Goal: Information Seeking & Learning: Learn about a topic

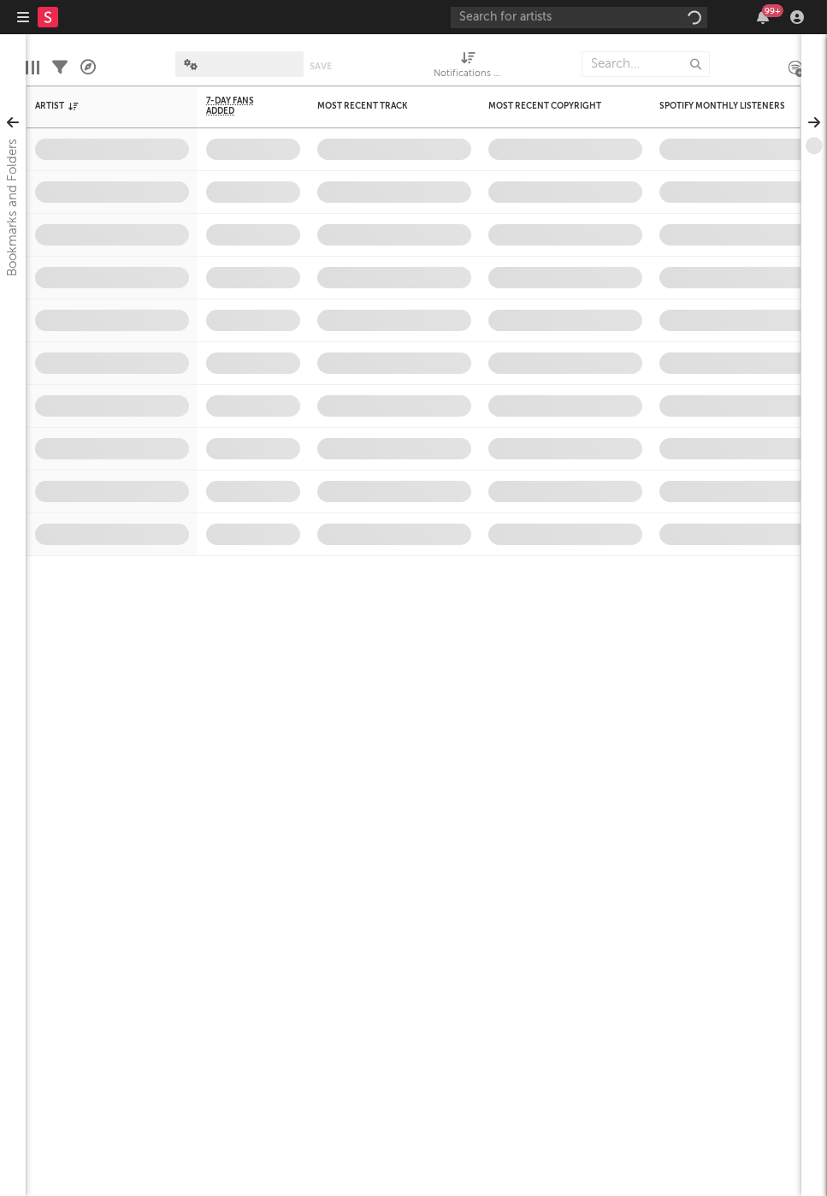
click at [547, 43] on div at bounding box center [543, 64] width 54 height 43
click at [544, 21] on input "text" at bounding box center [579, 17] width 257 height 21
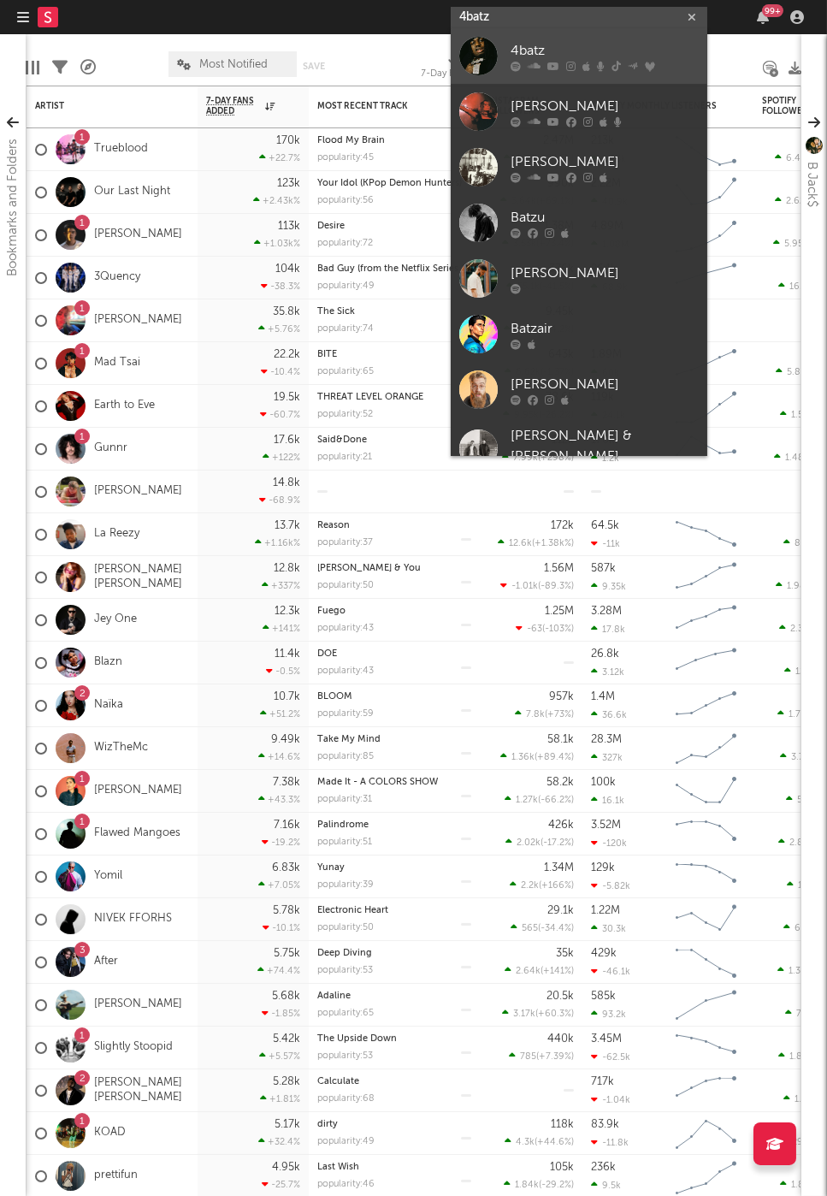
type input "4batz"
click at [563, 50] on div "4batz" at bounding box center [605, 51] width 188 height 21
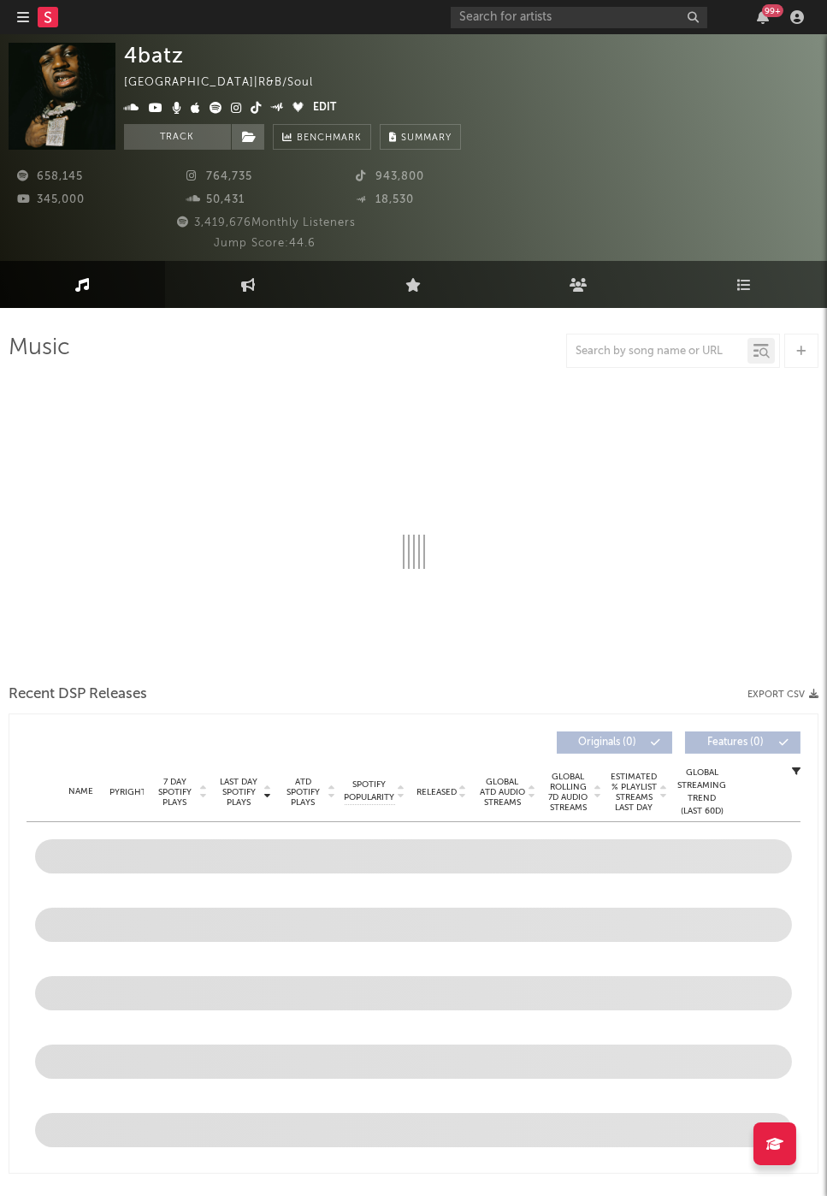
select select "6m"
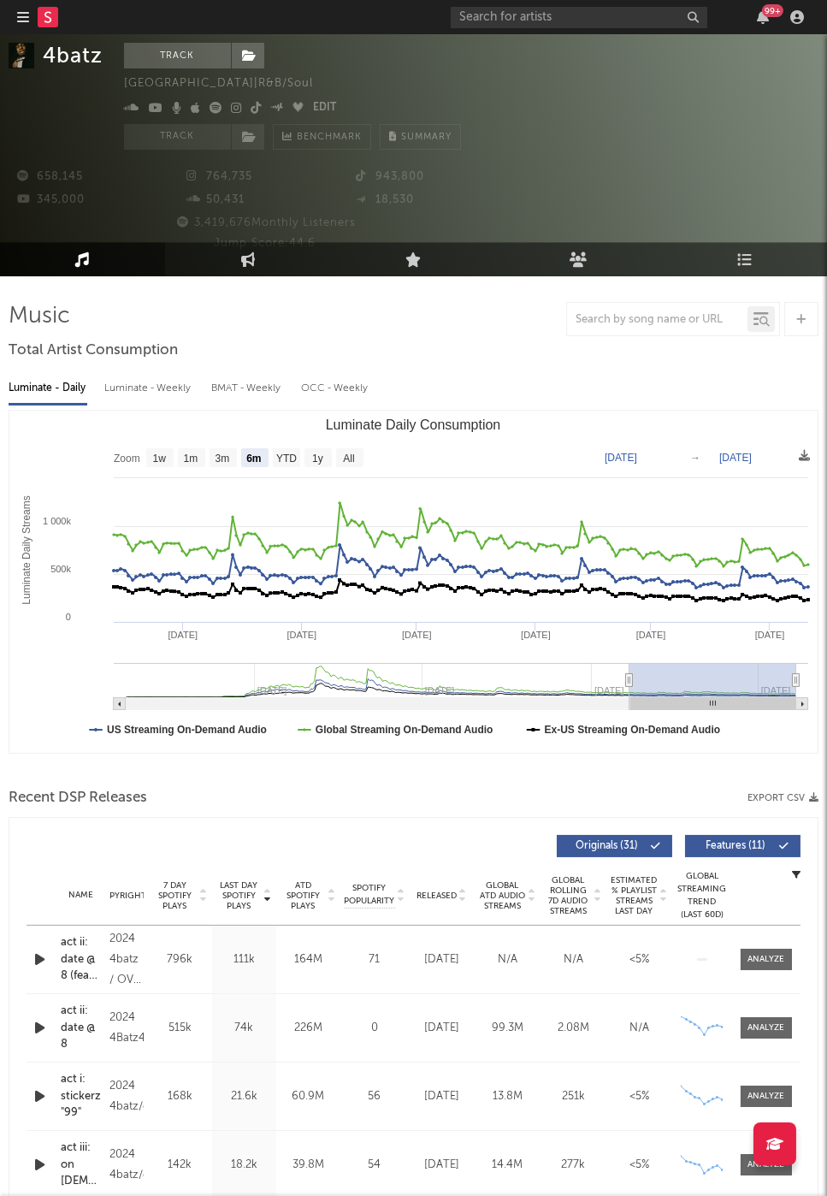
scroll to position [32, 0]
click at [446, 891] on span "Released" at bounding box center [437, 895] width 40 height 10
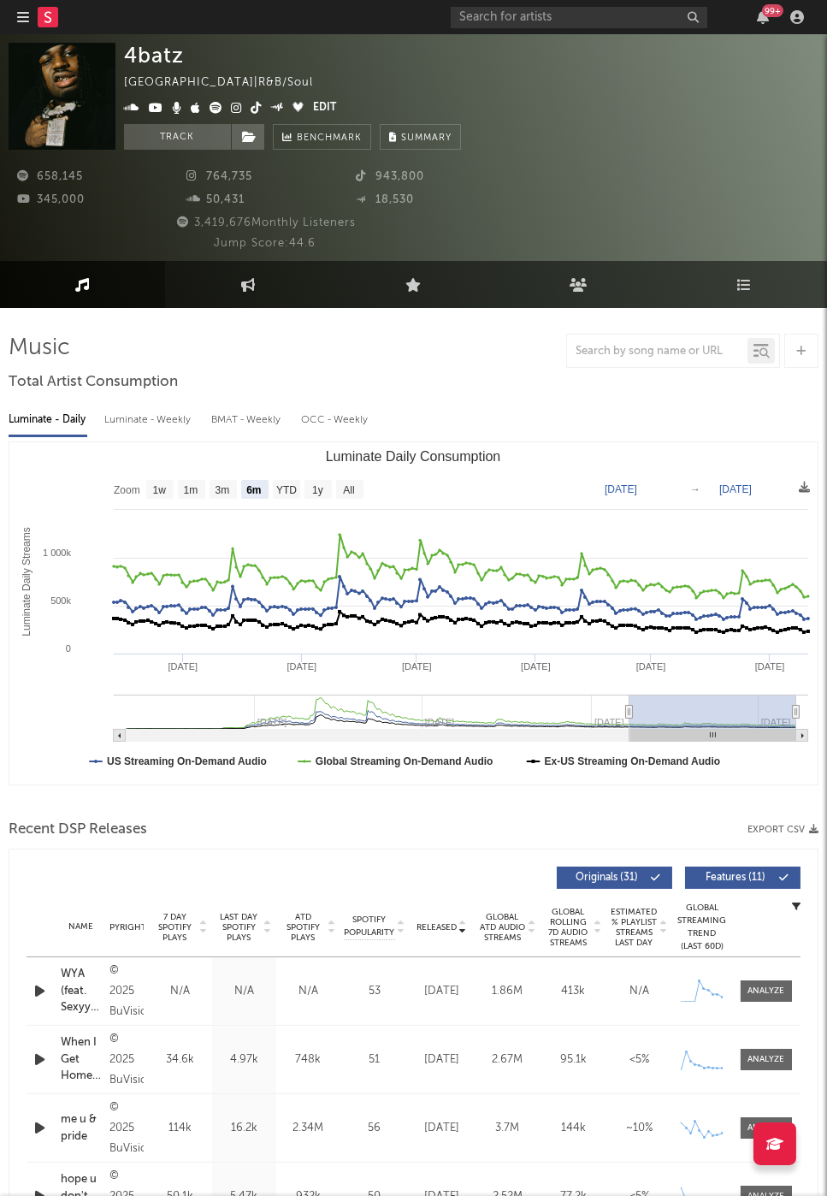
scroll to position [0, 0]
click at [267, 275] on link "Engagement" at bounding box center [247, 284] width 165 height 47
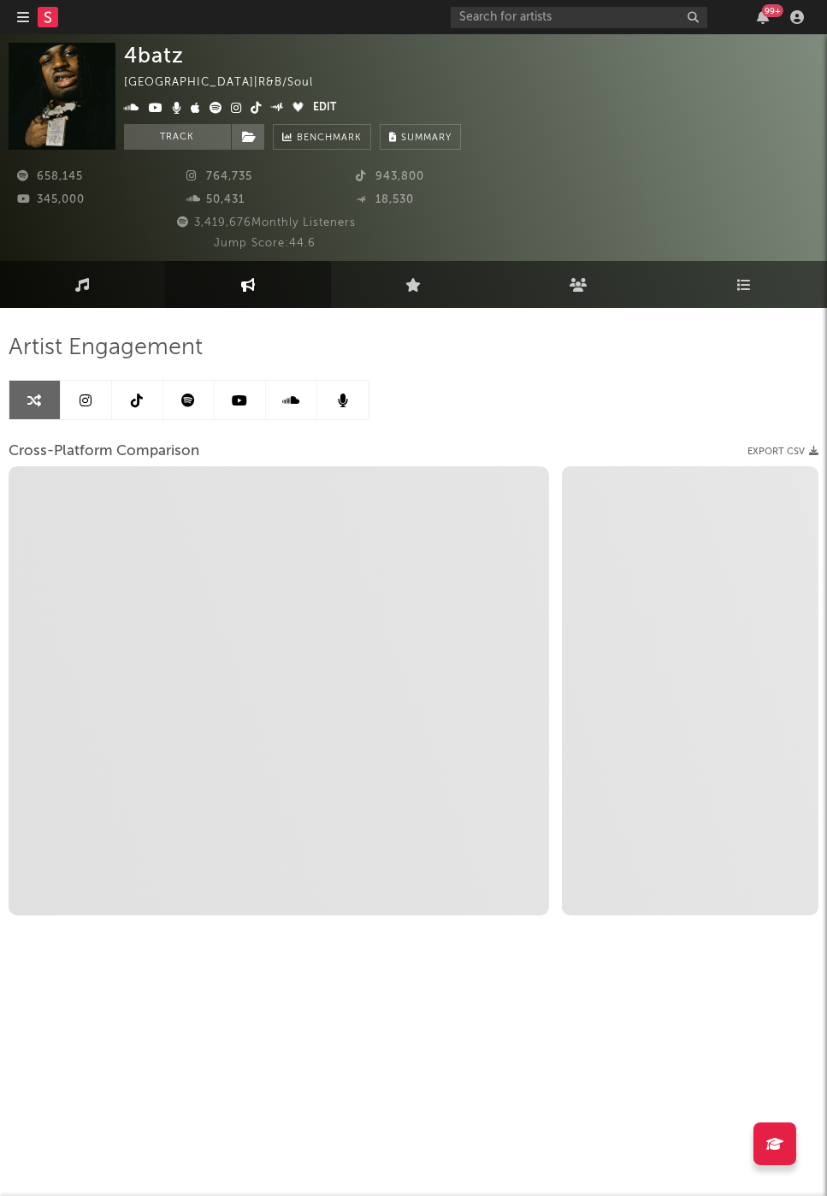
select select "1w"
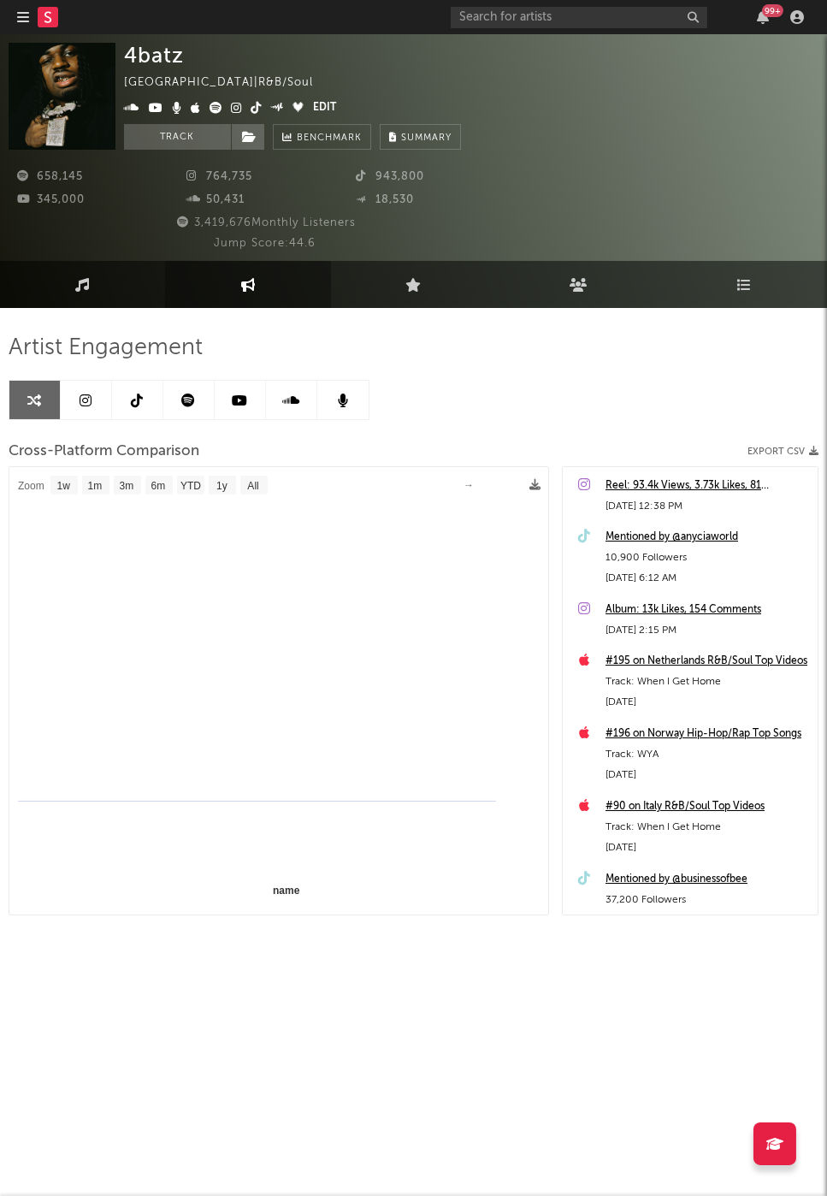
select select "1m"
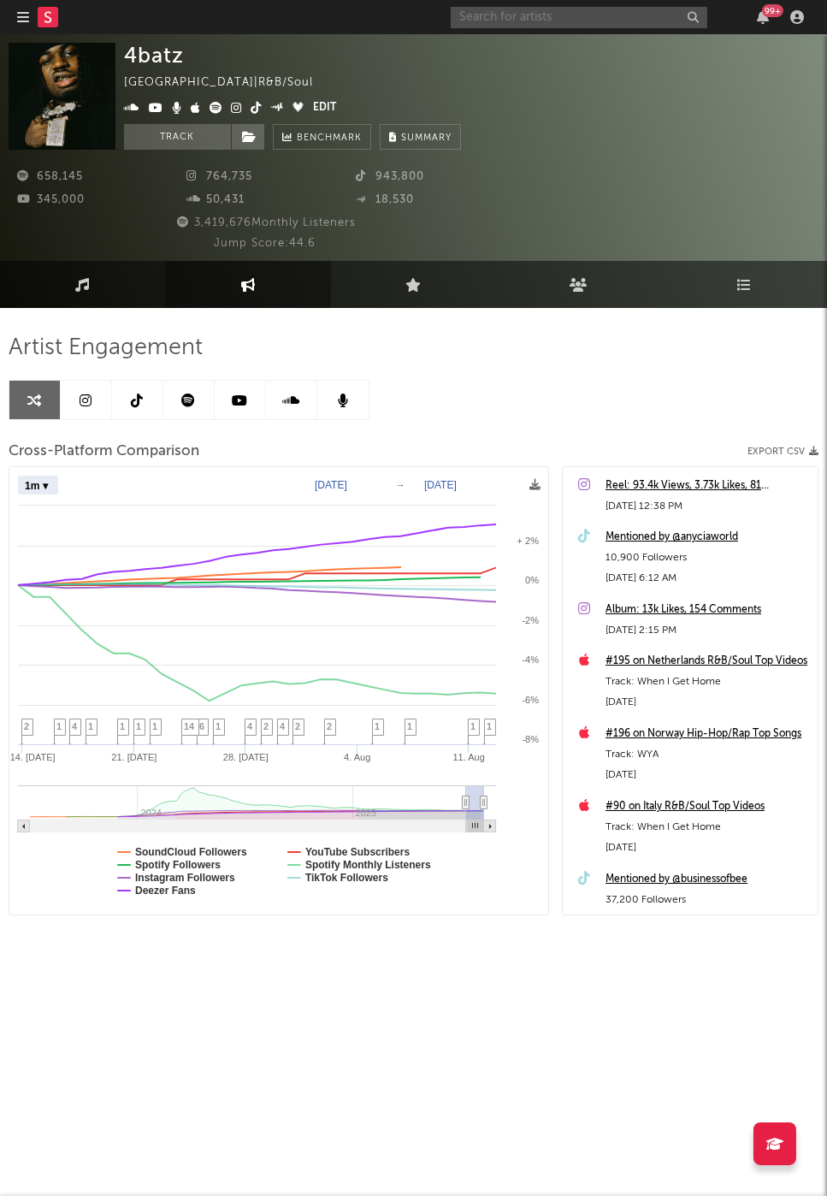
click at [529, 16] on input "text" at bounding box center [579, 17] width 257 height 21
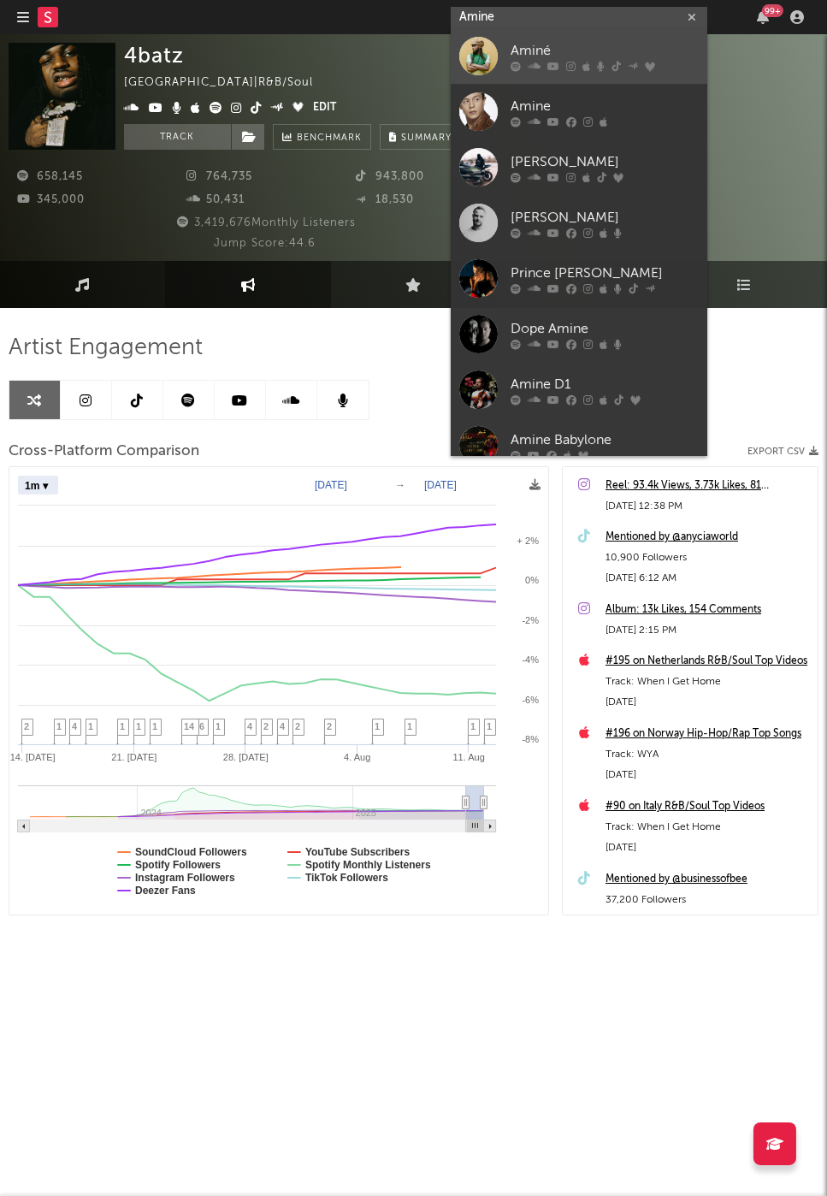
type input "Amine"
click at [537, 57] on div "Aminé" at bounding box center [605, 51] width 188 height 21
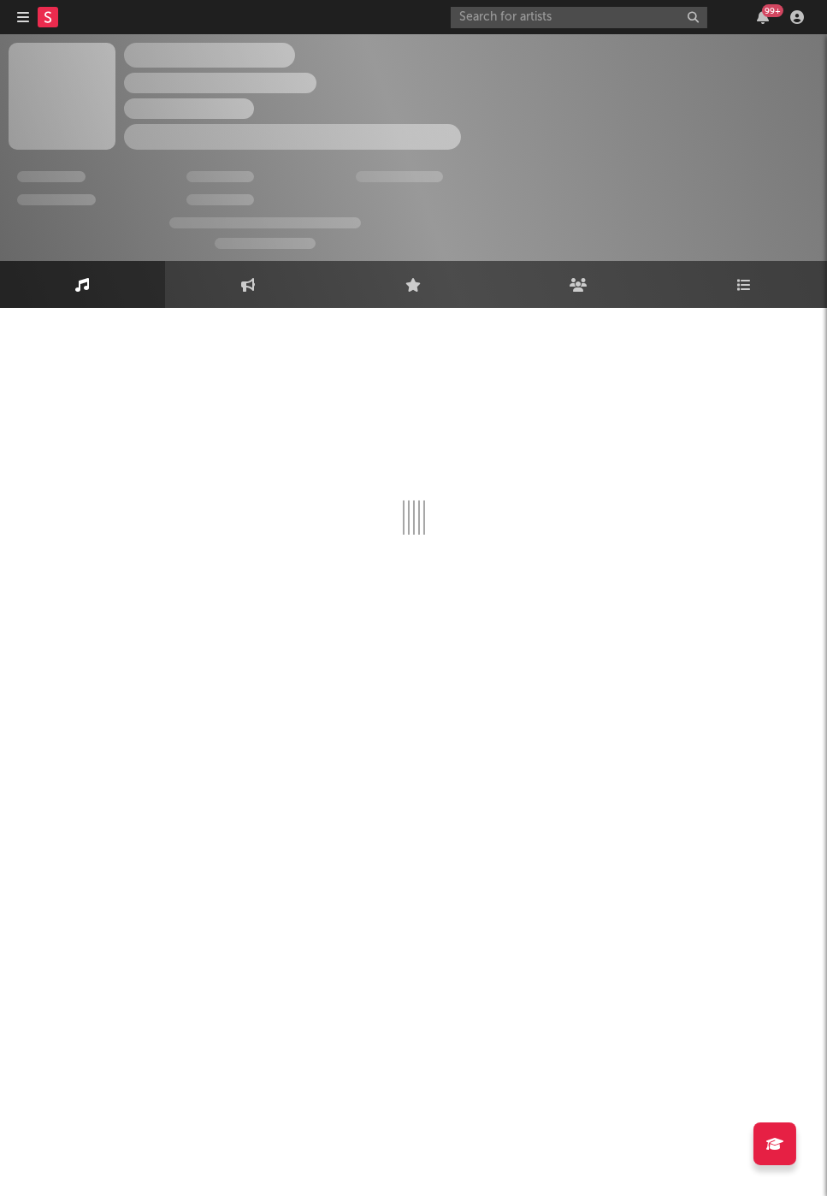
select select "6m"
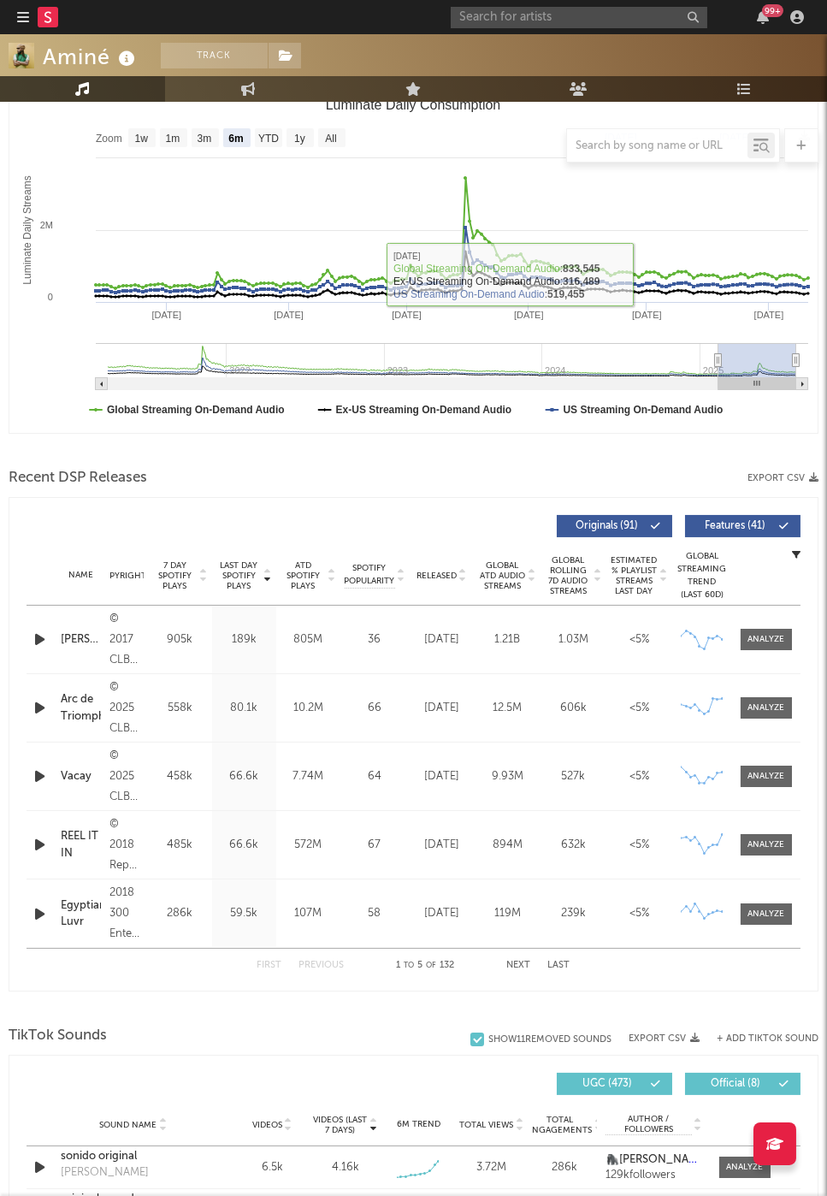
scroll to position [432, 0]
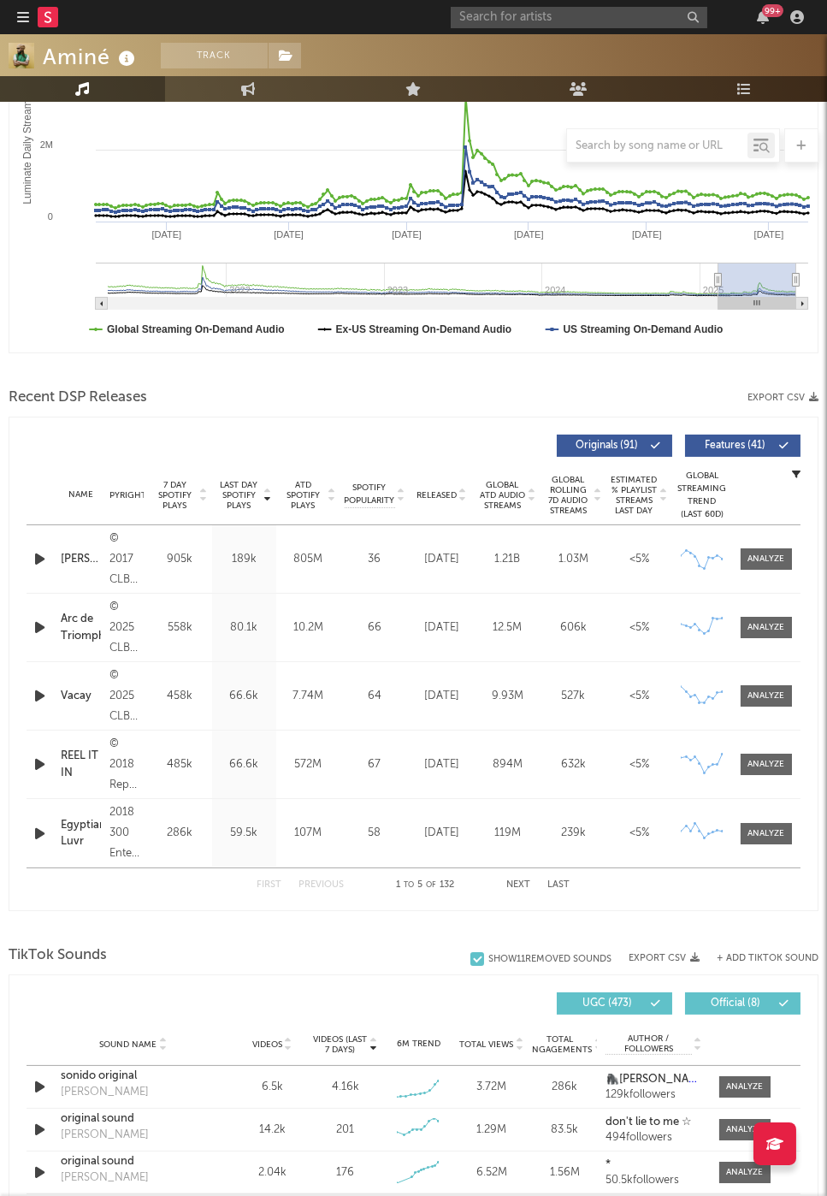
click at [436, 485] on div "Name Copyright Label Album Names Composer Names 7 Day Spotify Plays Last Day Sp…" at bounding box center [414, 495] width 774 height 60
click at [441, 494] on span "Released" at bounding box center [437, 495] width 40 height 10
click at [750, 624] on div at bounding box center [766, 627] width 37 height 13
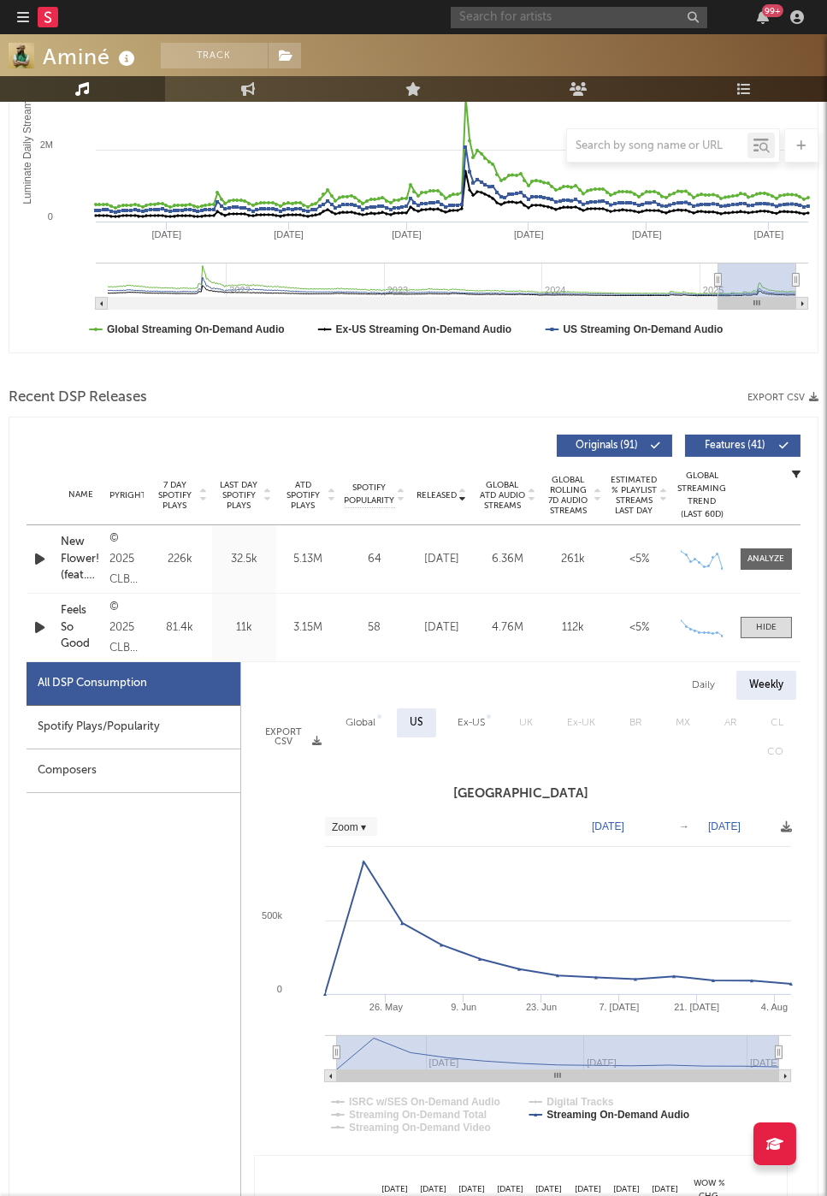
click at [534, 15] on input "text" at bounding box center [579, 17] width 257 height 21
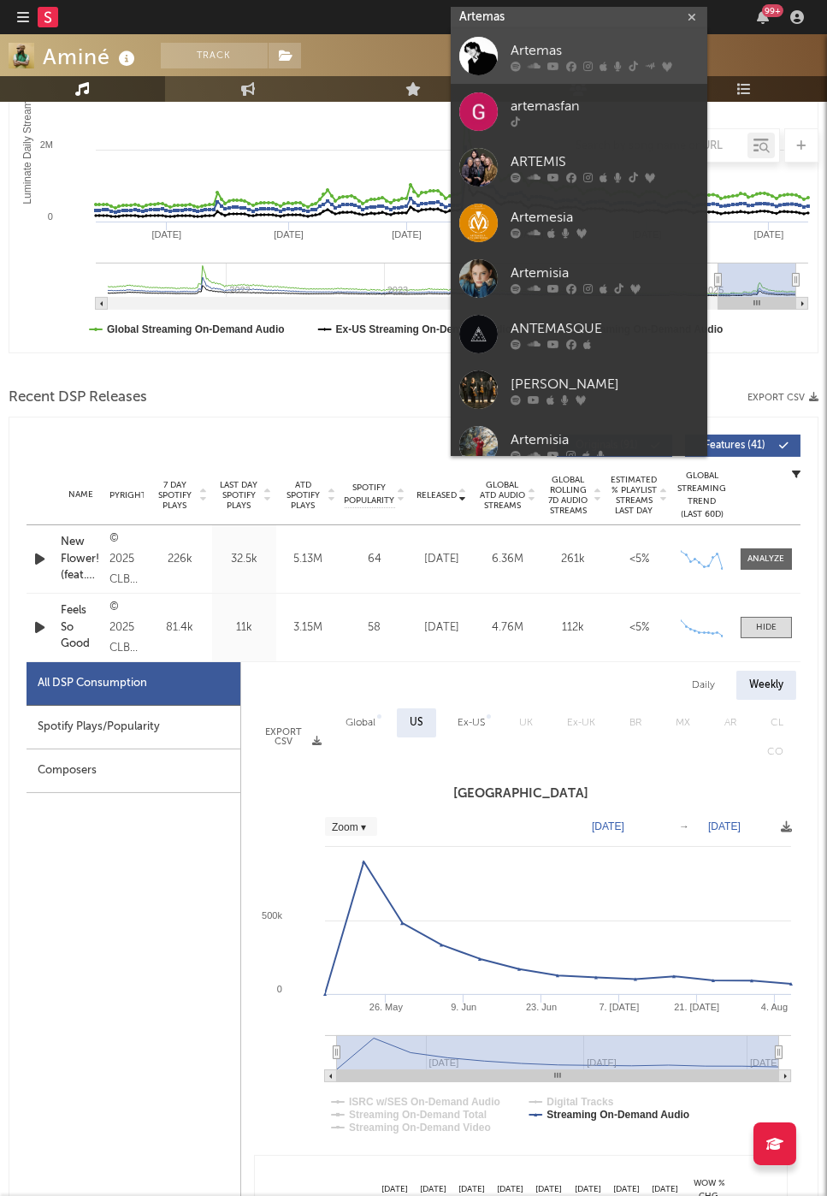
type input "Artemas"
click at [595, 46] on div "Artemas" at bounding box center [605, 51] width 188 height 21
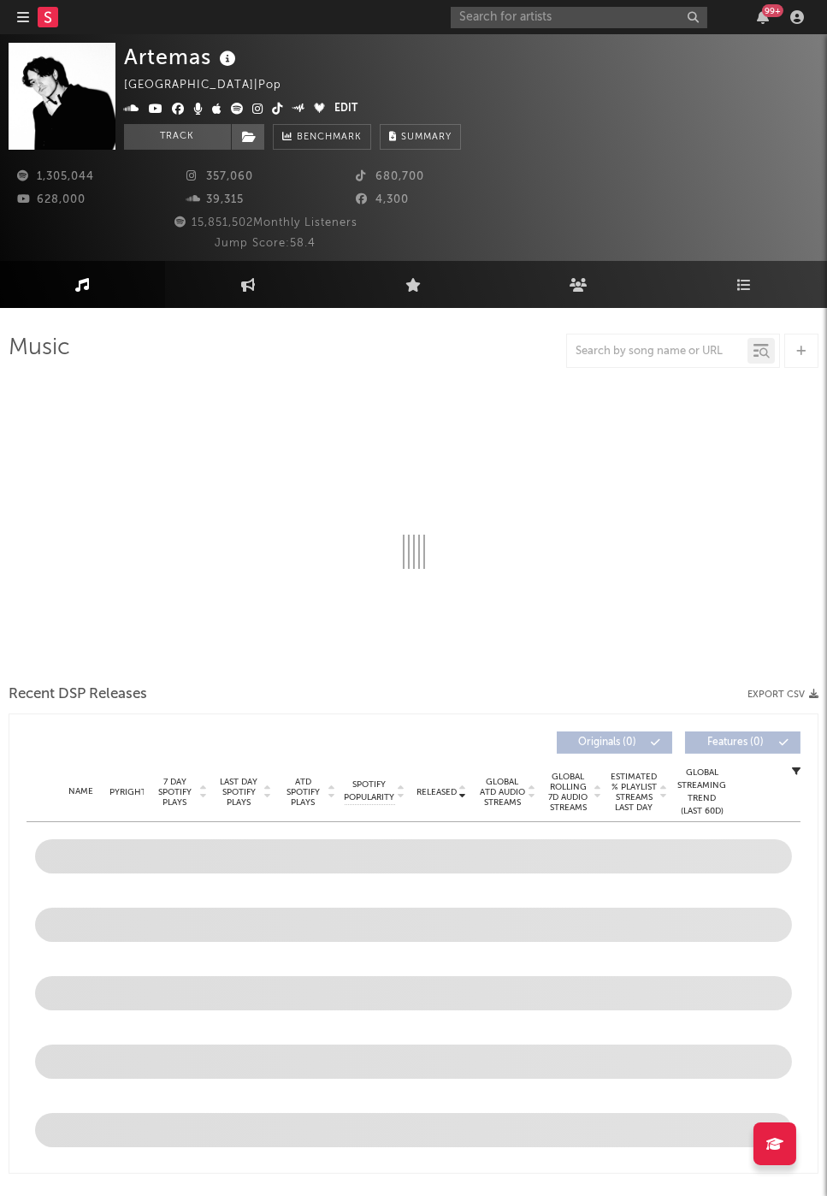
select select "6m"
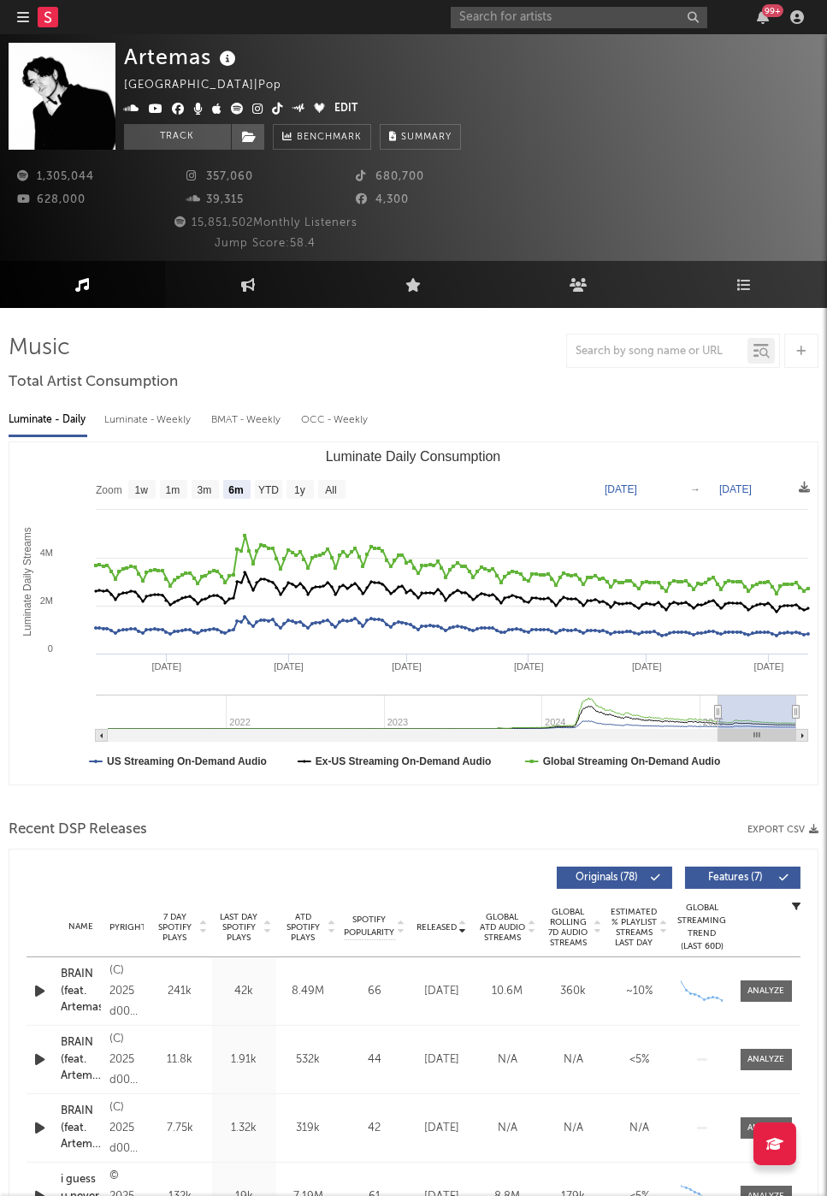
click at [434, 927] on span "Released" at bounding box center [437, 927] width 40 height 10
click at [730, 281] on link "Playlists/Charts" at bounding box center [744, 284] width 165 height 47
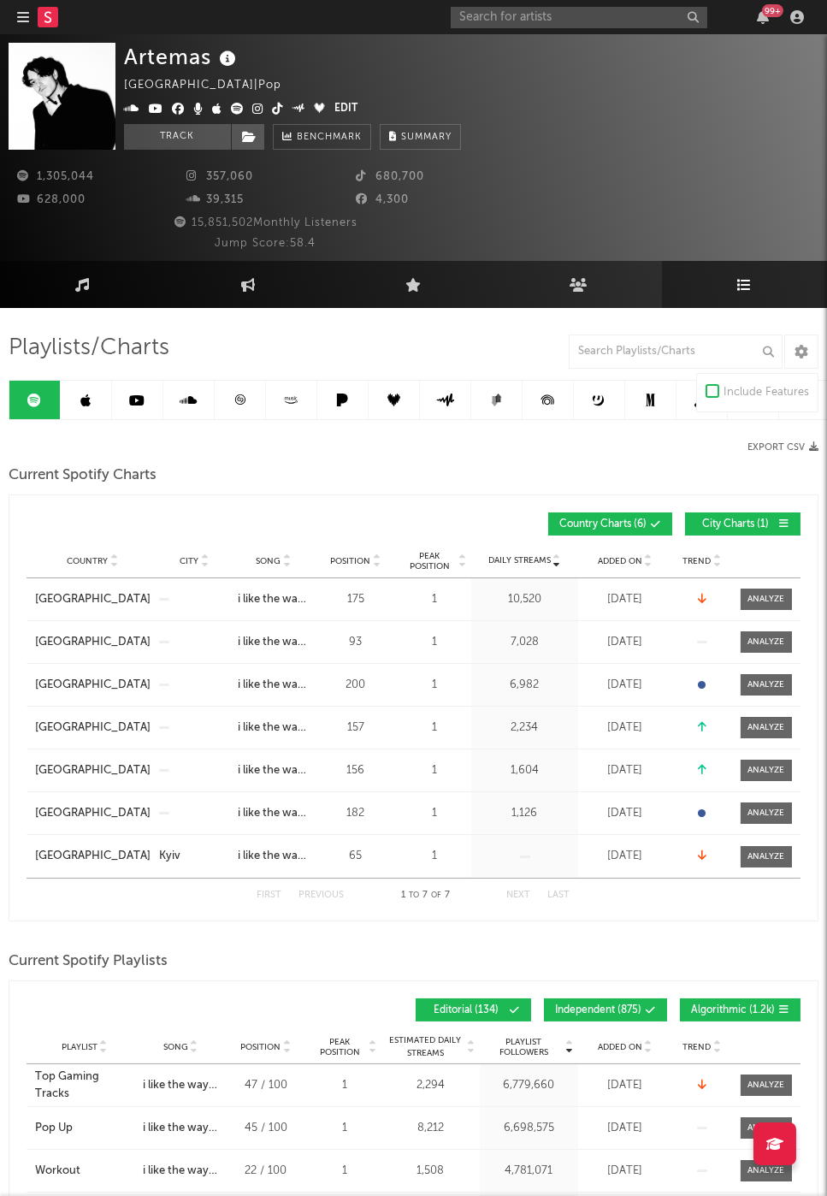
click at [78, 400] on link at bounding box center [86, 400] width 51 height 38
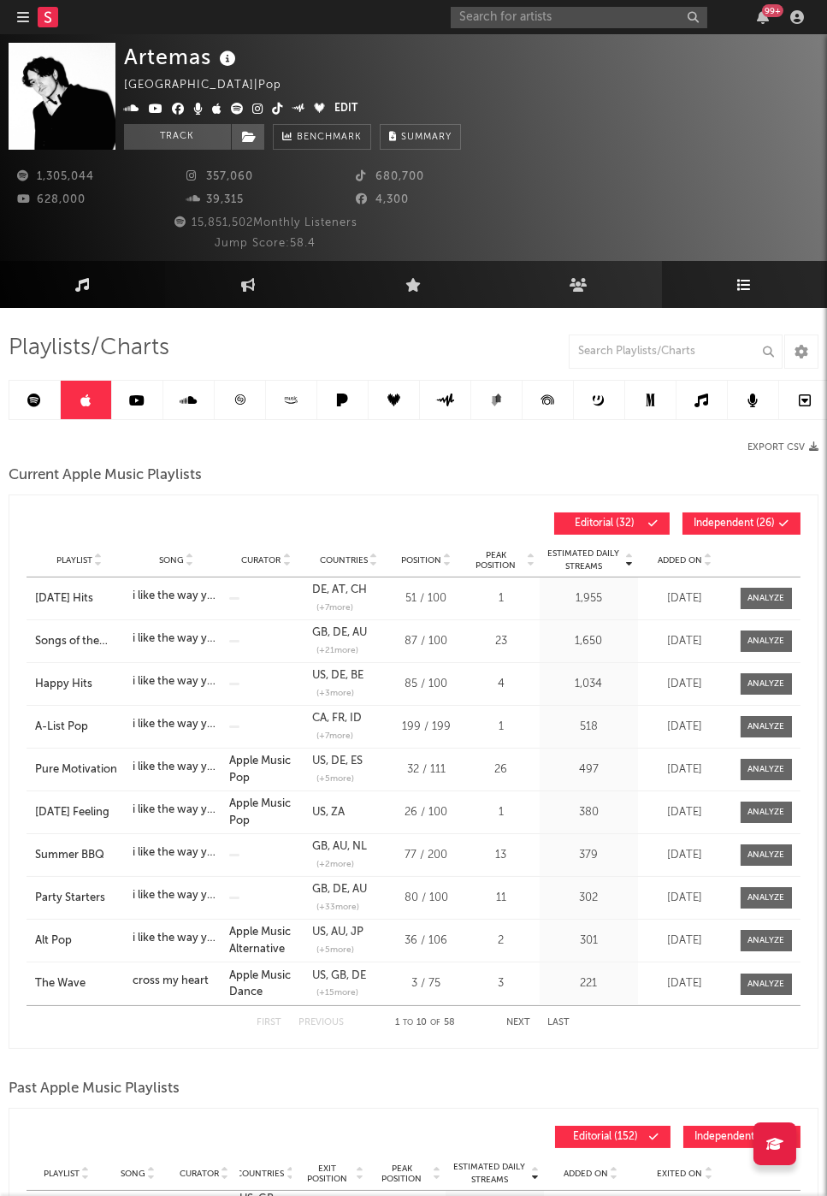
click at [60, 281] on link "Music" at bounding box center [82, 284] width 165 height 47
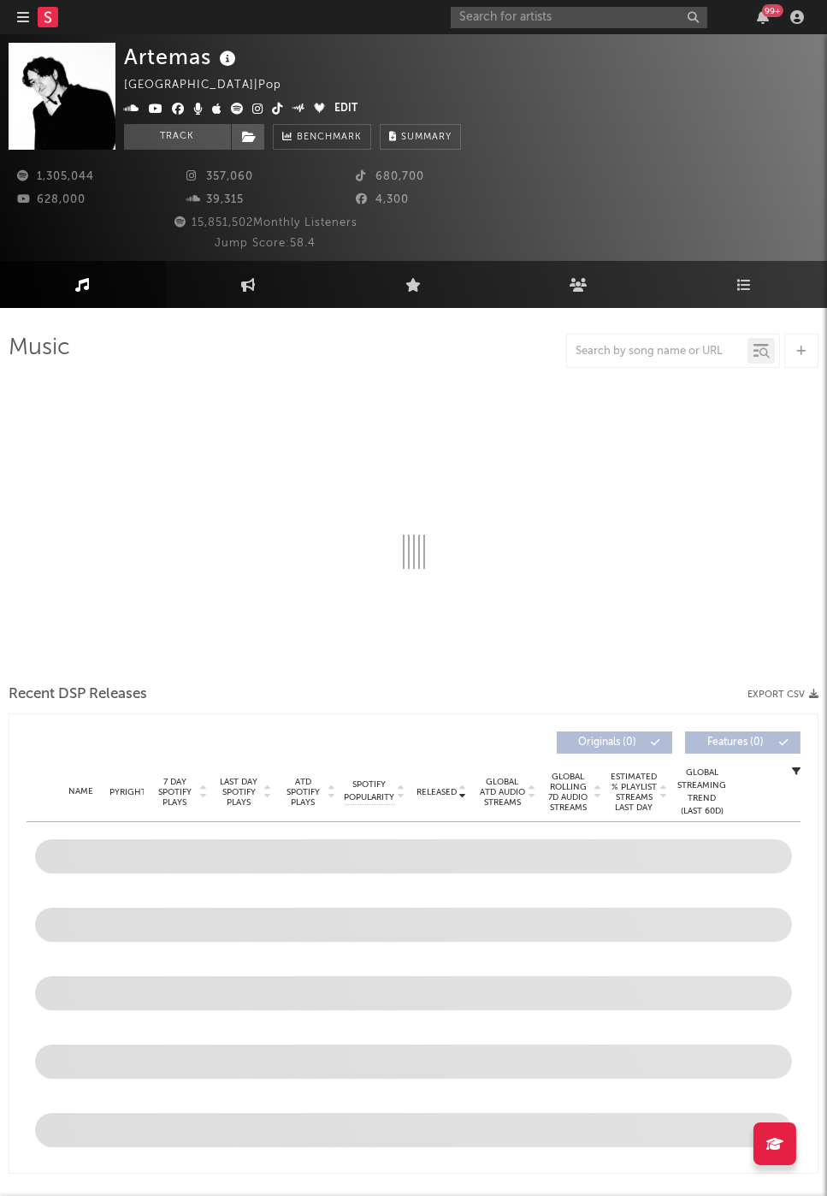
select select "6m"
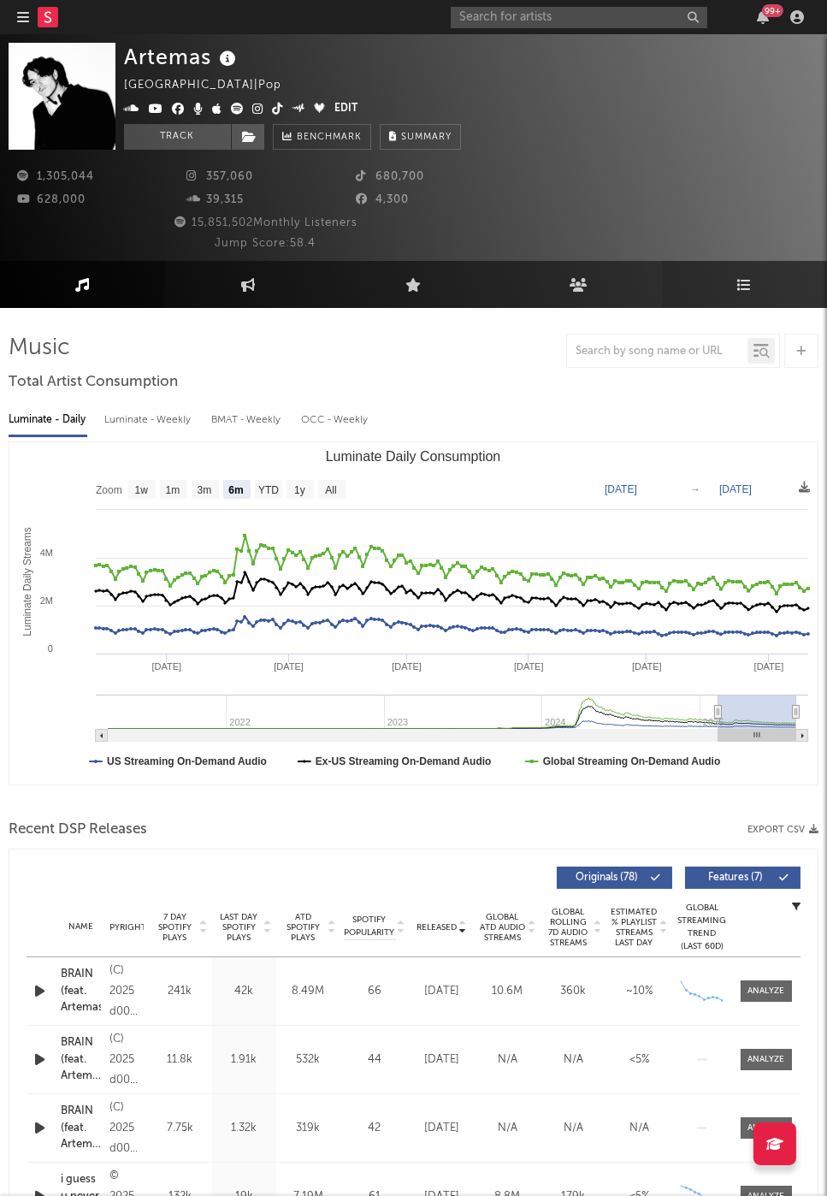
click at [715, 283] on link "Playlists/Charts" at bounding box center [744, 284] width 165 height 47
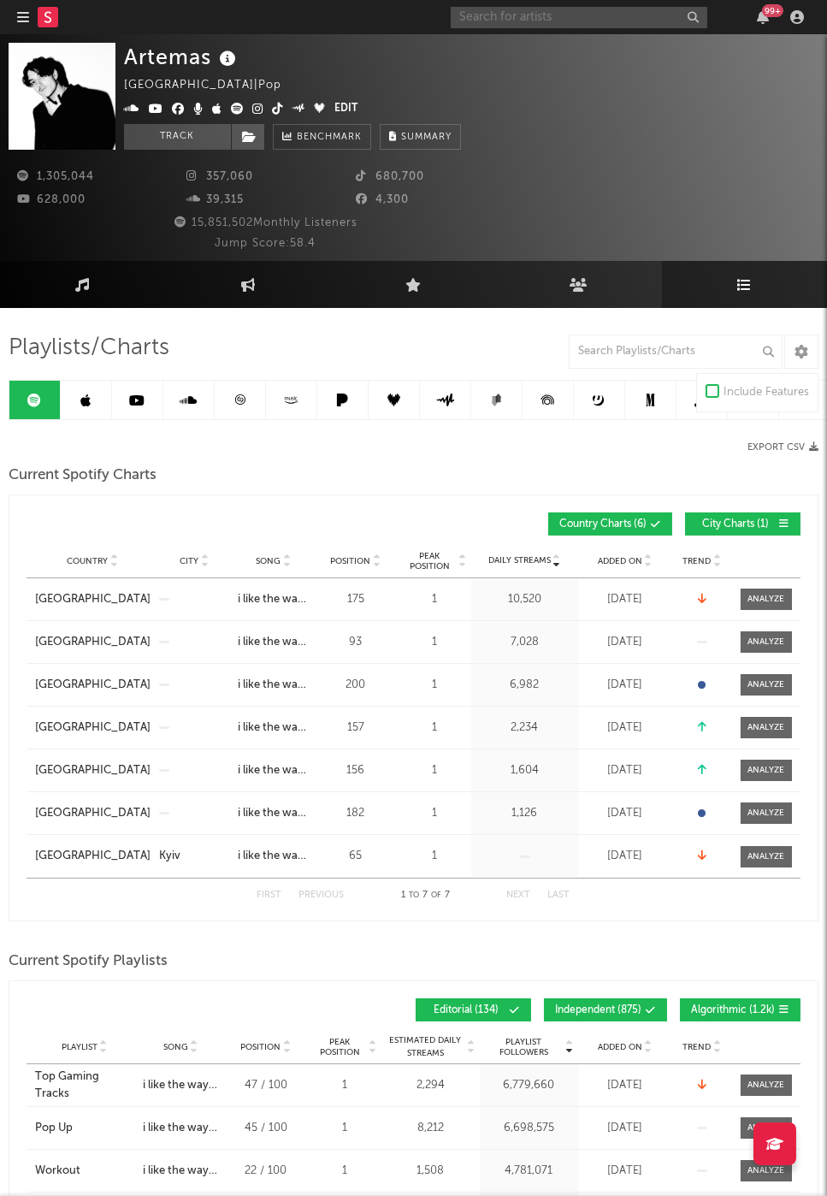
click at [554, 15] on input "text" at bounding box center [579, 17] width 257 height 21
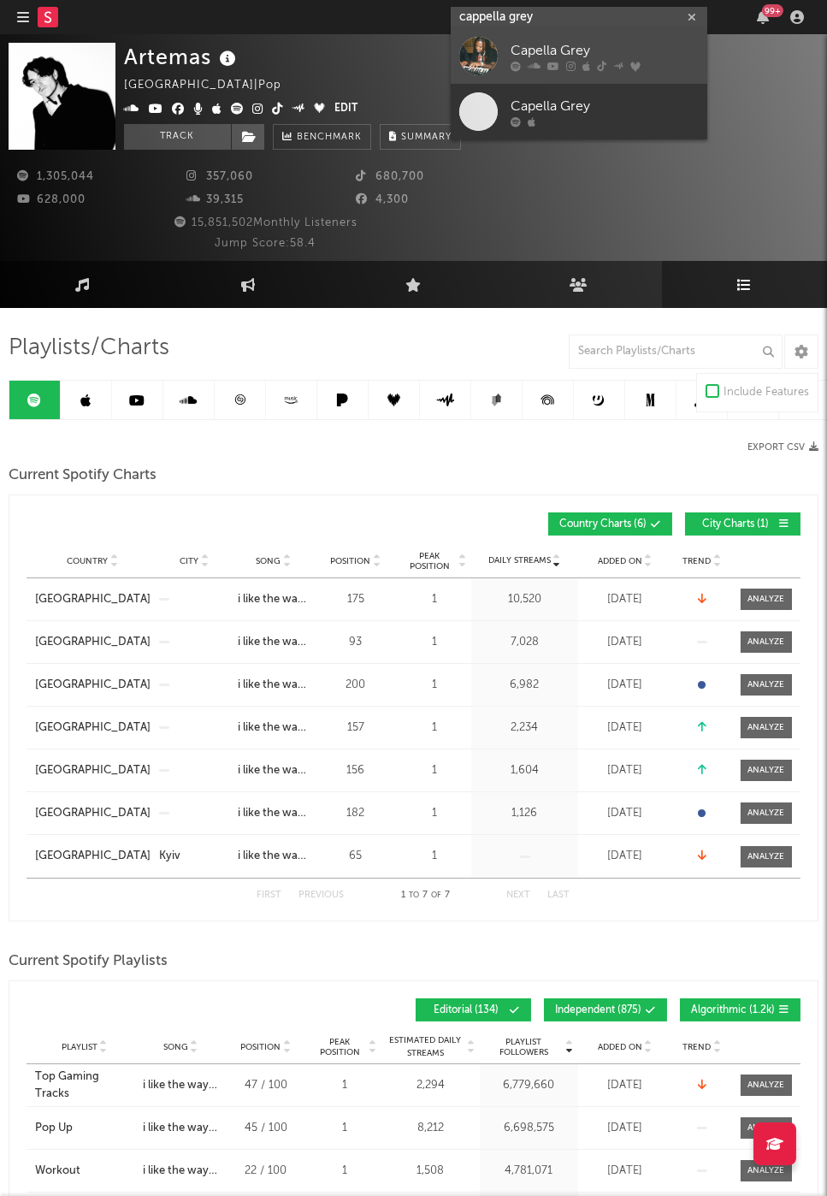
type input "cappella grey"
click at [529, 72] on link "Capella Grey" at bounding box center [579, 56] width 257 height 56
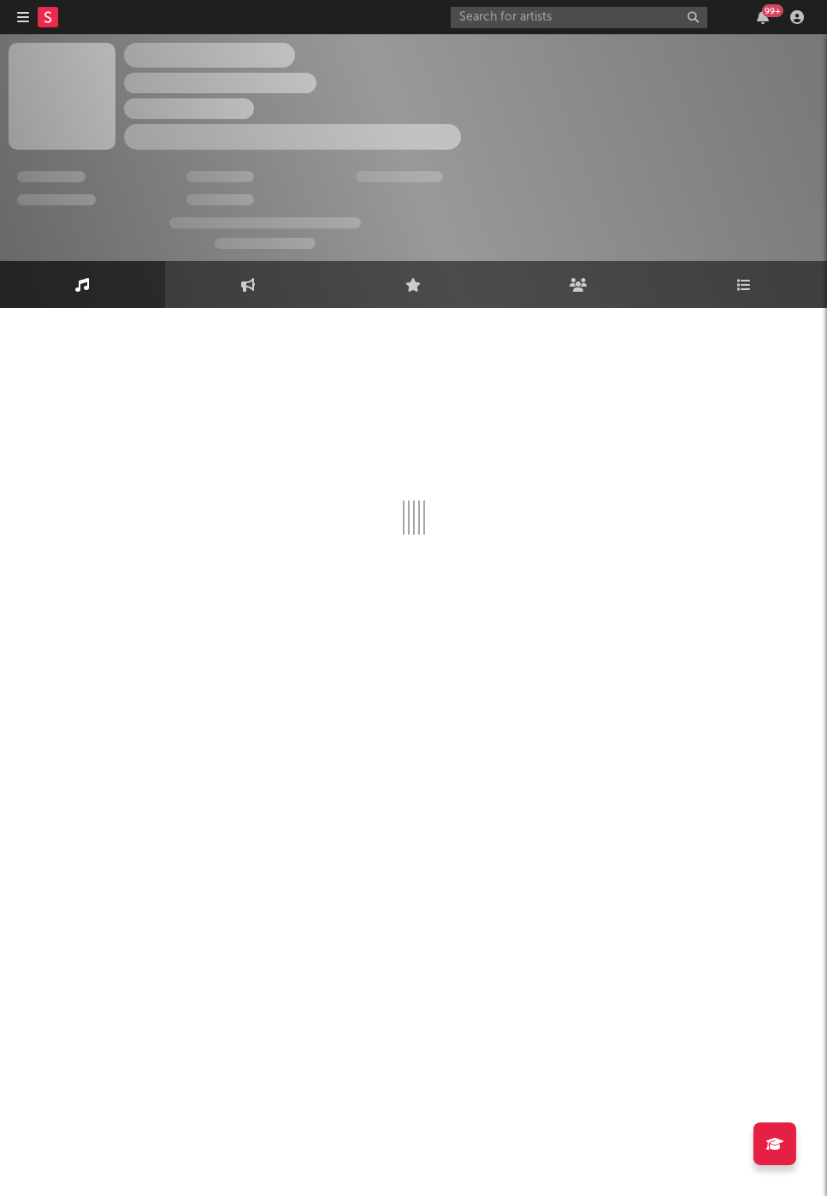
select select "6m"
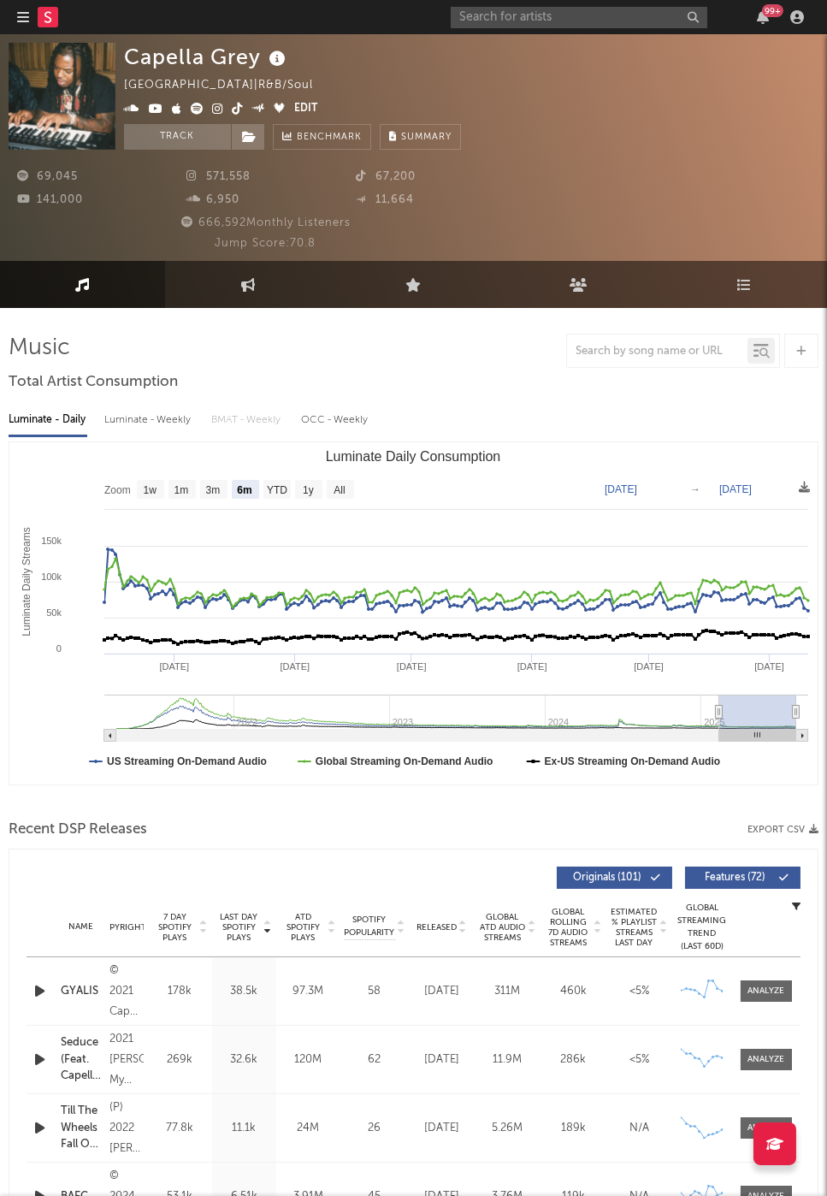
click at [571, 32] on div "99 +" at bounding box center [630, 17] width 359 height 34
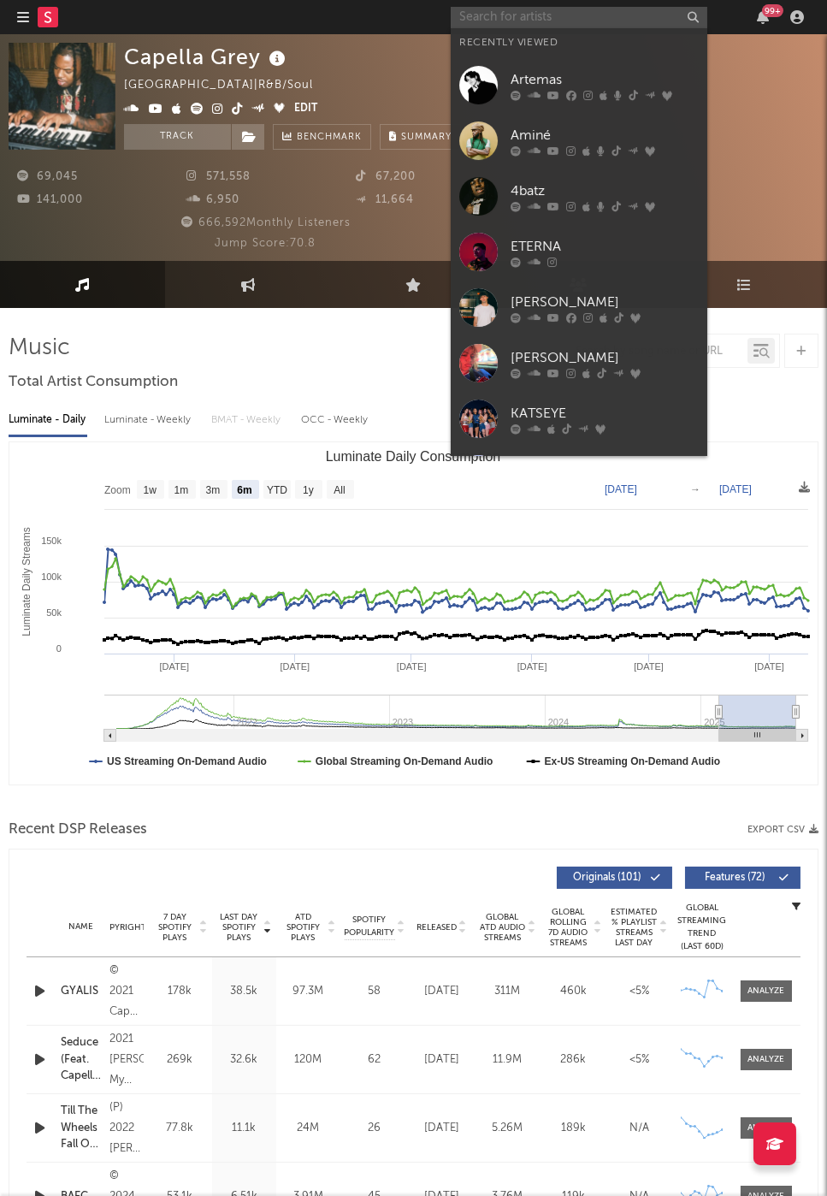
click at [562, 19] on input "text" at bounding box center [579, 17] width 257 height 21
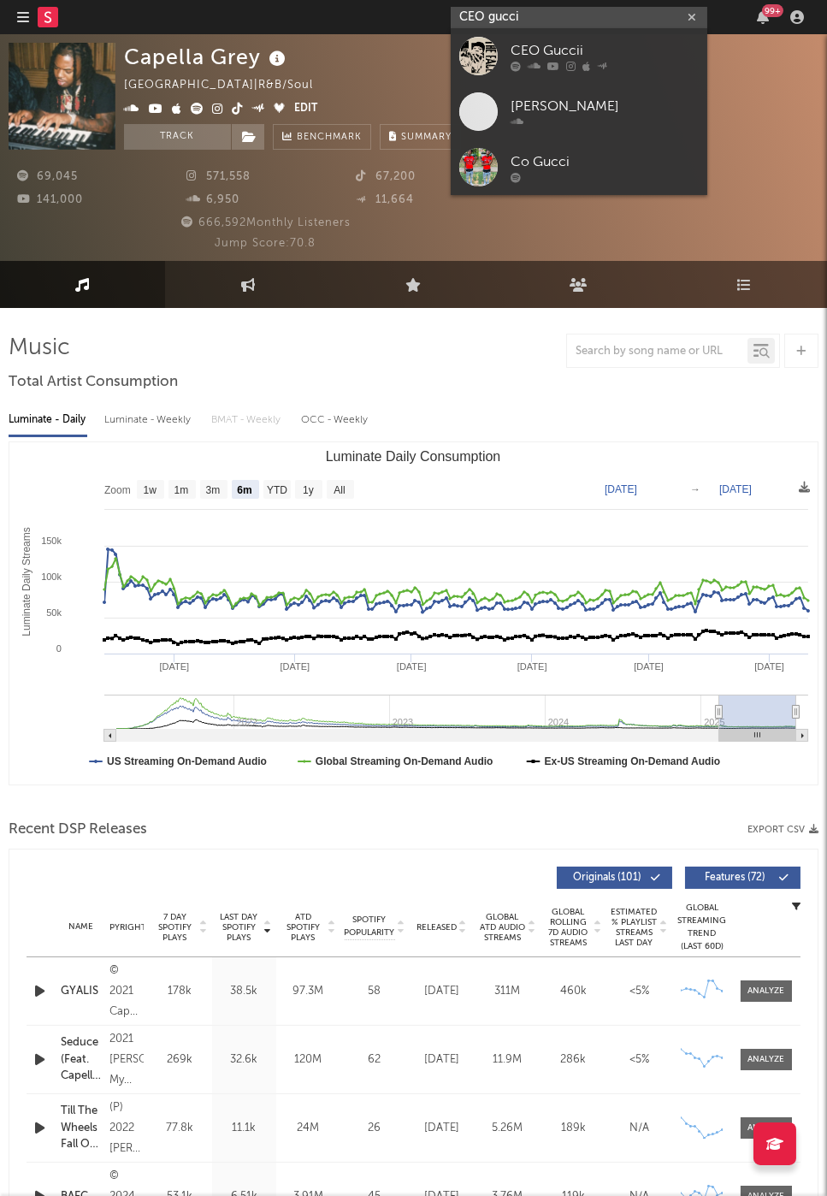
type input "CEO gucci"
click at [580, 59] on div "CEO Guccii" at bounding box center [605, 51] width 188 height 21
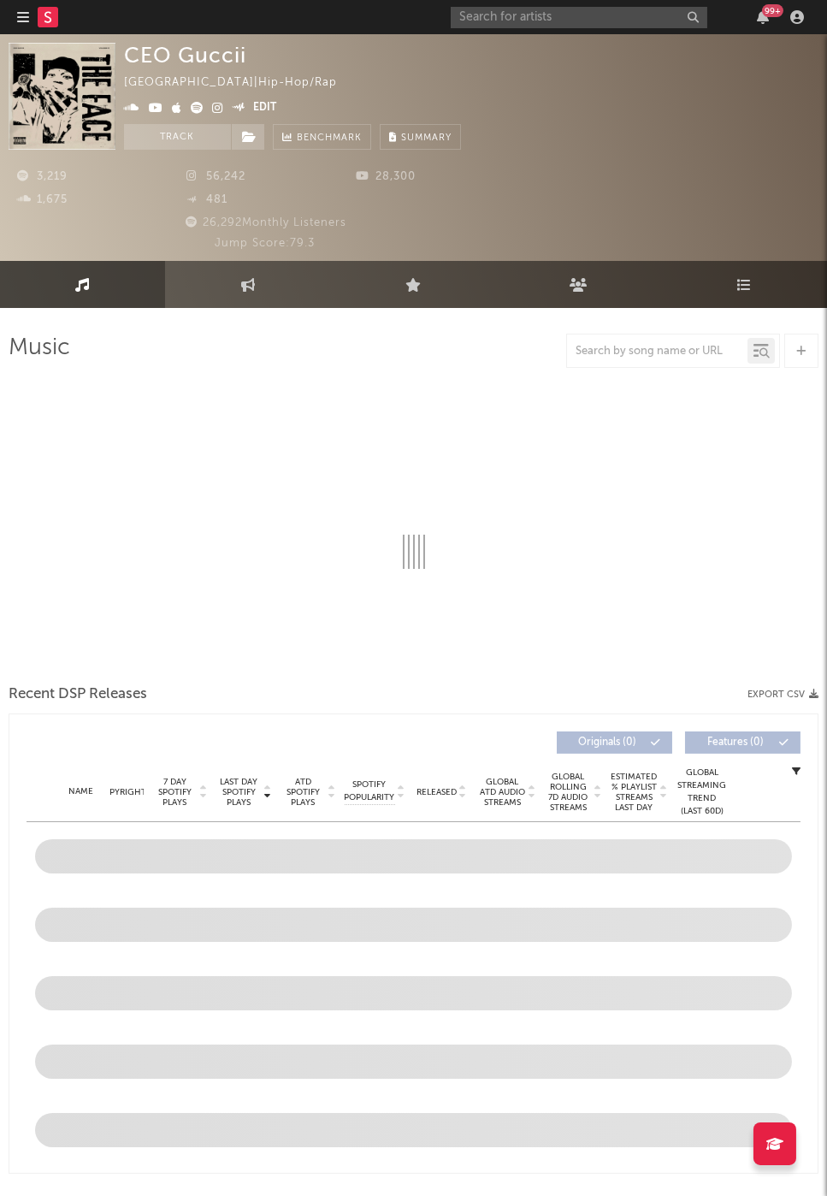
select select "6m"
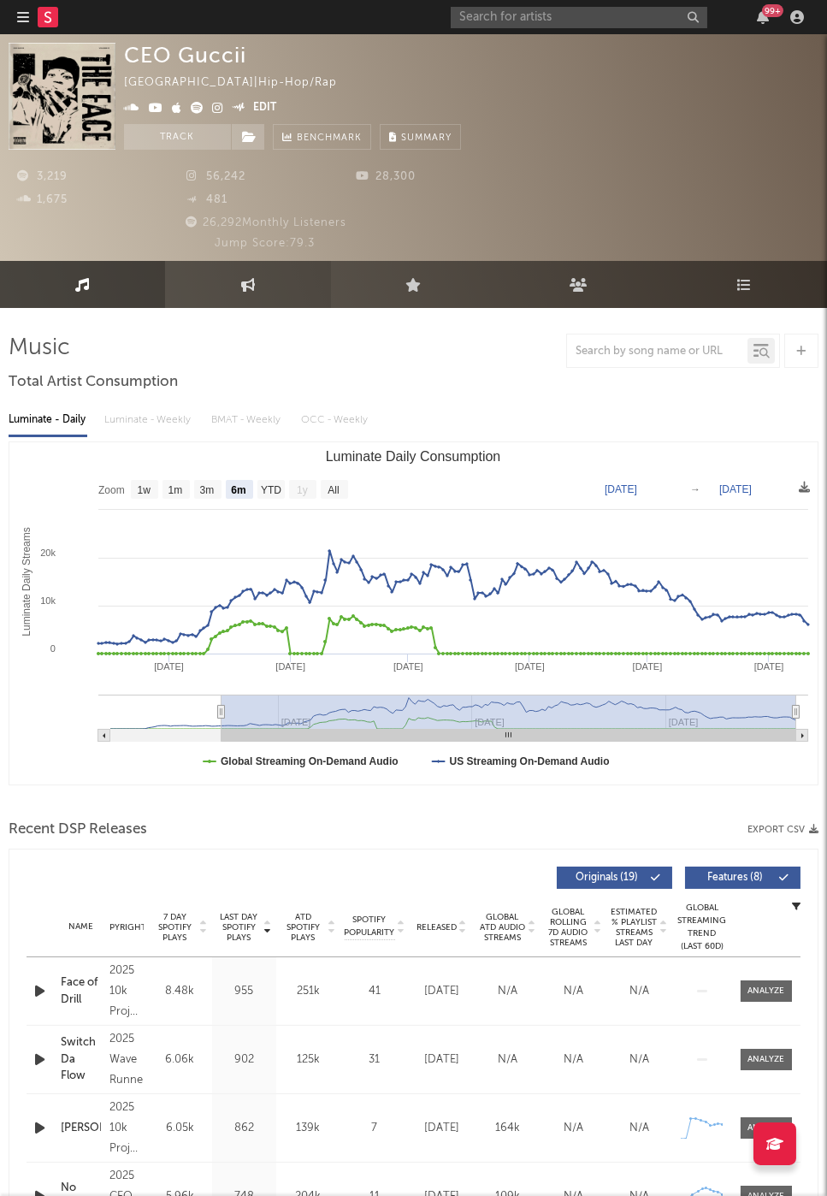
click at [228, 276] on link "Engagement" at bounding box center [247, 284] width 165 height 47
select select "1w"
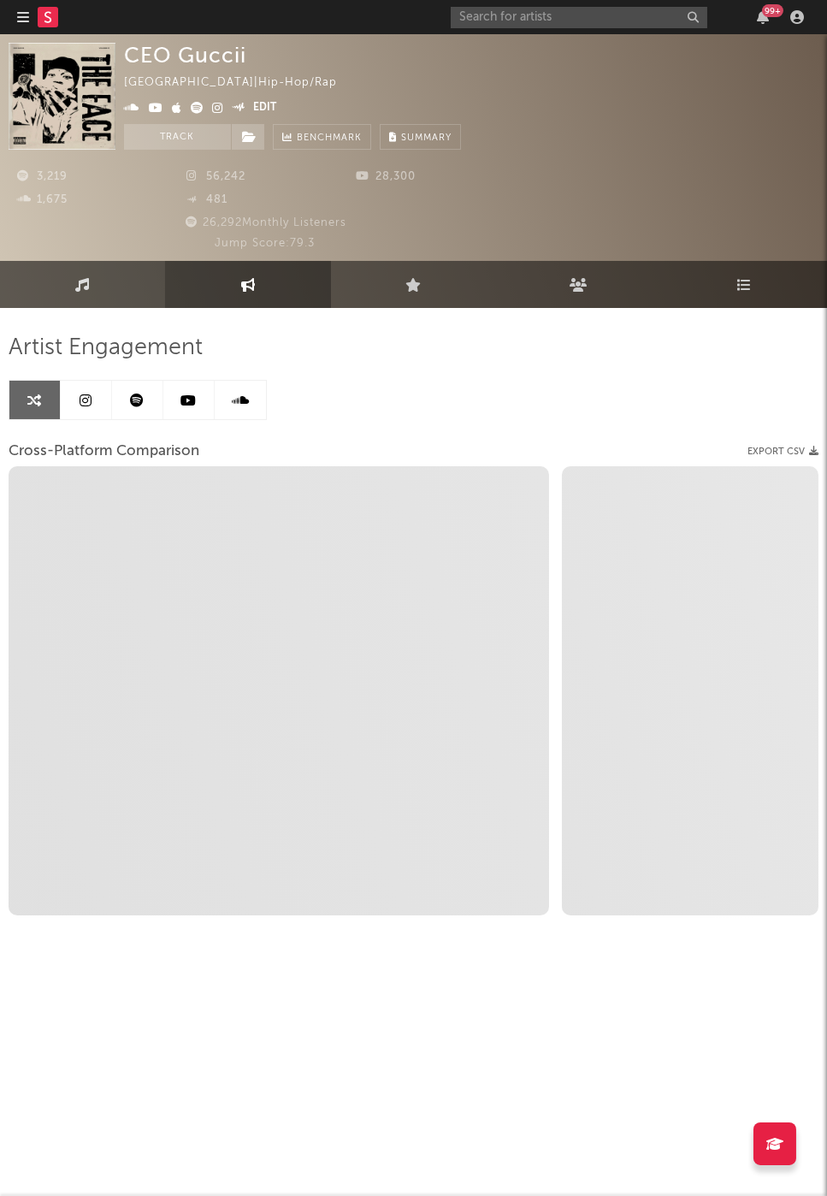
select select "1m"
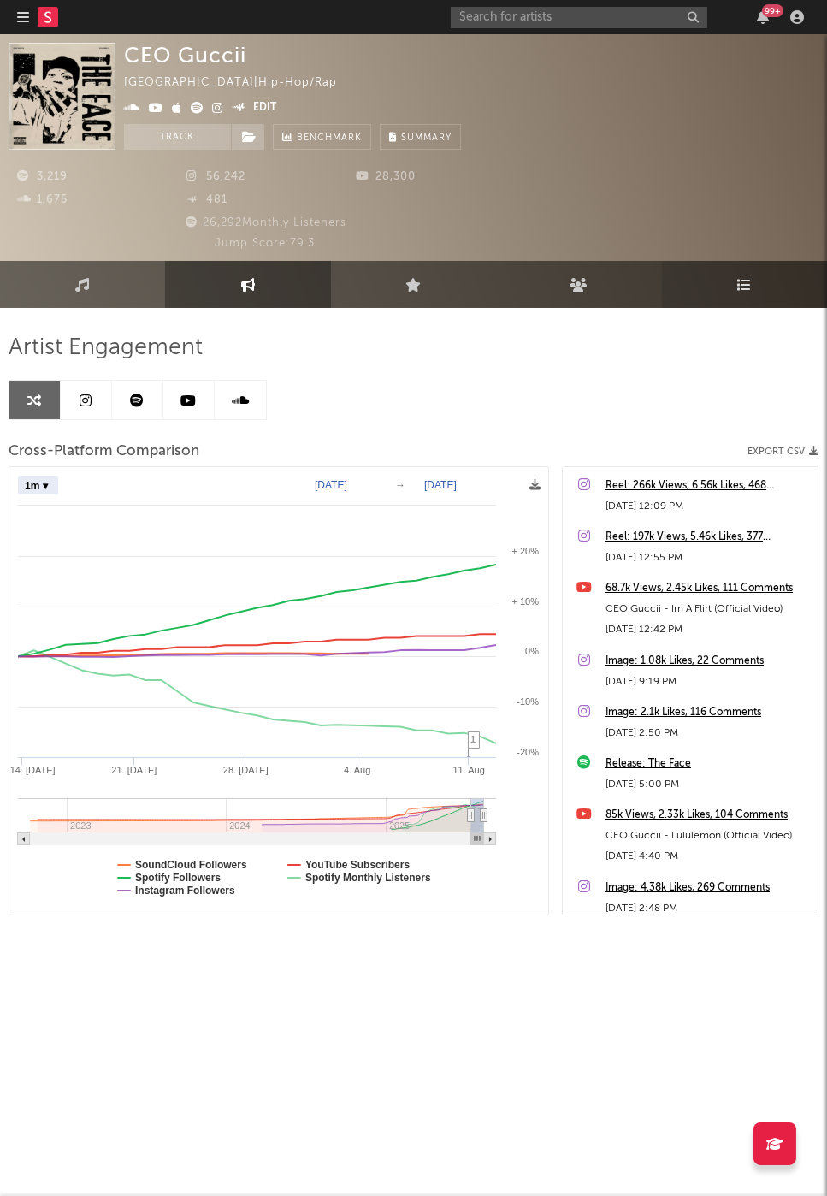
click at [726, 278] on link "Playlists/Charts" at bounding box center [744, 284] width 165 height 47
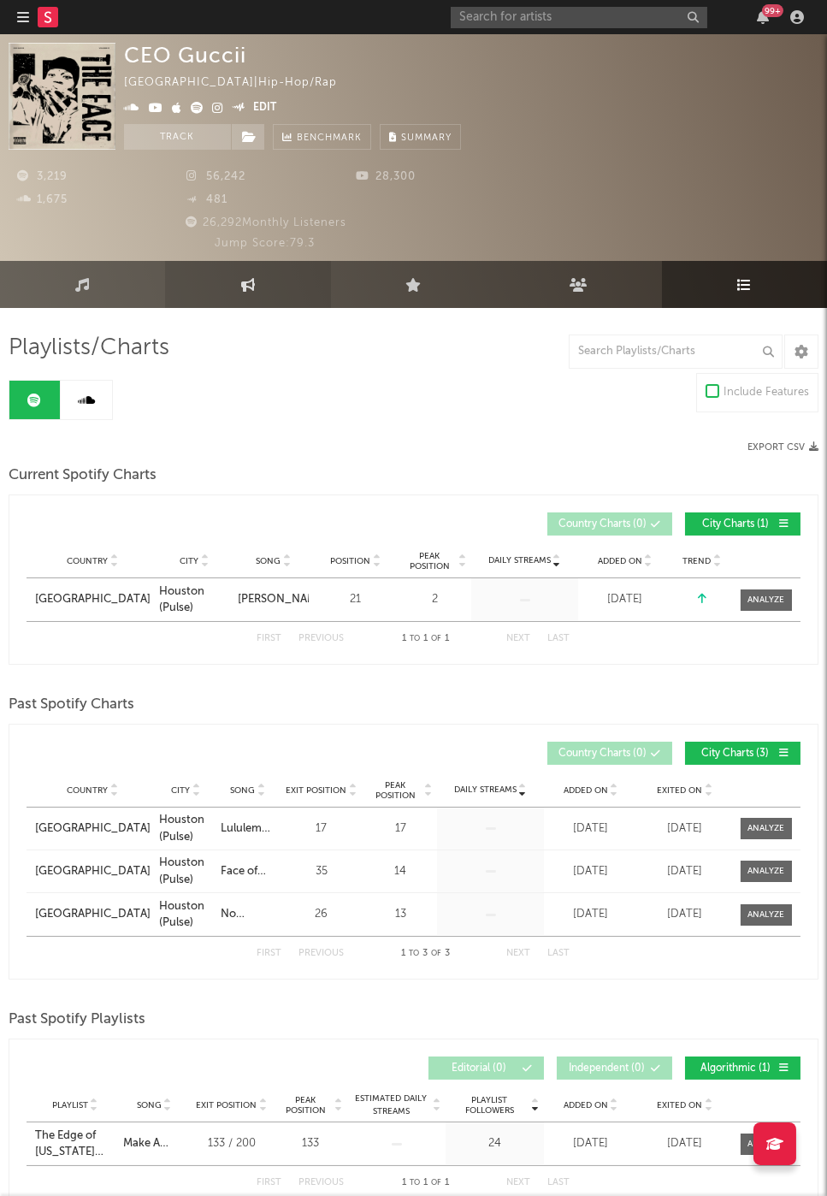
click at [290, 292] on link "Engagement" at bounding box center [247, 284] width 165 height 47
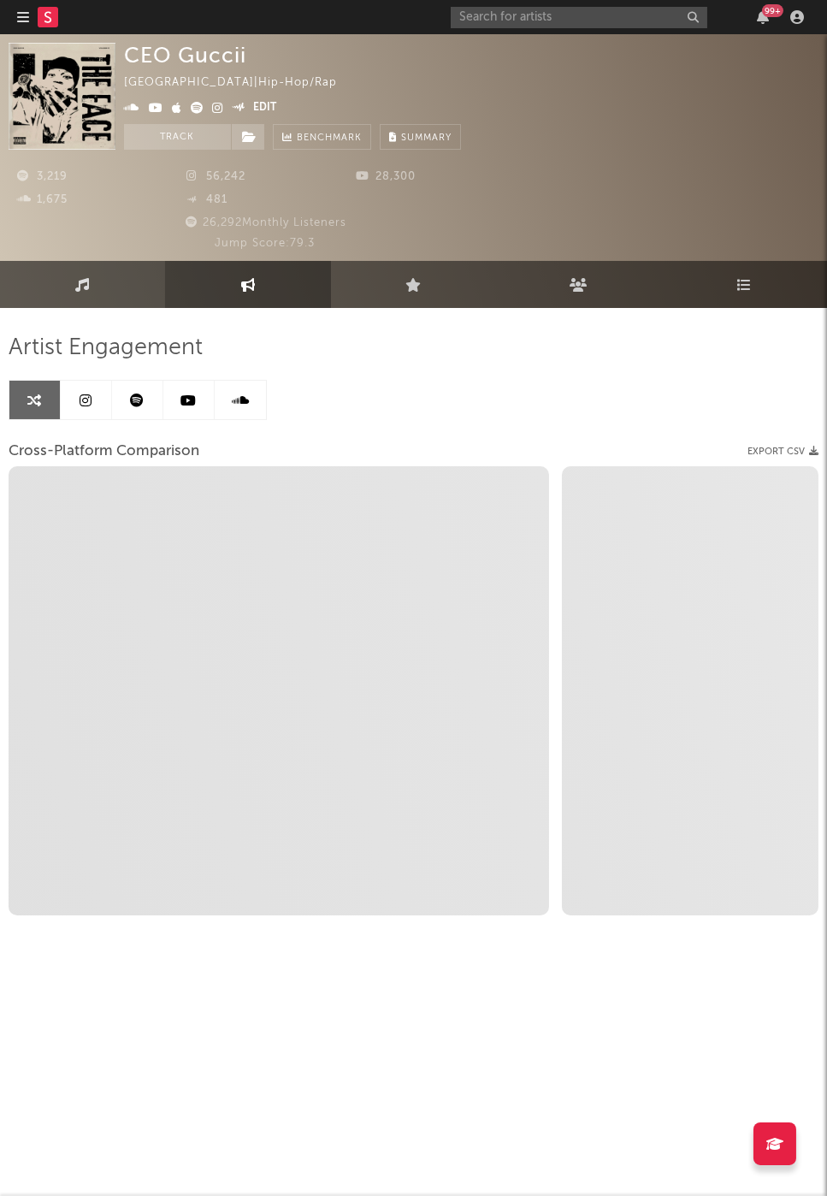
select select "1w"
select select "1m"
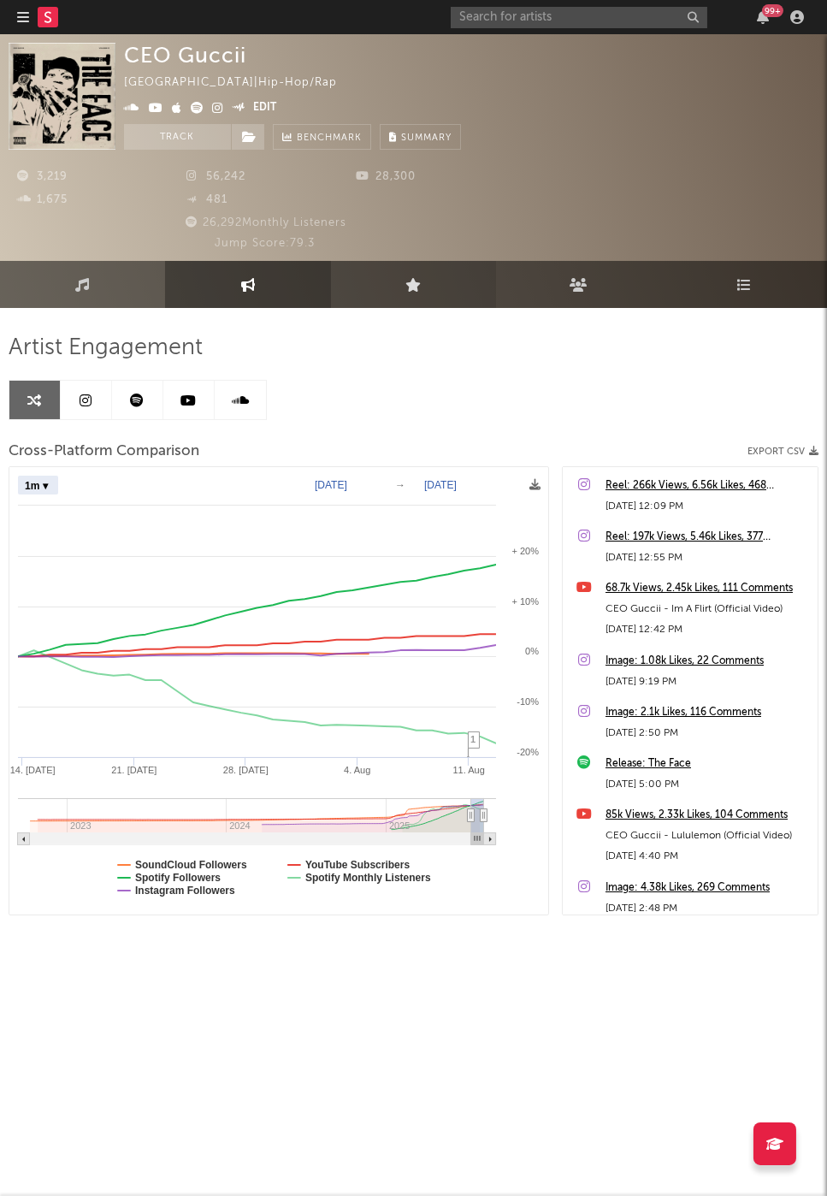
click at [423, 277] on link "Live" at bounding box center [413, 284] width 165 height 47
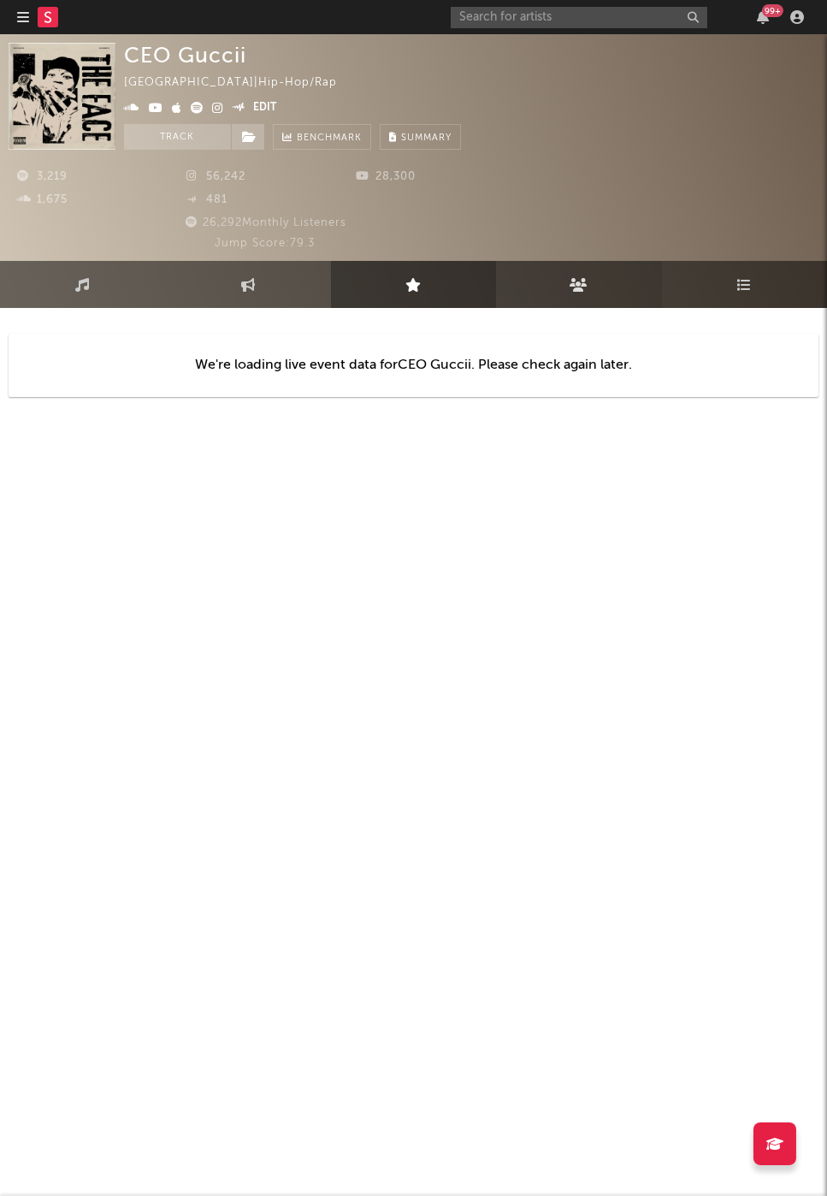
click at [612, 297] on link "Audience" at bounding box center [578, 284] width 165 height 47
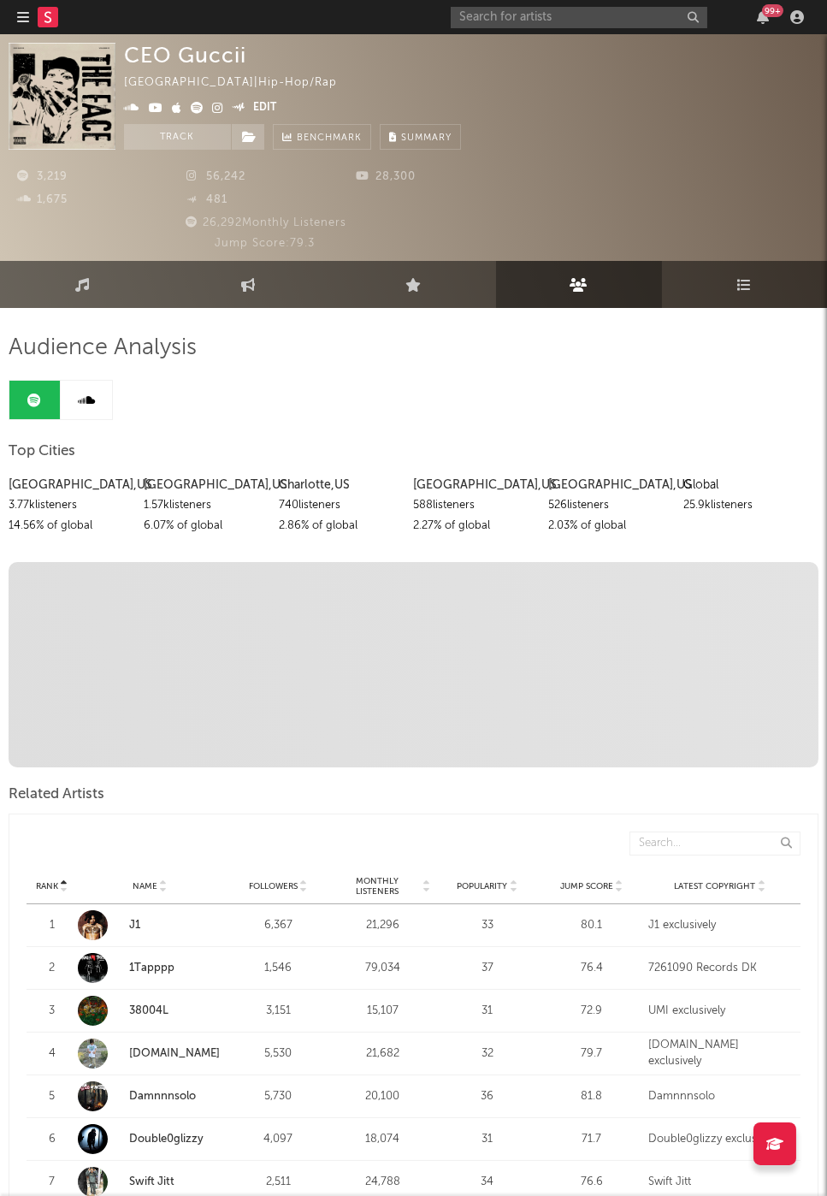
click at [477, 2] on div "99 +" at bounding box center [630, 17] width 359 height 34
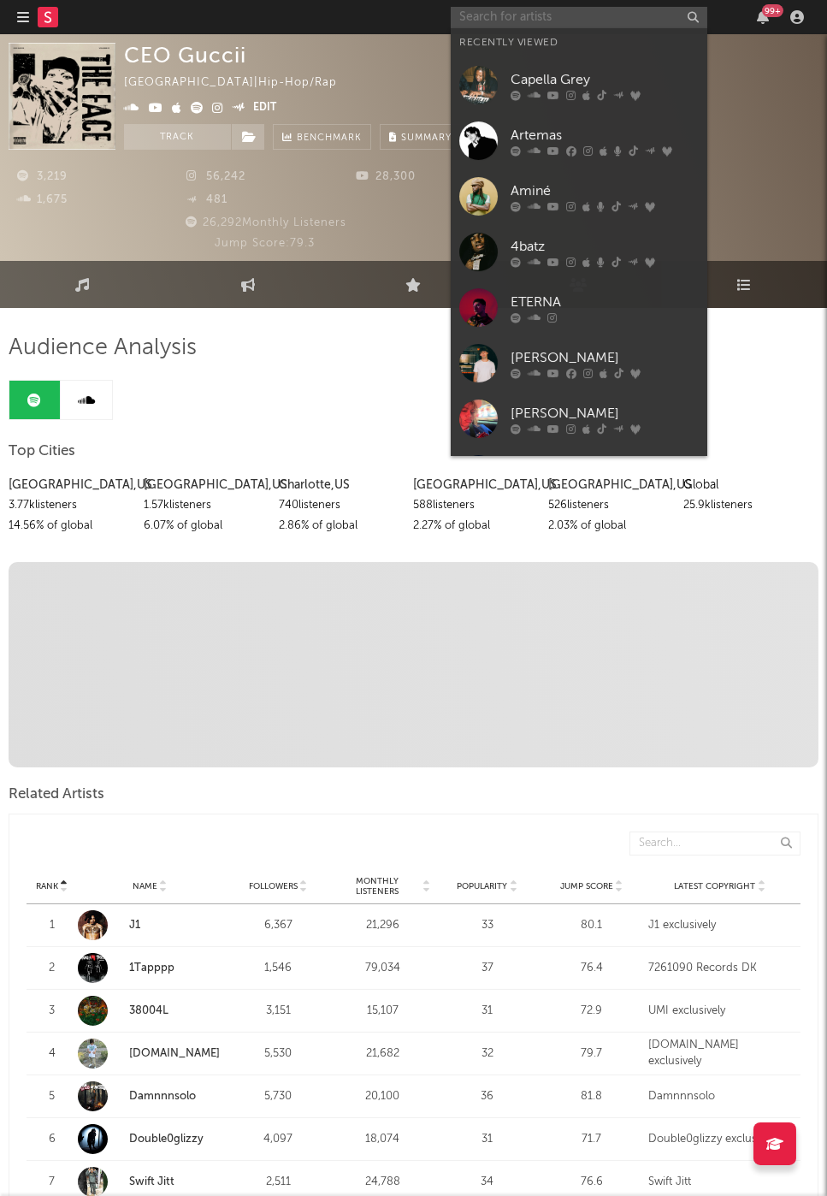
click at [477, 9] on input "text" at bounding box center [579, 17] width 257 height 21
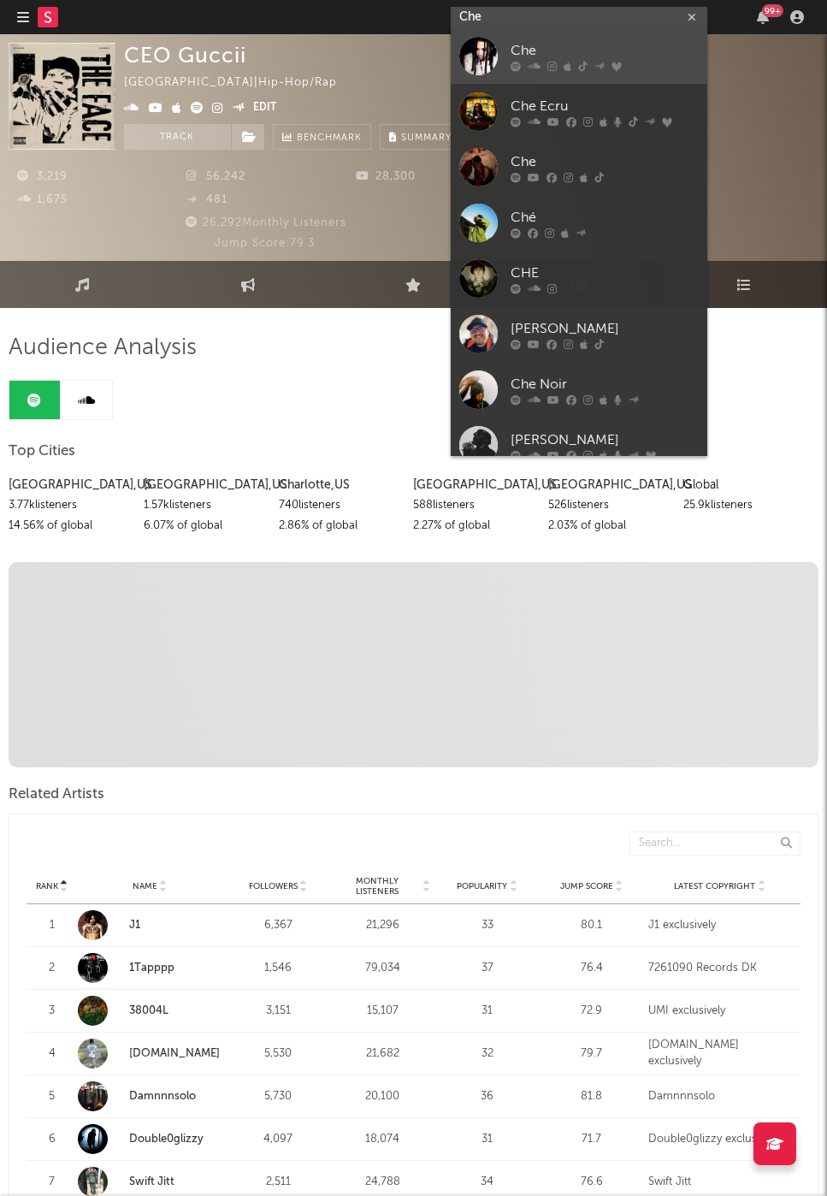
type input "Che"
click at [534, 46] on div "Che" at bounding box center [605, 51] width 188 height 21
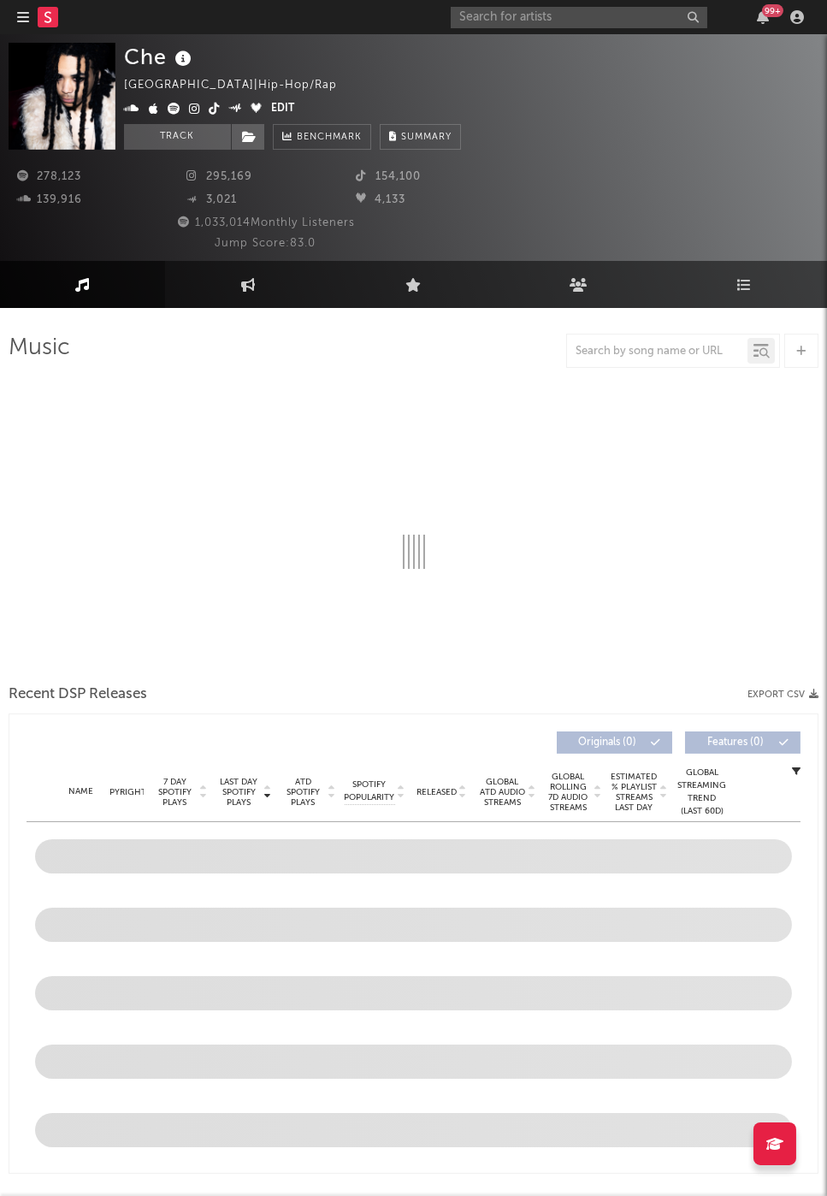
select select "6m"
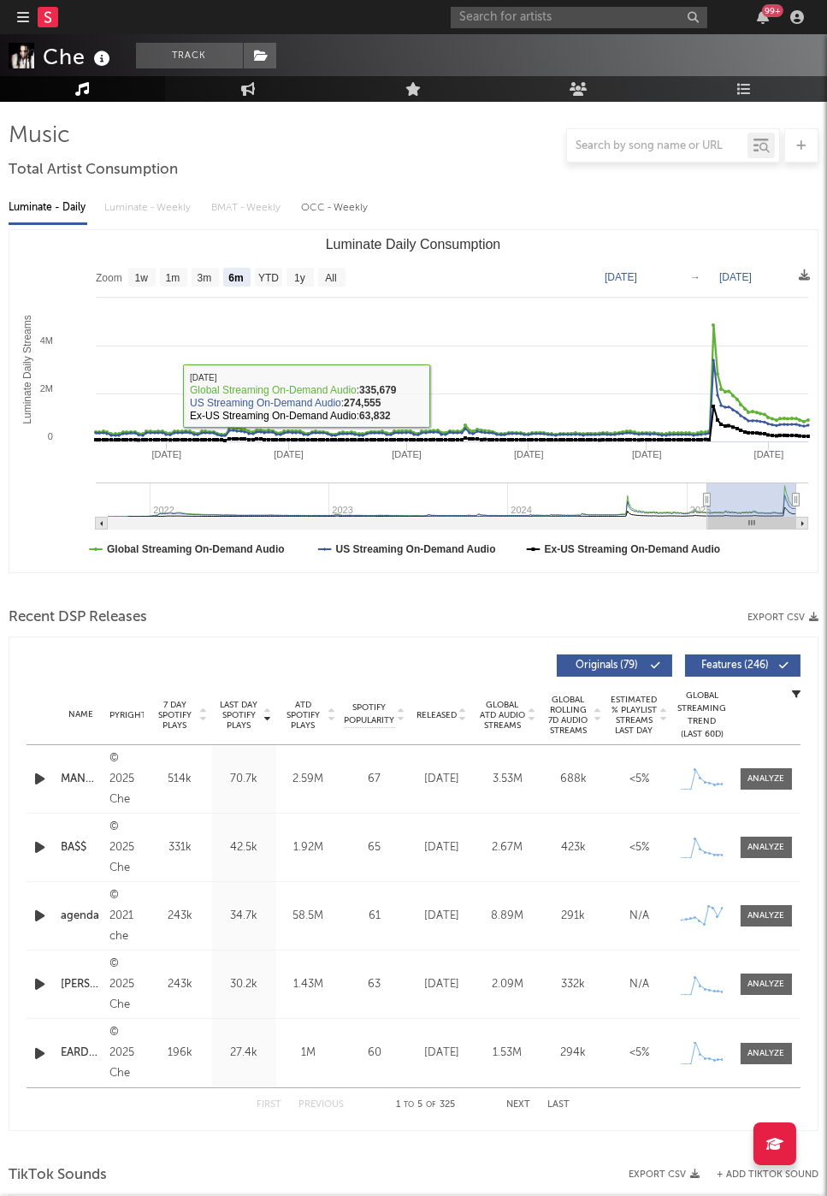
scroll to position [327, 0]
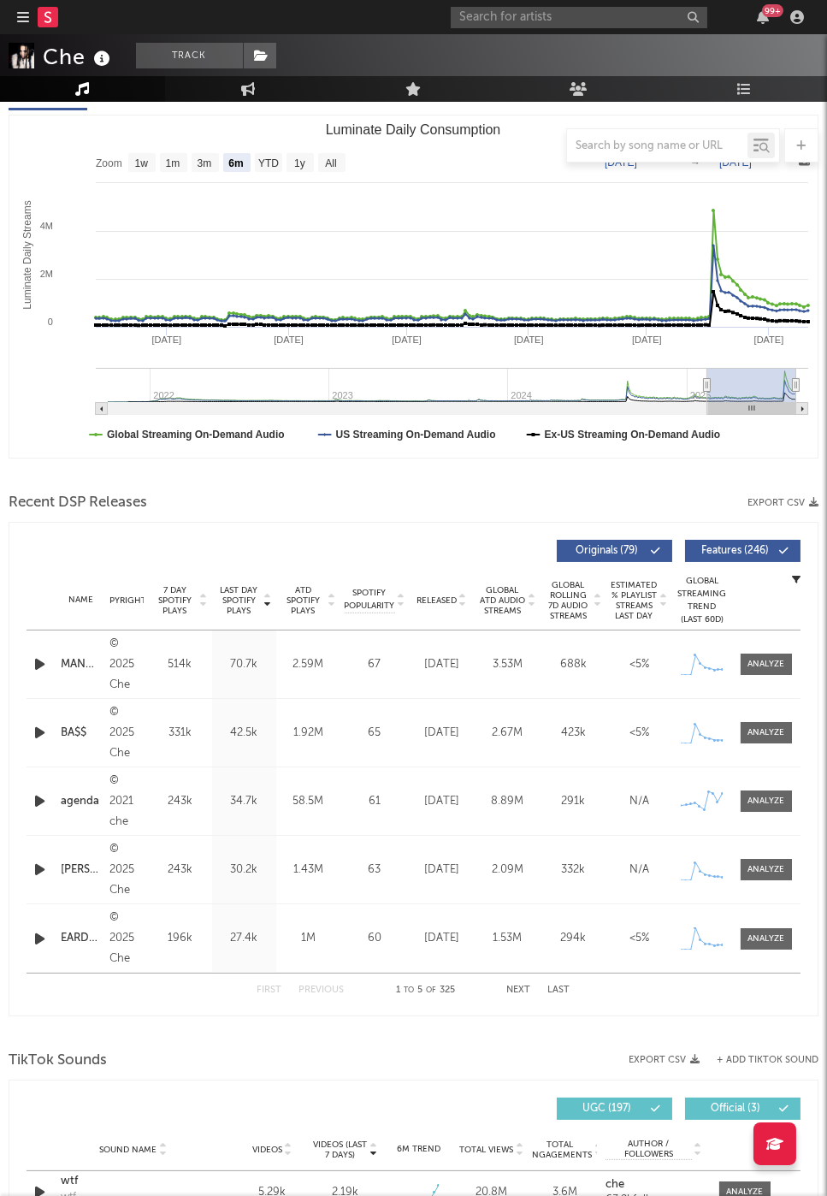
click at [432, 612] on div "Name Copyright Label Album Names Composer Names 7 Day Spotify Plays Last Day Sp…" at bounding box center [414, 600] width 774 height 60
click at [432, 601] on span "Released" at bounding box center [437, 600] width 40 height 10
click at [437, 597] on span "Released" at bounding box center [437, 600] width 40 height 10
click at [519, 20] on input "text" at bounding box center [579, 17] width 257 height 21
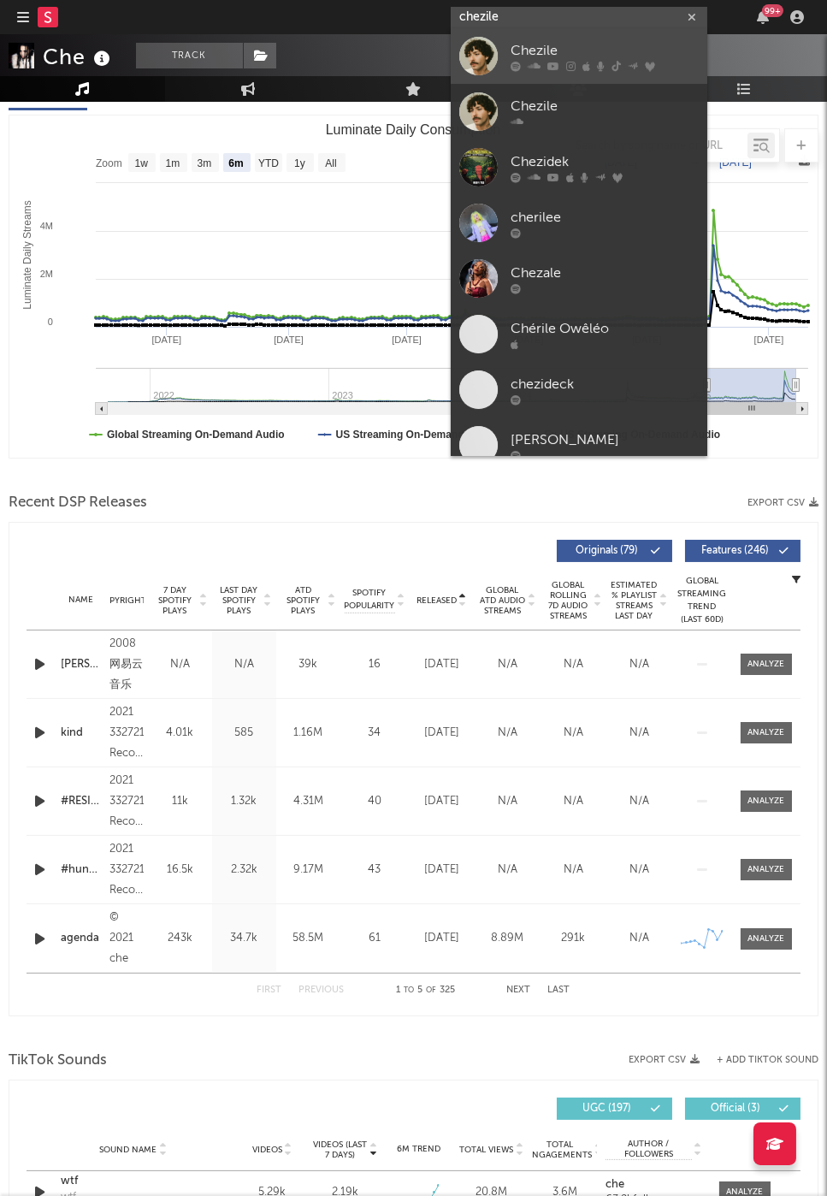
type input "chezile"
click at [565, 55] on div "Chezile" at bounding box center [605, 51] width 188 height 21
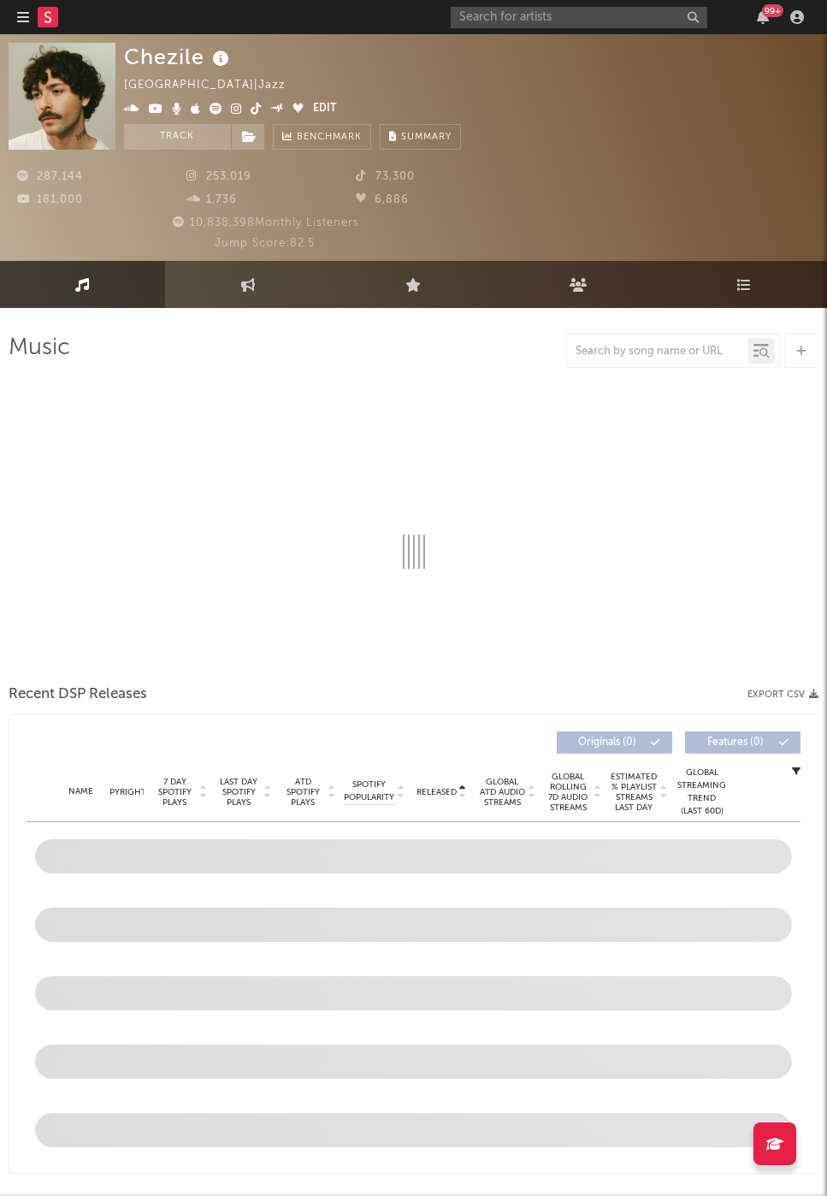
select select "6m"
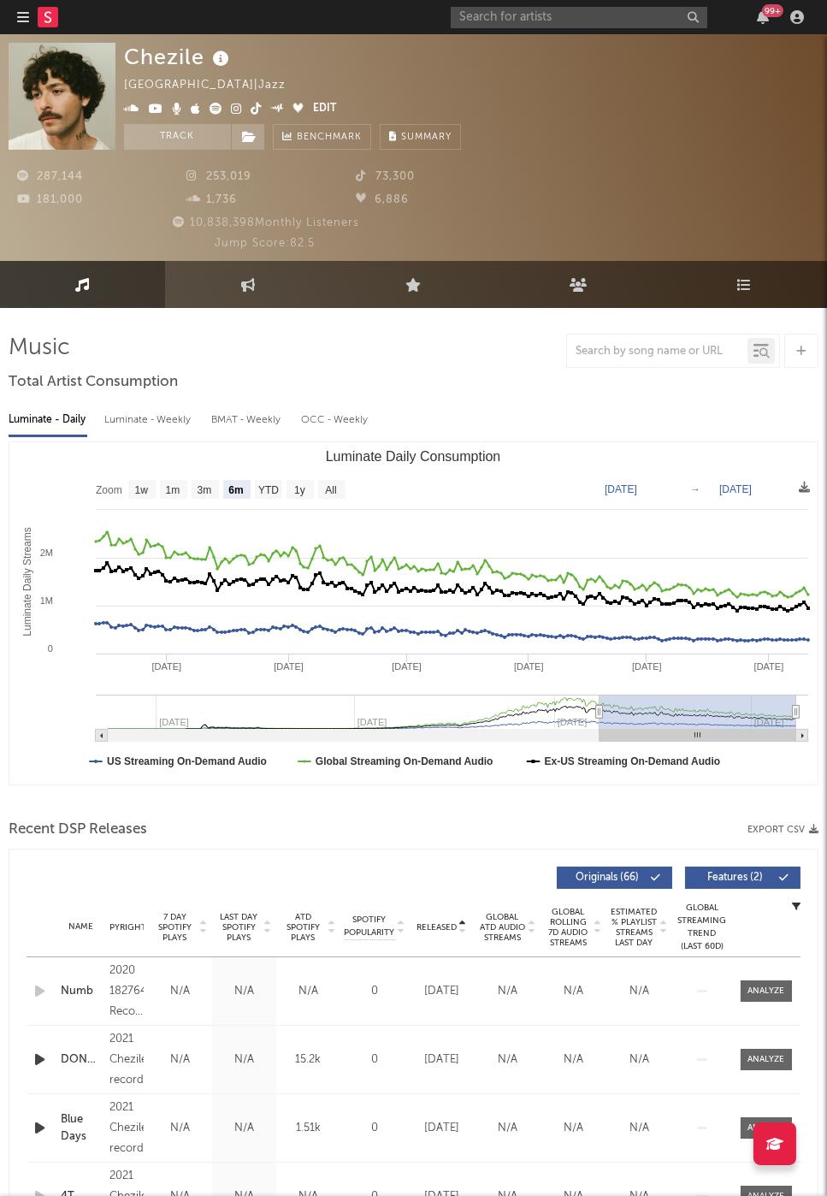
click at [258, 356] on div at bounding box center [414, 351] width 810 height 34
click at [430, 930] on span "Released" at bounding box center [437, 927] width 40 height 10
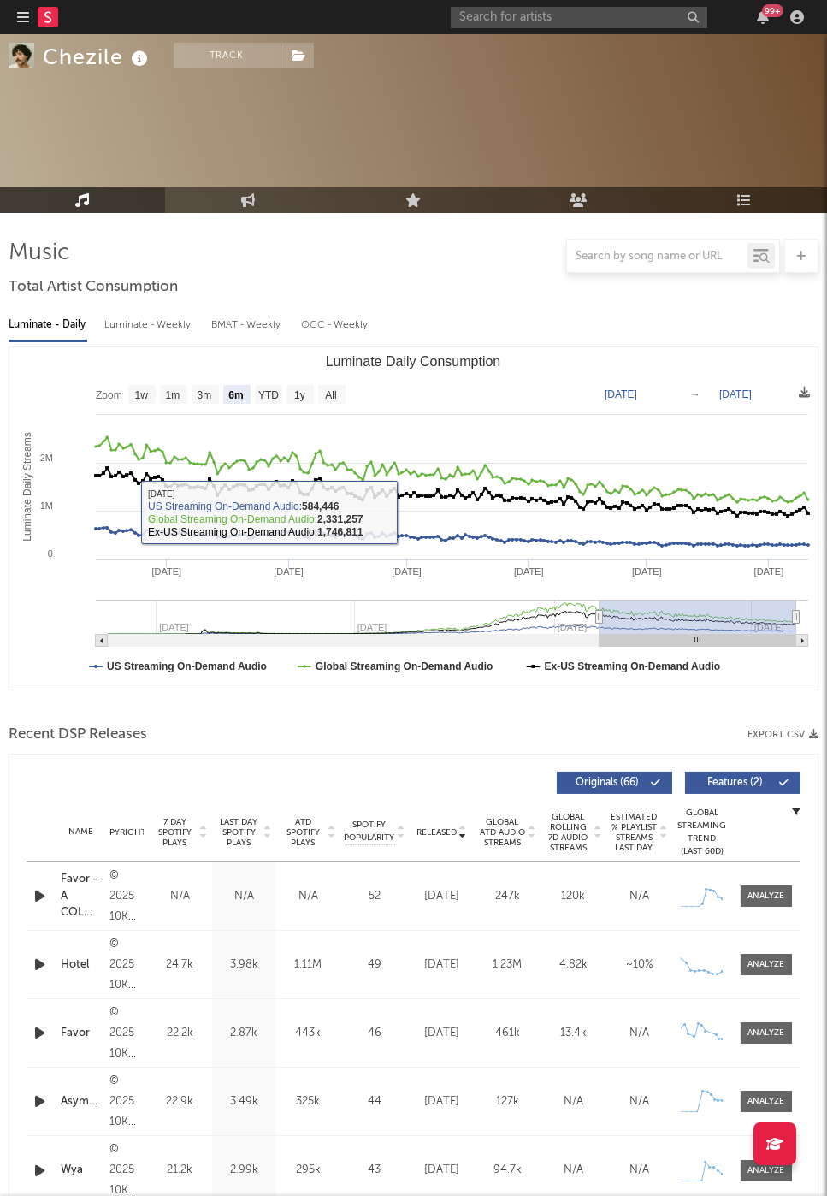
scroll to position [174, 0]
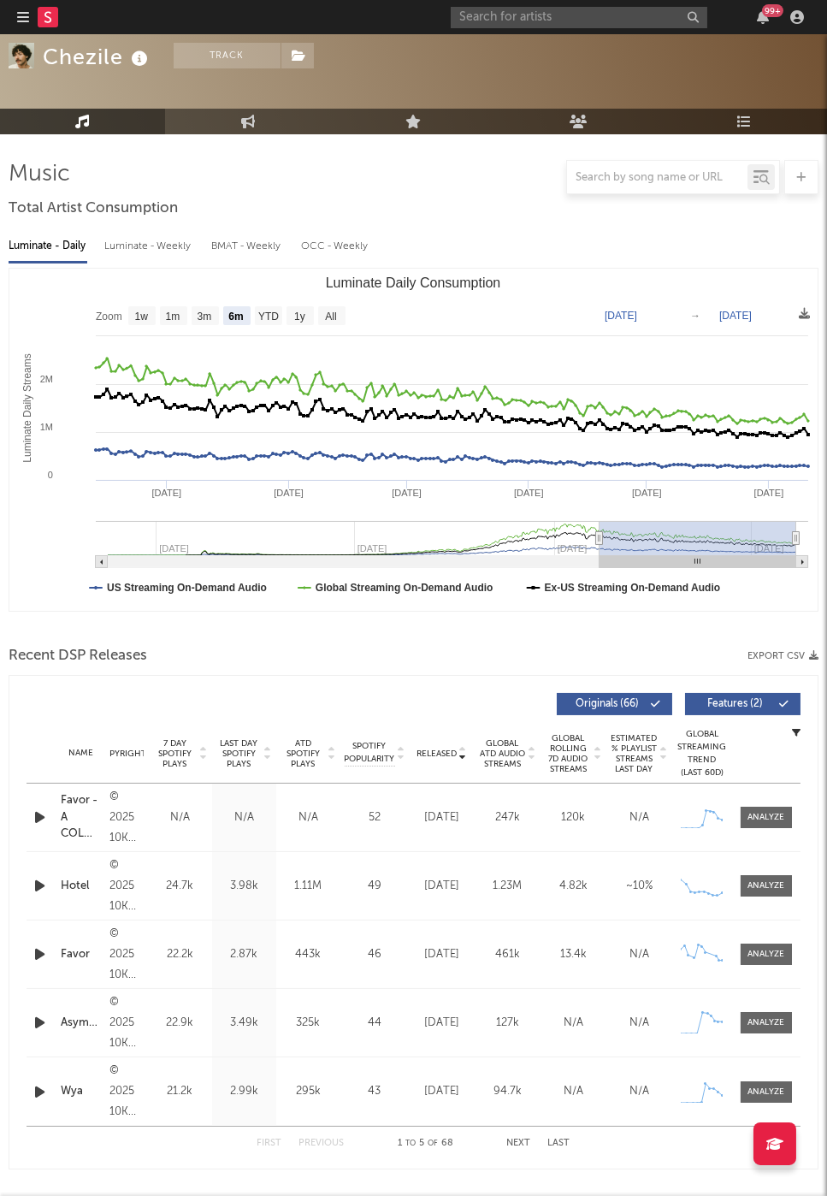
click at [36, 884] on icon "button" at bounding box center [40, 885] width 18 height 21
click at [44, 884] on icon "button" at bounding box center [39, 885] width 16 height 21
click at [754, 801] on div "Name Favor - A COLORS SHOW Copyright © 2025 10K Projects Label 10K Projects Alb…" at bounding box center [414, 817] width 774 height 68
click at [766, 829] on div "Name Favor - A COLORS SHOW Copyright © 2025 10K Projects Label 10K Projects Alb…" at bounding box center [414, 817] width 774 height 68
click at [766, 817] on div at bounding box center [766, 817] width 37 height 13
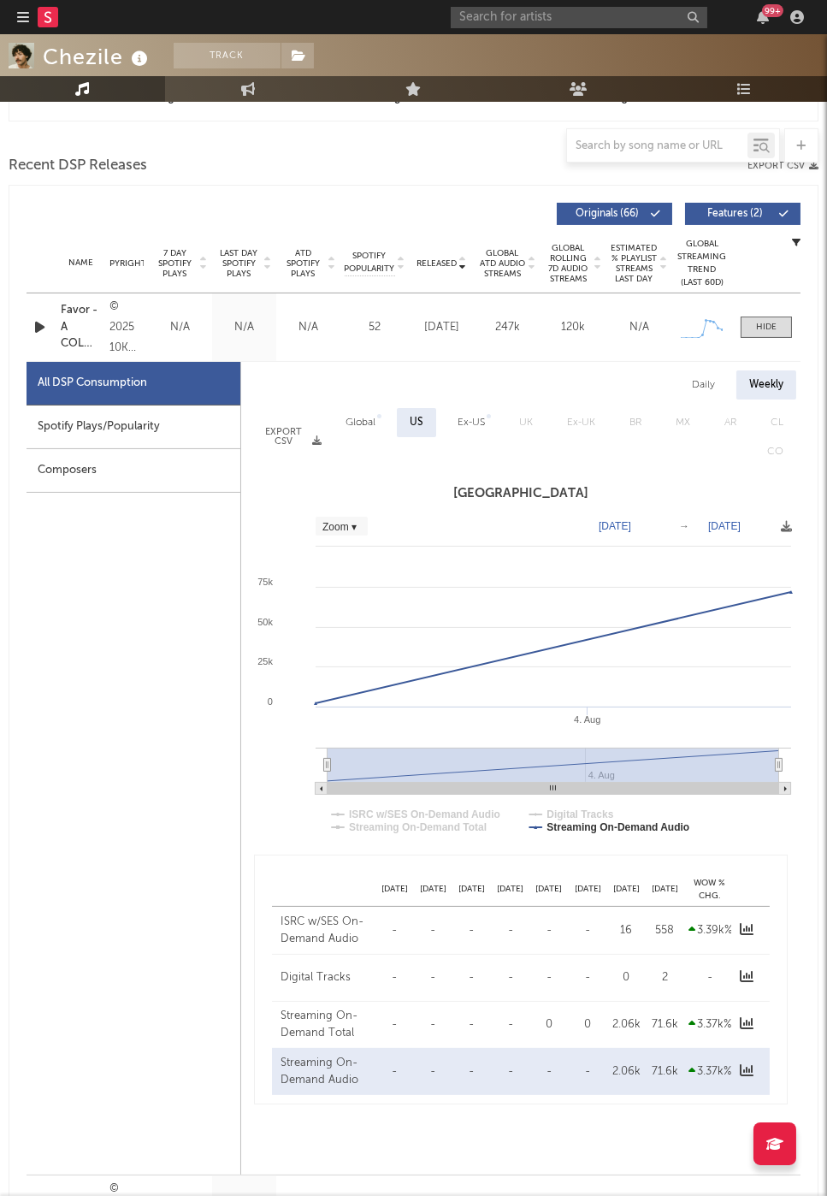
scroll to position [677, 0]
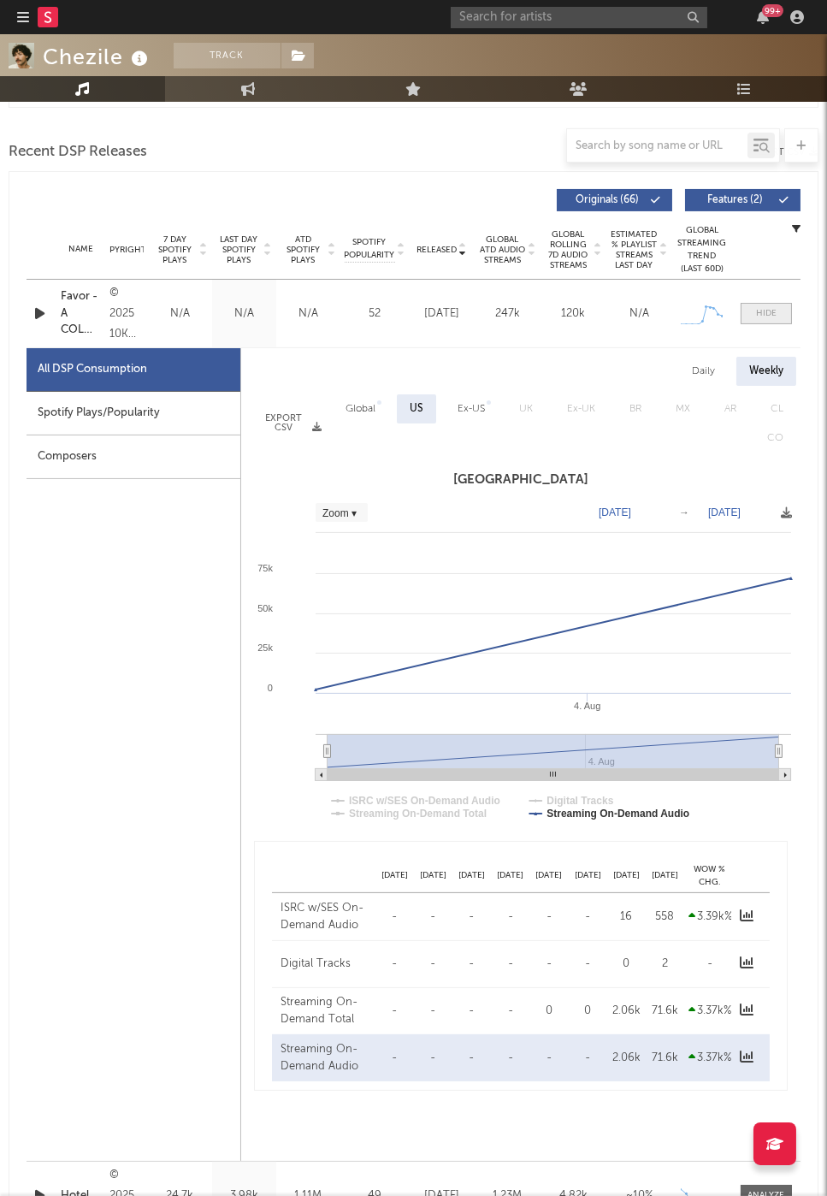
click at [784, 322] on span at bounding box center [766, 313] width 51 height 21
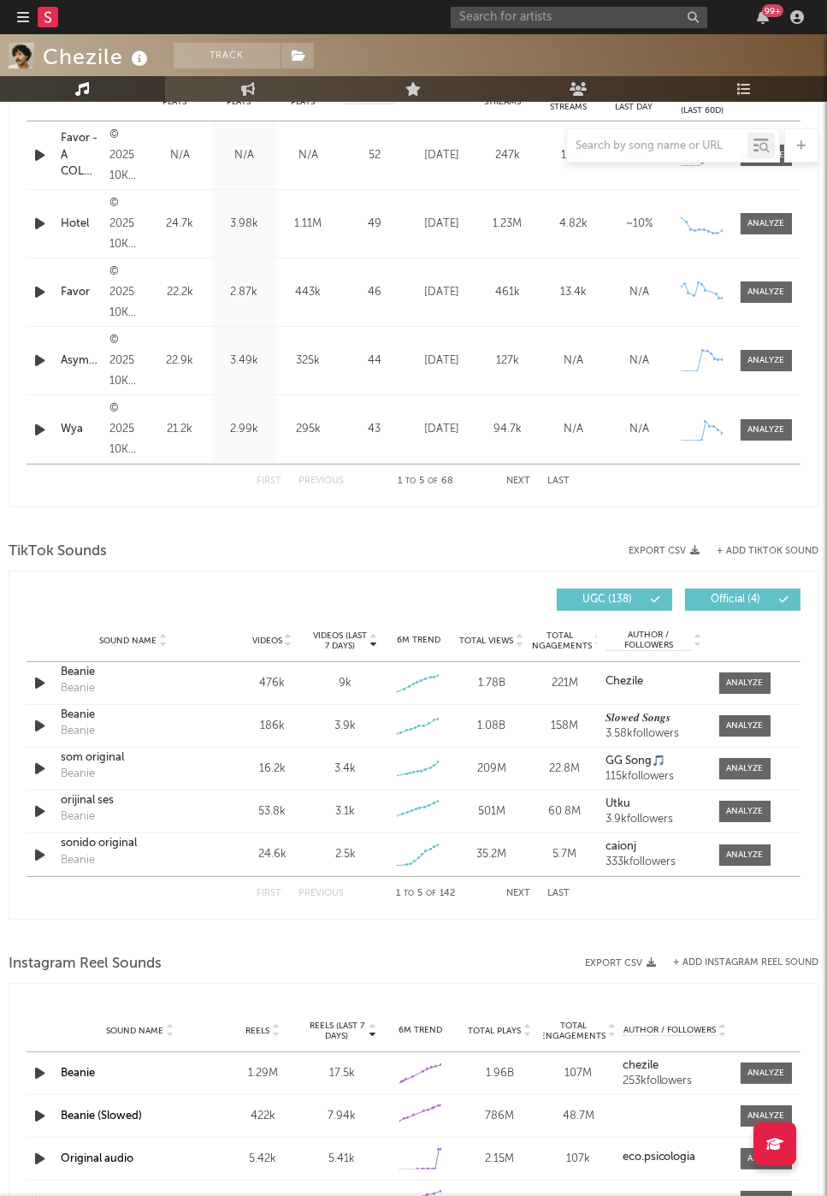
scroll to position [1010, 0]
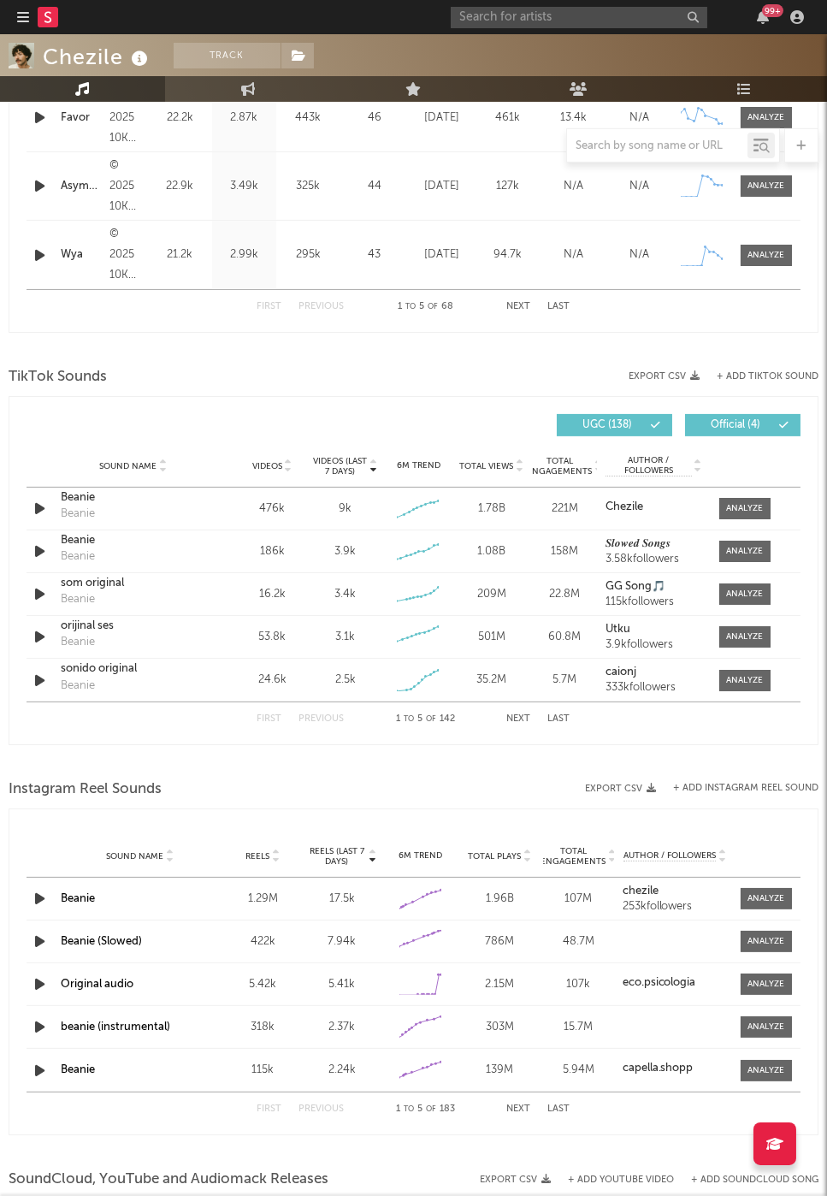
click at [46, 904] on icon "button" at bounding box center [40, 898] width 18 height 21
click at [35, 893] on icon "button" at bounding box center [39, 898] width 16 height 21
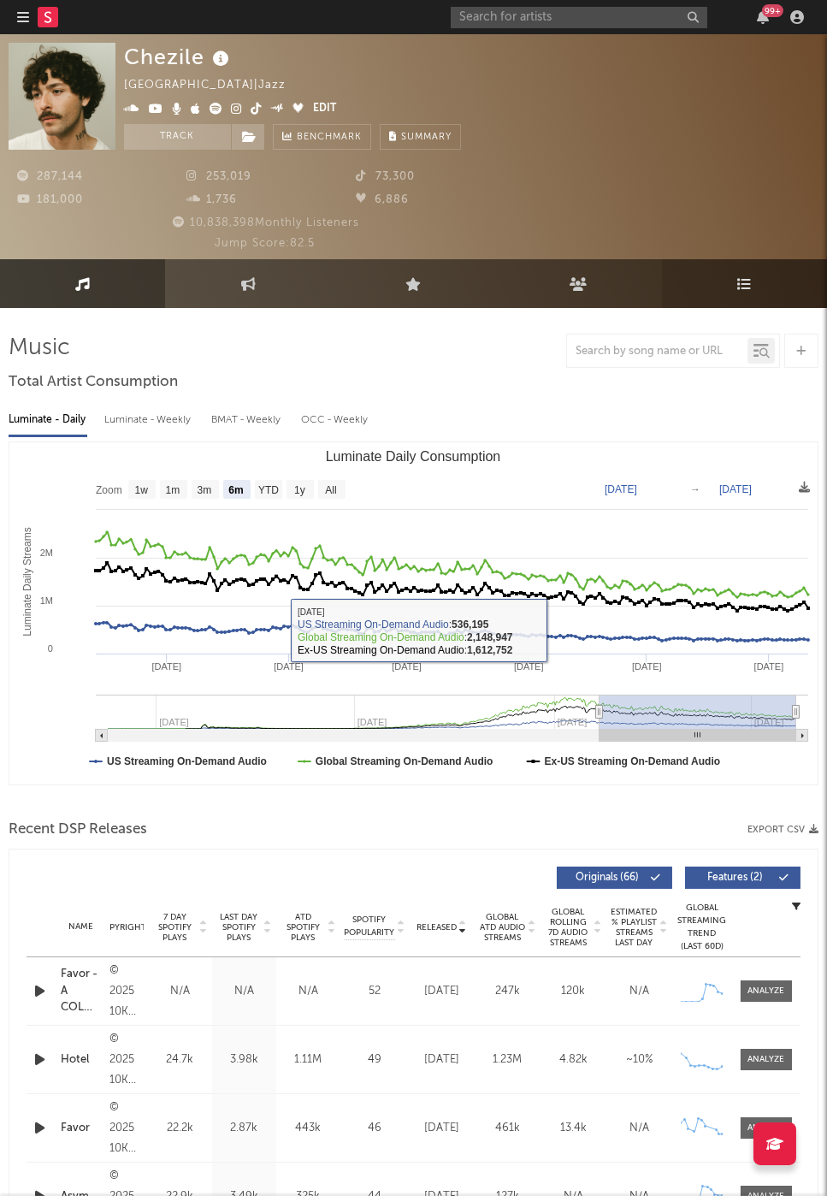
scroll to position [-1, 0]
click at [755, 275] on link "Playlists/Charts" at bounding box center [744, 284] width 165 height 47
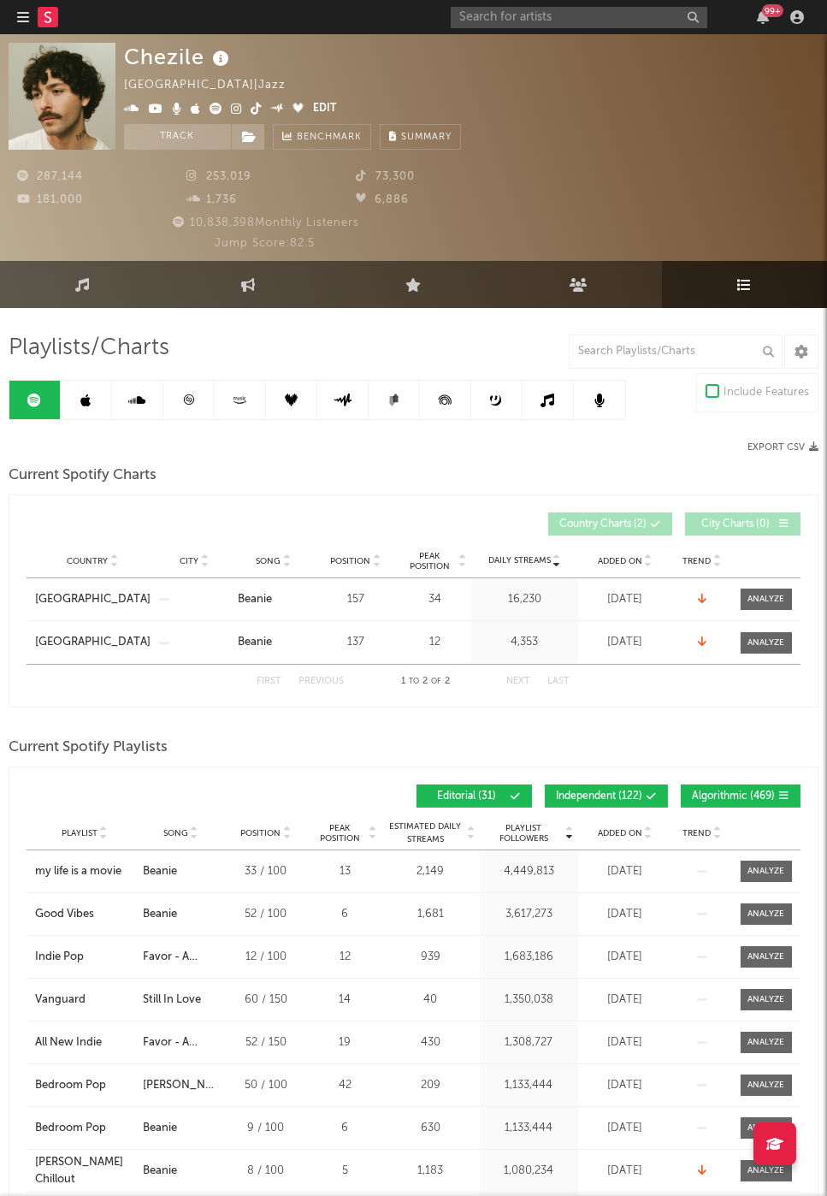
click at [180, 399] on link at bounding box center [188, 400] width 51 height 38
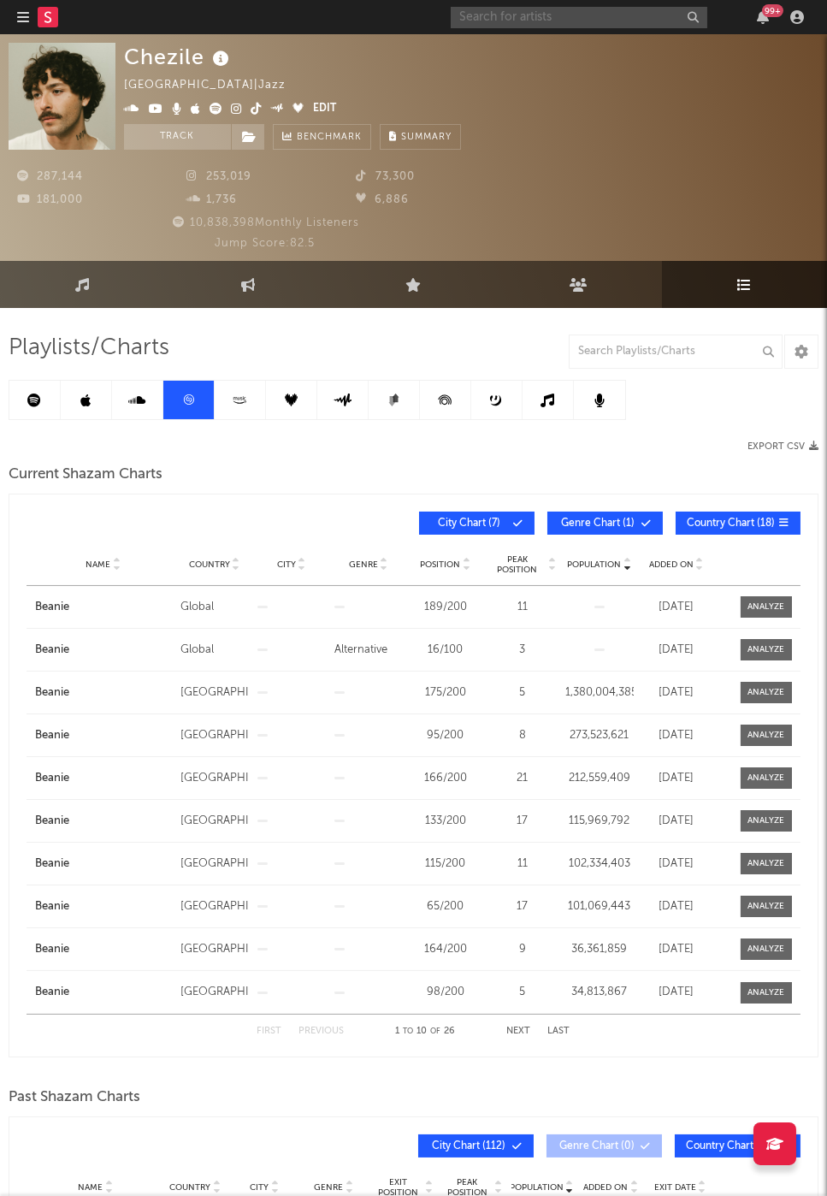
click at [494, 10] on input "text" at bounding box center [579, 17] width 257 height 21
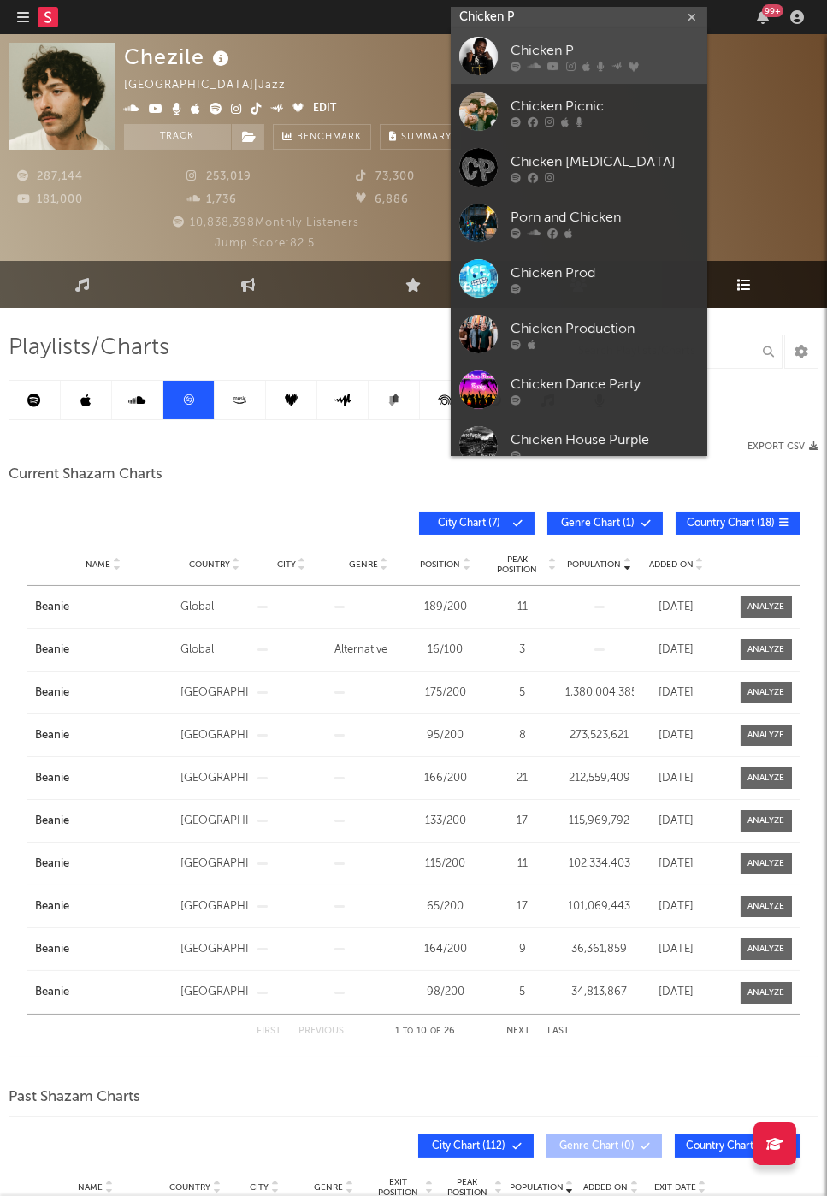
type input "Chicken P"
click at [537, 50] on div "Chicken P" at bounding box center [605, 51] width 188 height 21
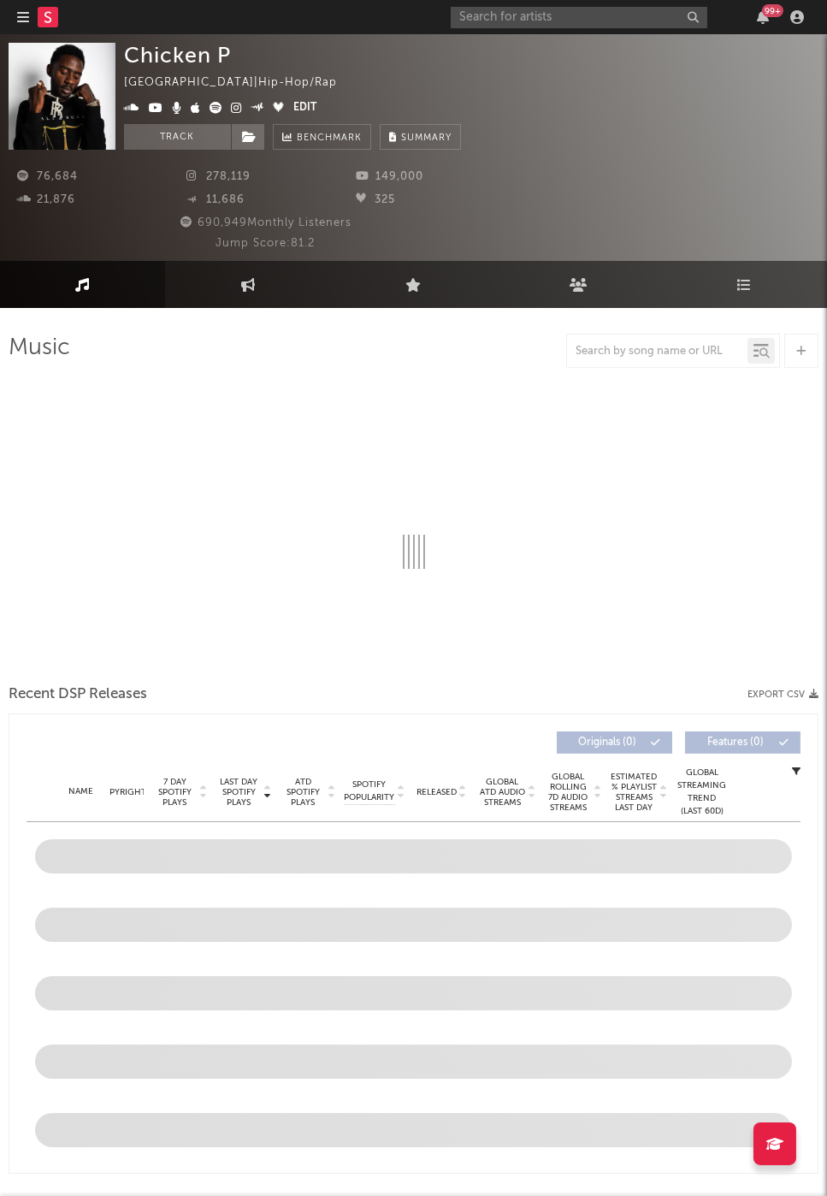
select select "6m"
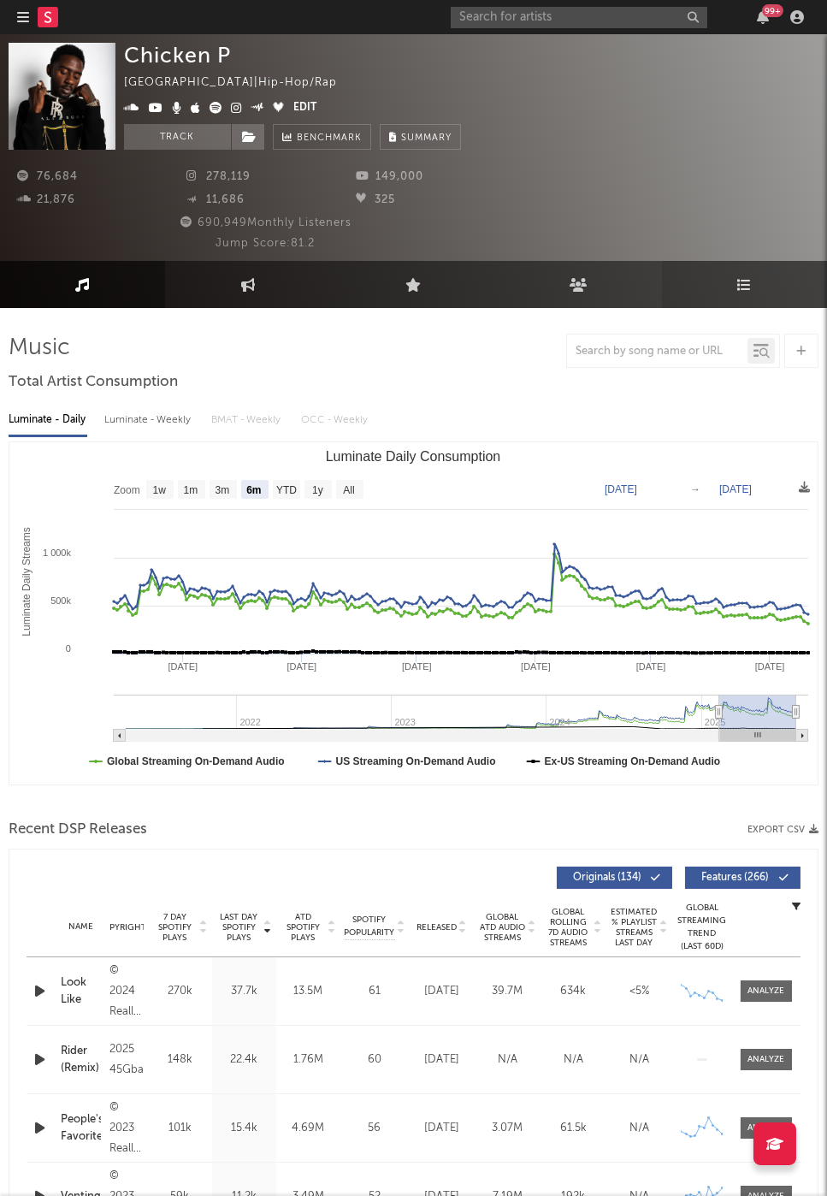
click at [754, 276] on link "Playlists/Charts" at bounding box center [744, 284] width 165 height 47
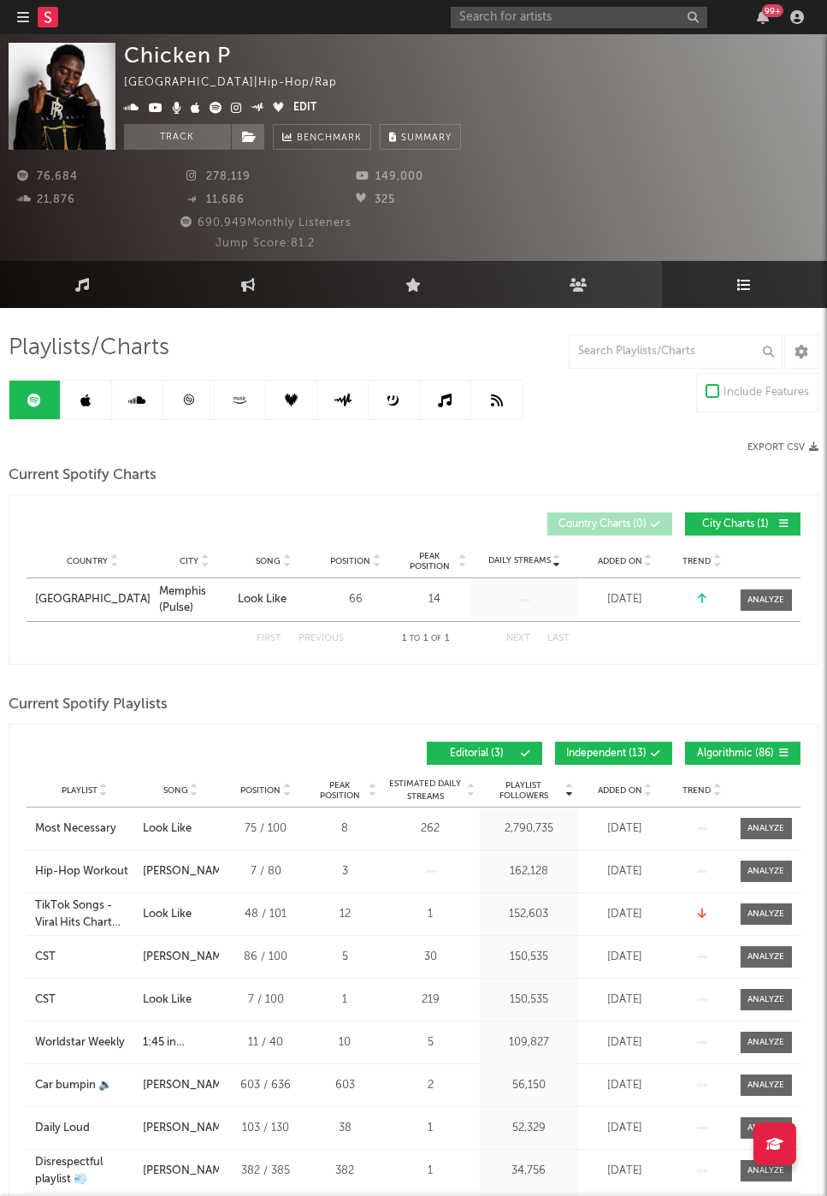
click at [195, 403] on link at bounding box center [188, 400] width 51 height 38
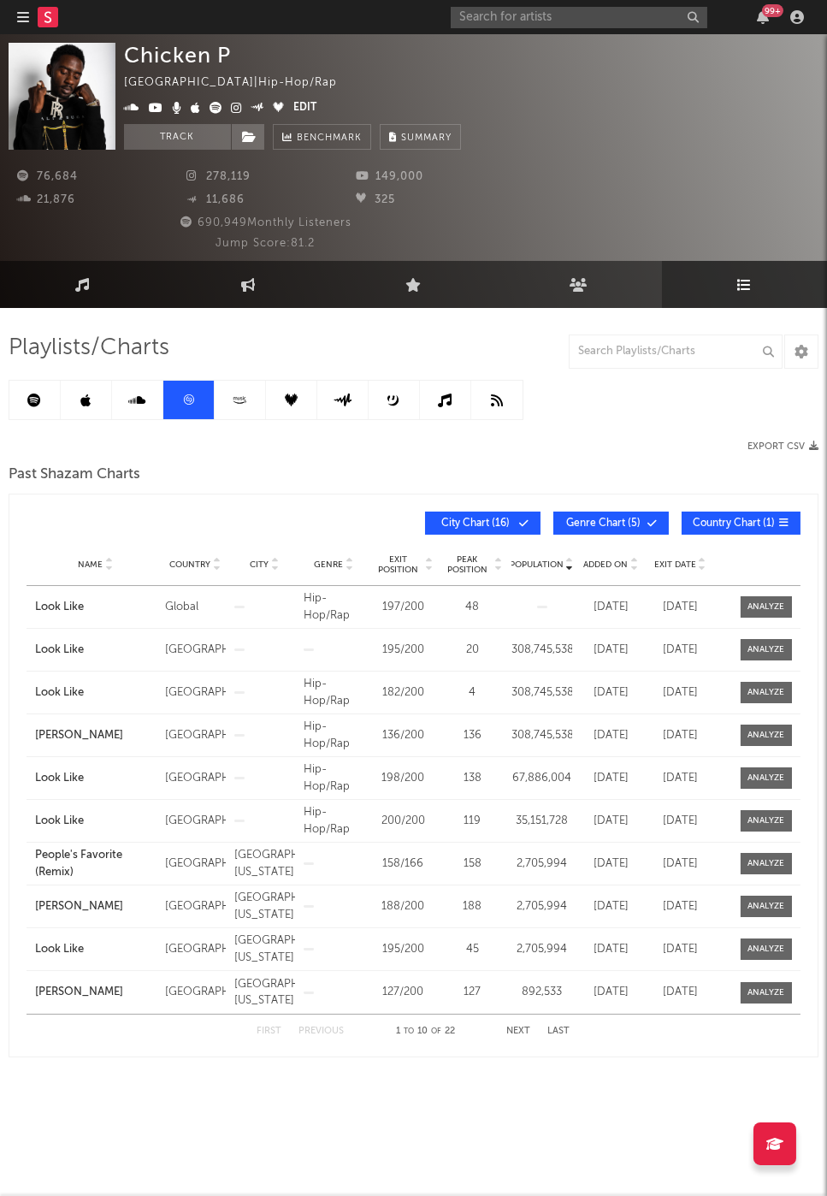
click at [26, 389] on link at bounding box center [34, 400] width 51 height 38
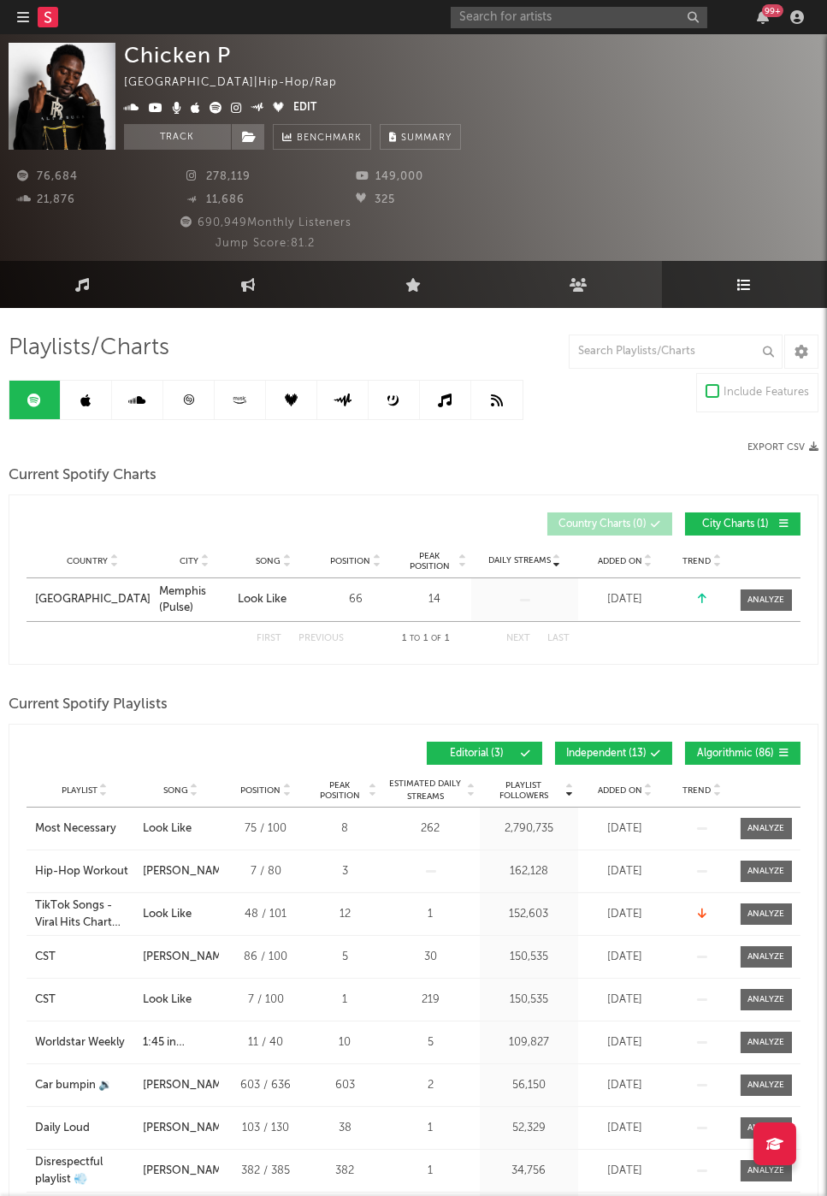
click at [77, 260] on div "Chicken P [GEOGRAPHIC_DATA] | Hip-Hop/Rap Edit Track Benchmark Summary 76,684 2…" at bounding box center [413, 147] width 827 height 227
click at [271, 275] on link "Engagement" at bounding box center [247, 284] width 165 height 47
select select "1w"
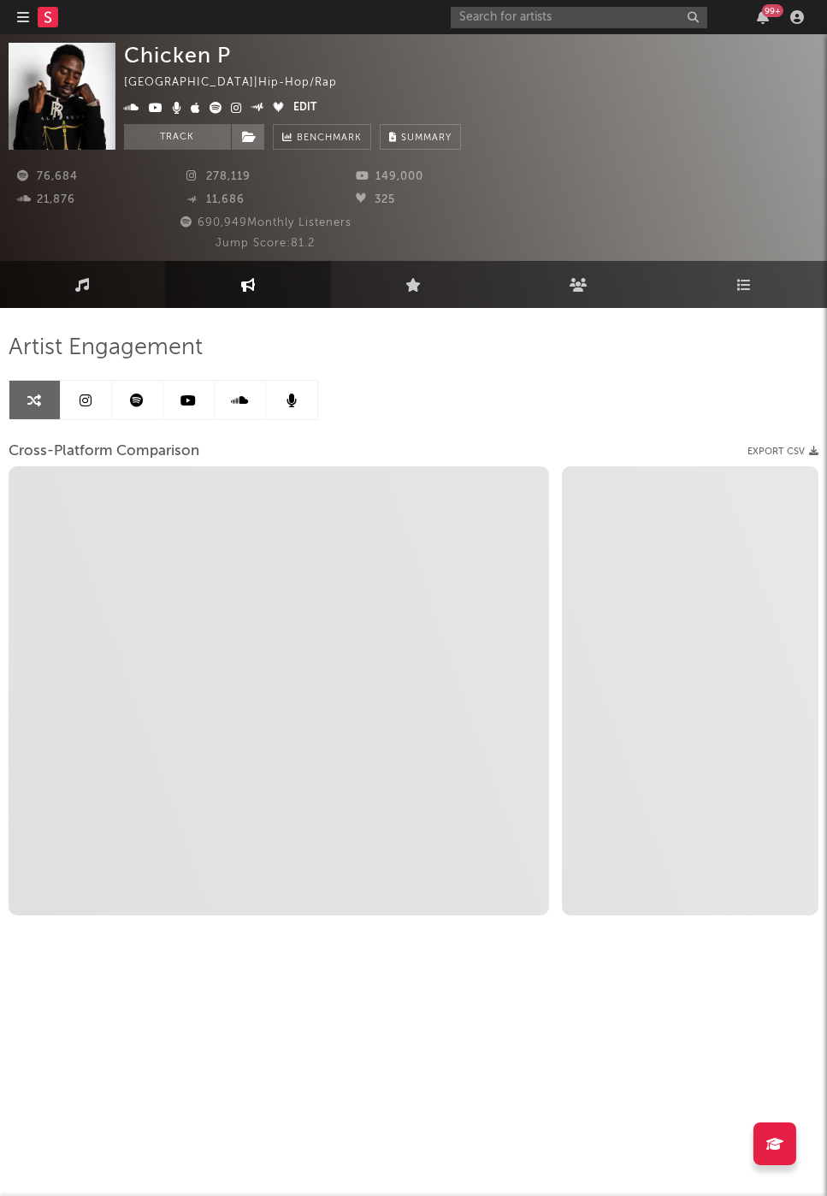
select select "1m"
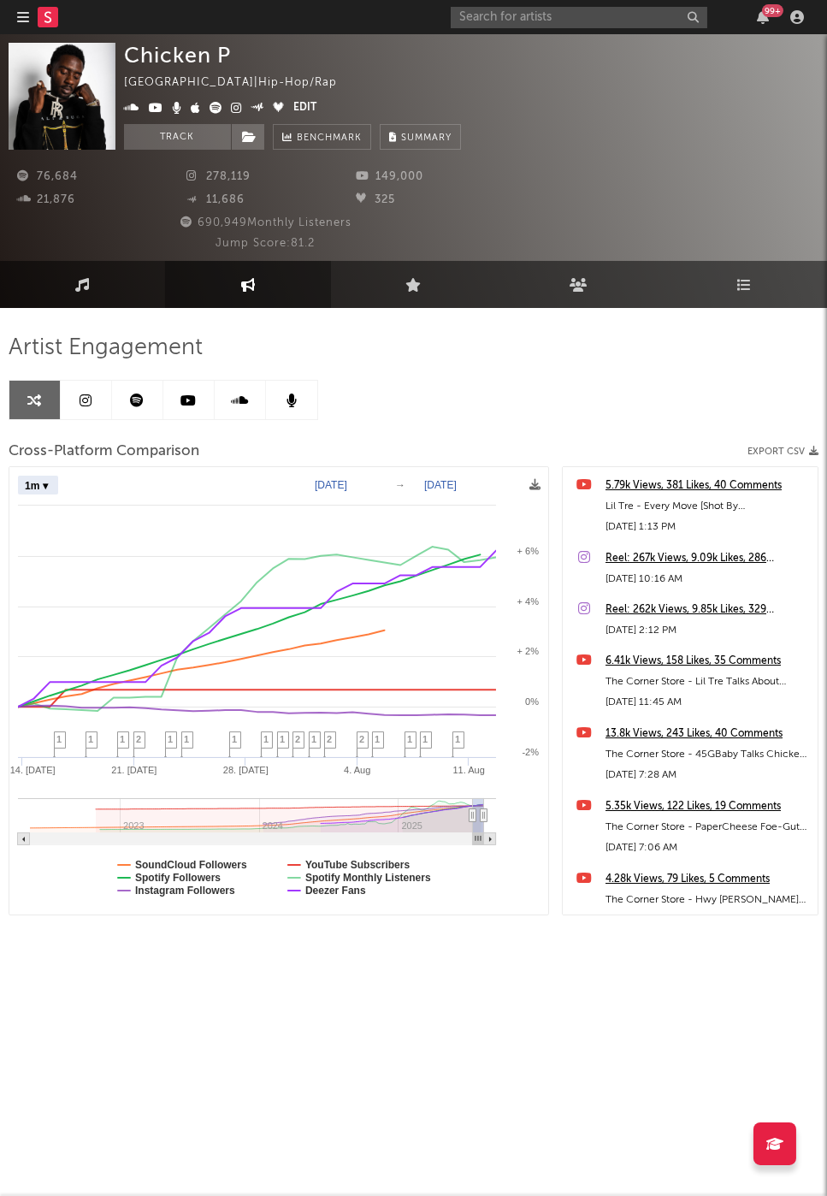
click at [271, 283] on link "Engagement" at bounding box center [247, 284] width 165 height 47
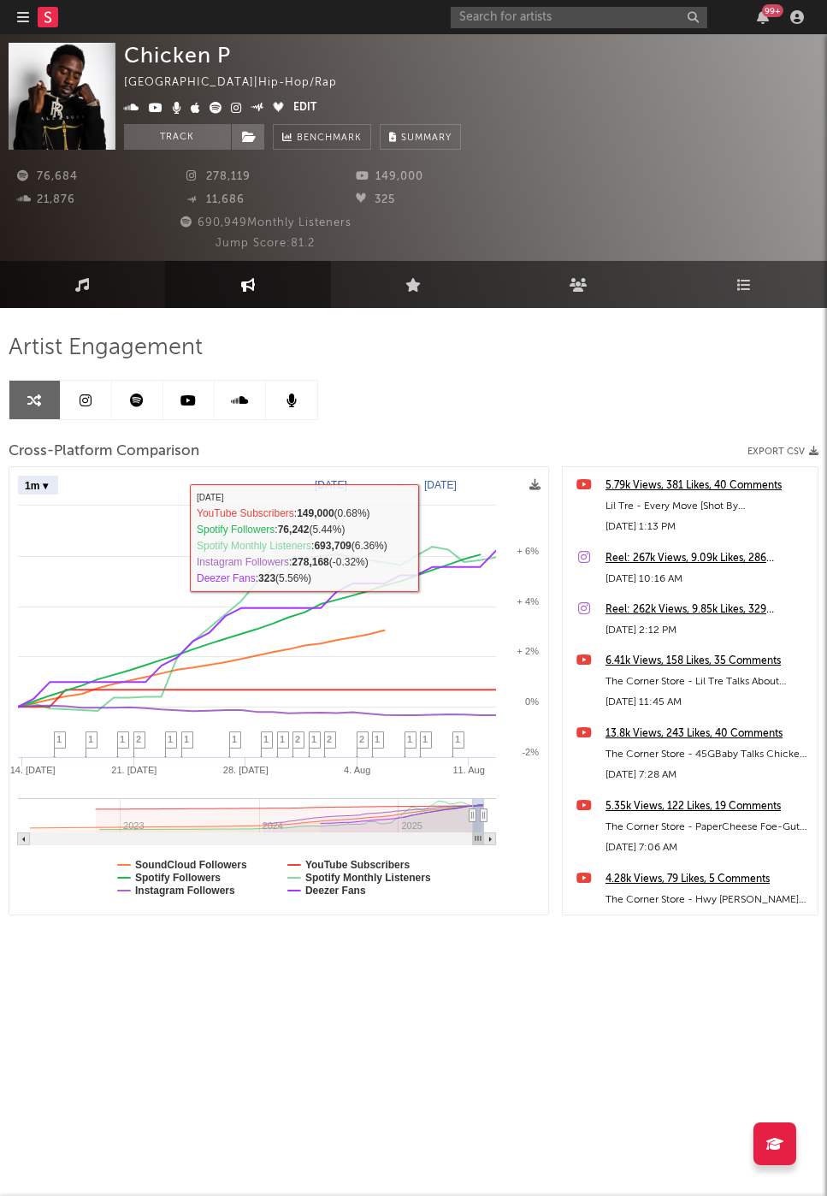
click at [592, 157] on div "76,684 278,119 149,000 21,876 11,686 325 690,949 Monthly Listeners Jump Score: …" at bounding box center [414, 201] width 810 height 103
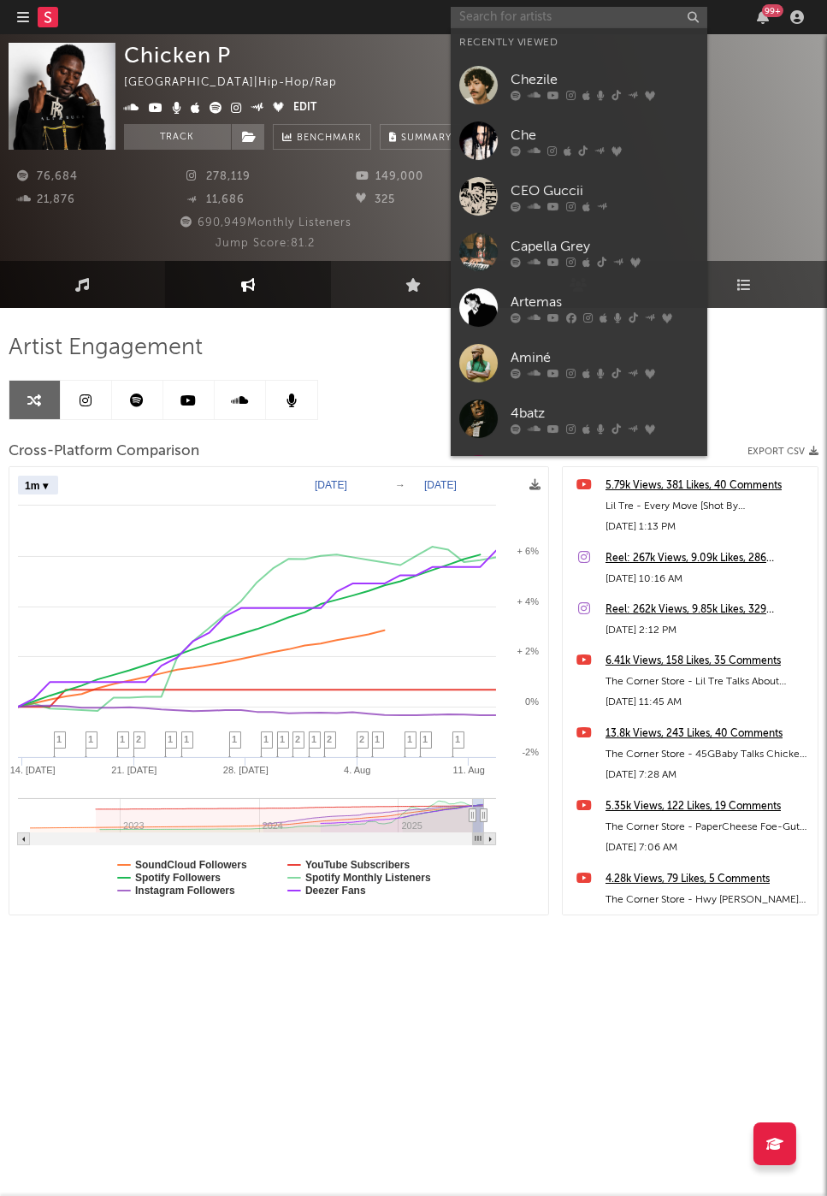
click at [529, 14] on input "text" at bounding box center [579, 17] width 257 height 21
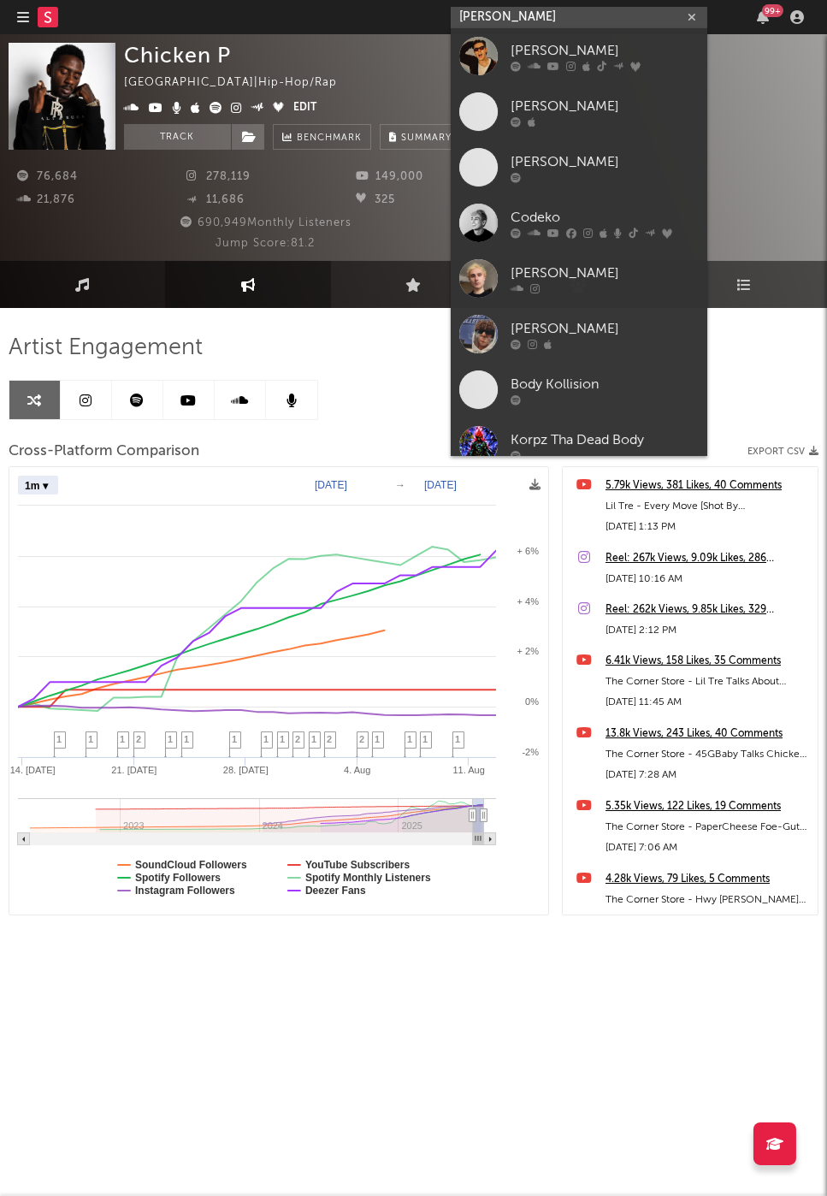
click at [554, 18] on input "[PERSON_NAME]" at bounding box center [579, 17] width 257 height 21
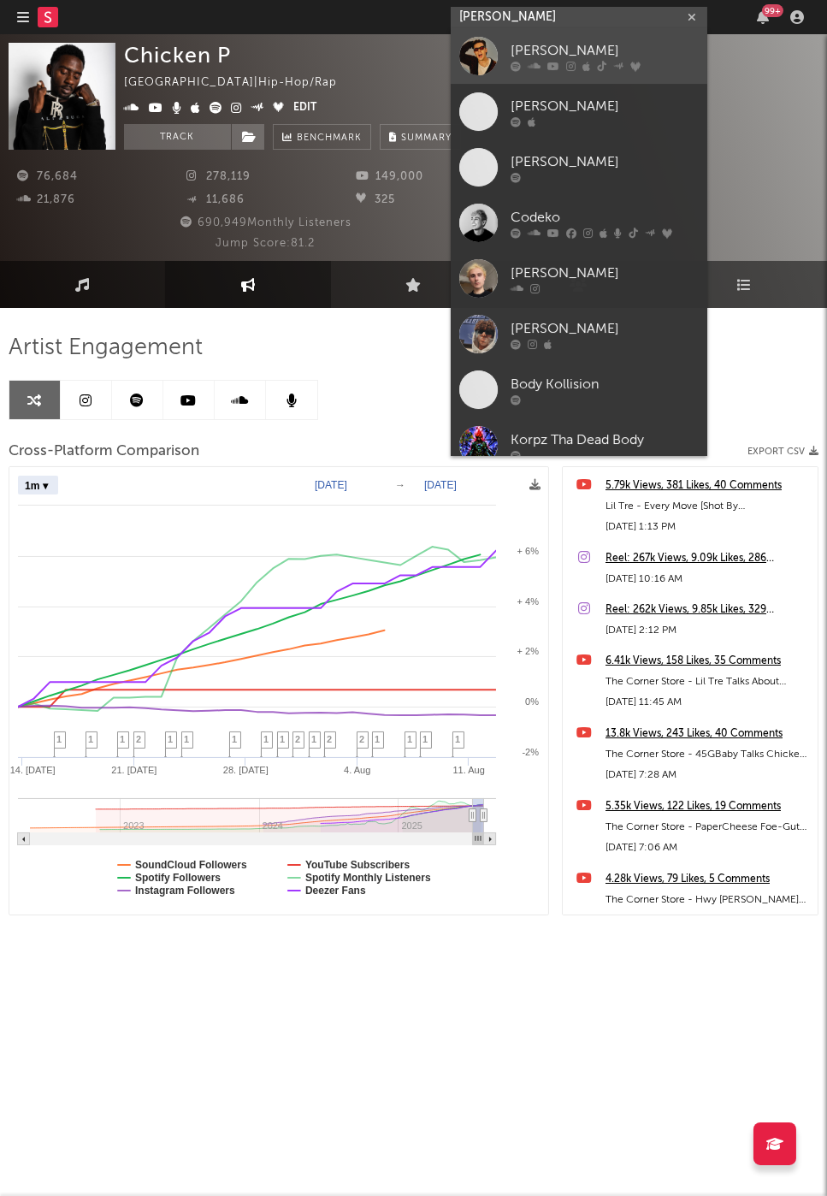
type input "[PERSON_NAME]"
click at [557, 47] on div "[PERSON_NAME]" at bounding box center [605, 51] width 188 height 21
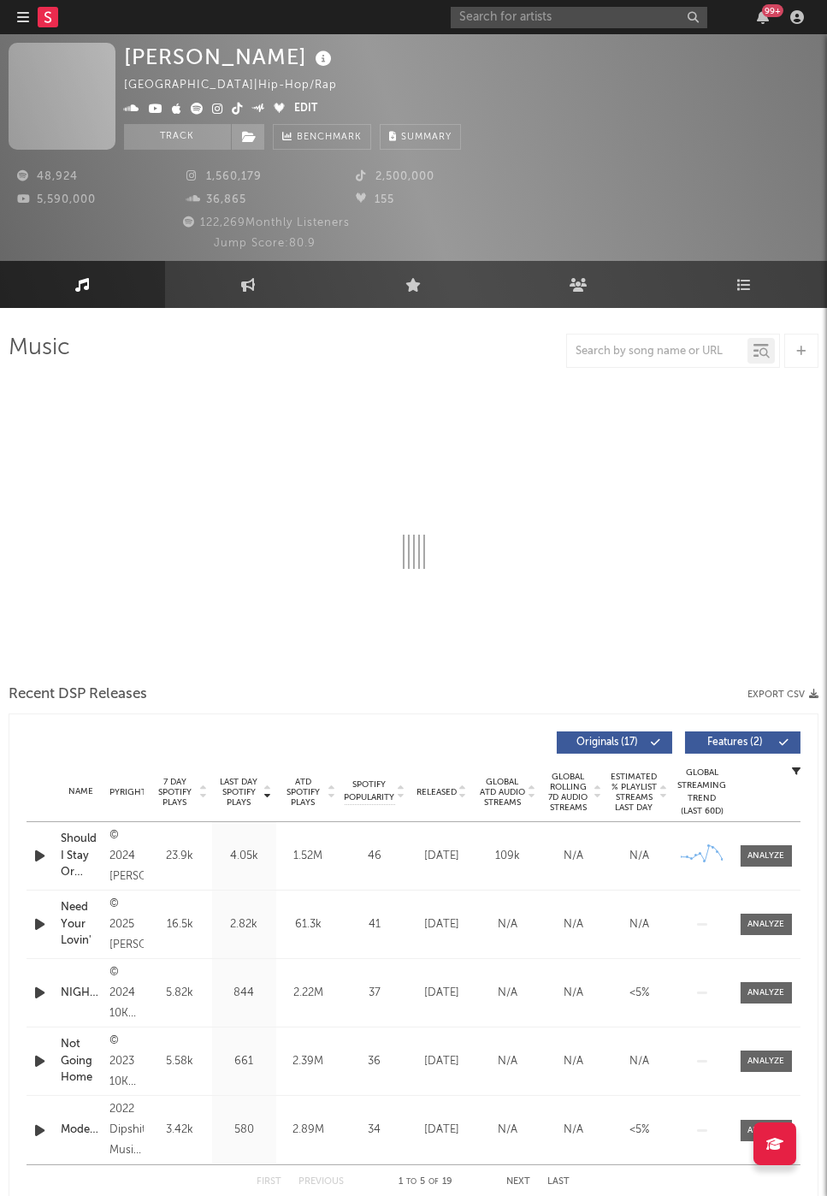
select select "6m"
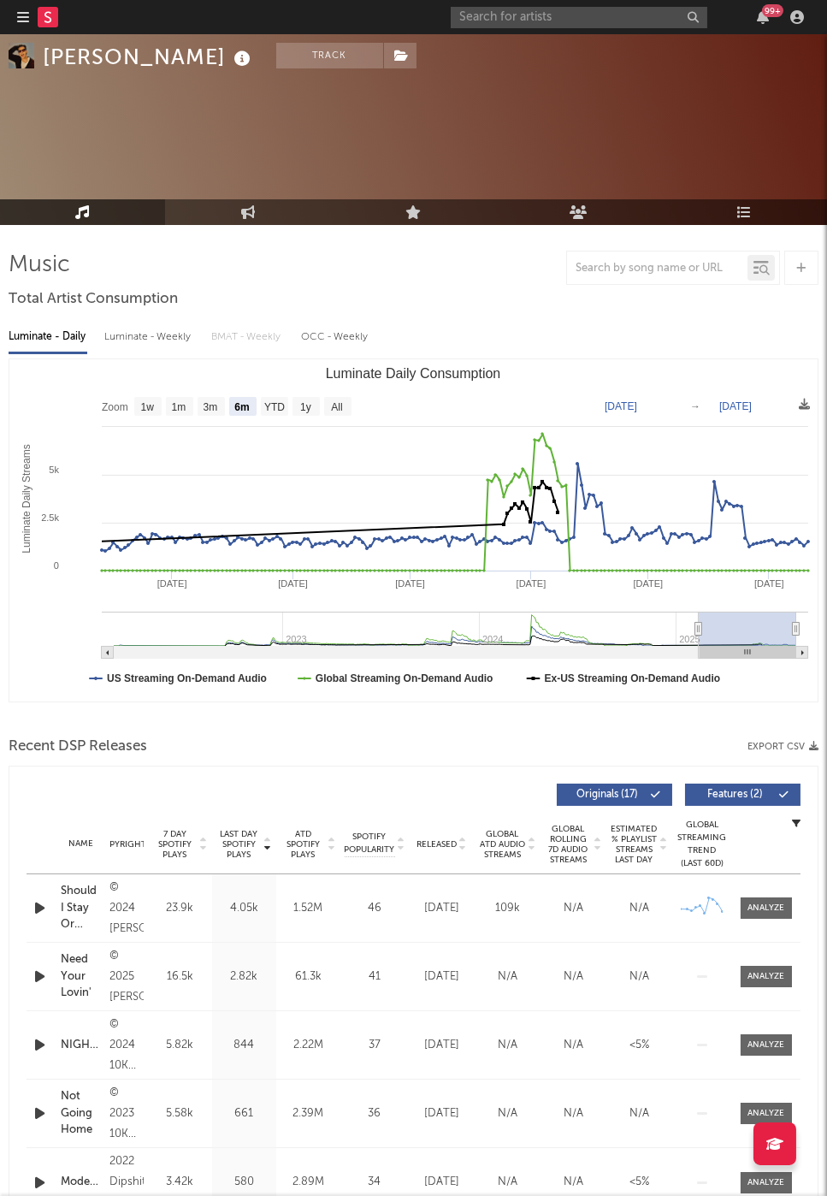
scroll to position [84, 0]
click at [449, 845] on span "Released" at bounding box center [437, 843] width 40 height 10
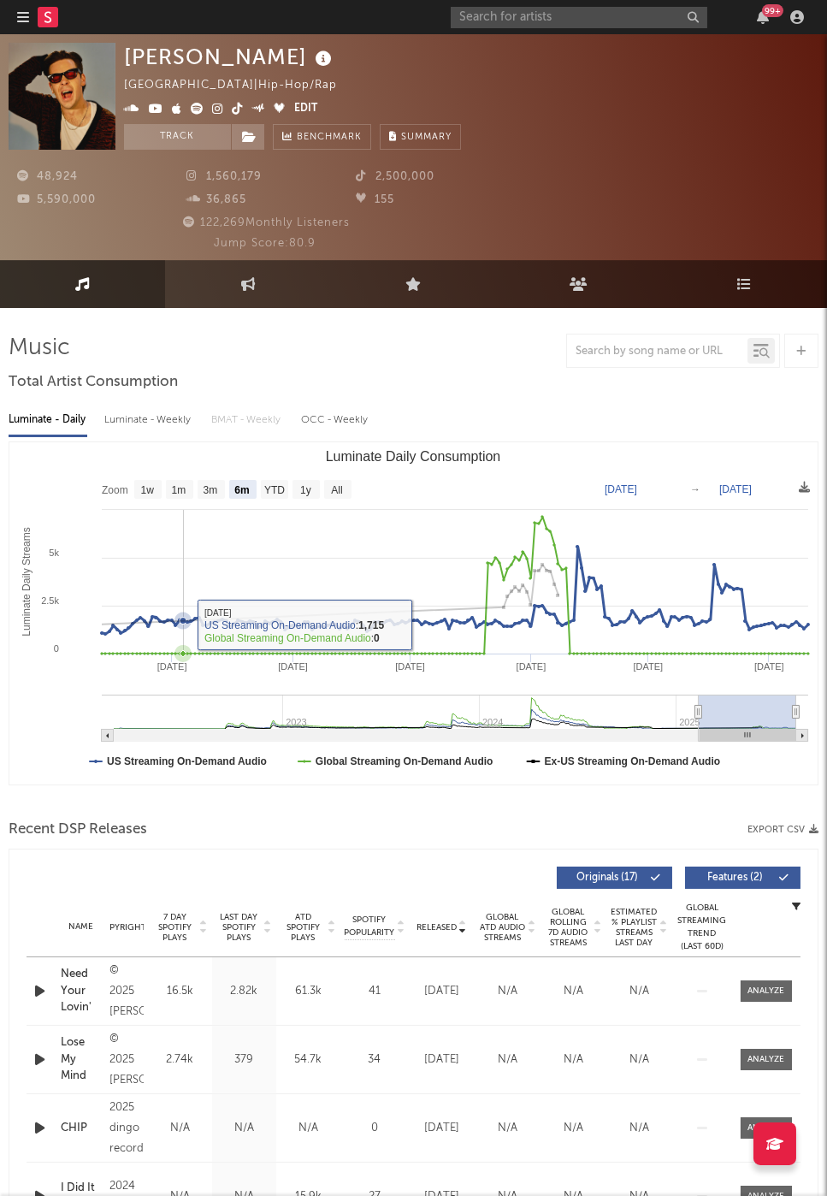
scroll to position [0, 0]
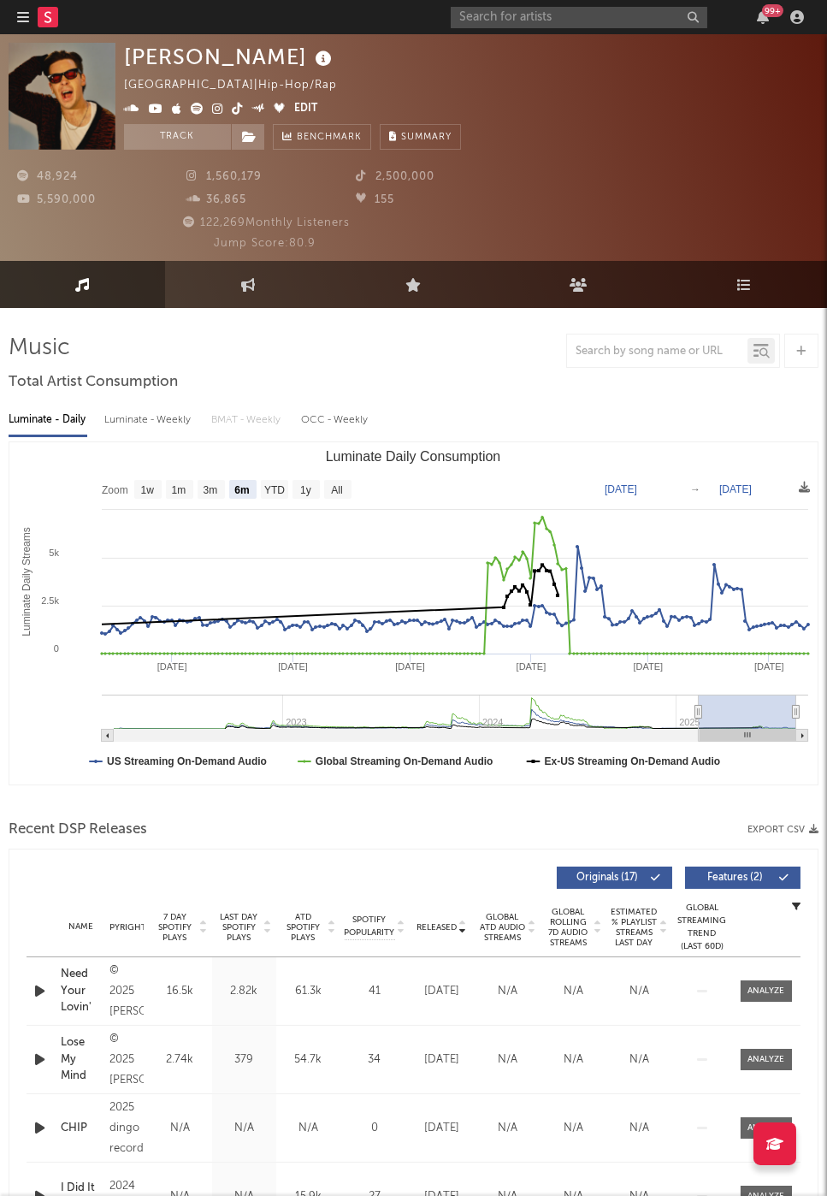
click at [509, 36] on div "[PERSON_NAME] [GEOGRAPHIC_DATA] | Hip-Hop/Rap Edit Track Benchmark Summary 48,9…" at bounding box center [413, 147] width 827 height 227
click at [488, 27] on input "text" at bounding box center [579, 17] width 257 height 21
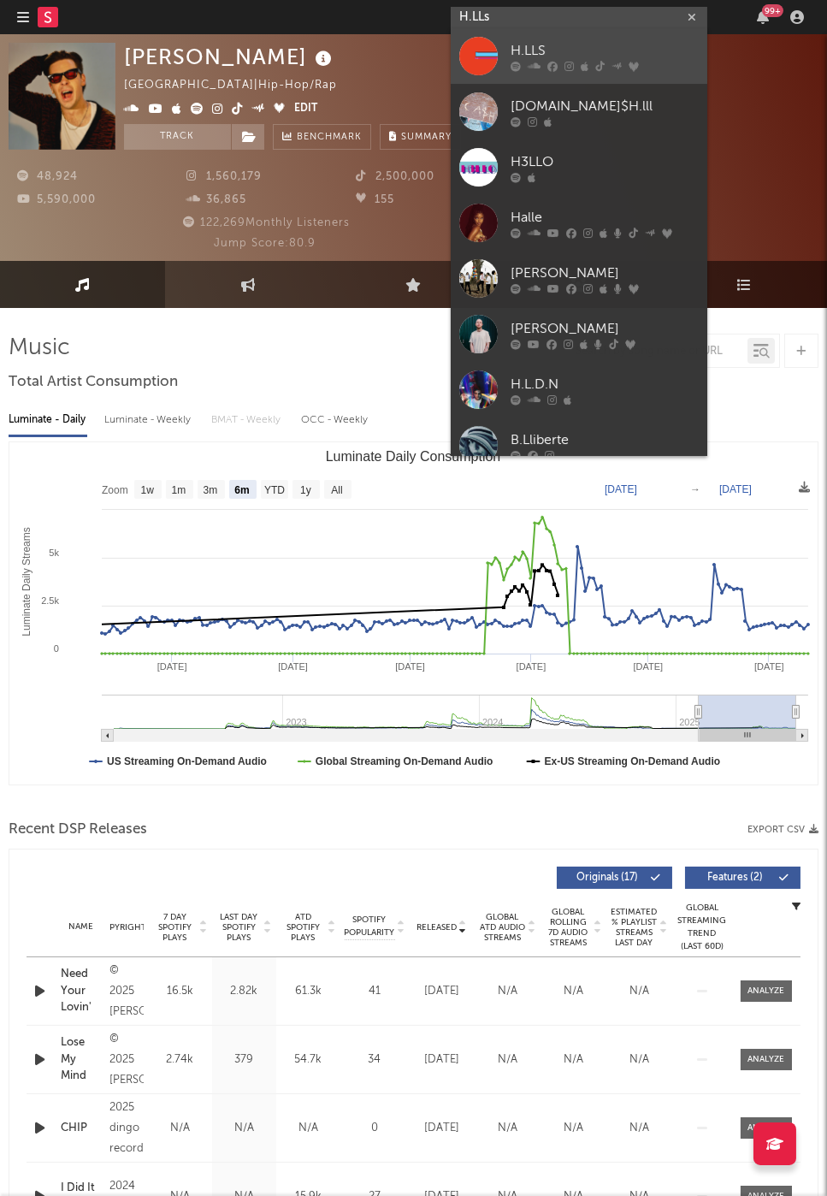
type input "H.LLs"
click at [494, 65] on div at bounding box center [478, 56] width 38 height 38
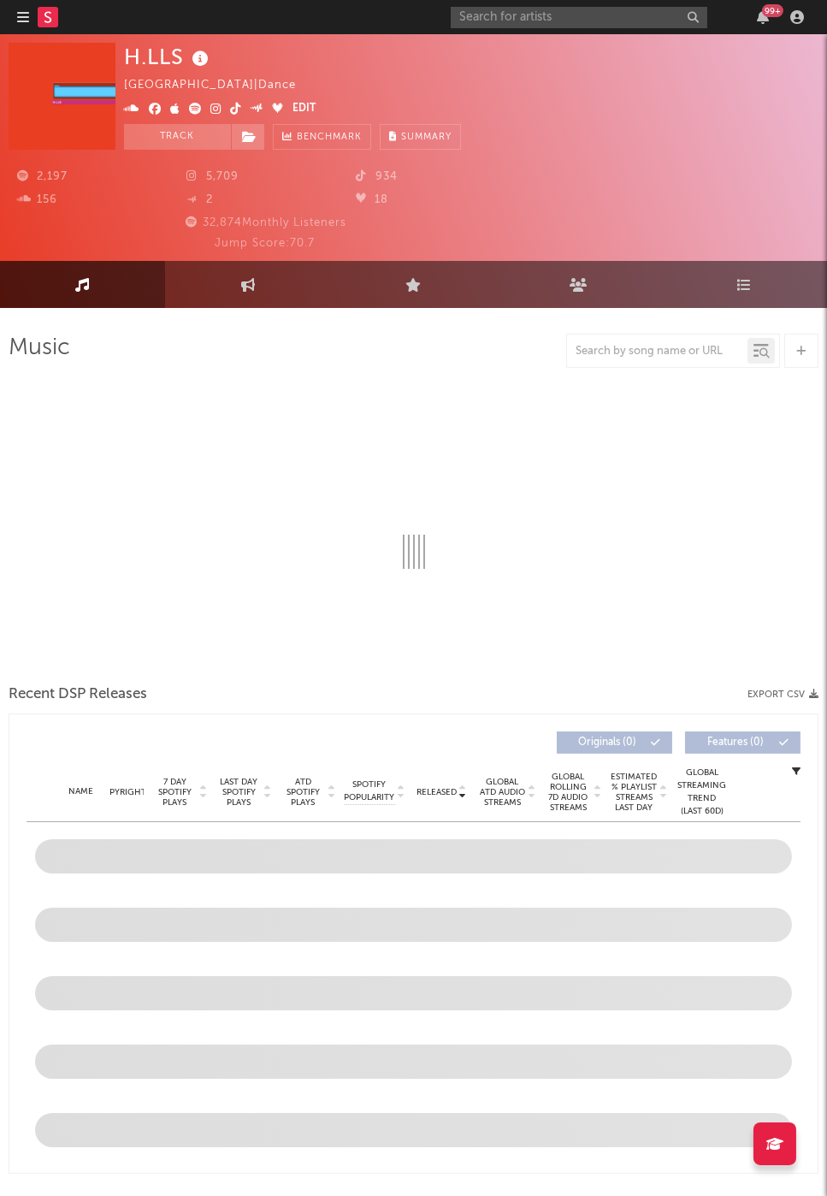
select select "6m"
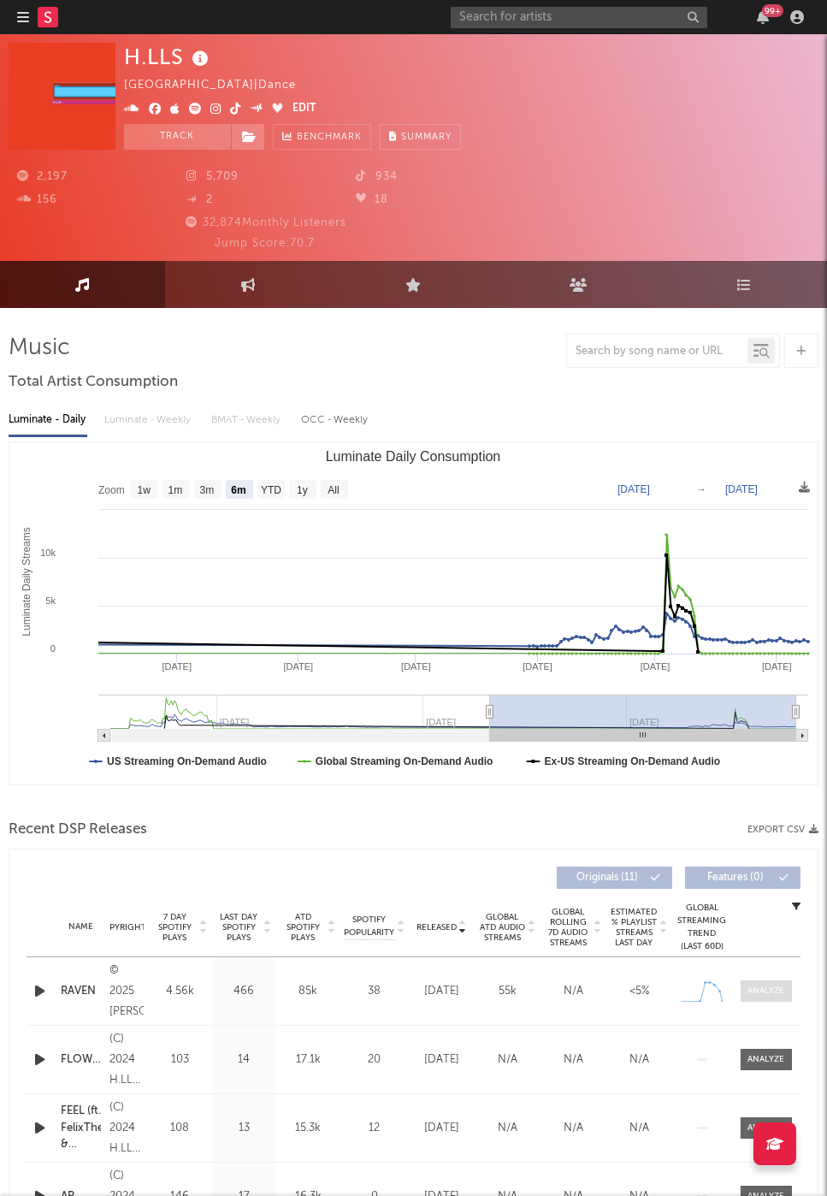
click at [771, 985] on div at bounding box center [766, 990] width 37 height 13
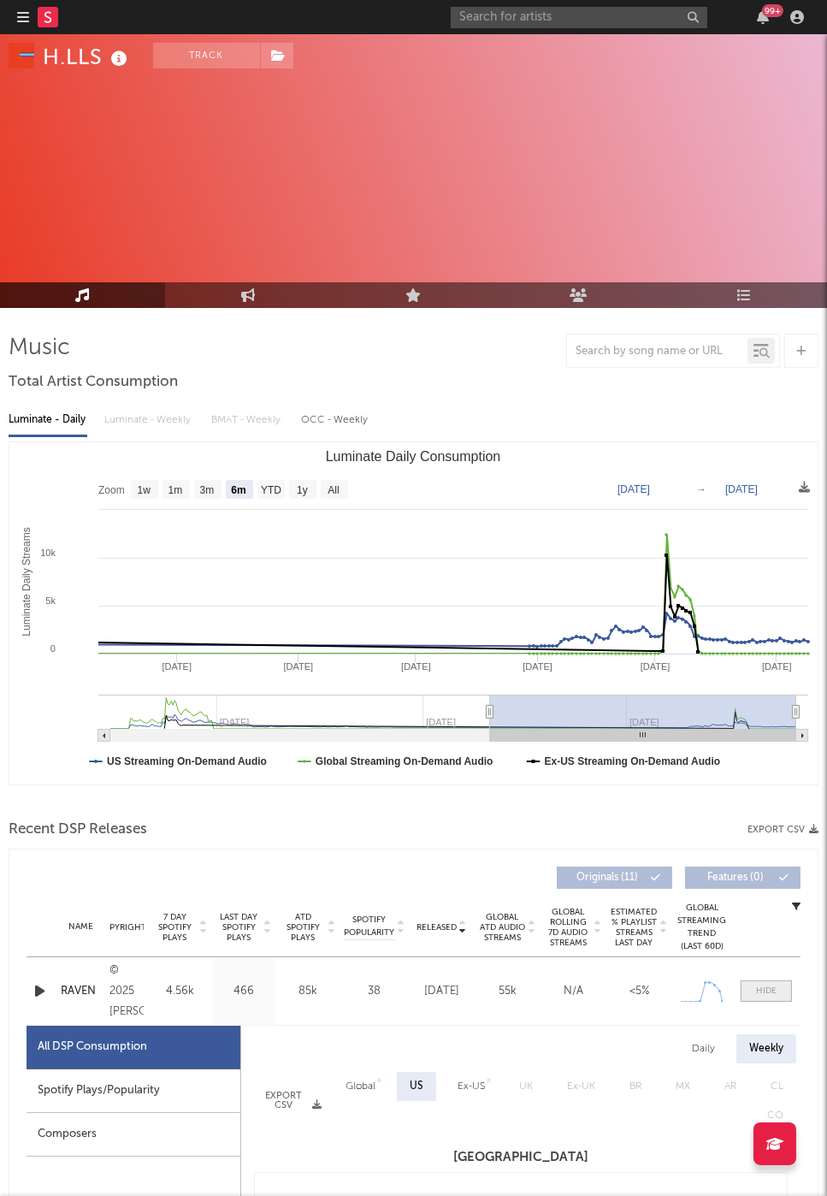
select select "1w"
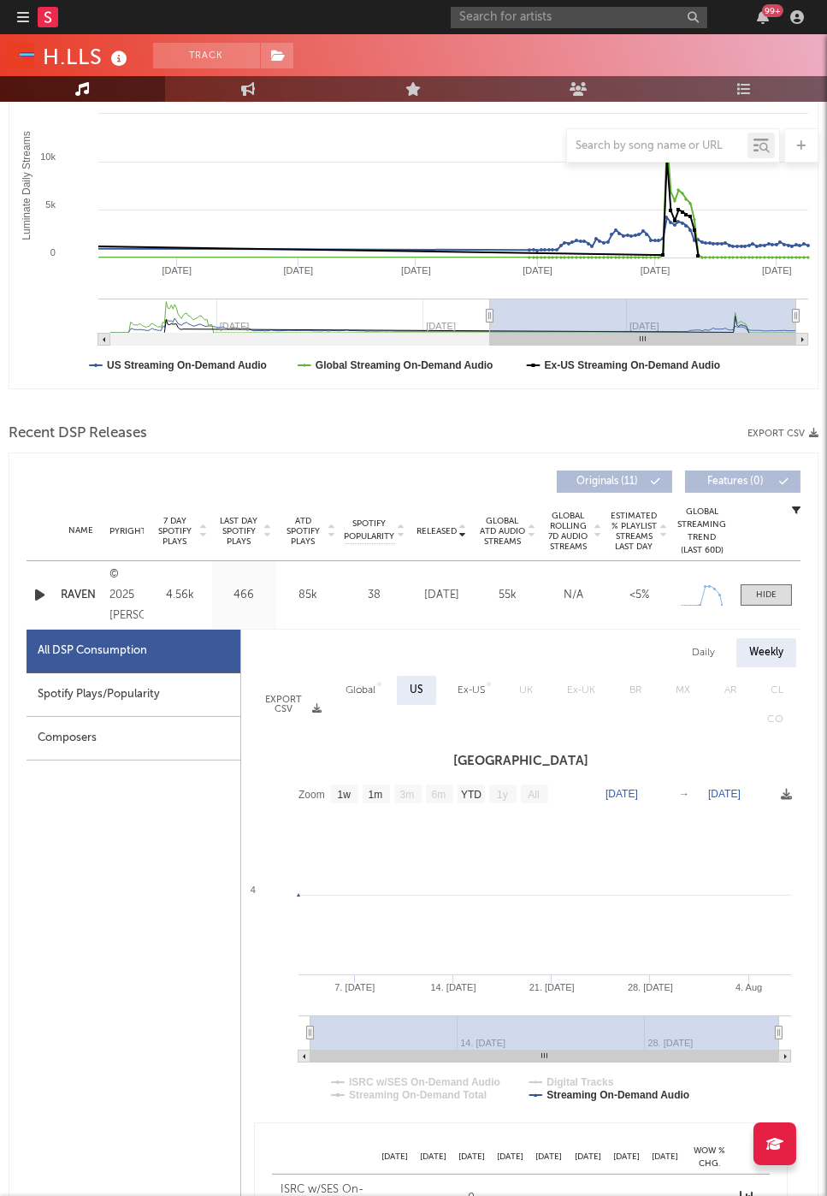
scroll to position [396, 0]
click at [704, 638] on div "Daily" at bounding box center [703, 652] width 49 height 29
select select "1w"
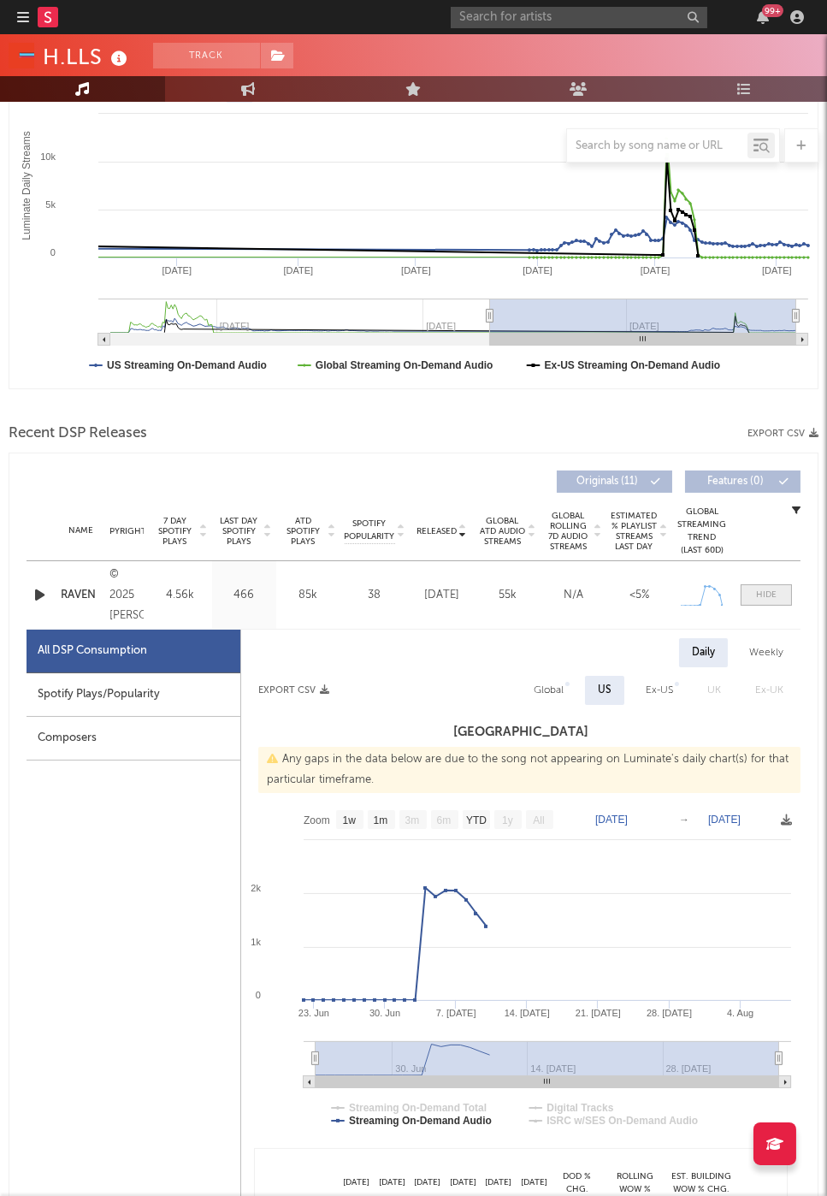
click at [777, 594] on div at bounding box center [766, 594] width 21 height 13
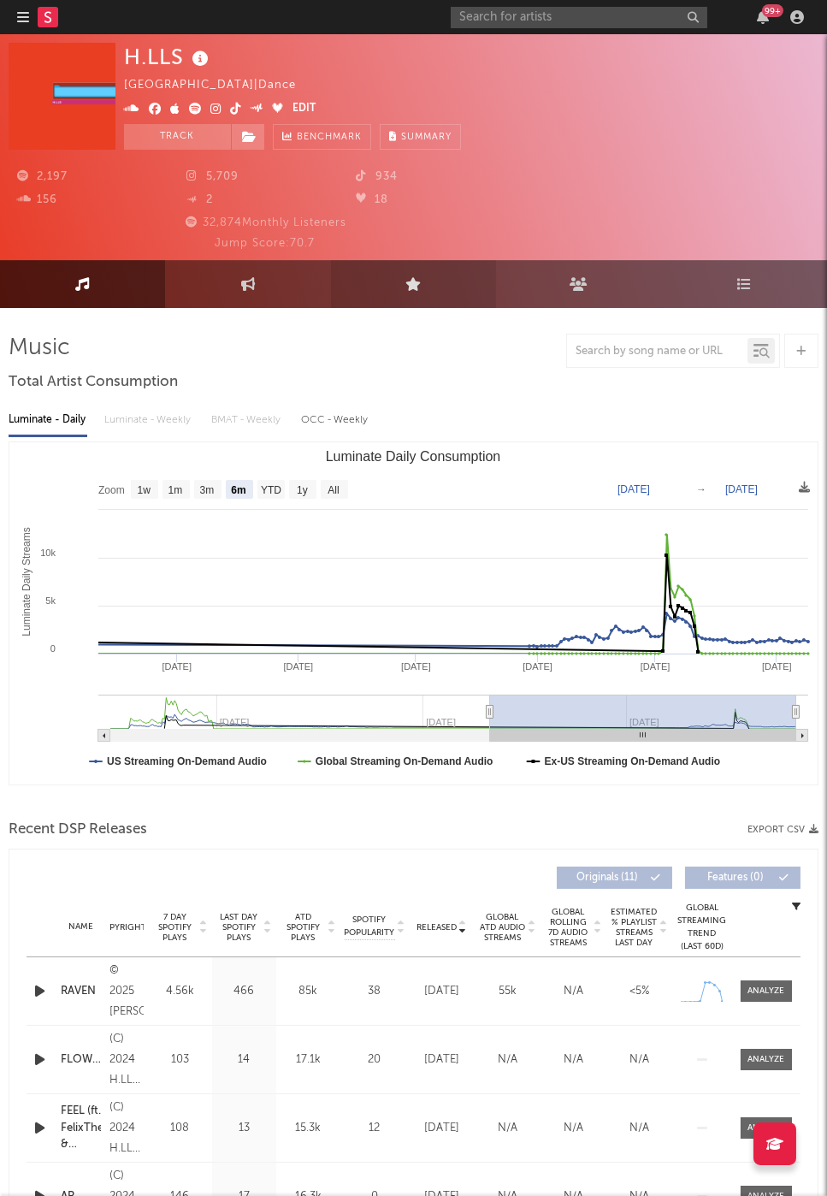
scroll to position [0, 0]
click at [562, 19] on input "text" at bounding box center [579, 17] width 257 height 21
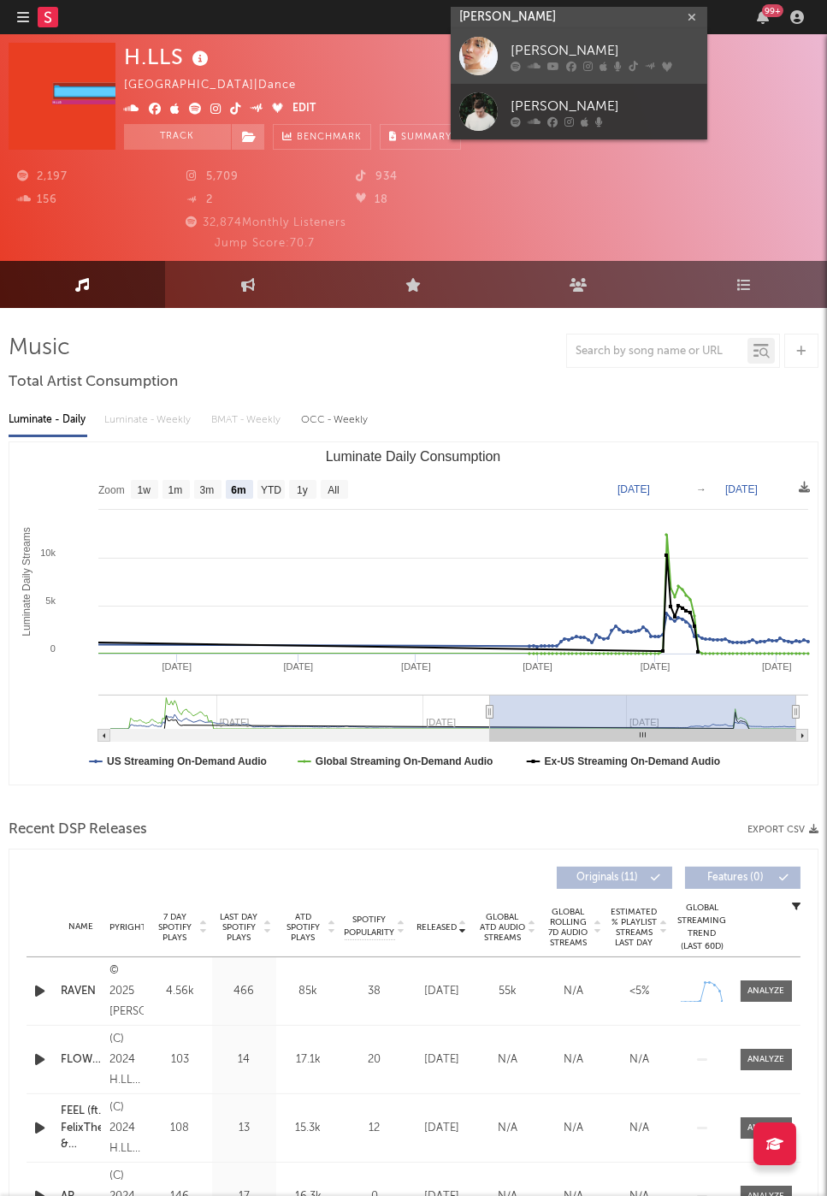
type input "[PERSON_NAME]"
click at [577, 63] on div at bounding box center [605, 67] width 188 height 10
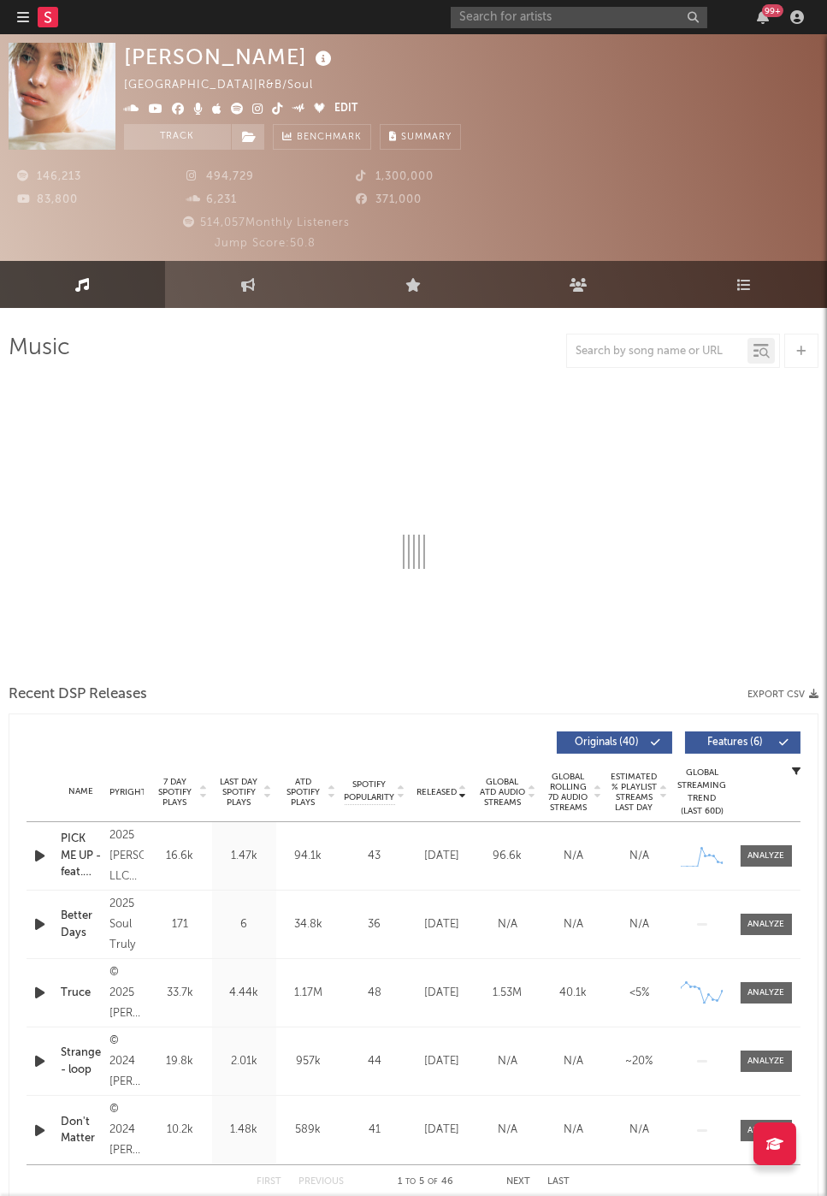
select select "6m"
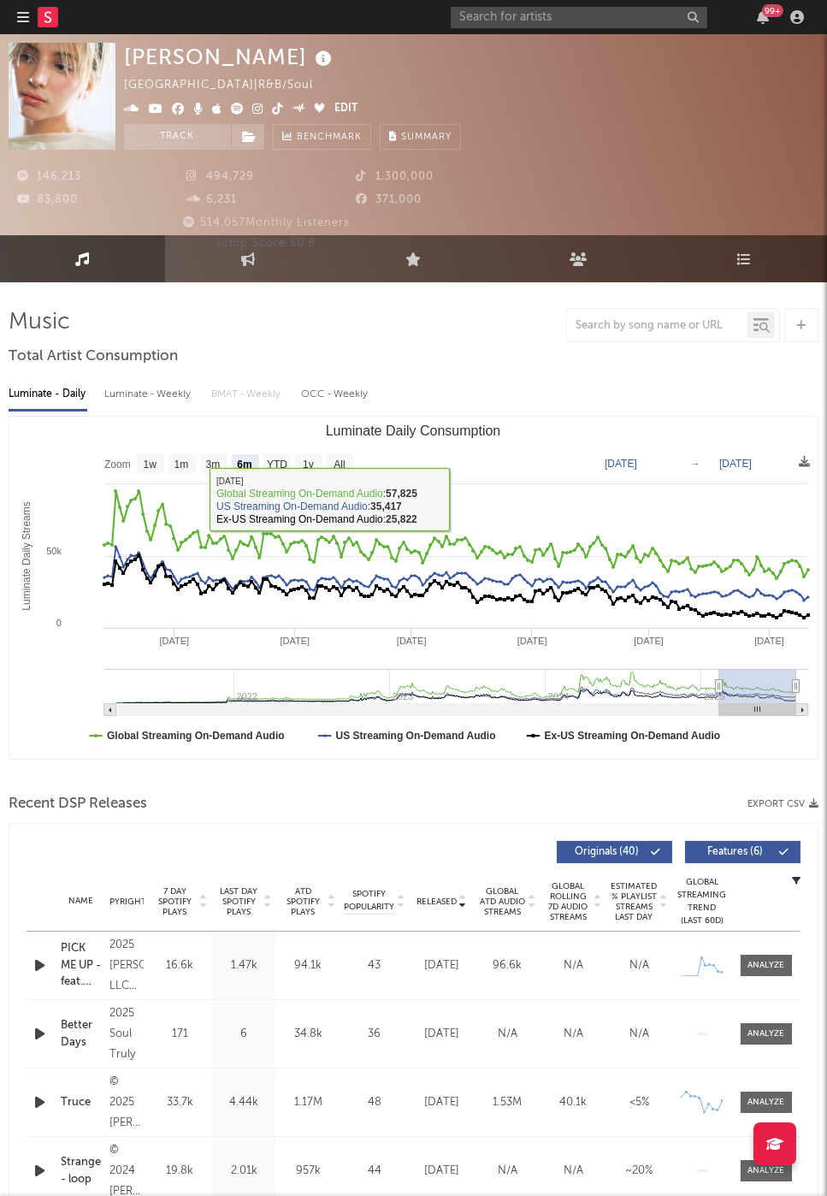
scroll to position [517, 0]
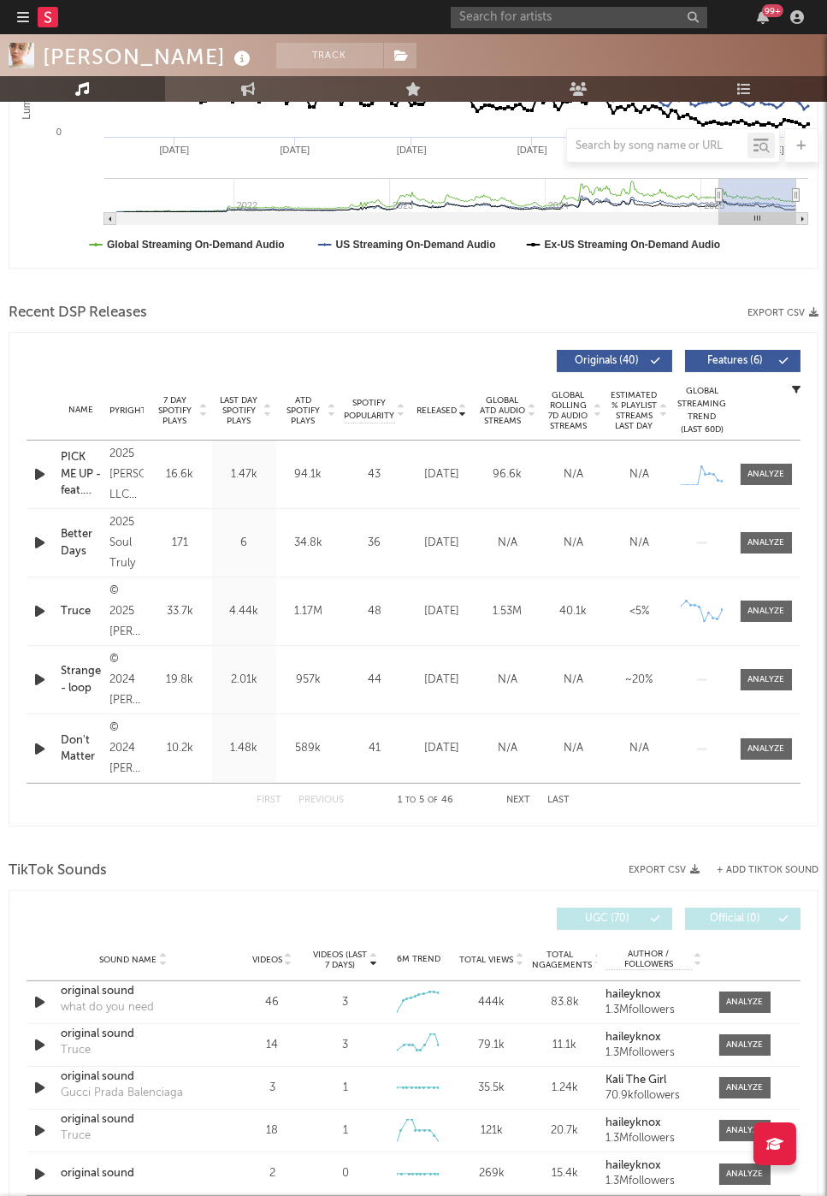
click at [263, 961] on span "Videos" at bounding box center [267, 960] width 30 height 10
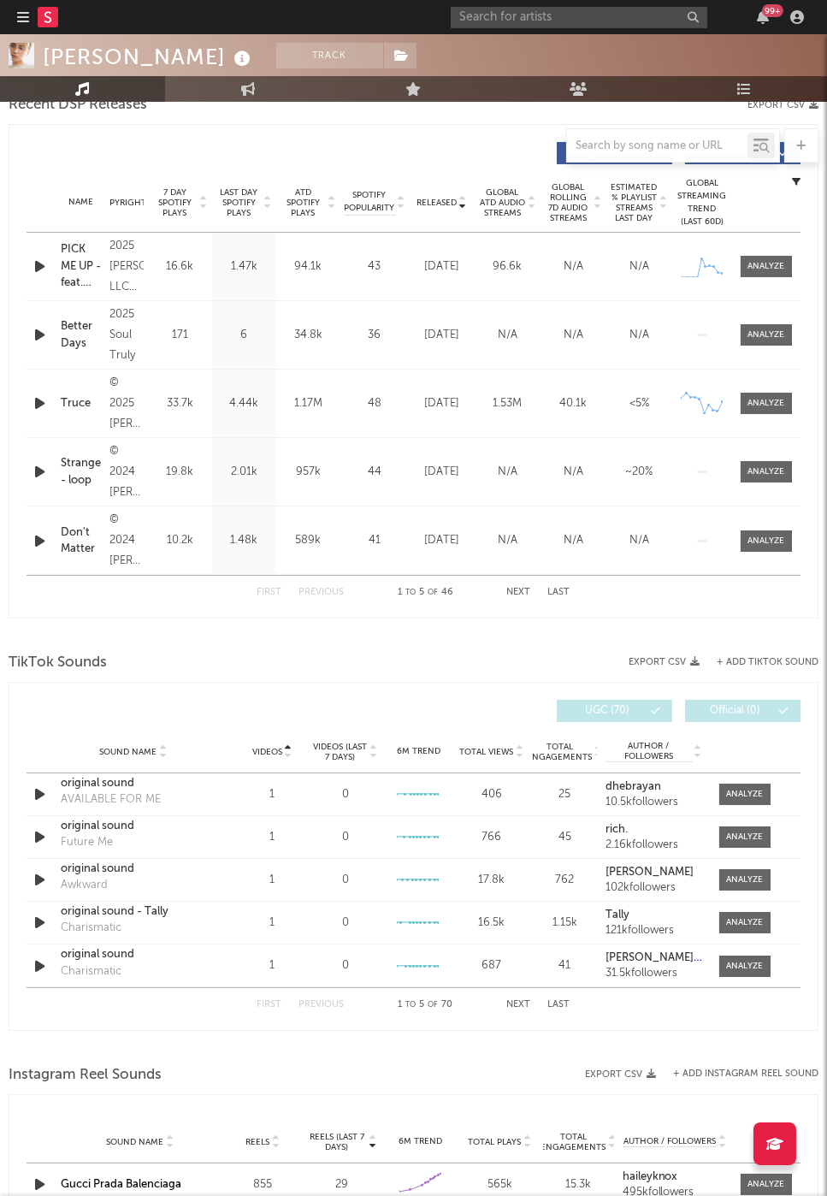
scroll to position [777, 0]
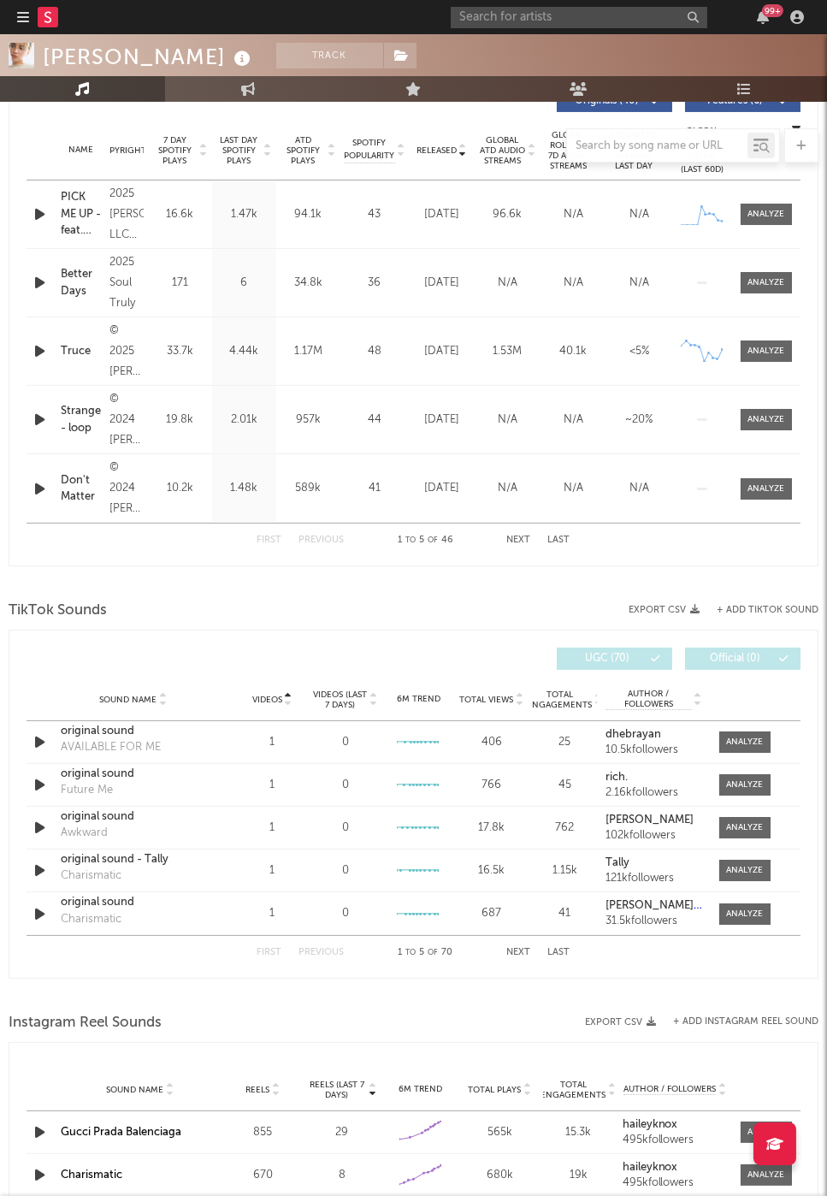
click at [295, 694] on div "Videos" at bounding box center [272, 699] width 64 height 13
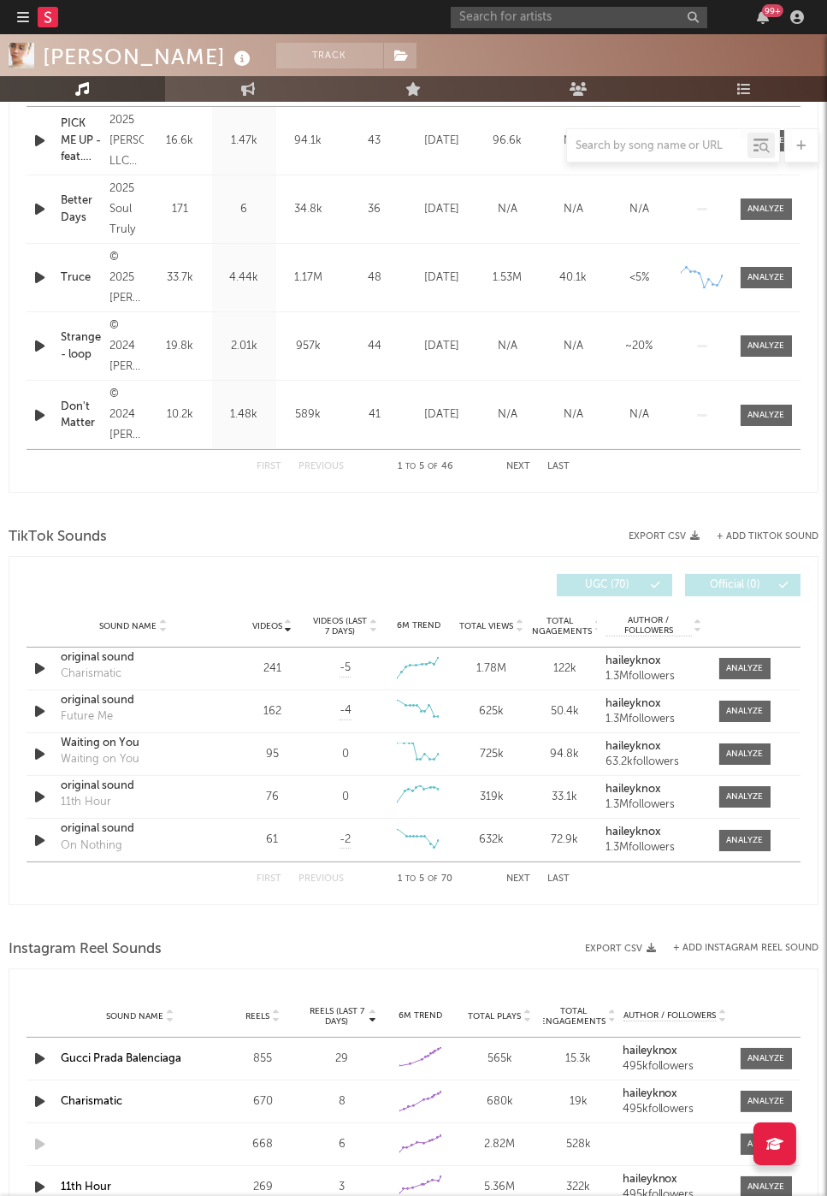
scroll to position [885, 0]
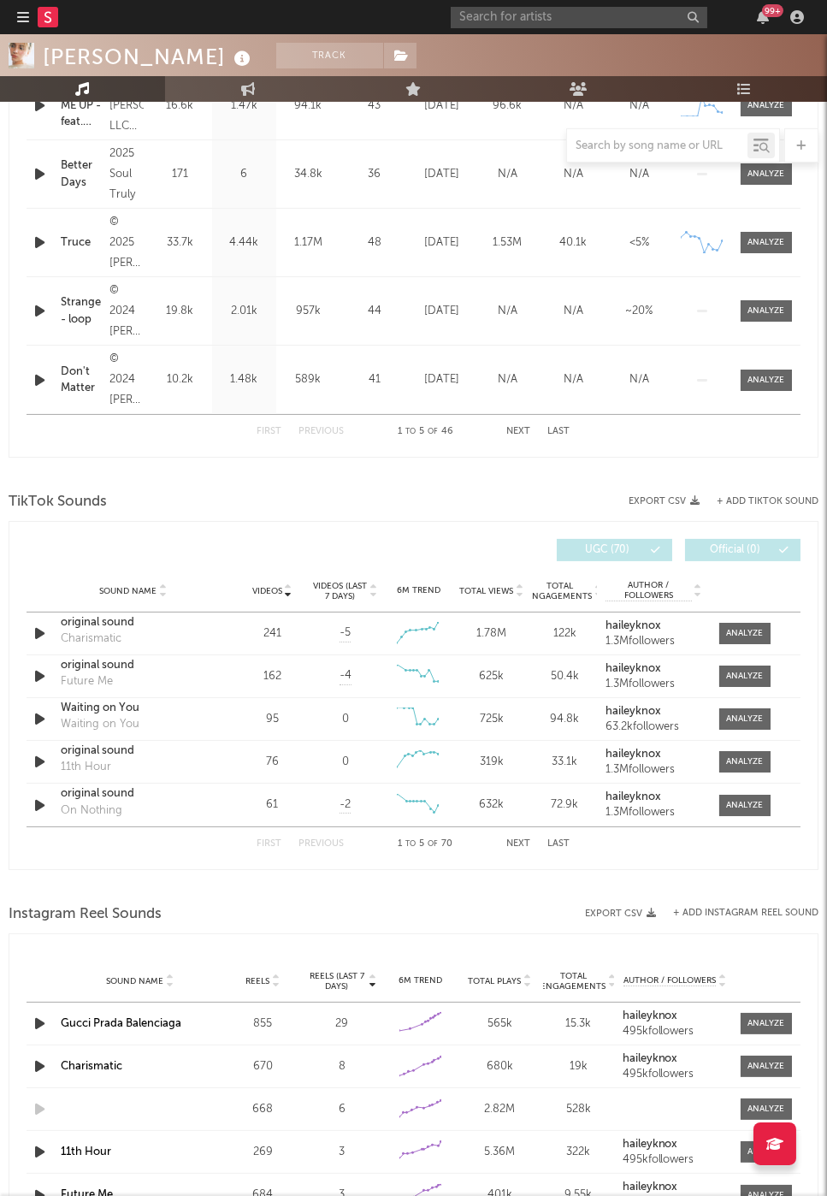
click at [253, 573] on div "Sound Name Videos Videos (last 7 days) Weekly Growth % 6M Trend Total Views Tot…" at bounding box center [414, 591] width 774 height 43
click at [255, 584] on div "Videos" at bounding box center [272, 590] width 64 height 13
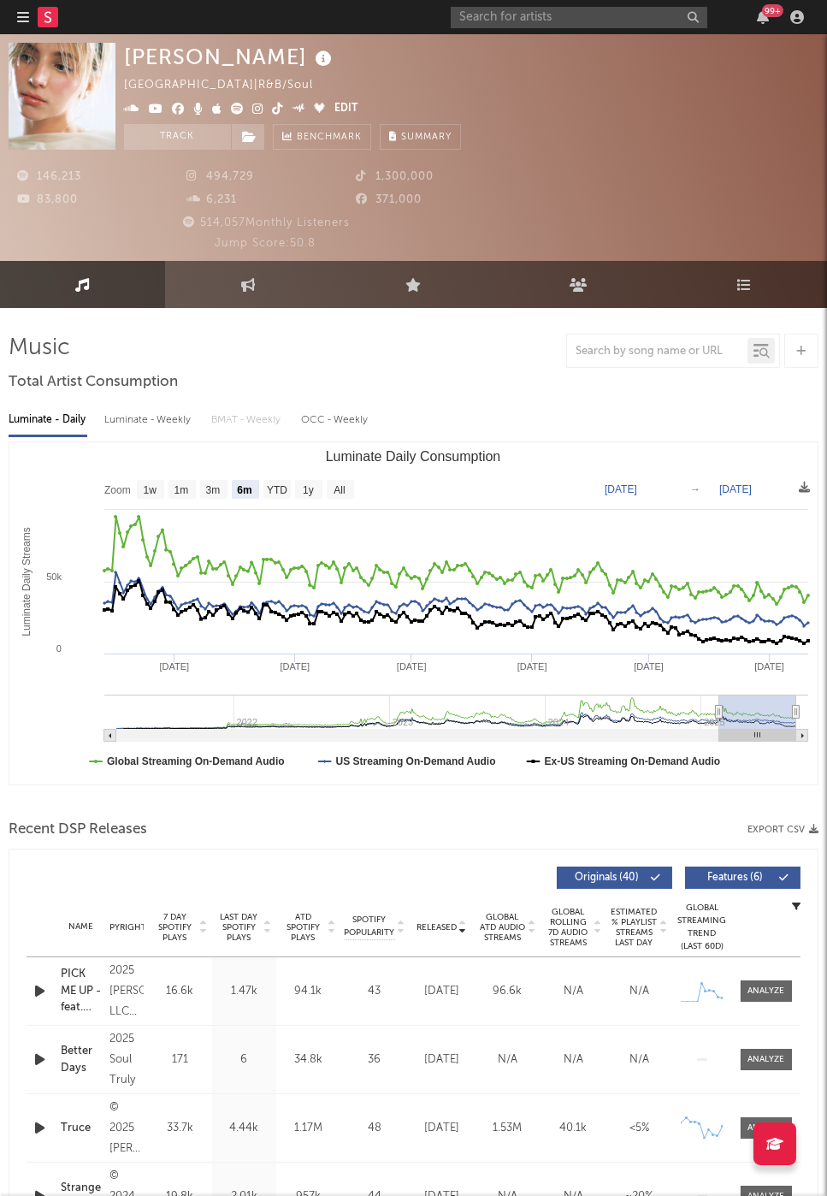
scroll to position [0, 0]
click at [246, 267] on link "Engagement" at bounding box center [247, 284] width 165 height 47
select select "1w"
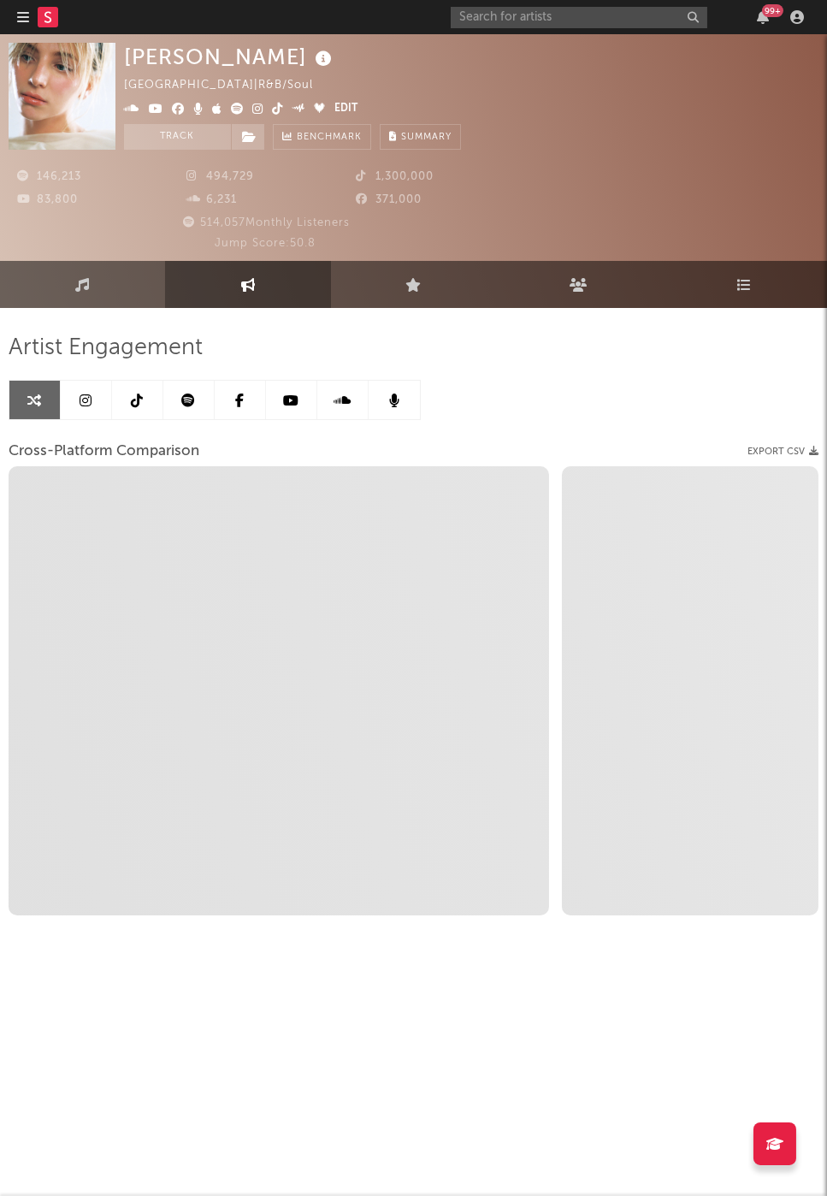
select select "1m"
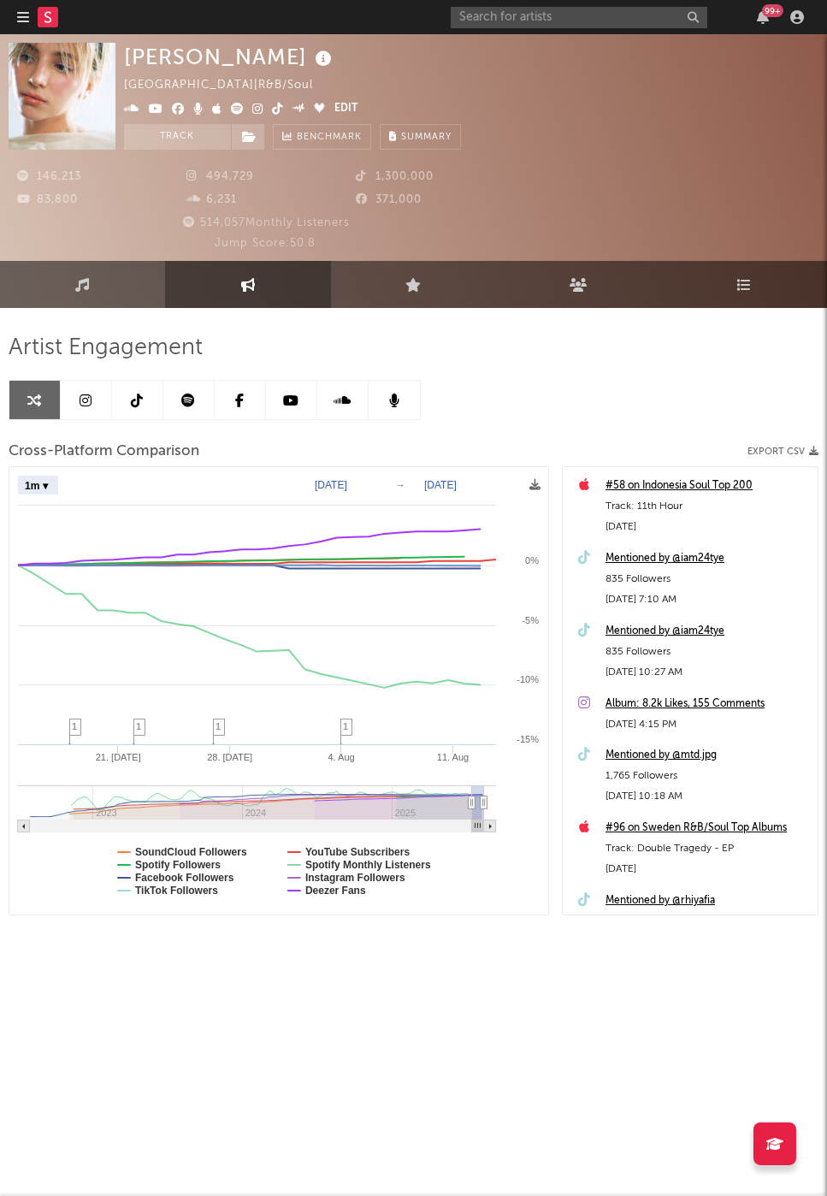
click at [491, 61] on div "[PERSON_NAME] [GEOGRAPHIC_DATA] | R&B/Soul Edit Track Benchmark Summary" at bounding box center [471, 96] width 695 height 107
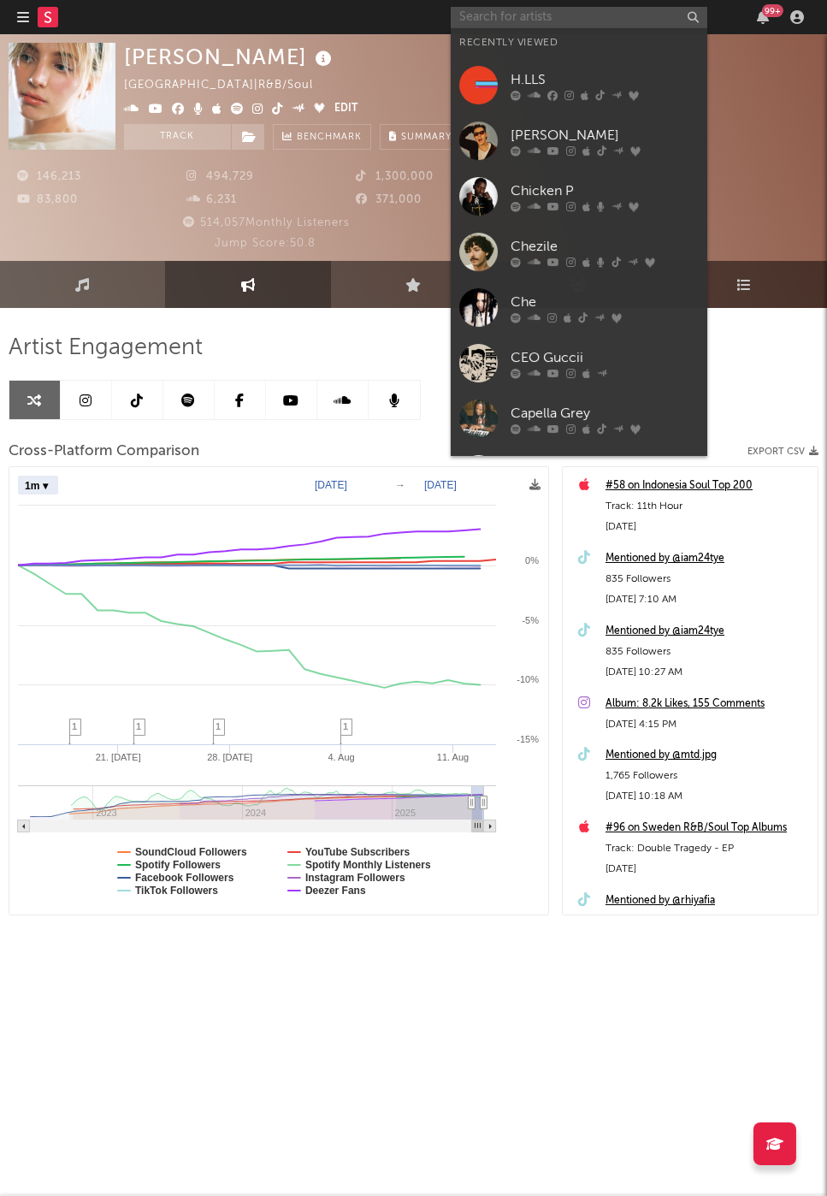
click at [489, 13] on input "text" at bounding box center [579, 17] width 257 height 21
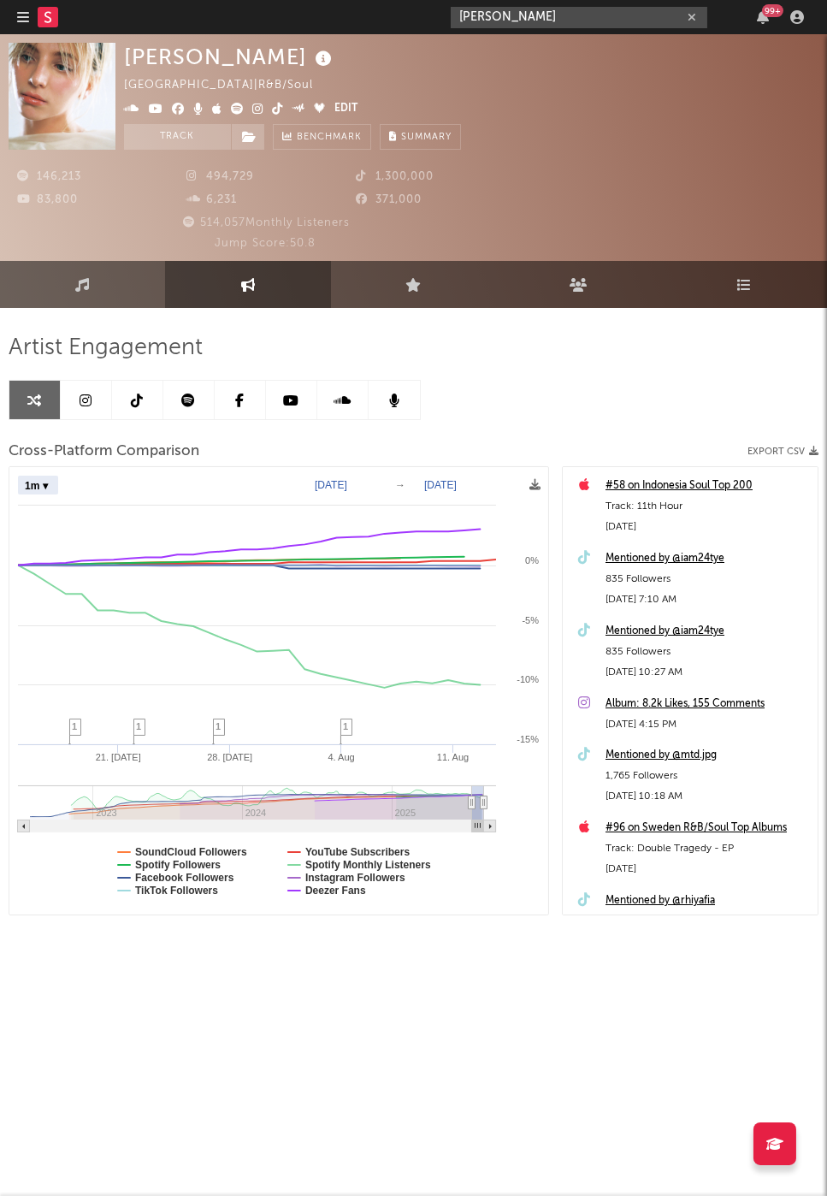
click at [563, 15] on input "[PERSON_NAME]" at bounding box center [579, 17] width 257 height 21
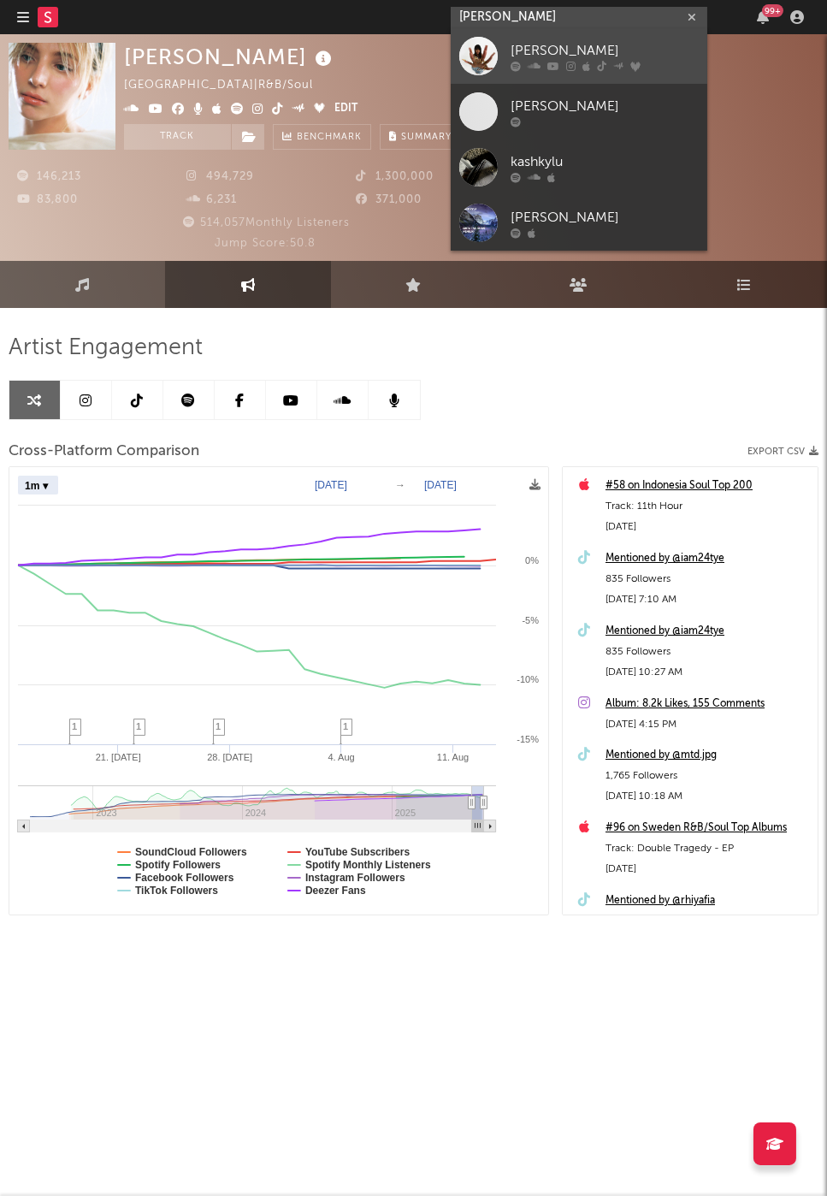
type input "[PERSON_NAME]"
click at [544, 50] on div "[PERSON_NAME]" at bounding box center [605, 51] width 188 height 21
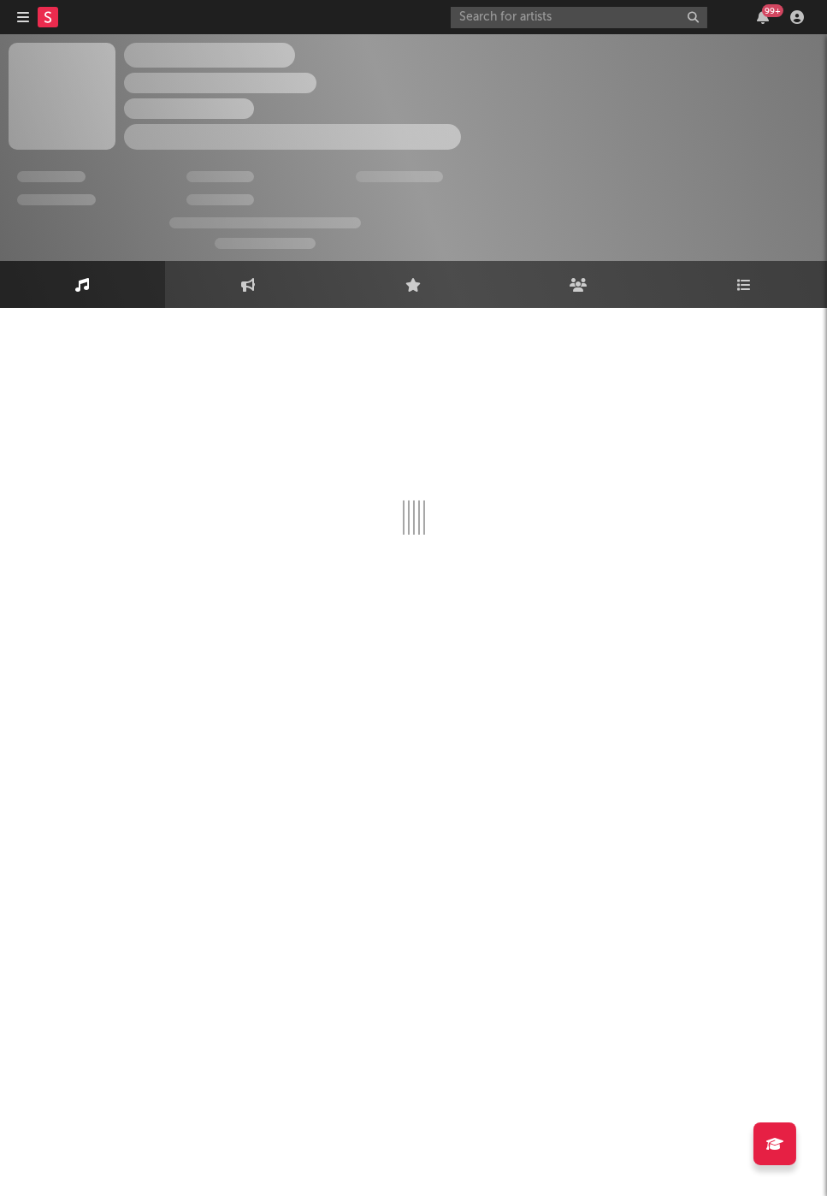
select select "6m"
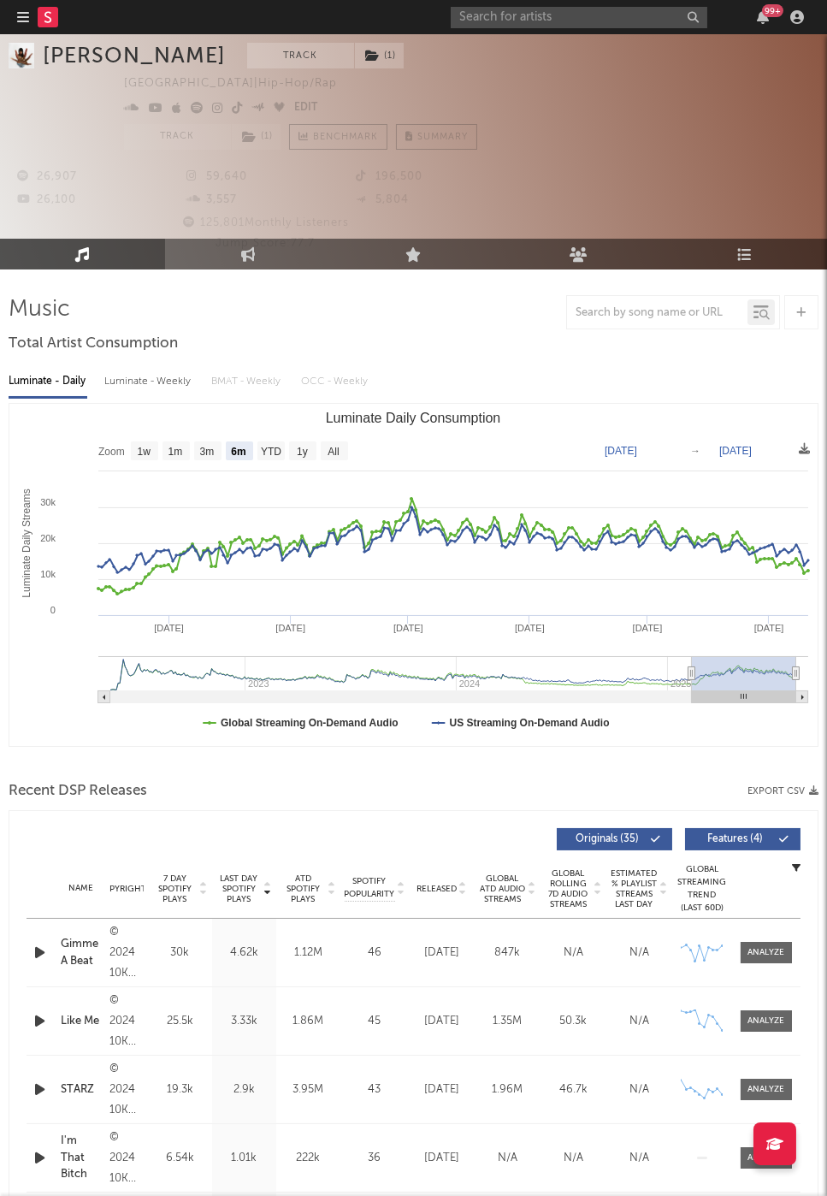
scroll to position [145, 0]
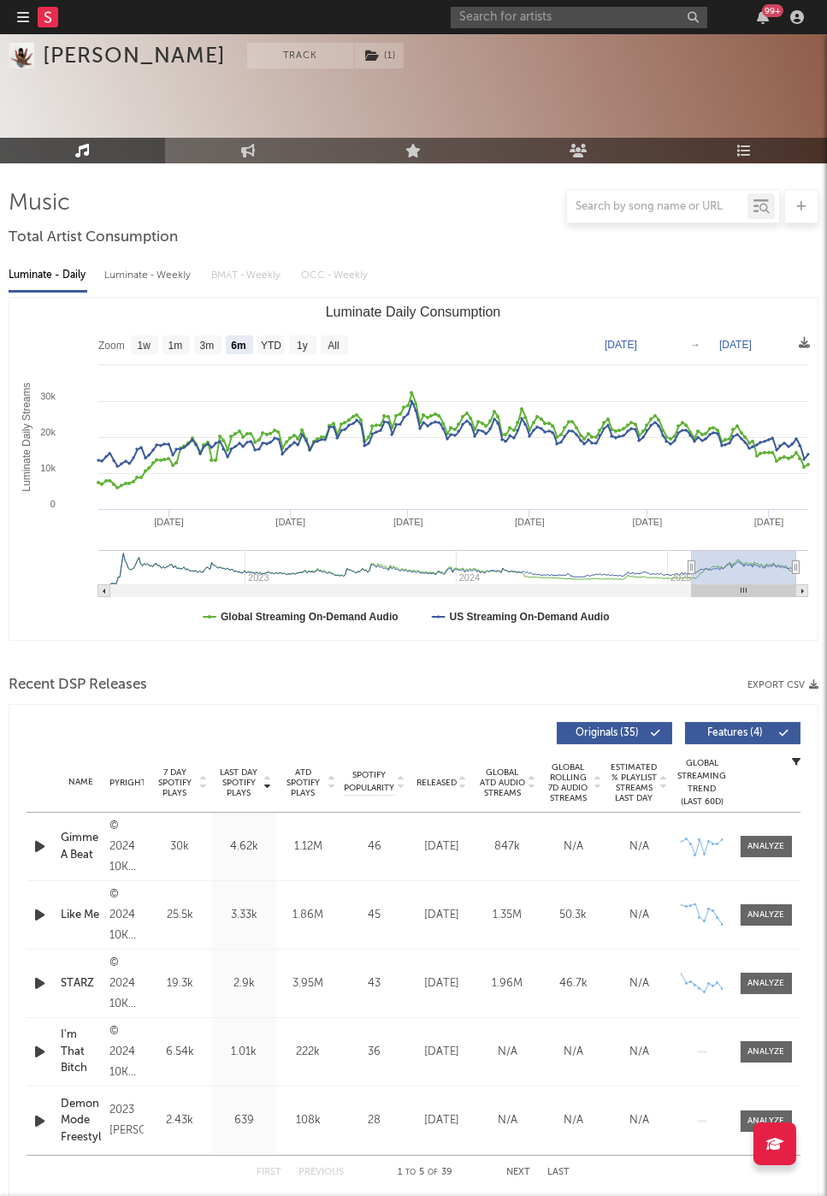
click at [452, 790] on div "Name Copyright Label Album Names Composer Names 7 Day Spotify Plays Last Day Sp…" at bounding box center [414, 783] width 774 height 60
click at [444, 778] on span "Released" at bounding box center [437, 782] width 40 height 10
click at [43, 842] on icon "button" at bounding box center [40, 846] width 18 height 21
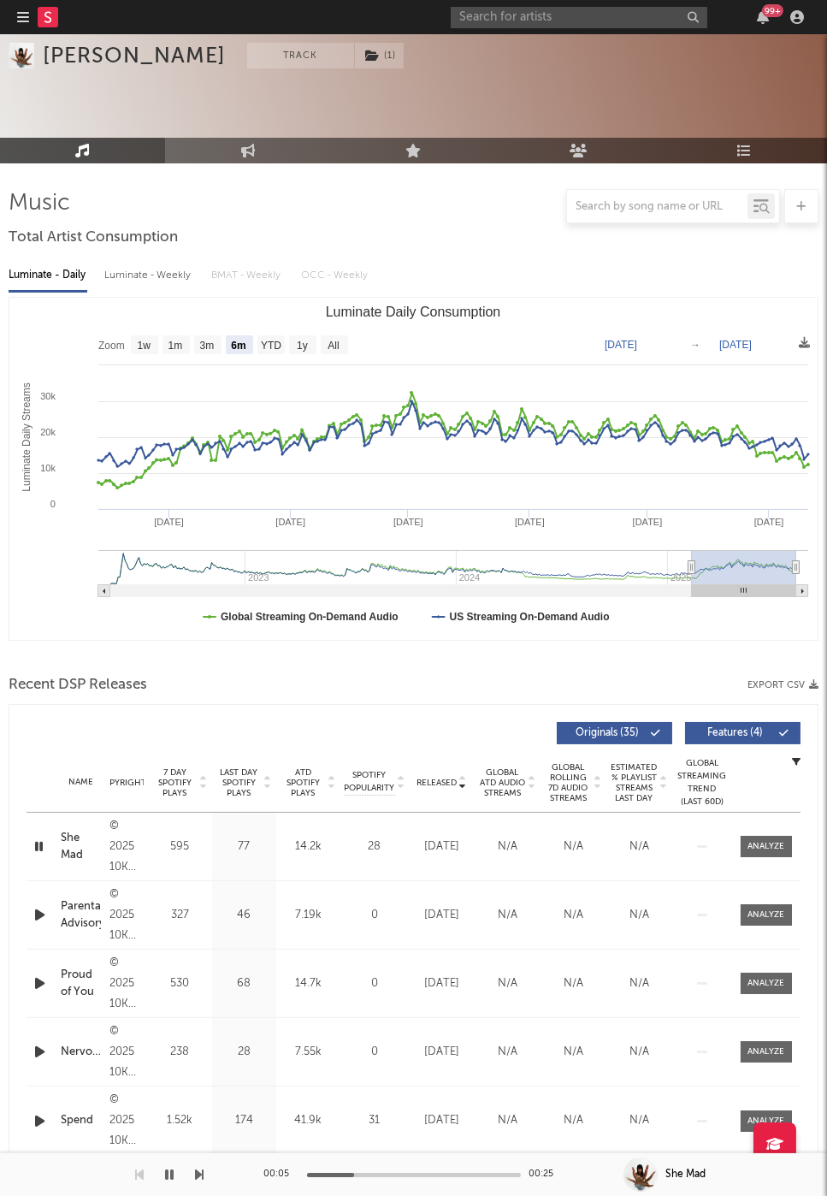
click at [43, 842] on icon "button" at bounding box center [39, 846] width 16 height 21
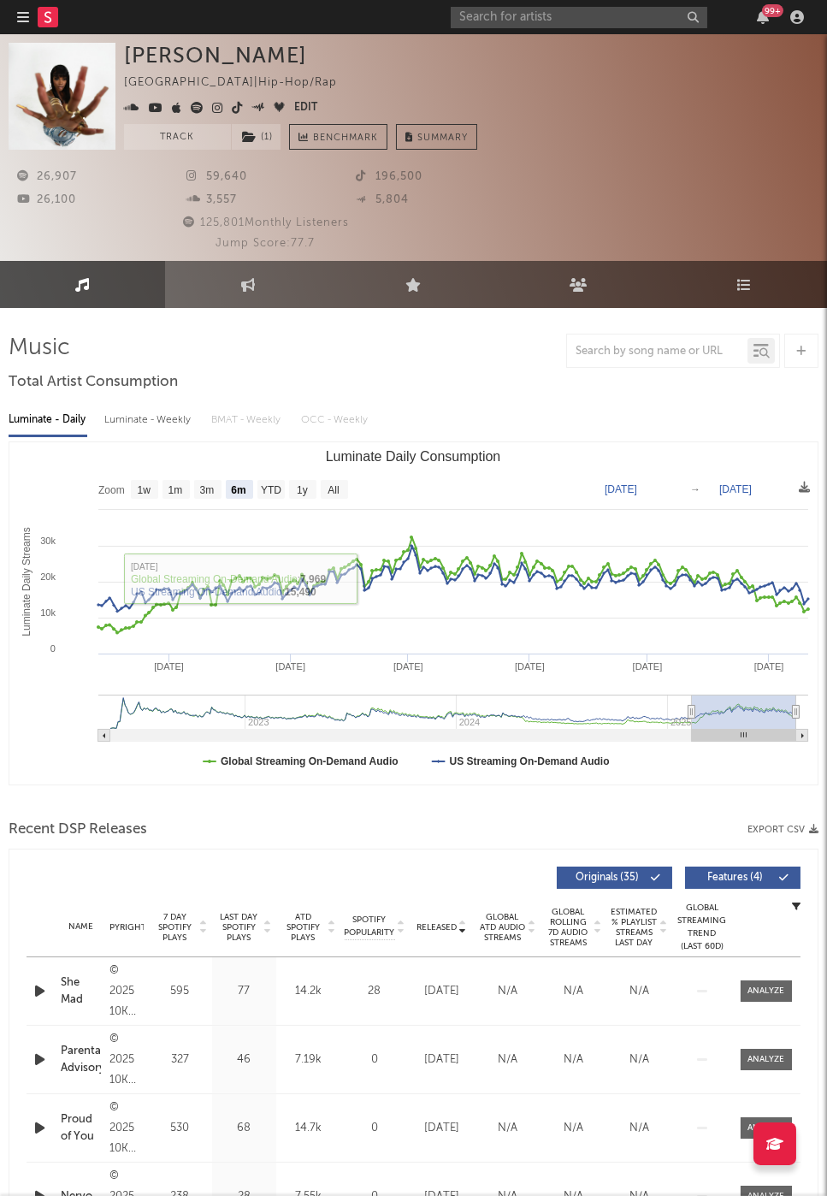
scroll to position [0, 0]
click at [771, 304] on link "Playlists/Charts" at bounding box center [744, 284] width 165 height 47
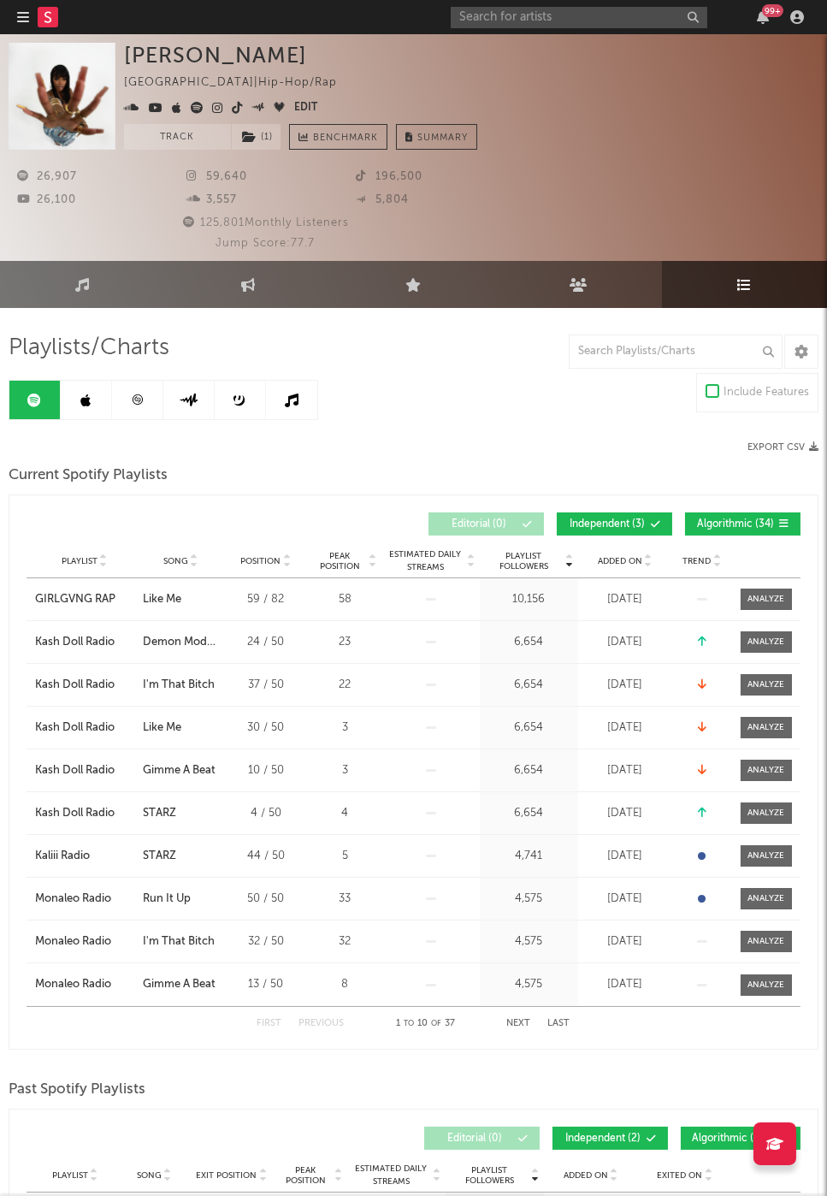
click at [46, 373] on div "Playlists/Charts Include Features Export CSV Current Spotify Playlists Playlist…" at bounding box center [414, 999] width 810 height 1330
click at [71, 388] on link at bounding box center [86, 400] width 51 height 38
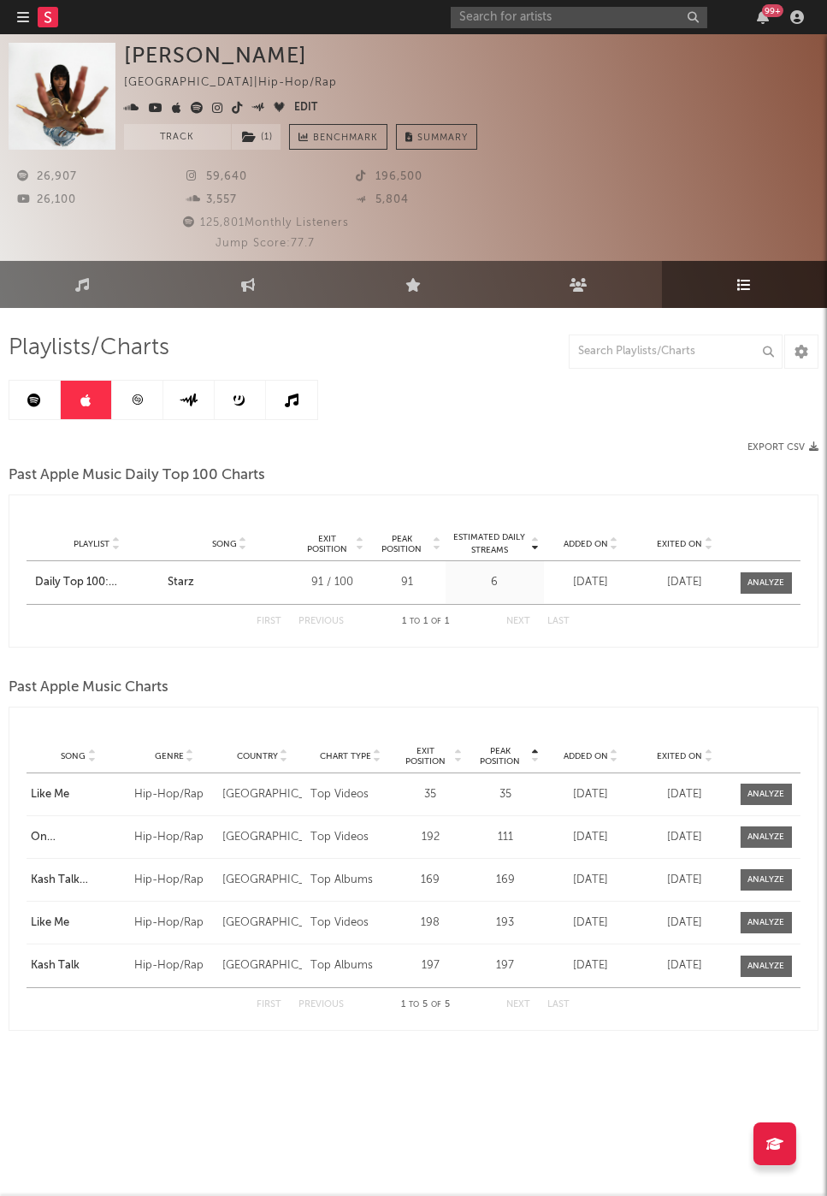
click at [129, 388] on link at bounding box center [137, 400] width 51 height 38
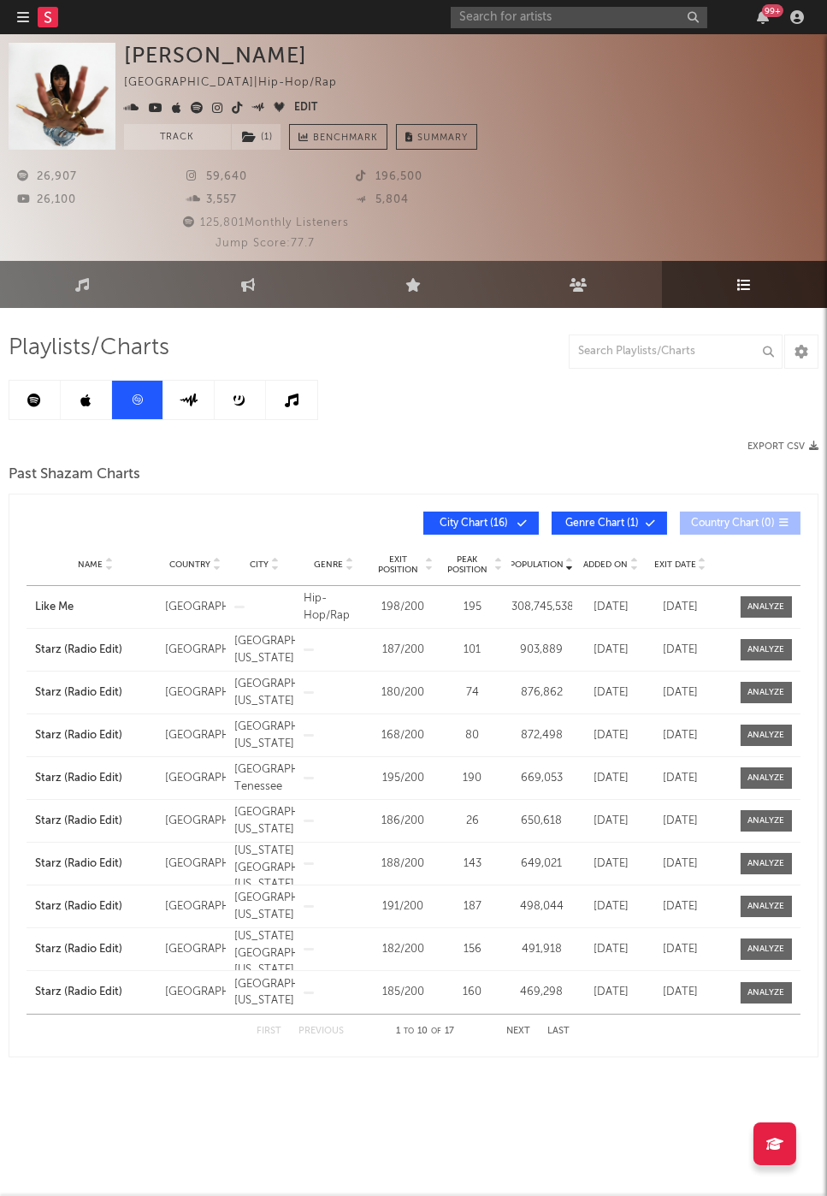
click at [29, 406] on link at bounding box center [34, 400] width 51 height 38
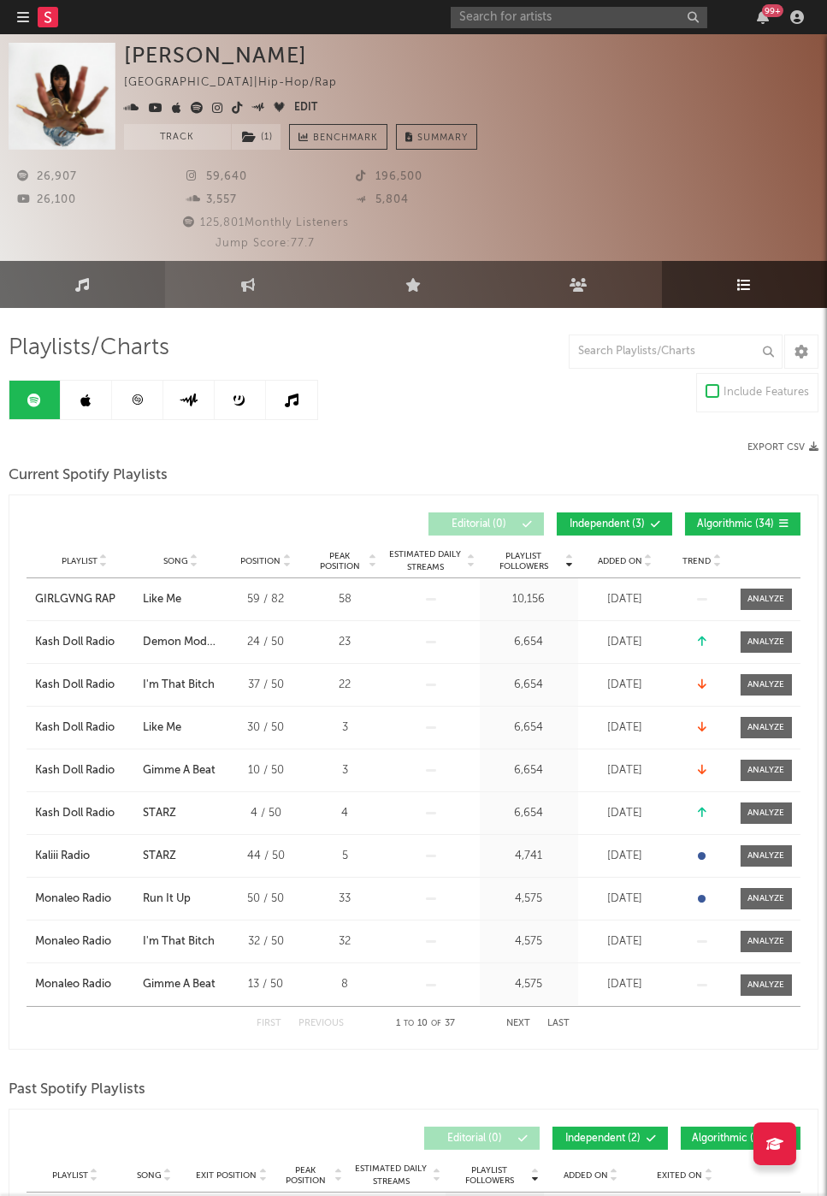
click at [74, 287] on link "Music" at bounding box center [82, 284] width 165 height 47
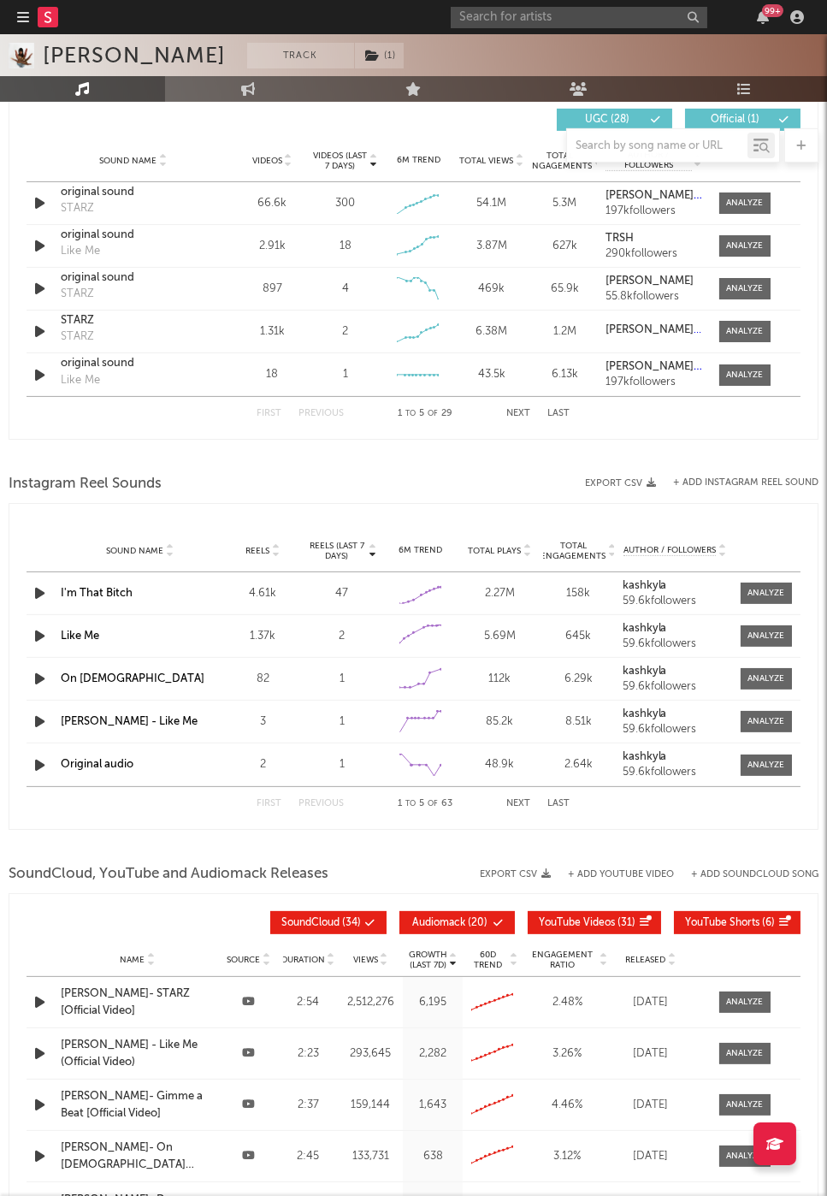
select select "6m"
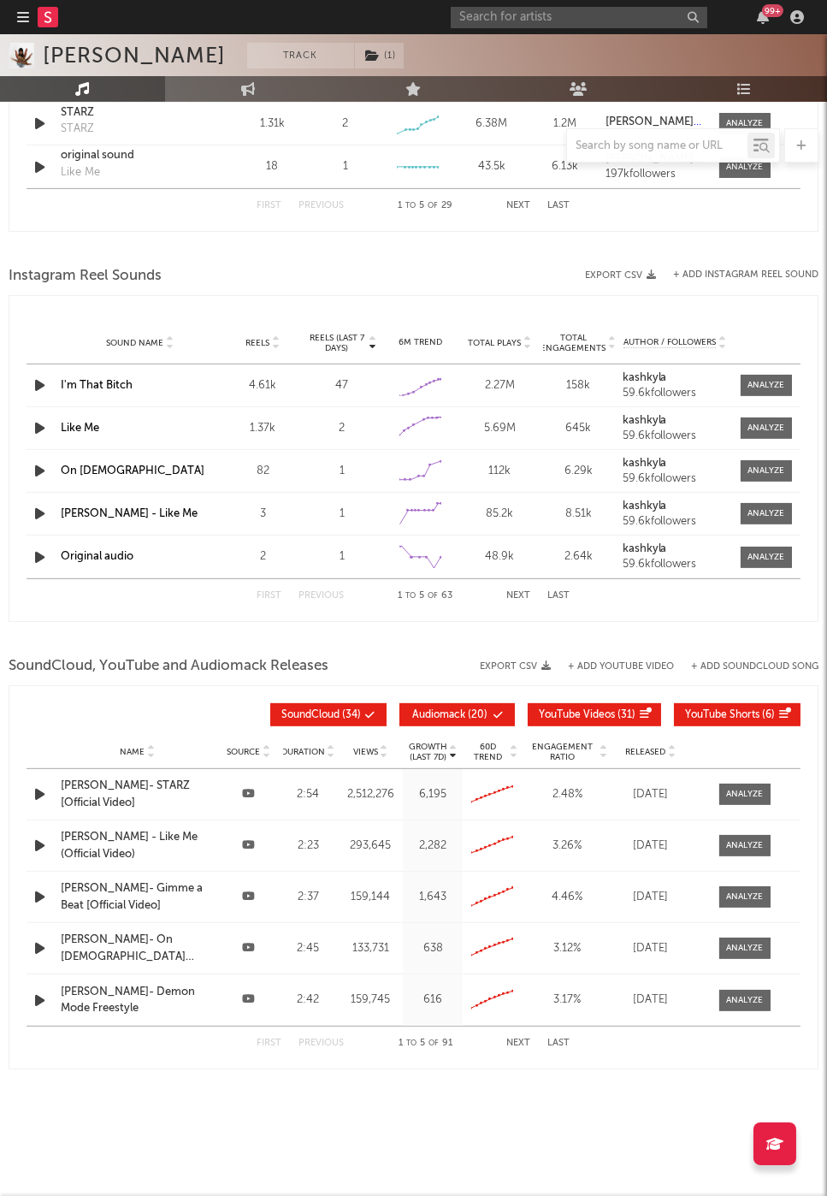
scroll to position [1522, 0]
click at [515, 13] on input "text" at bounding box center [579, 17] width 257 height 21
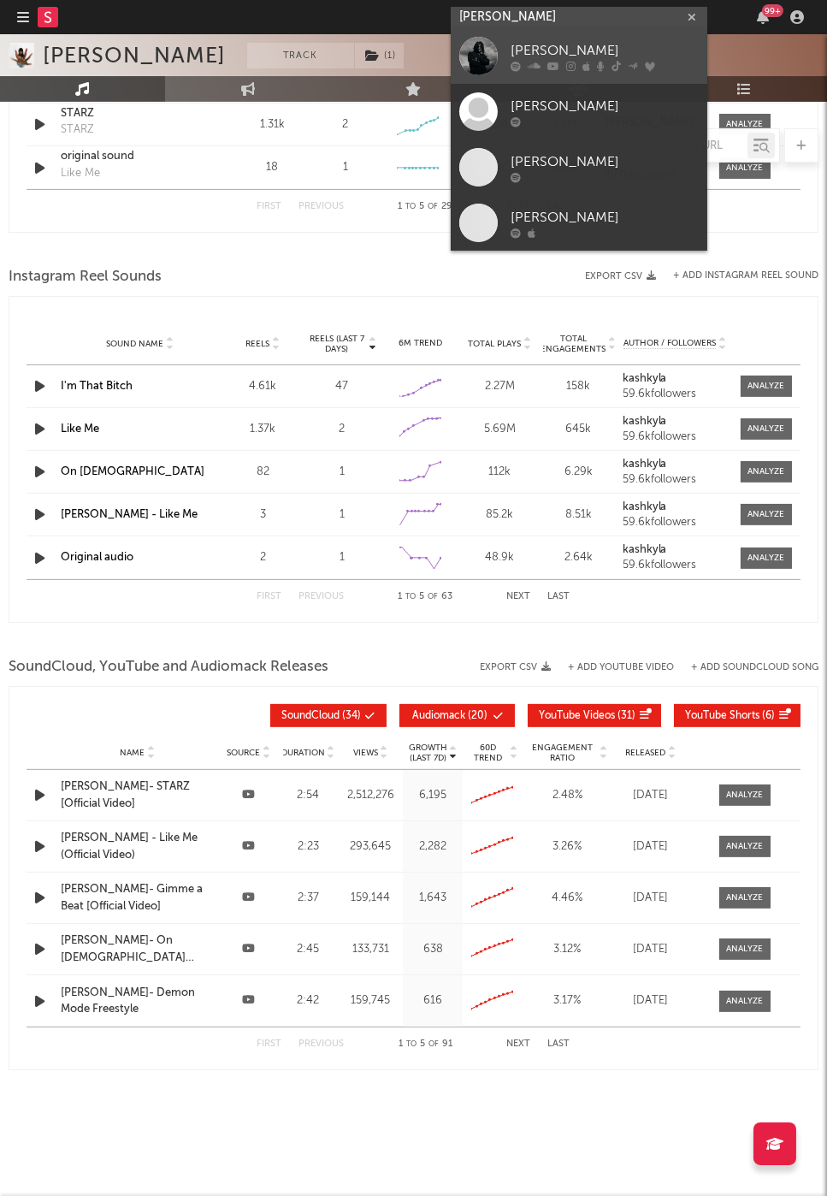
type input "[PERSON_NAME]"
click at [580, 46] on div "[PERSON_NAME]" at bounding box center [605, 51] width 188 height 21
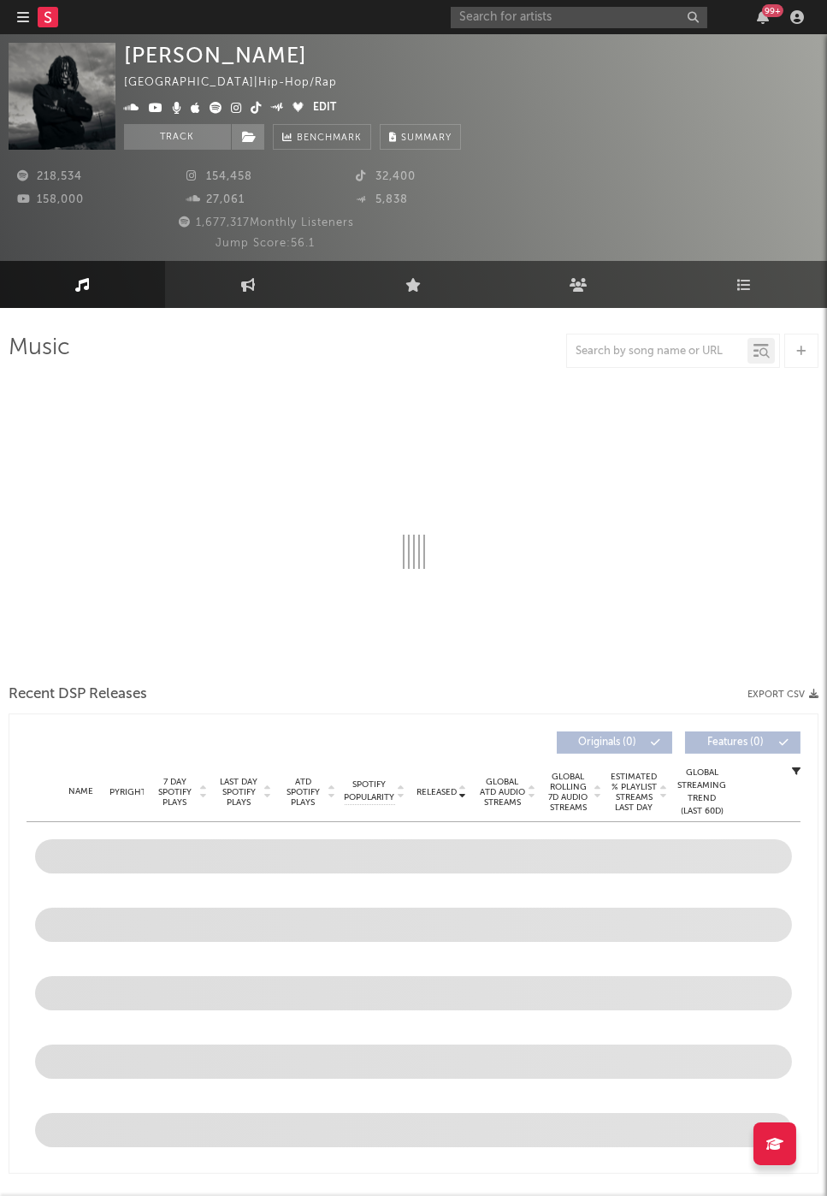
select select "6m"
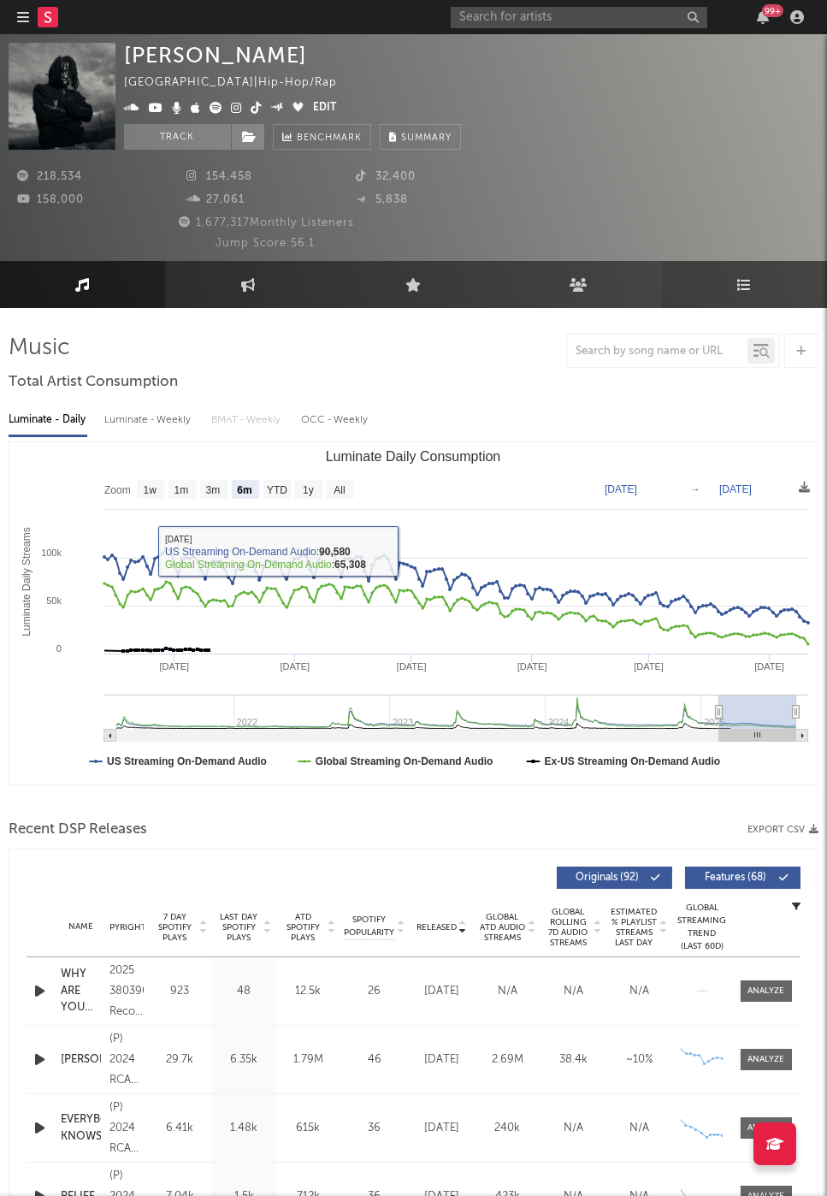
click at [737, 273] on link "Playlists/Charts" at bounding box center [744, 284] width 165 height 47
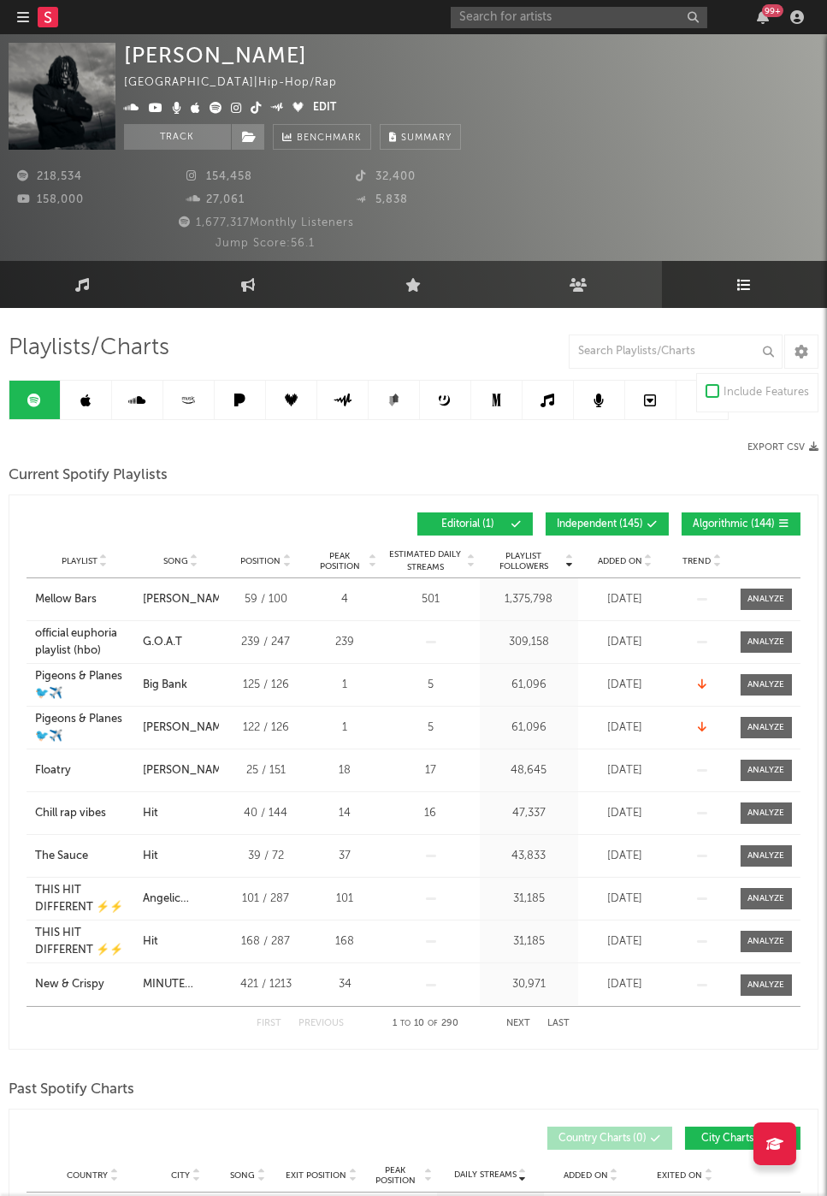
click at [596, 523] on span "Independent ( 145 )" at bounding box center [600, 524] width 86 height 10
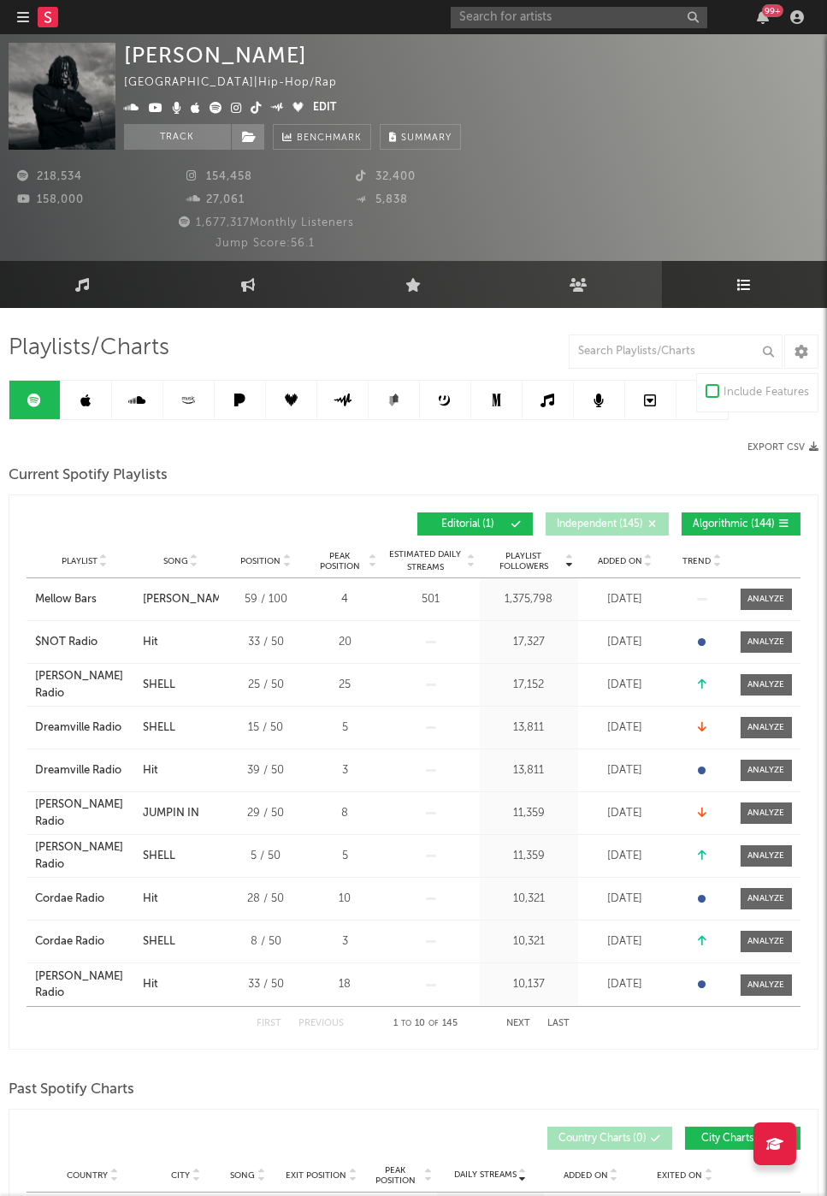
click at [723, 509] on div "Playlist Followers Playlist Song Position Peak Position Playlist Followers Adde…" at bounding box center [414, 524] width 774 height 40
click at [723, 512] on button "Algorithmic ( 144 )" at bounding box center [741, 523] width 119 height 23
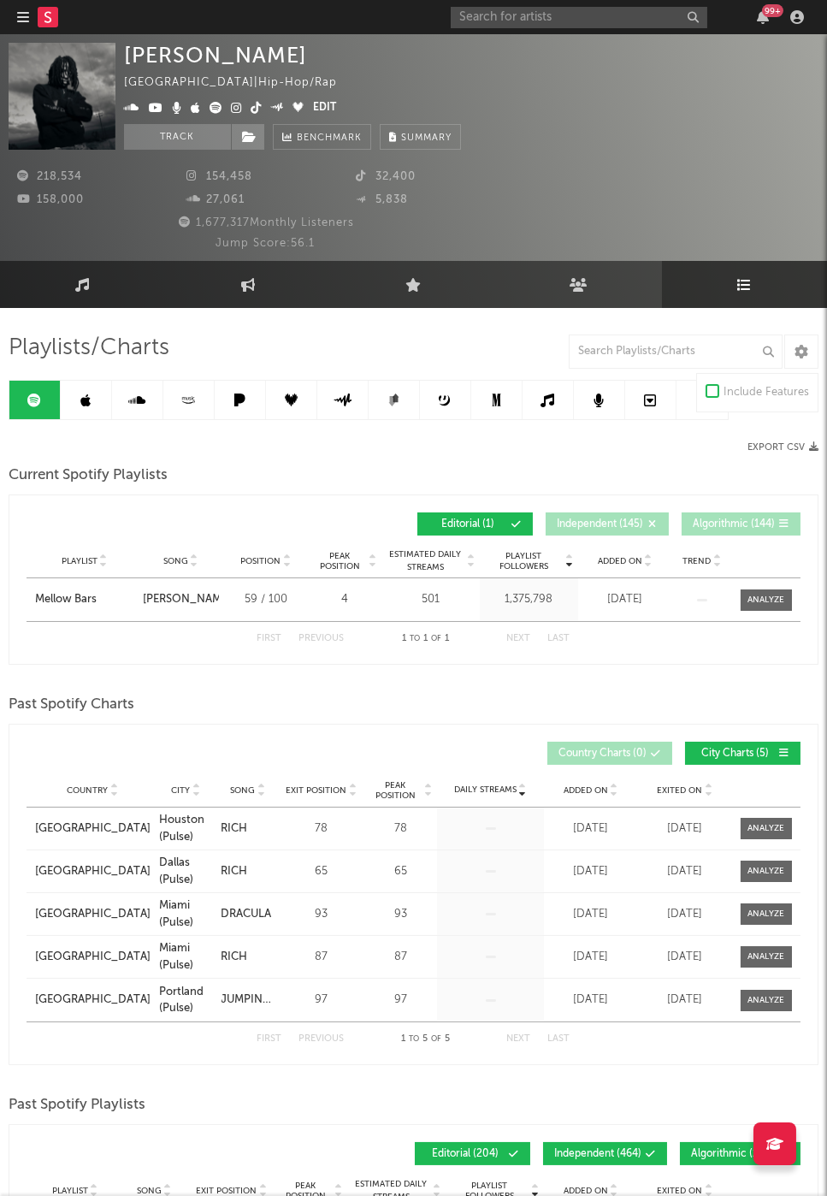
click at [724, 385] on div "Include Features" at bounding box center [767, 392] width 86 height 21
click at [706, 385] on input "Include Features" at bounding box center [706, 392] width 0 height 21
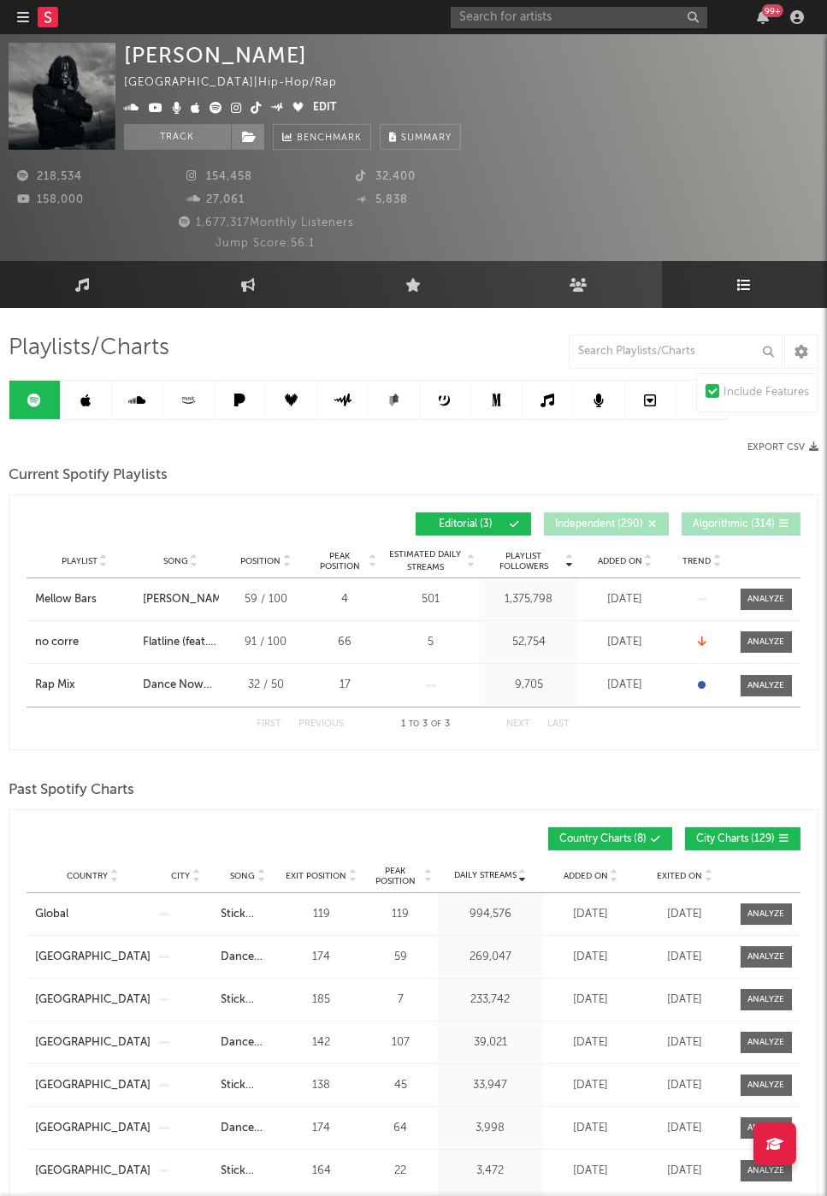
click at [719, 391] on div at bounding box center [713, 391] width 14 height 14
click at [706, 391] on input "Include Features" at bounding box center [706, 392] width 0 height 21
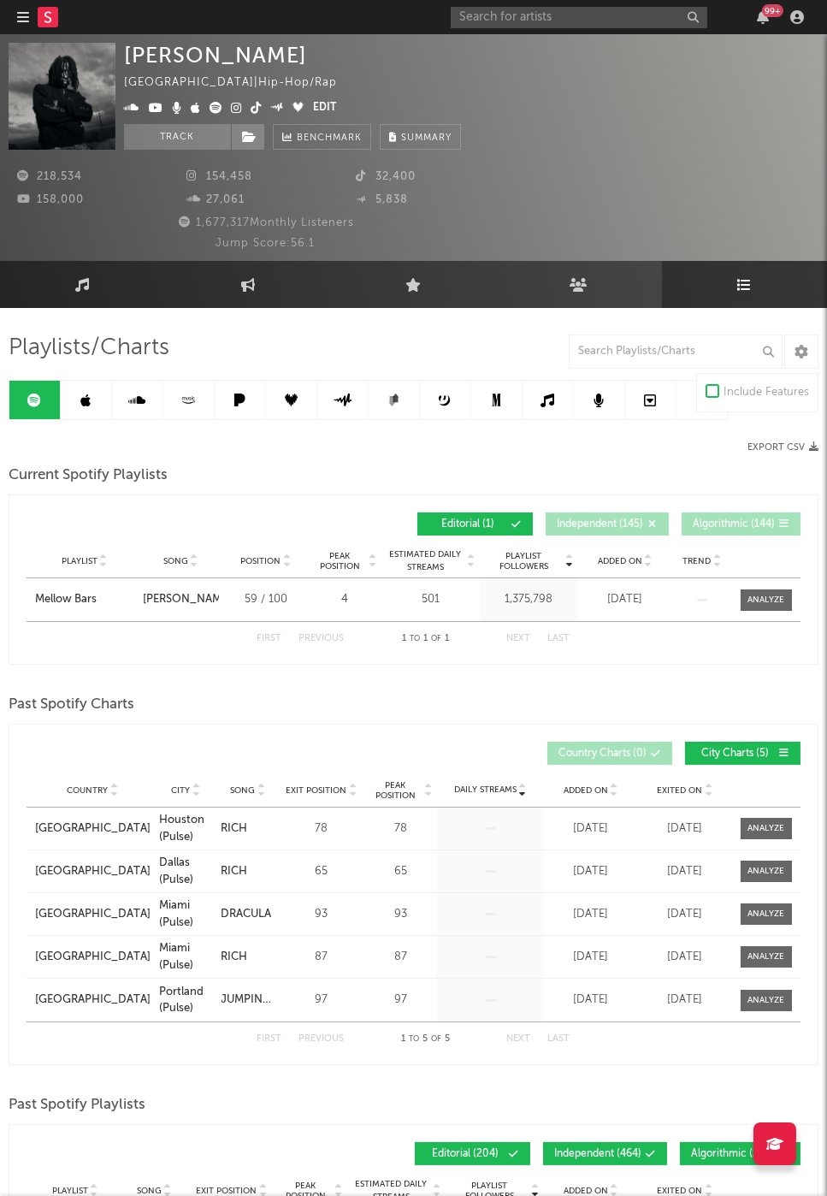
click at [719, 391] on div at bounding box center [713, 391] width 14 height 14
click at [706, 391] on input "Include Features" at bounding box center [706, 392] width 0 height 21
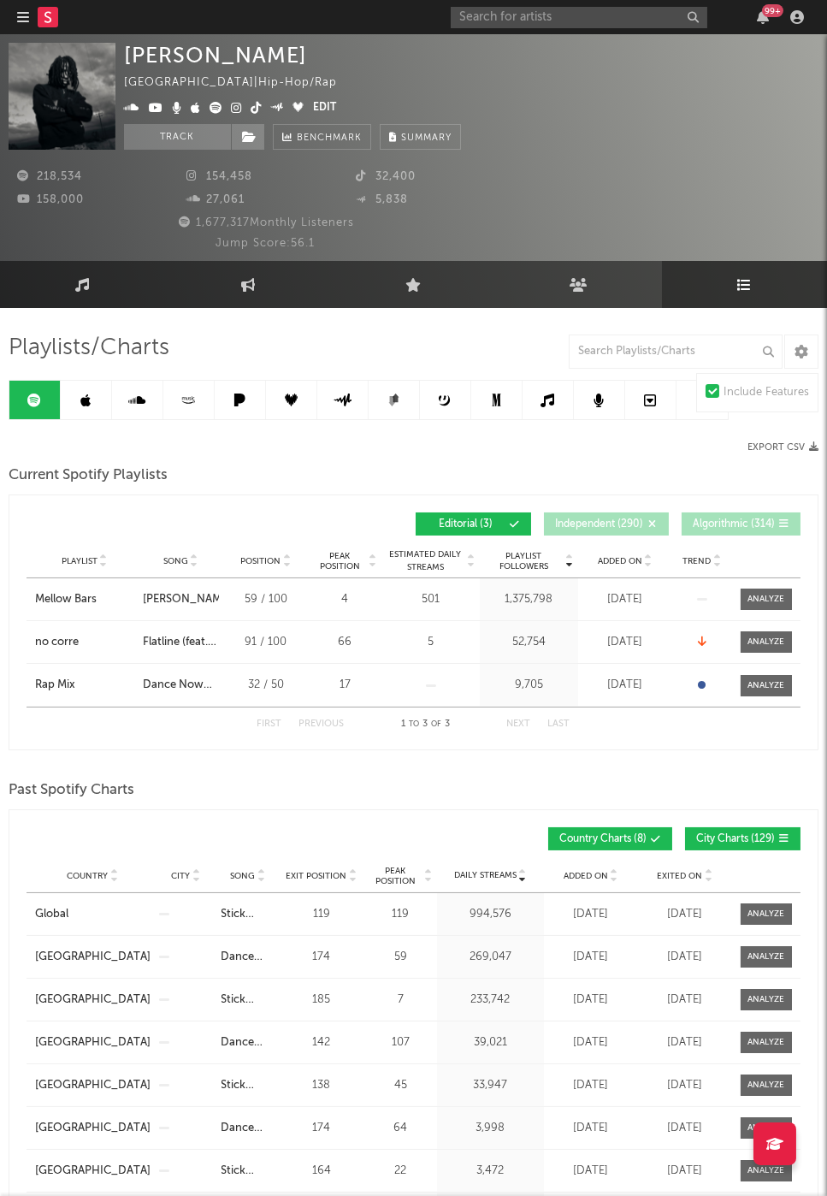
click at [719, 391] on div at bounding box center [713, 391] width 14 height 14
click at [706, 391] on input "Include Features" at bounding box center [706, 392] width 0 height 21
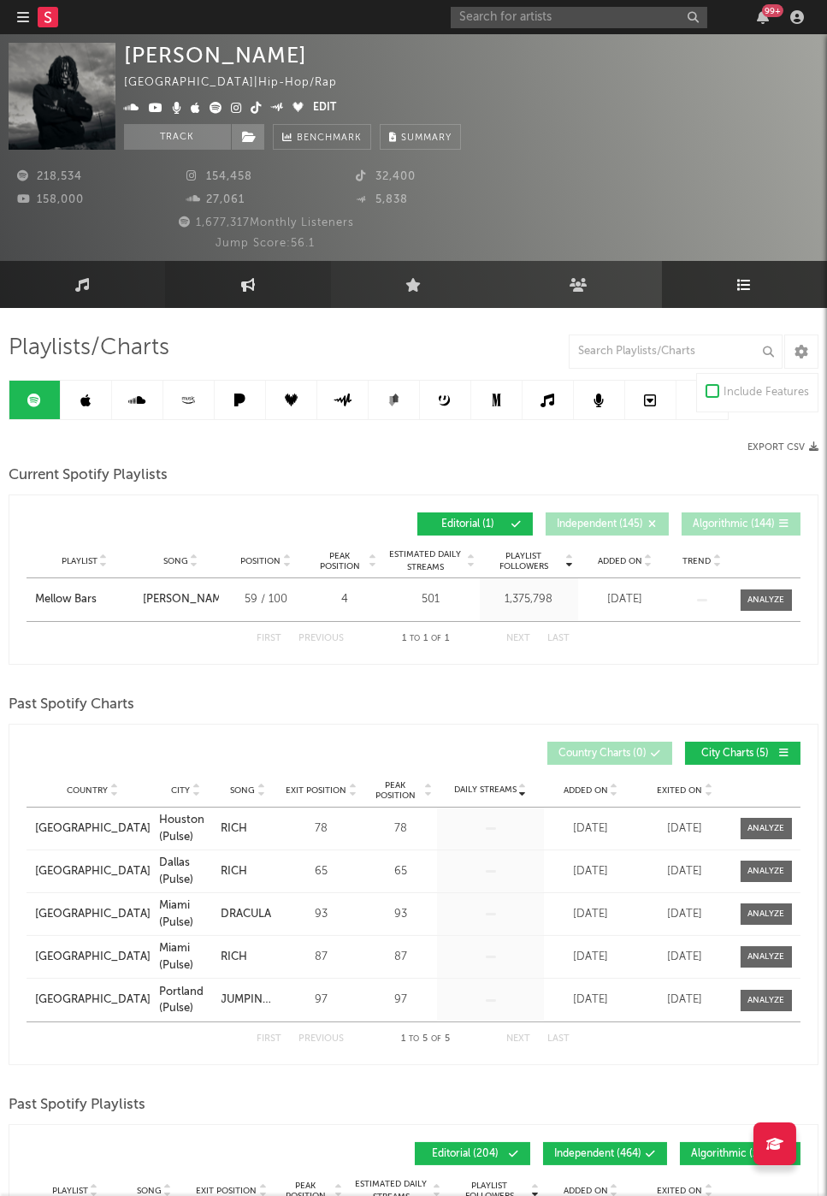
click at [166, 287] on link "Engagement" at bounding box center [247, 284] width 165 height 47
select select "1w"
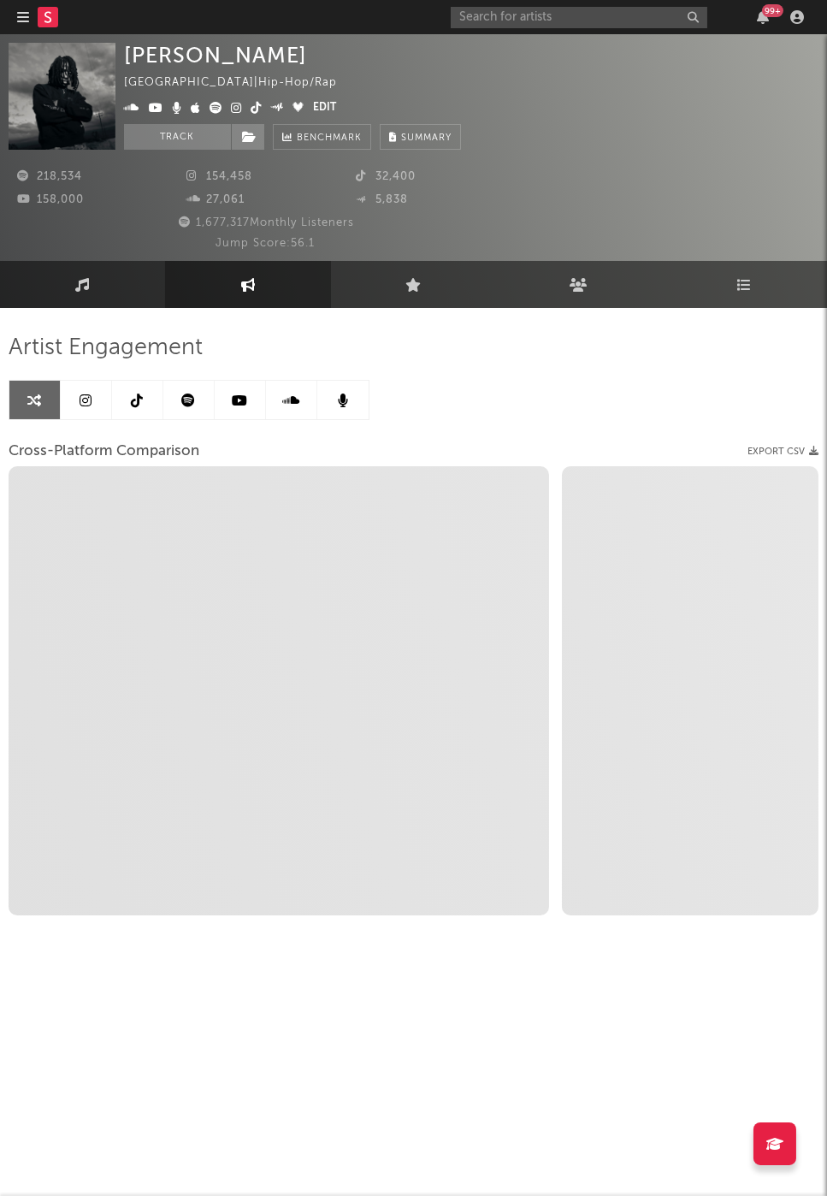
click at [211, 293] on link "Engagement" at bounding box center [247, 284] width 165 height 47
select select "1m"
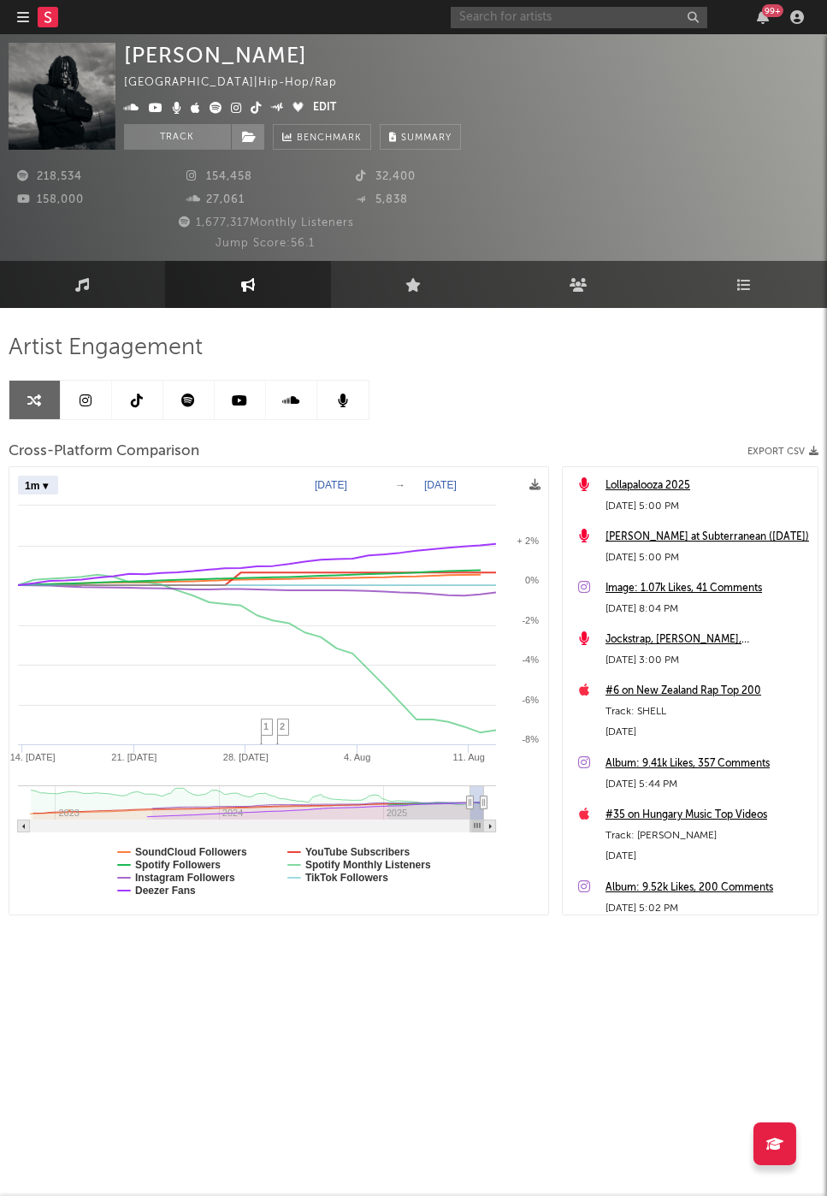
click at [548, 20] on input "text" at bounding box center [579, 17] width 257 height 21
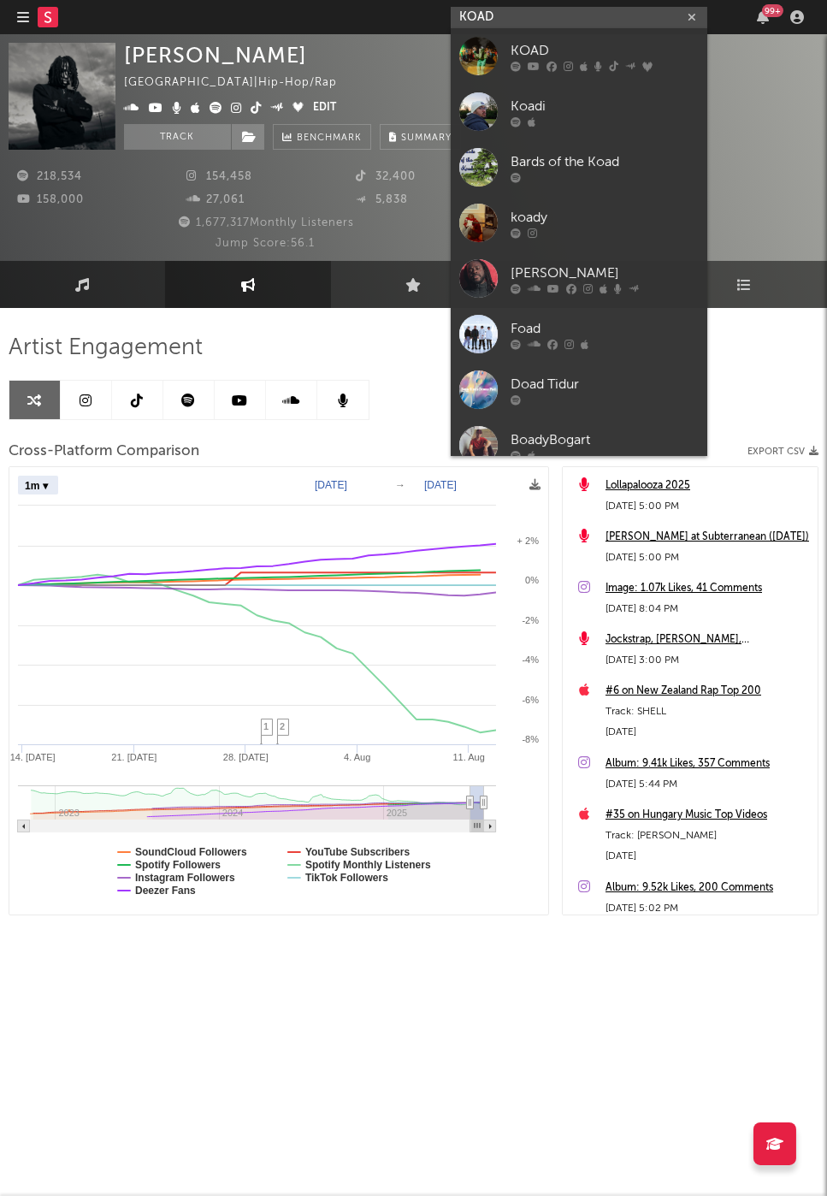
type input "KOAD"
click at [571, 50] on div "KOAD" at bounding box center [605, 51] width 188 height 21
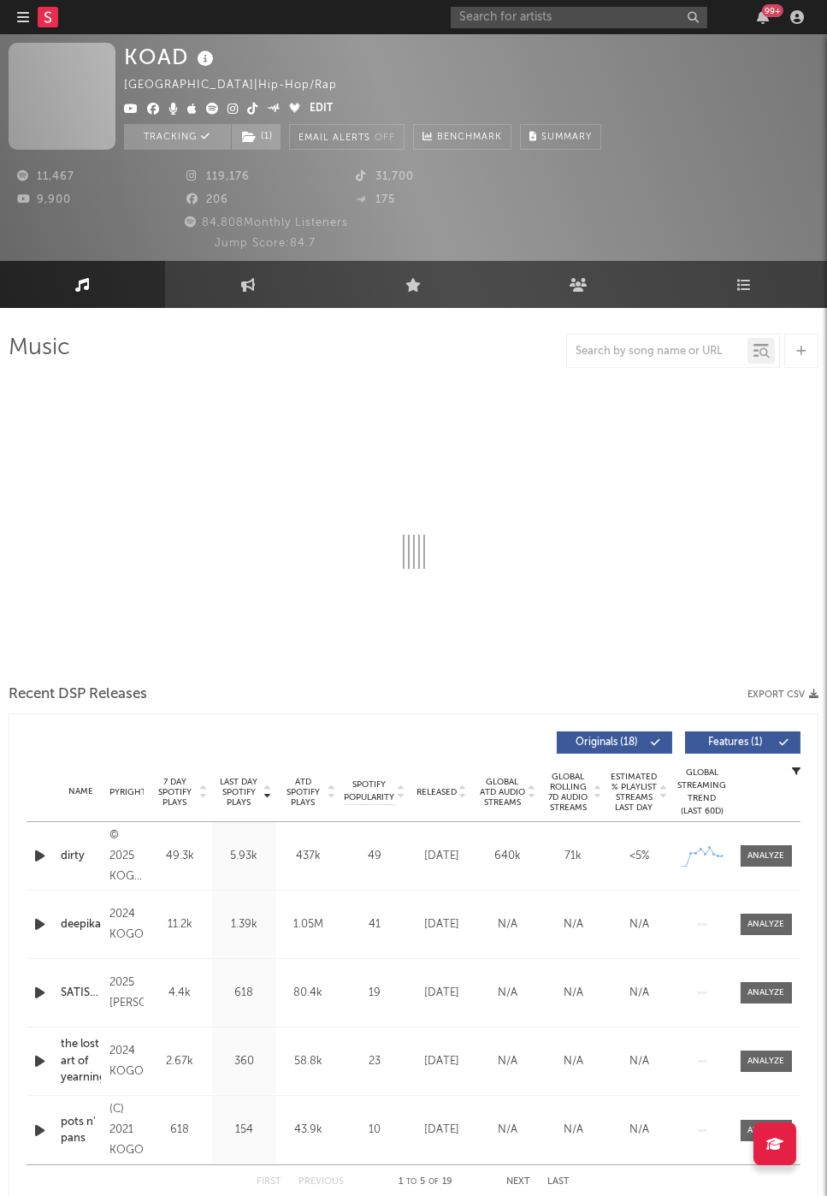
select select "6m"
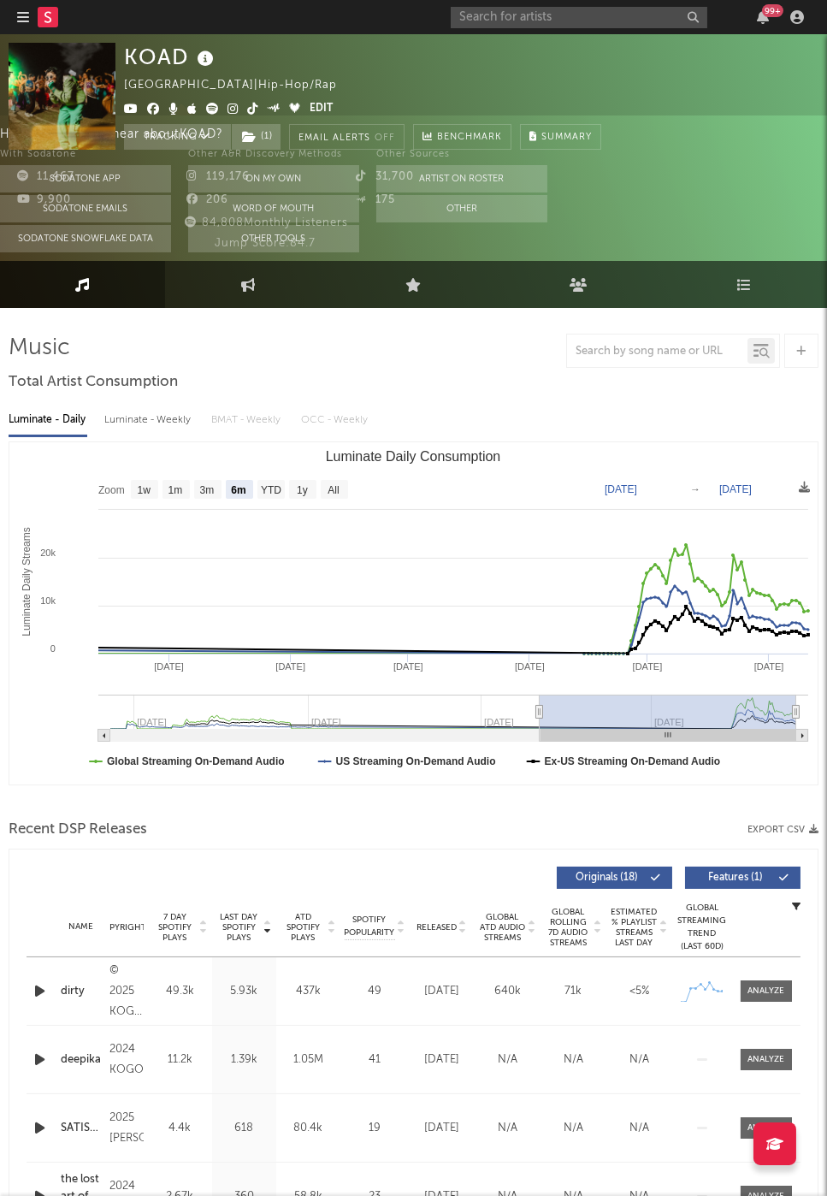
click at [264, 294] on link "Engagement" at bounding box center [247, 284] width 165 height 47
select select "1w"
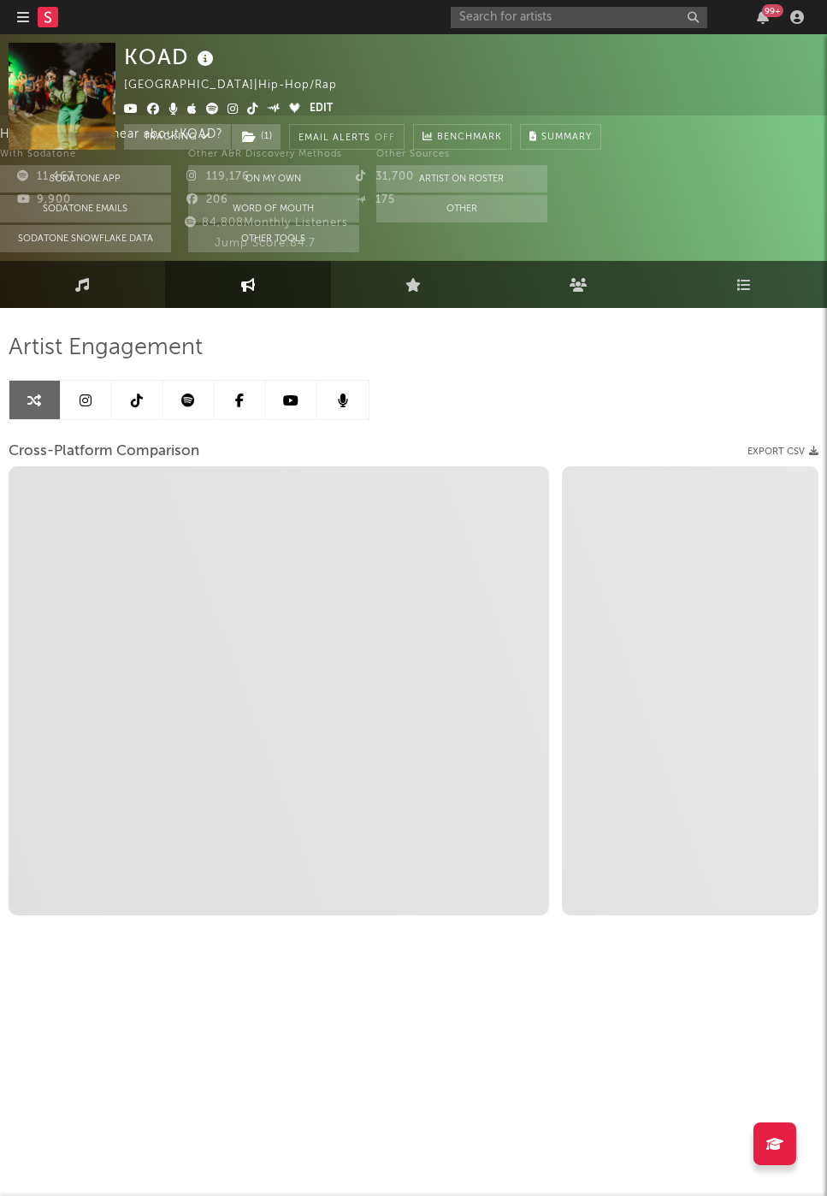
select select "1m"
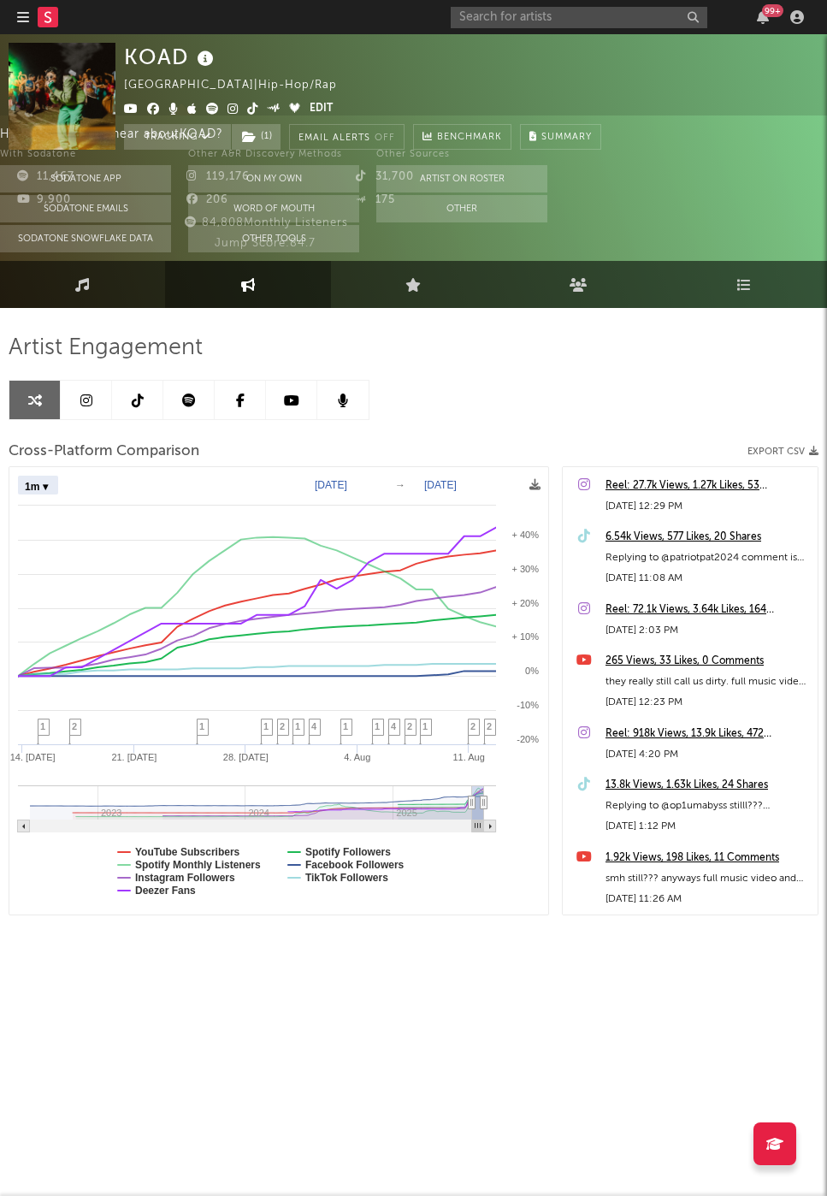
select select "1m"
click at [570, 15] on input "text" at bounding box center [579, 17] width 257 height 21
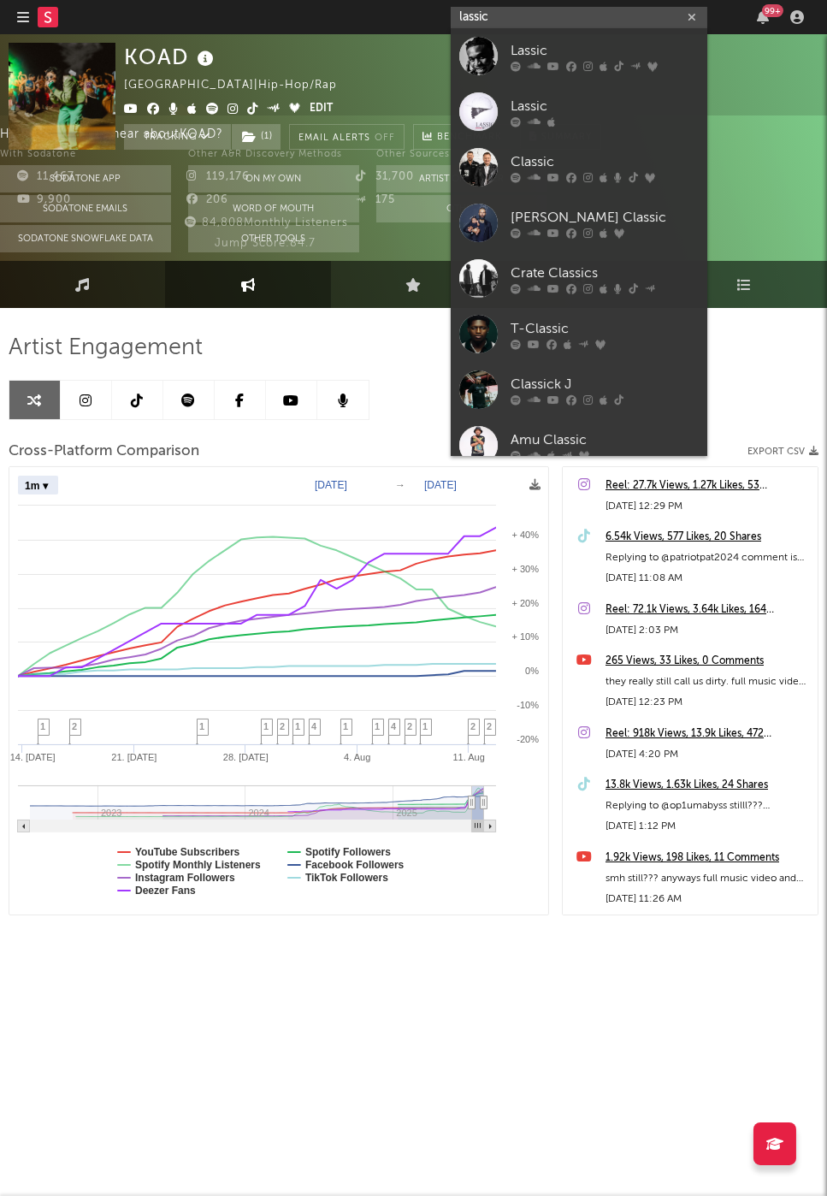
click at [545, 16] on input "lassic" at bounding box center [579, 17] width 257 height 21
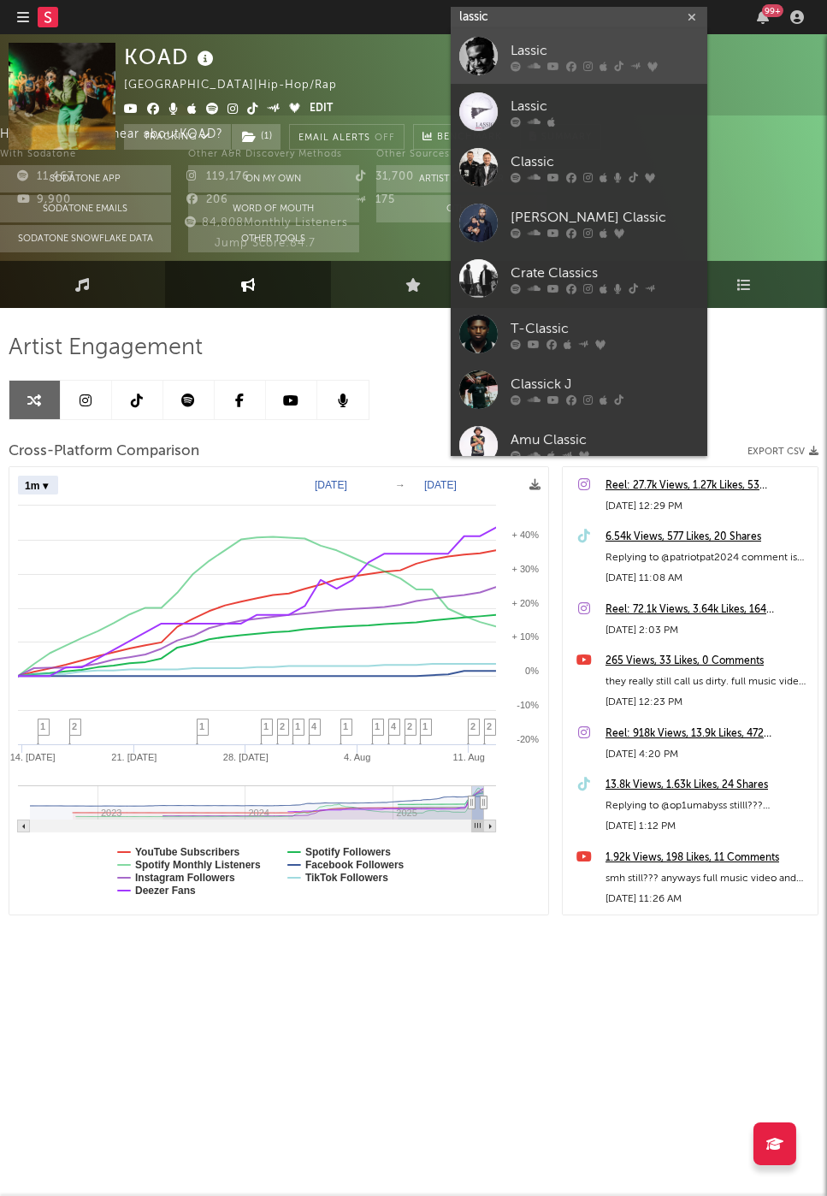
type input "lassic"
click at [567, 44] on div "Lassic" at bounding box center [605, 51] width 188 height 21
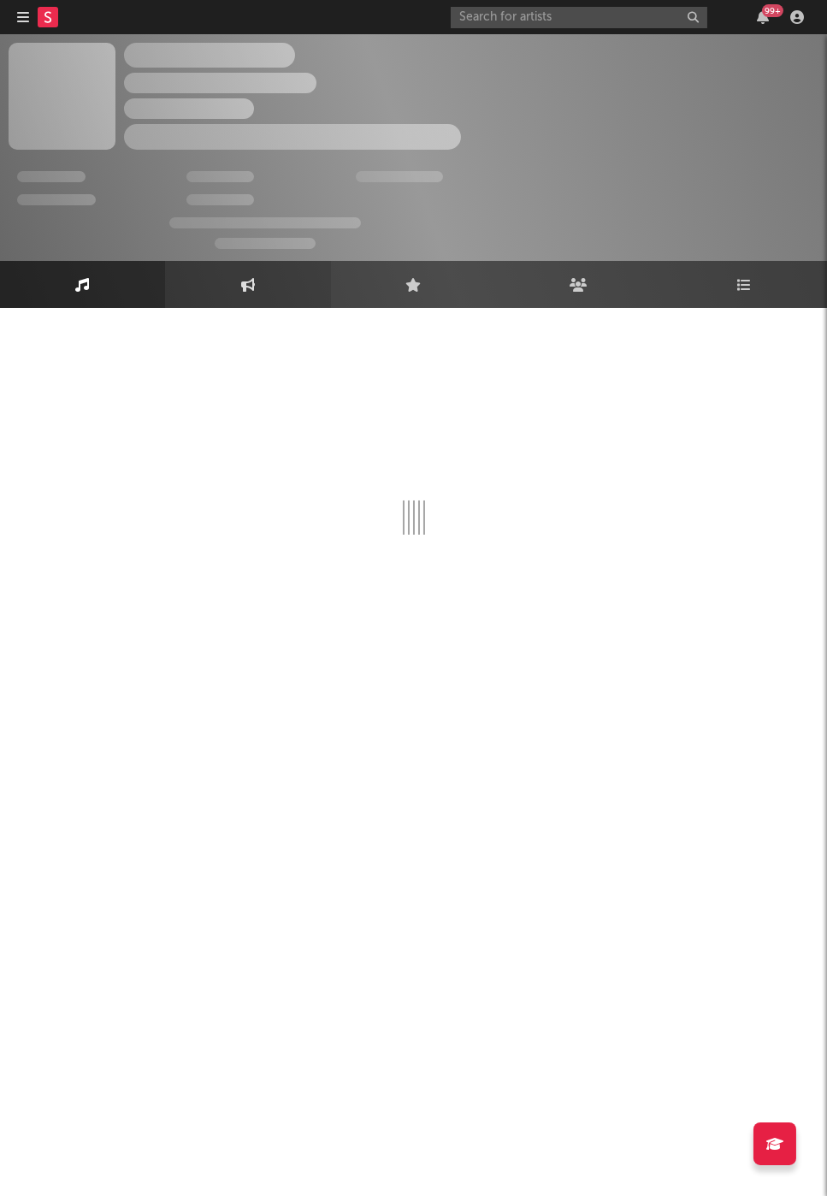
select select "6m"
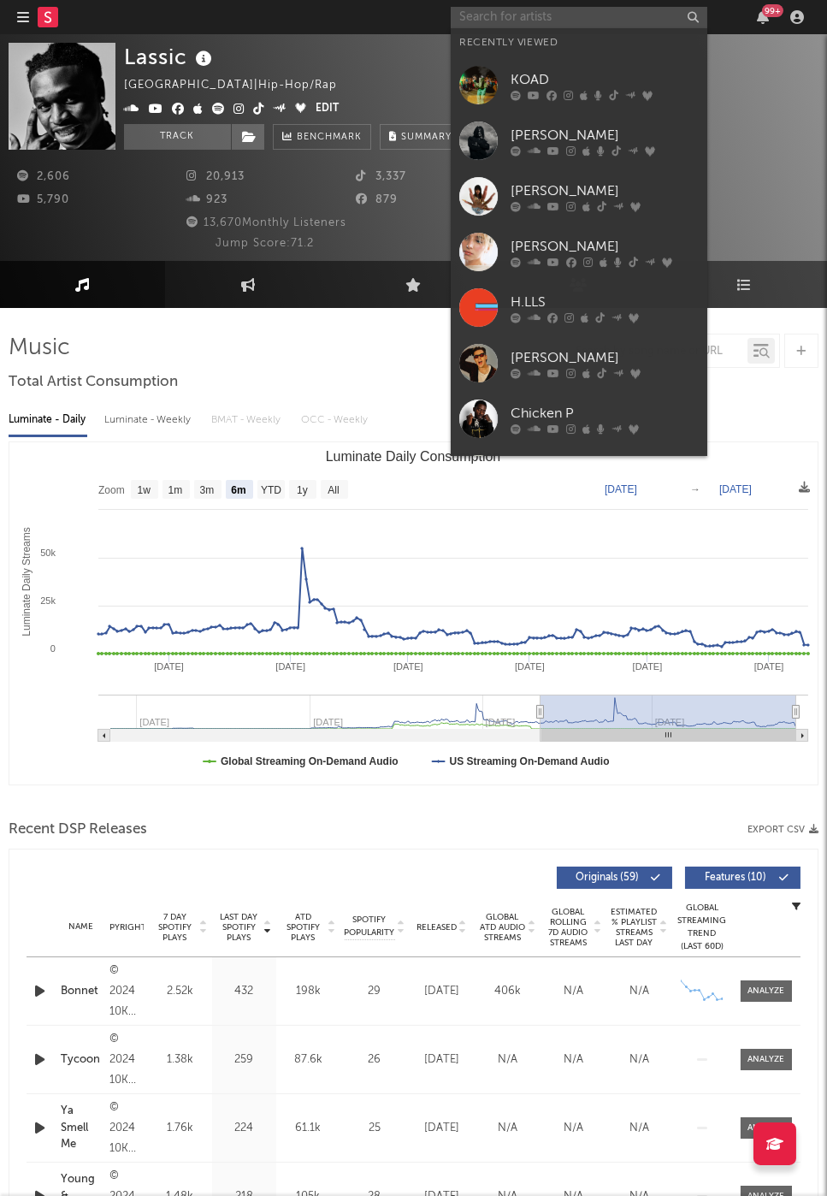
click at [601, 8] on input "text" at bounding box center [579, 17] width 257 height 21
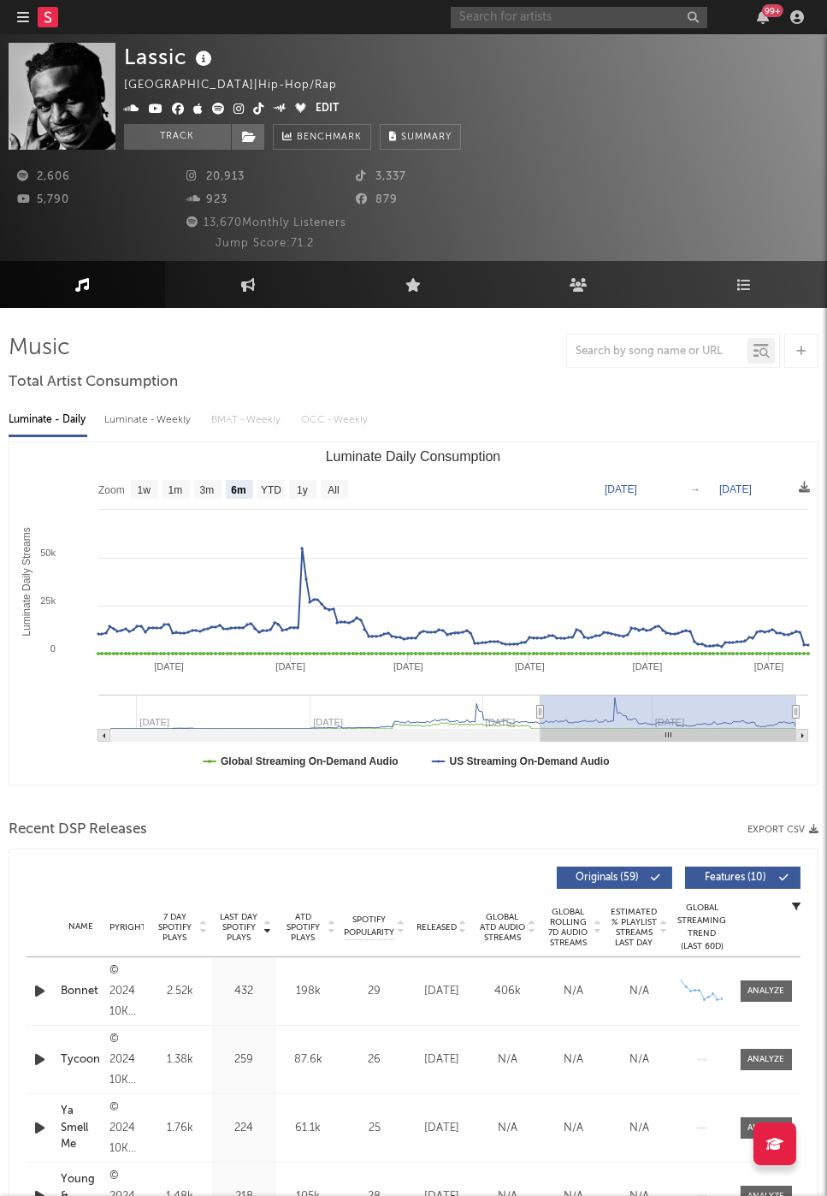
click at [487, 15] on input "text" at bounding box center [579, 17] width 257 height 21
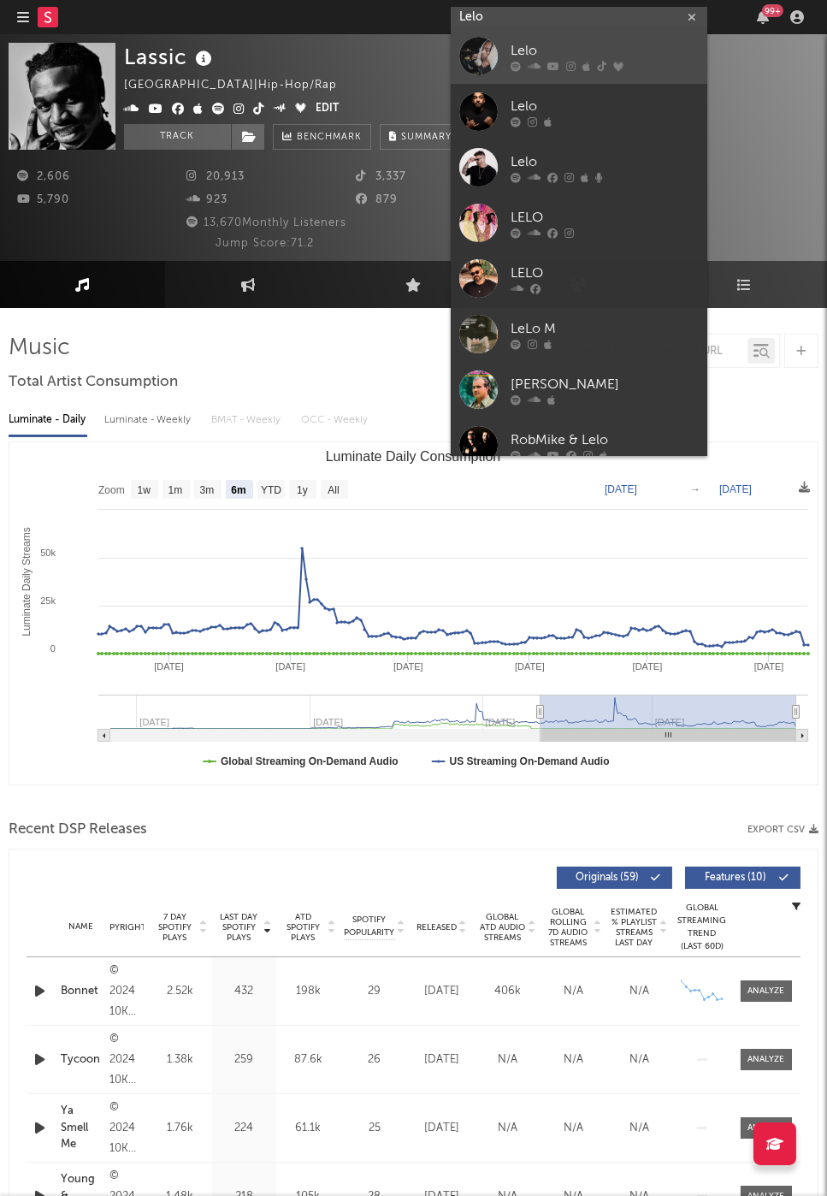
type input "Lelo"
click at [572, 52] on div "Lelo" at bounding box center [605, 51] width 188 height 21
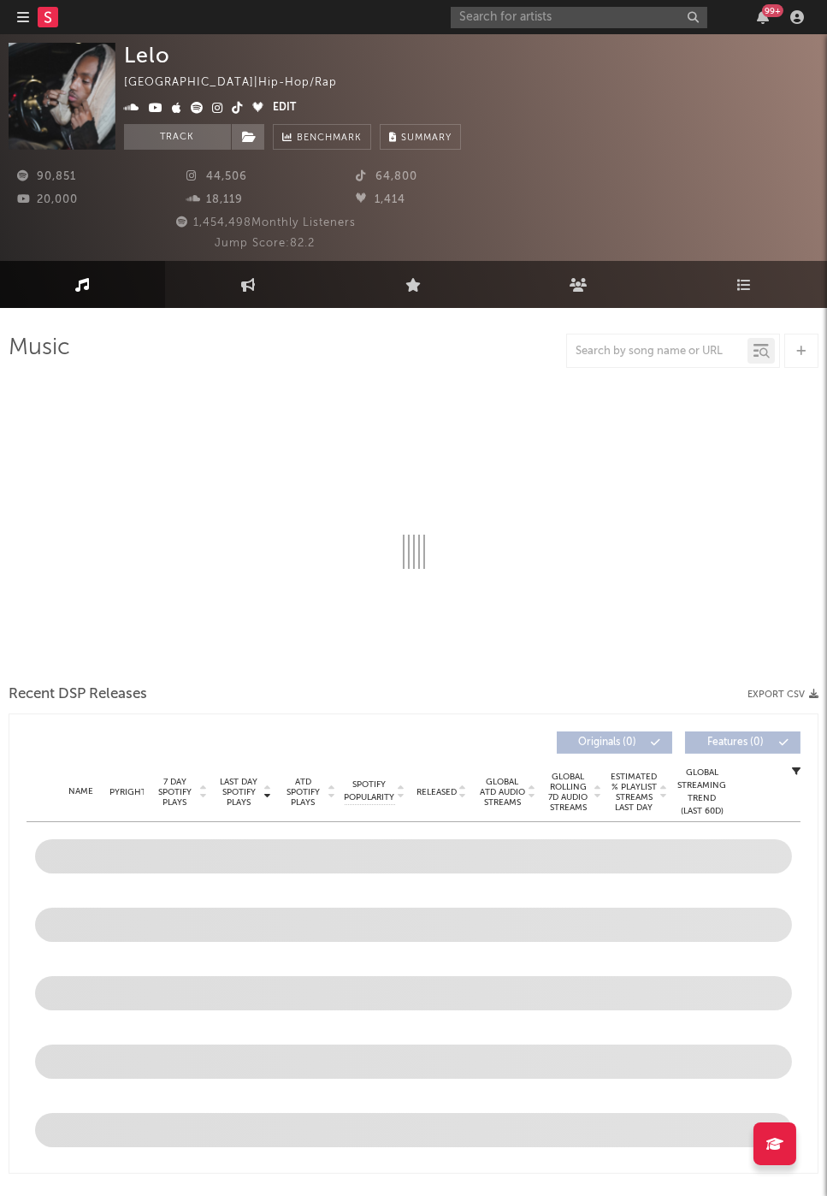
select select "6m"
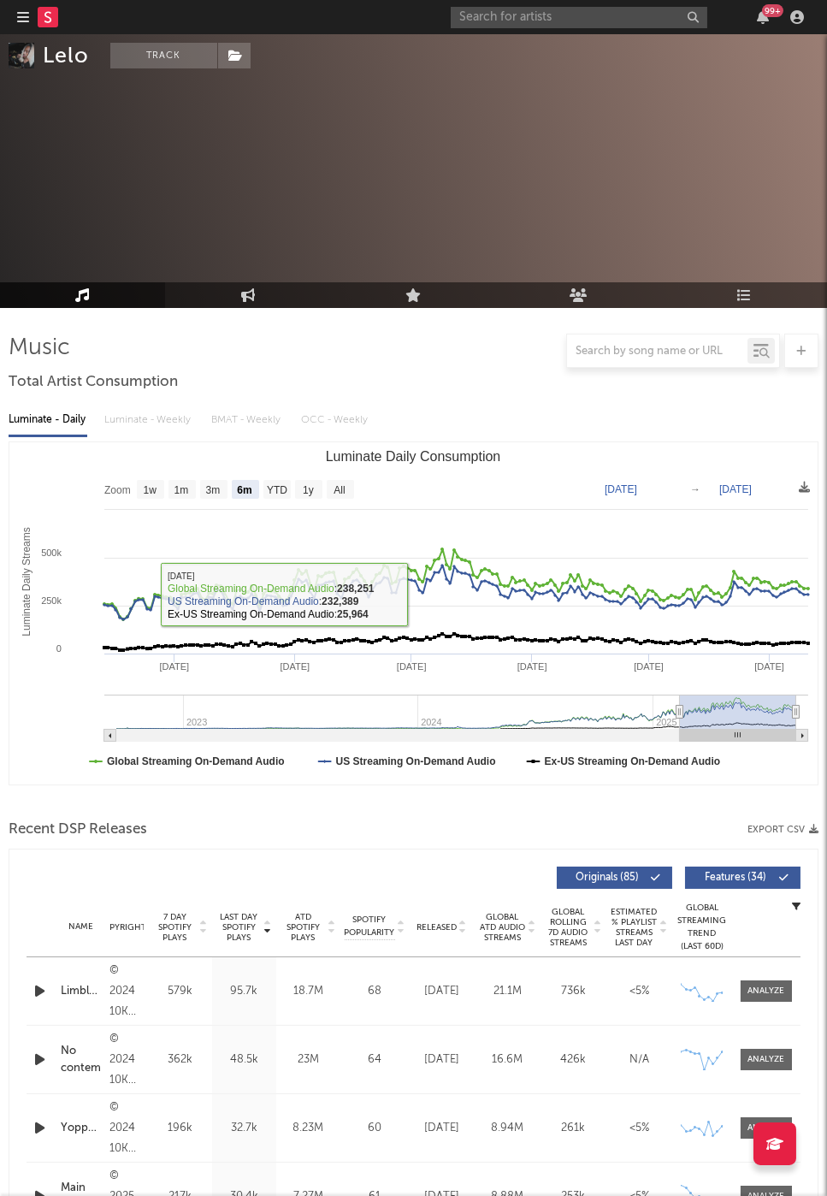
scroll to position [640, 0]
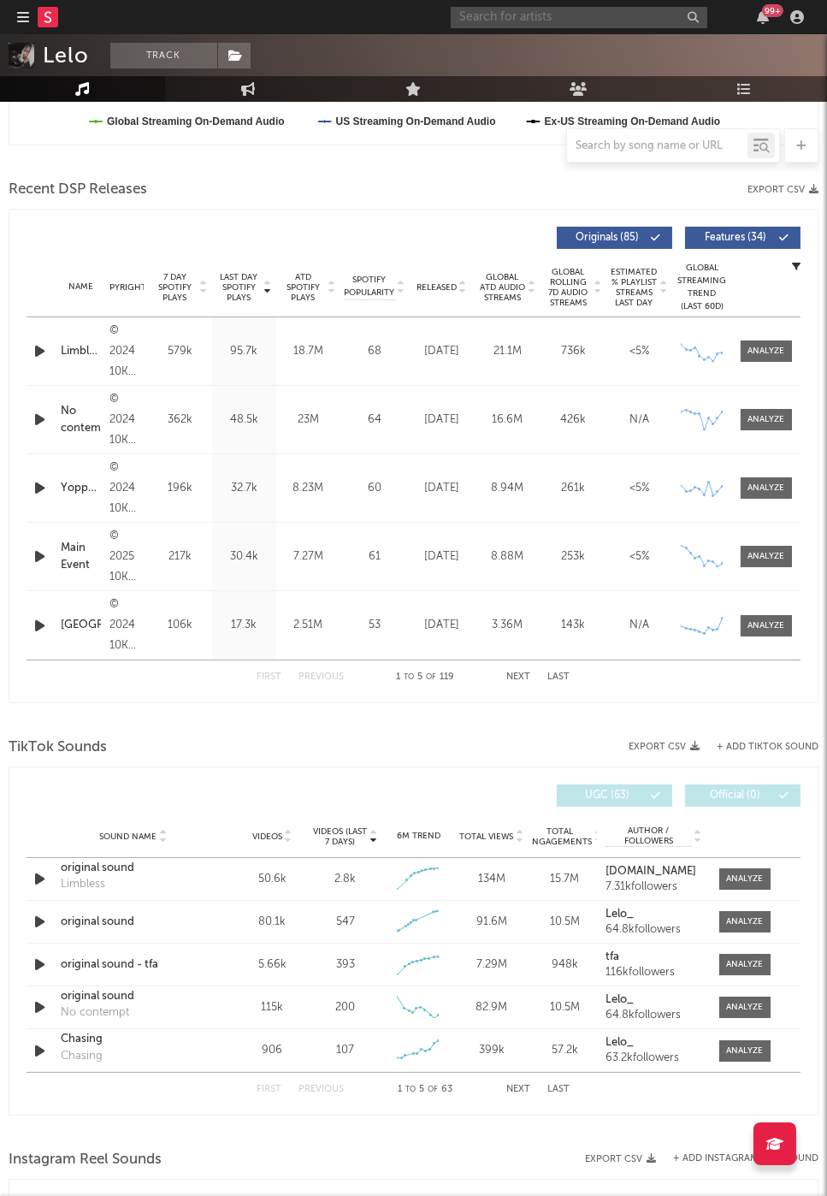
click at [512, 7] on input "text" at bounding box center [579, 17] width 257 height 21
paste input "LilCJ Kasino"
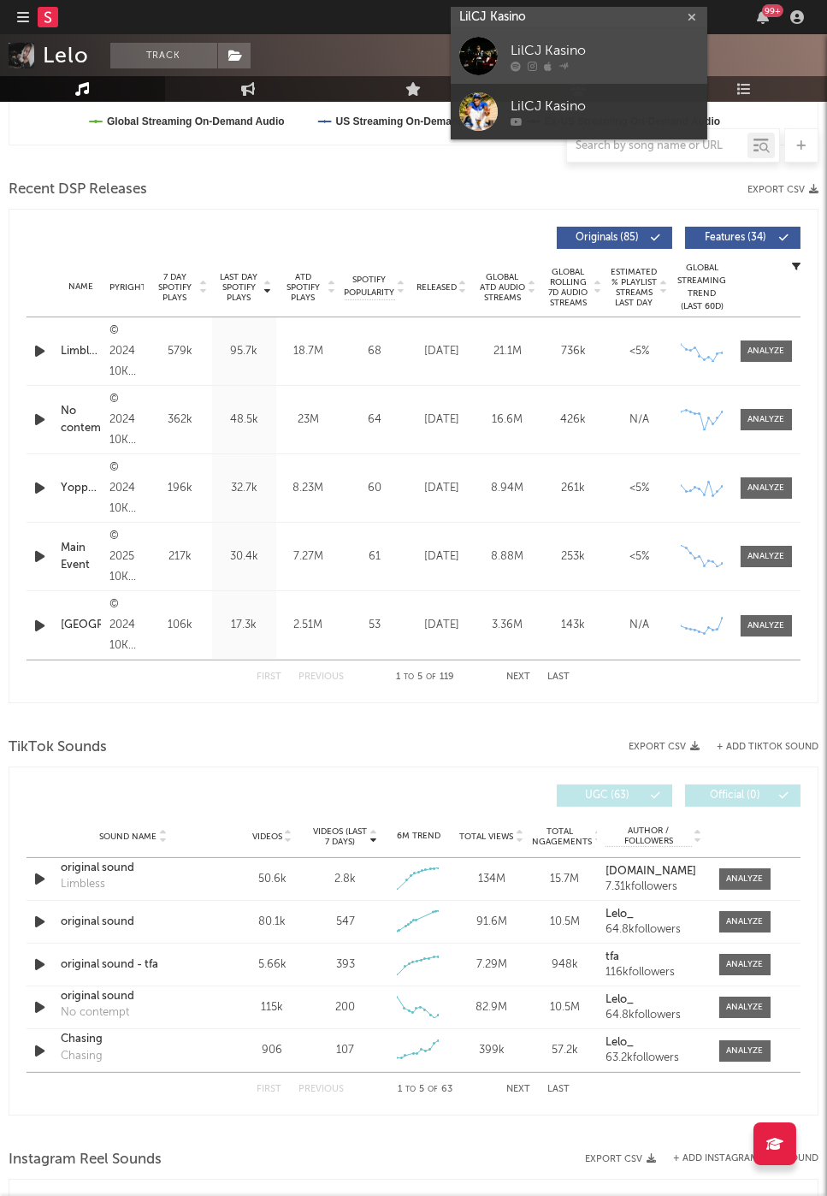
type input "LilCJ Kasino"
click at [545, 44] on div "LilCJ Kasino" at bounding box center [605, 51] width 188 height 21
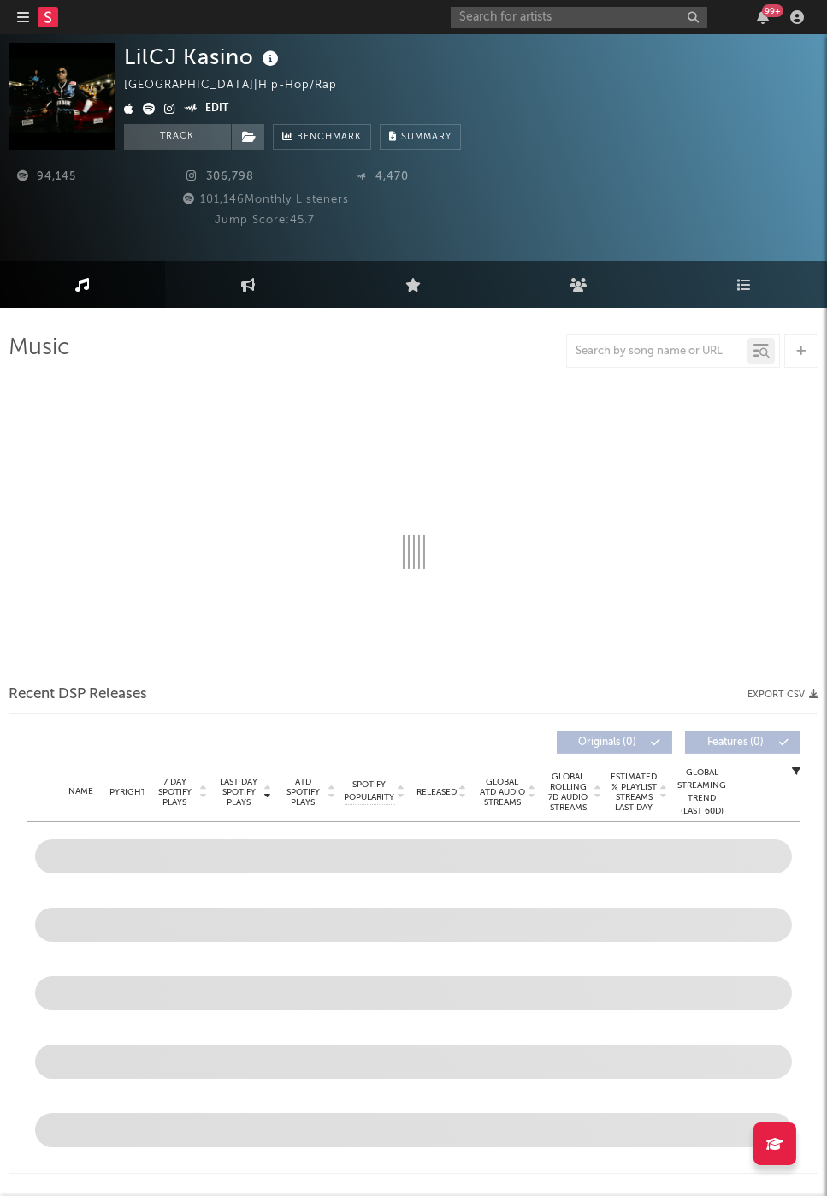
select select "6m"
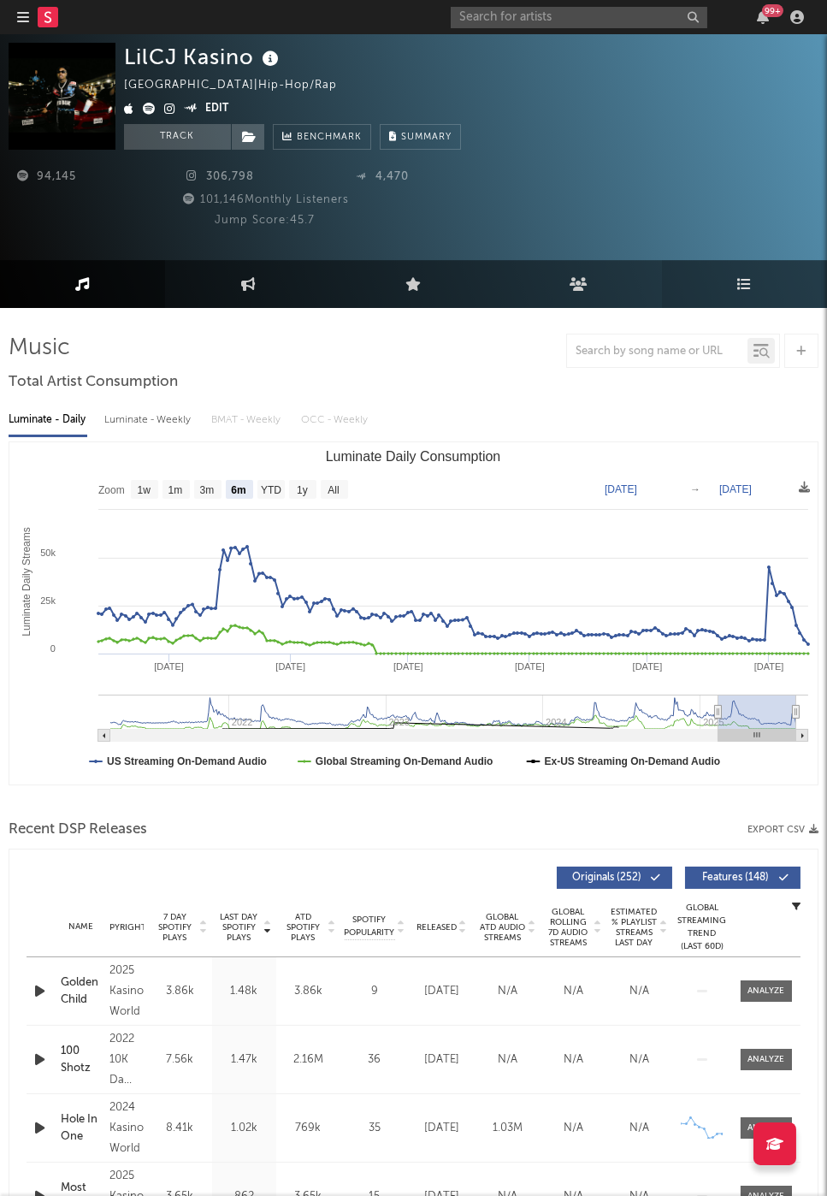
click at [734, 277] on link "Playlists/Charts" at bounding box center [744, 284] width 165 height 48
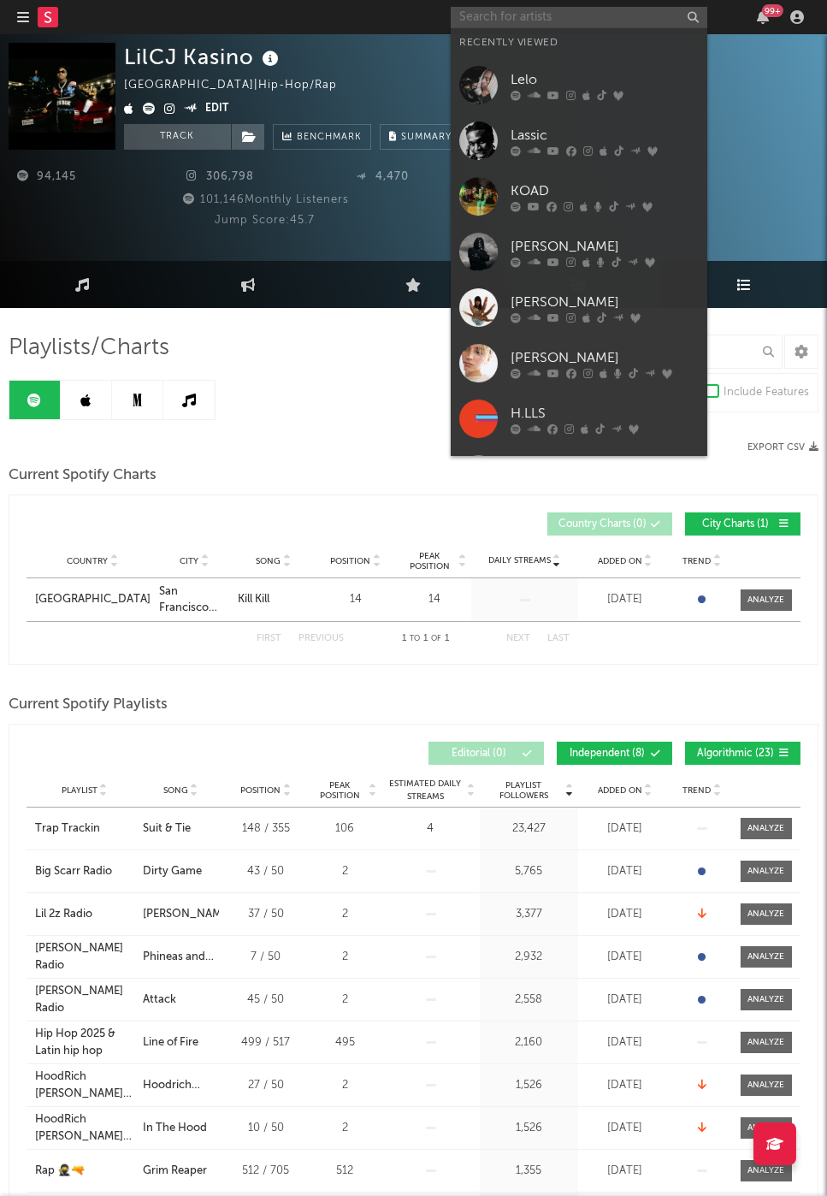
click at [567, 23] on input "text" at bounding box center [579, 17] width 257 height 21
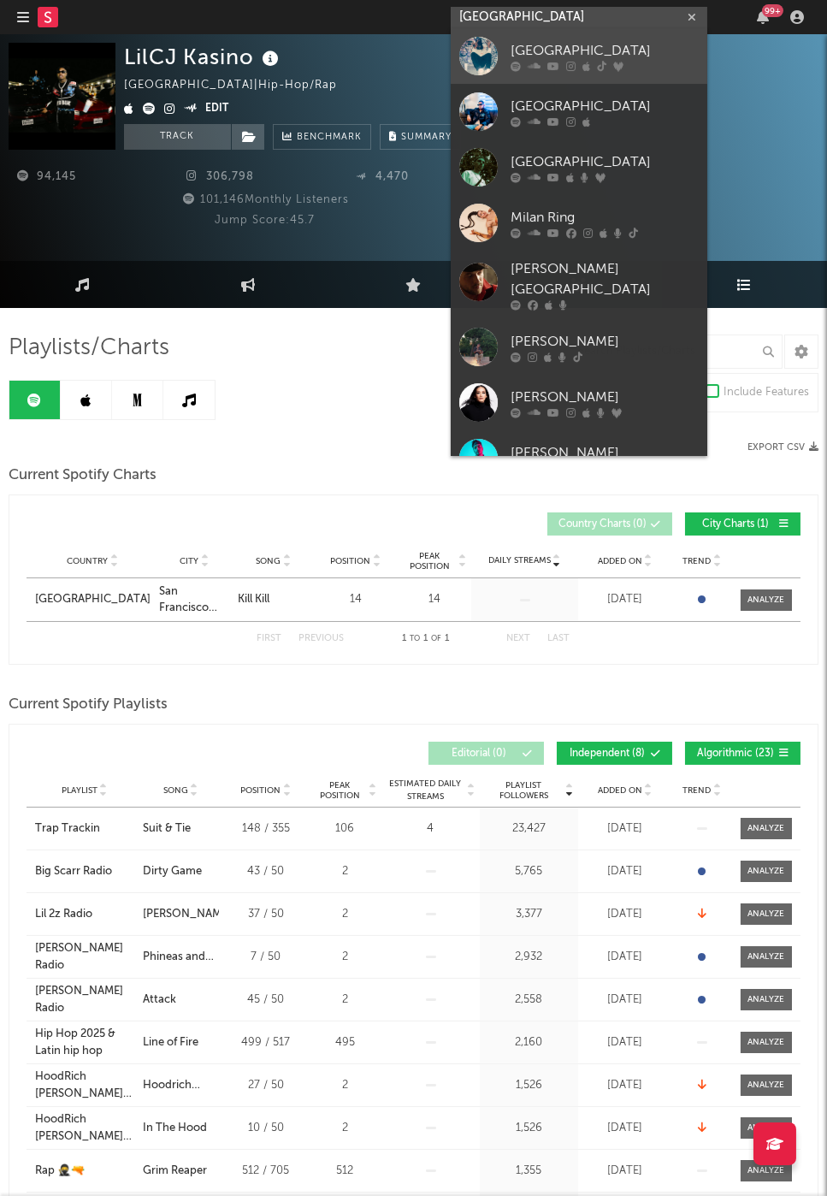
type input "milan"
click at [580, 44] on div "[GEOGRAPHIC_DATA]" at bounding box center [605, 51] width 188 height 21
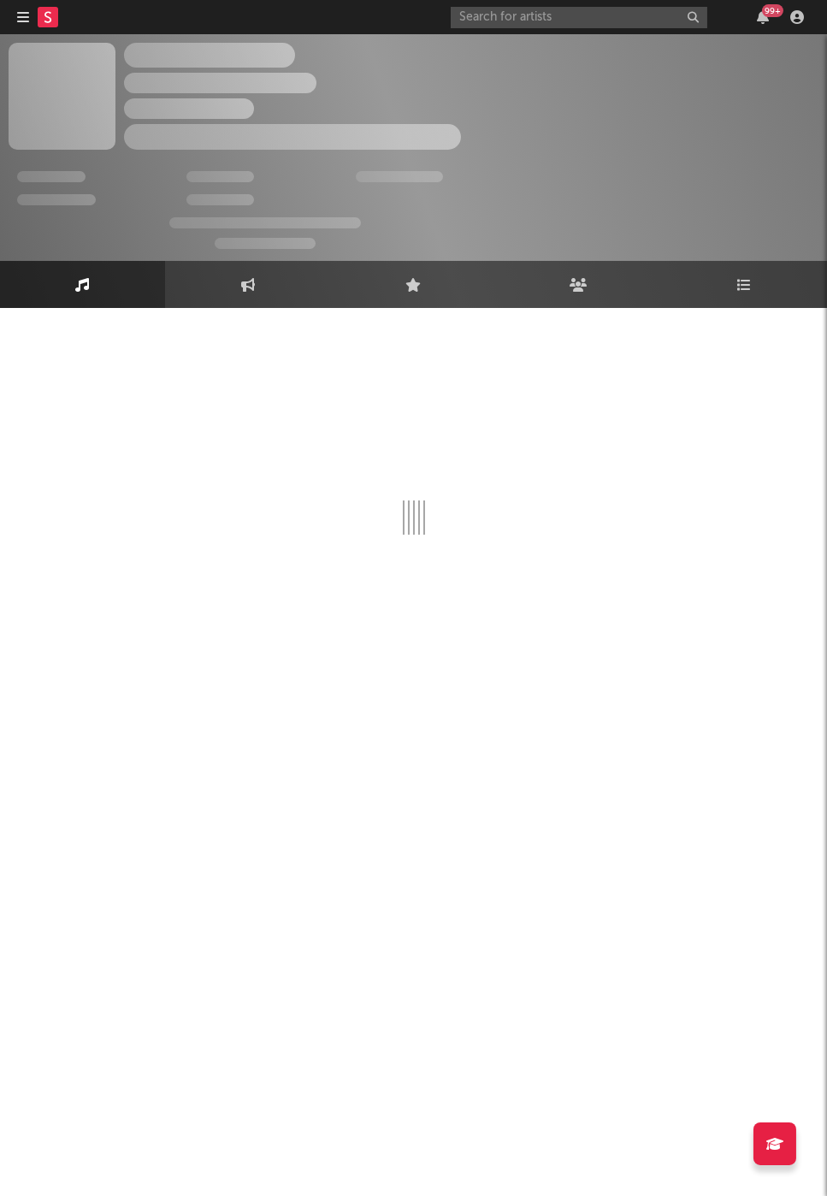
select select "6m"
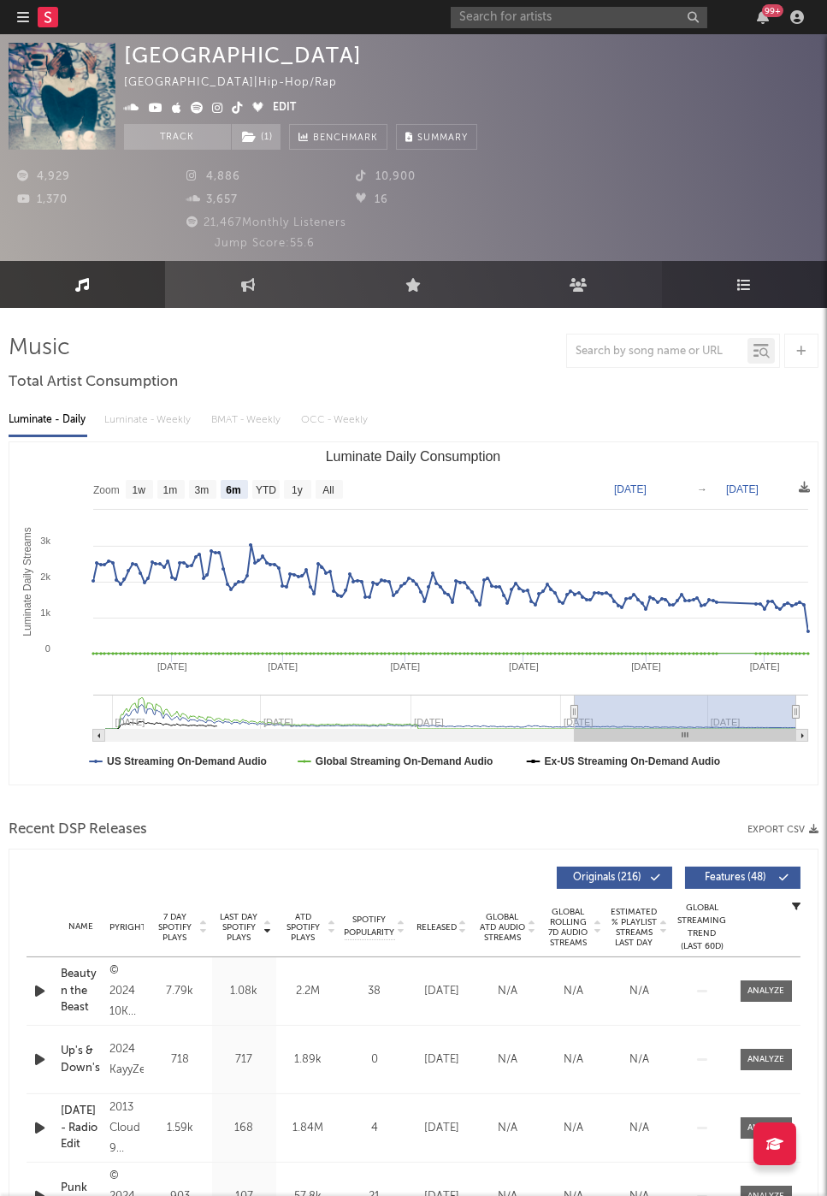
click at [721, 263] on link "Playlists/Charts" at bounding box center [744, 284] width 165 height 47
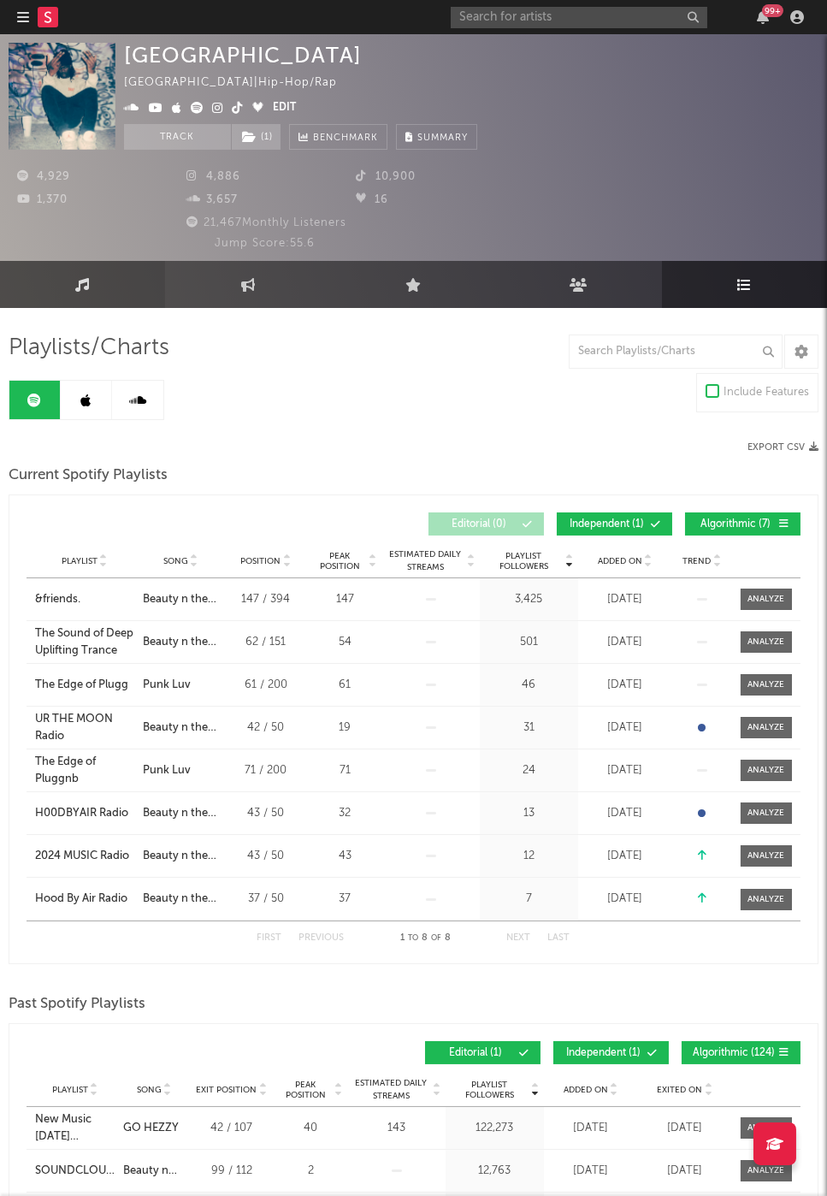
click at [133, 287] on link "Music" at bounding box center [82, 284] width 165 height 47
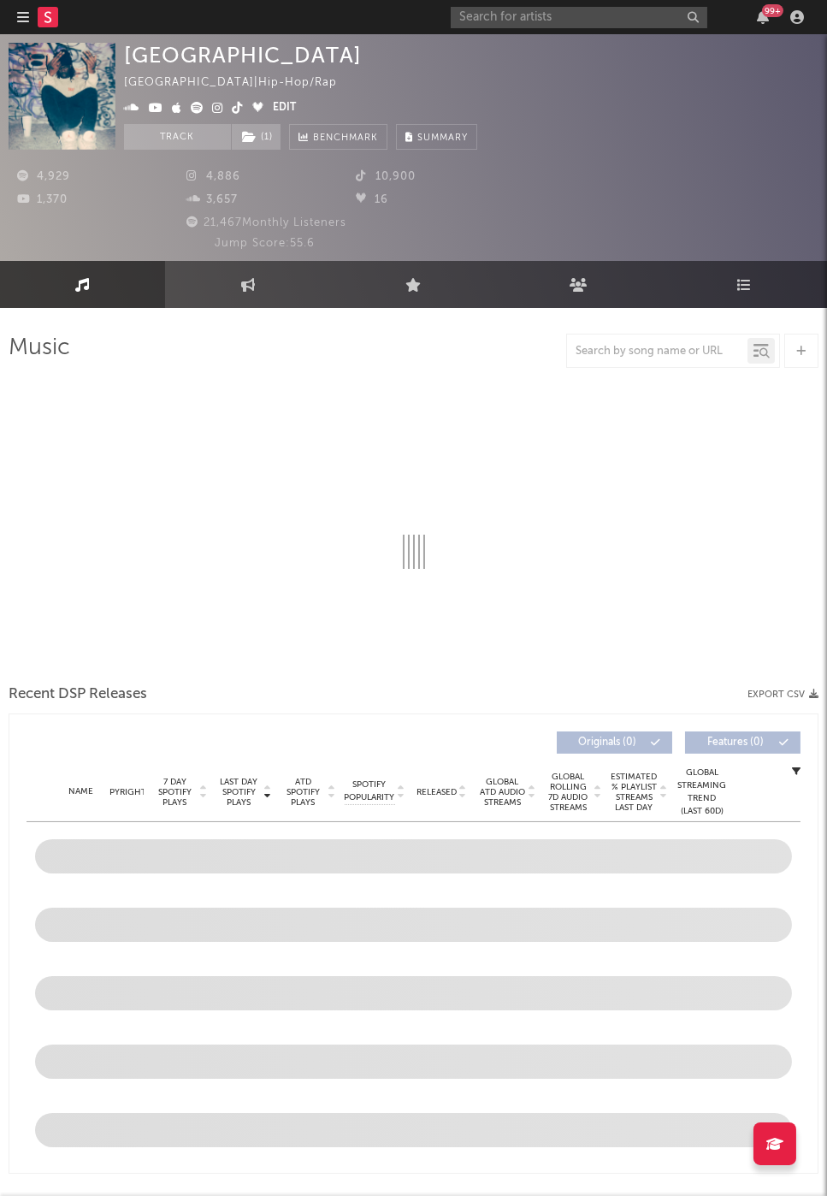
select select "6m"
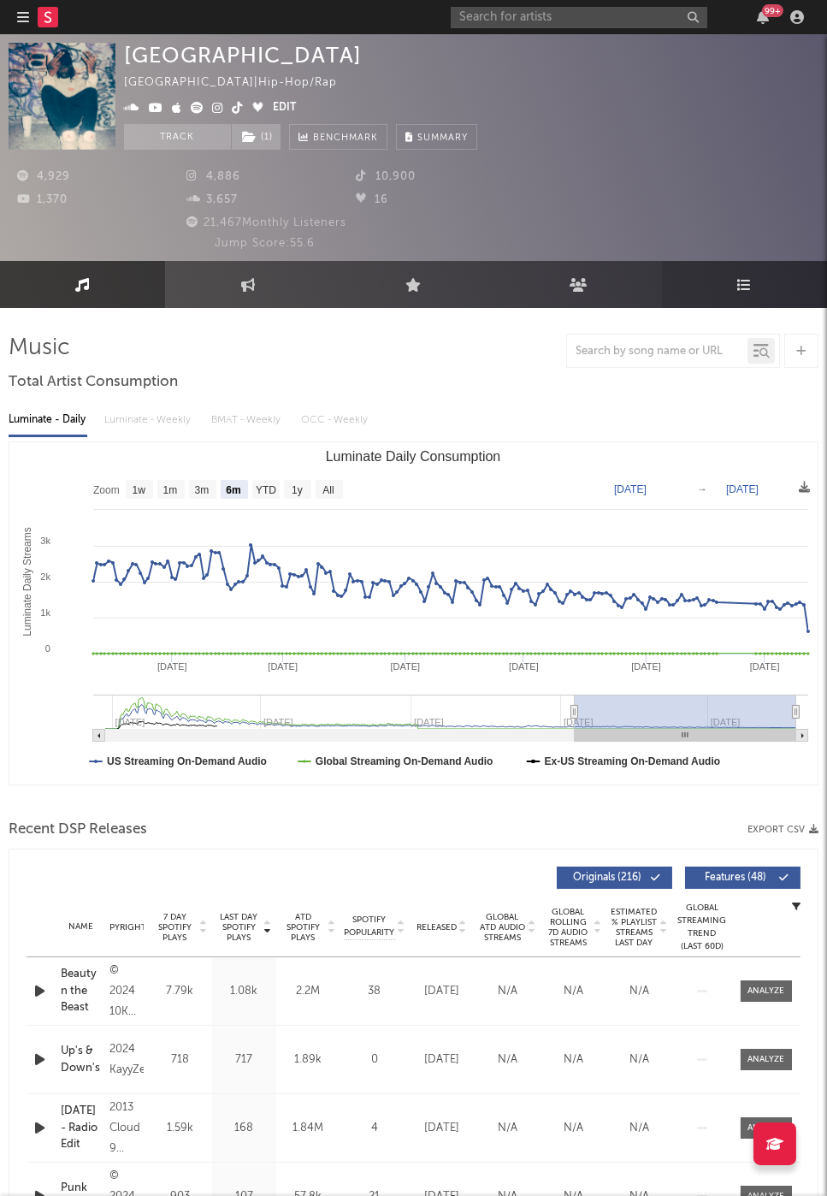
click at [771, 294] on link "Playlists/Charts" at bounding box center [744, 284] width 165 height 47
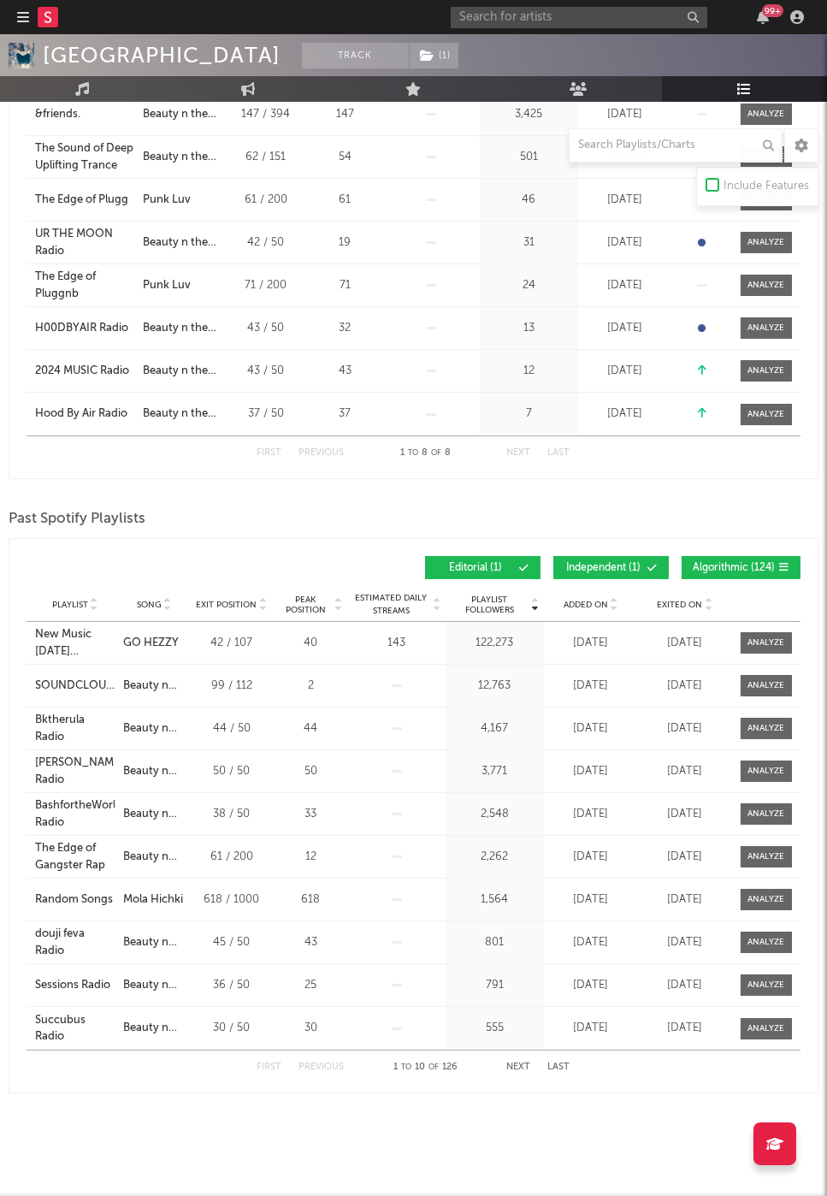
scroll to position [483, 0]
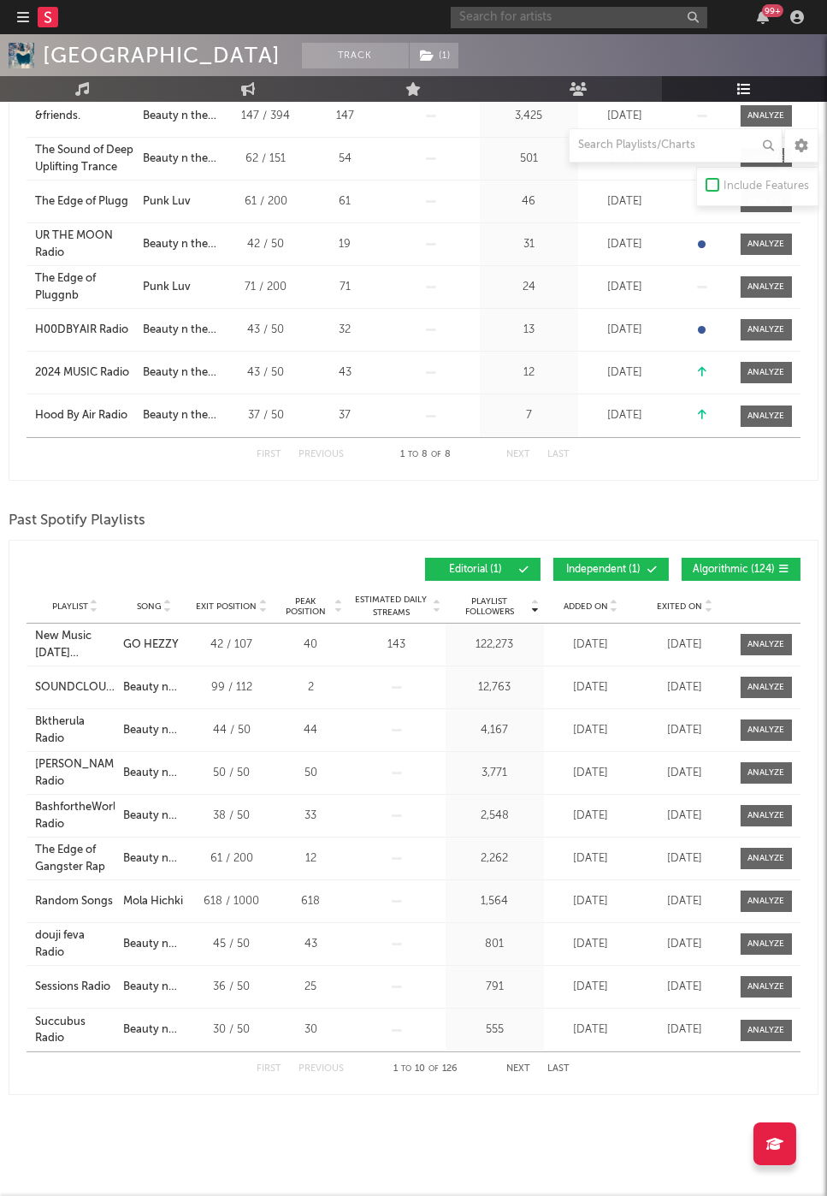
click at [498, 25] on input "text" at bounding box center [579, 17] width 257 height 21
click at [547, 14] on input "Murdabeatz" at bounding box center [579, 17] width 257 height 21
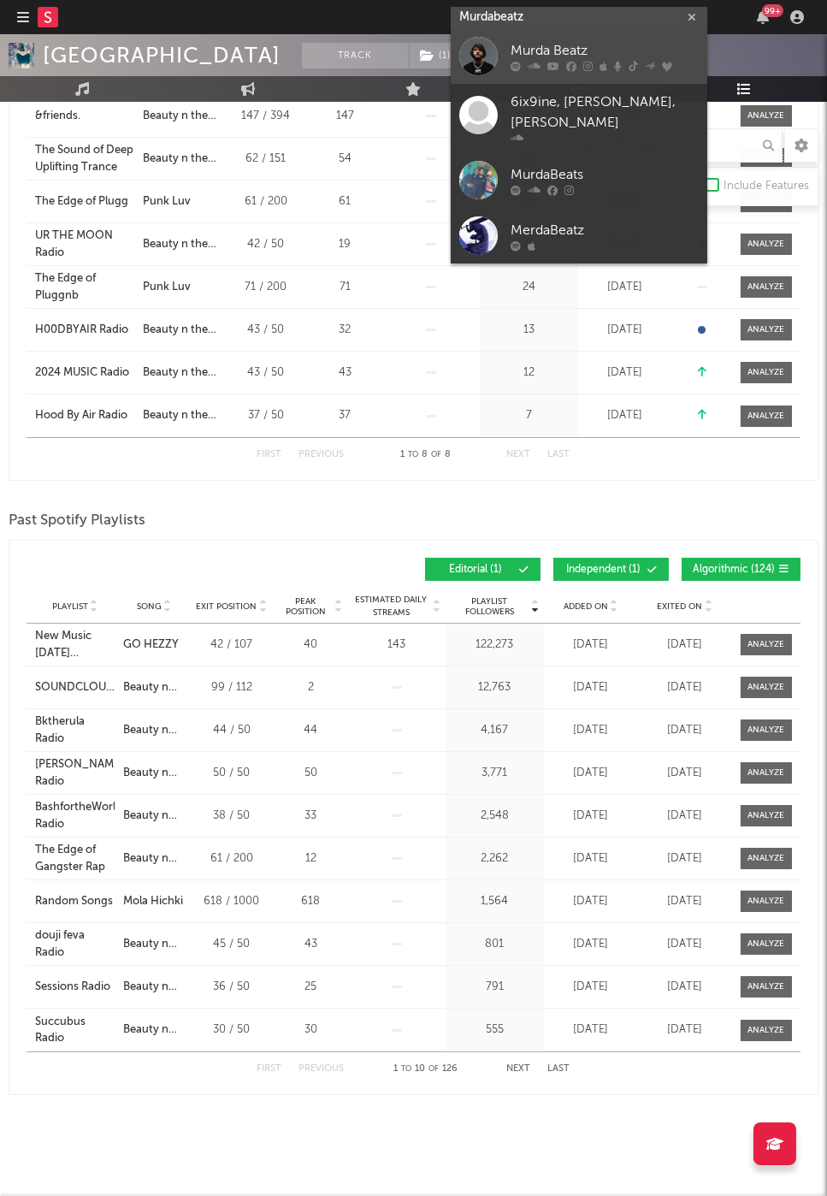
type input "Murdabeatz"
click at [531, 50] on div "Murda Beatz" at bounding box center [605, 51] width 188 height 21
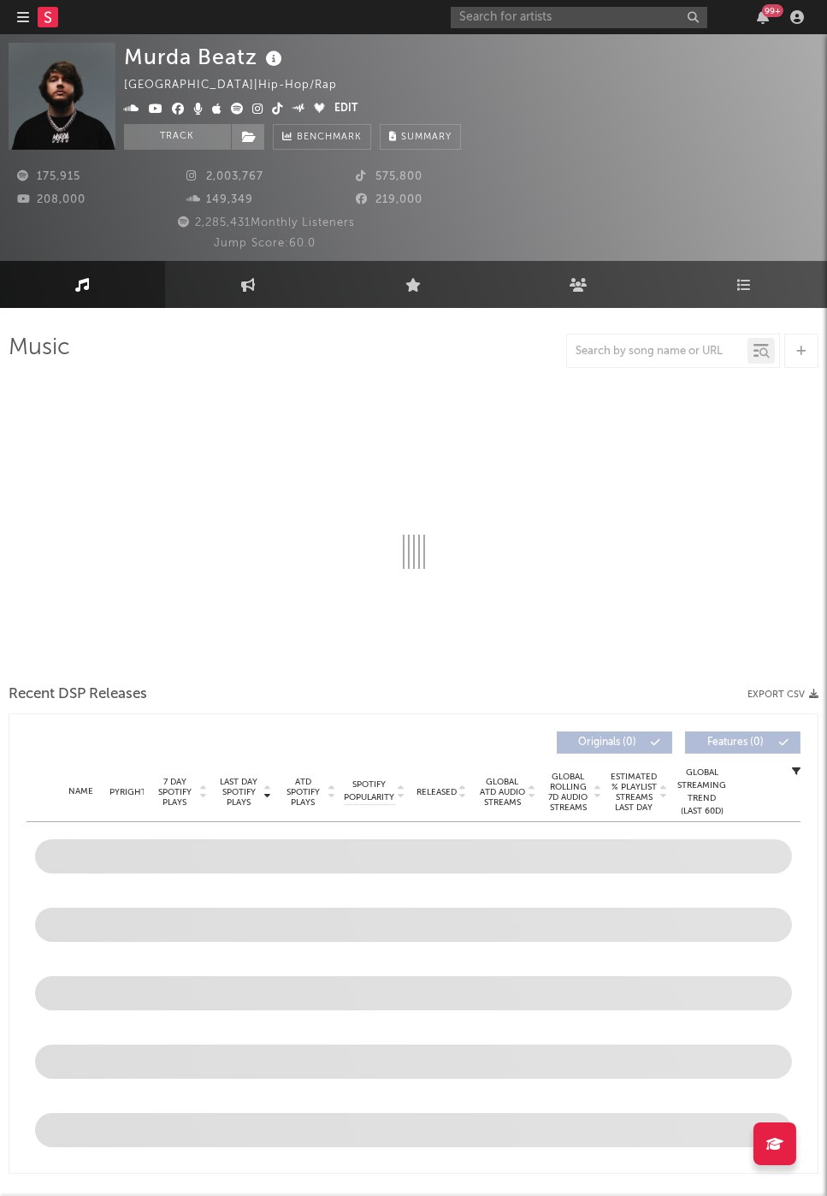
select select "6m"
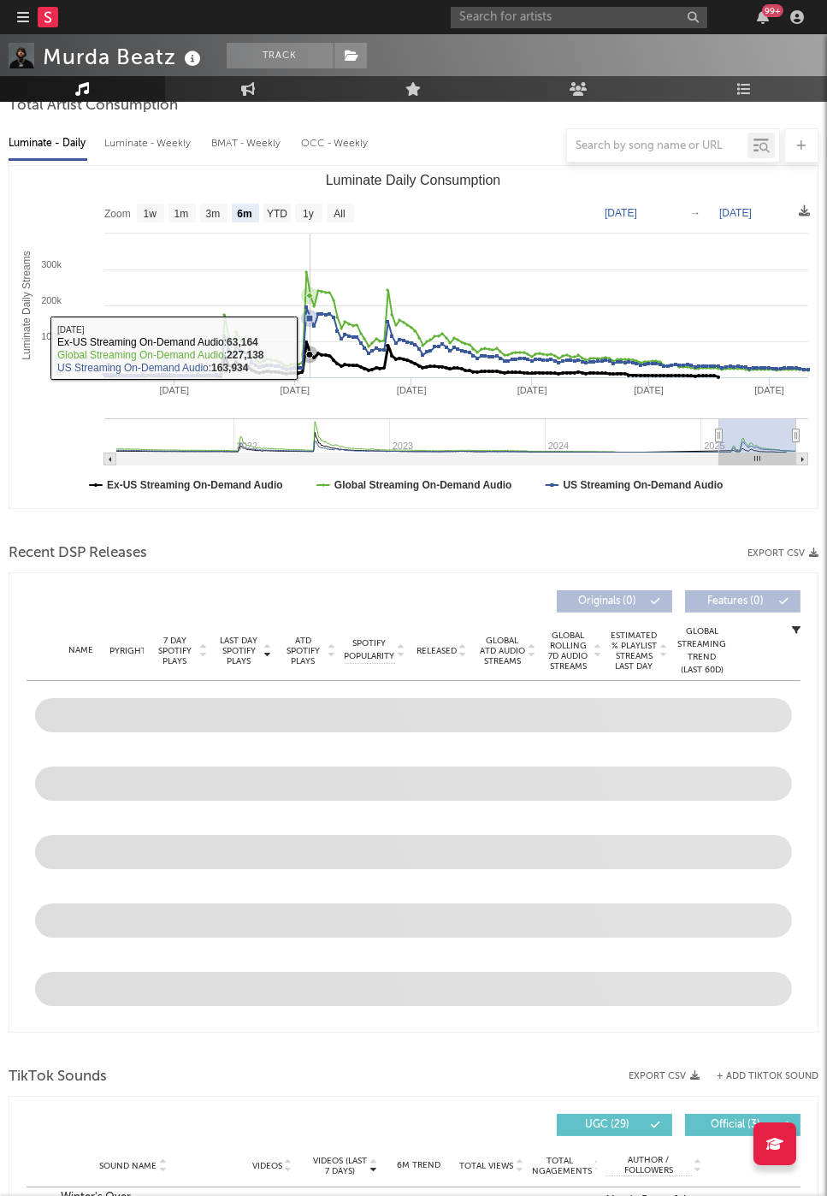
scroll to position [546, 0]
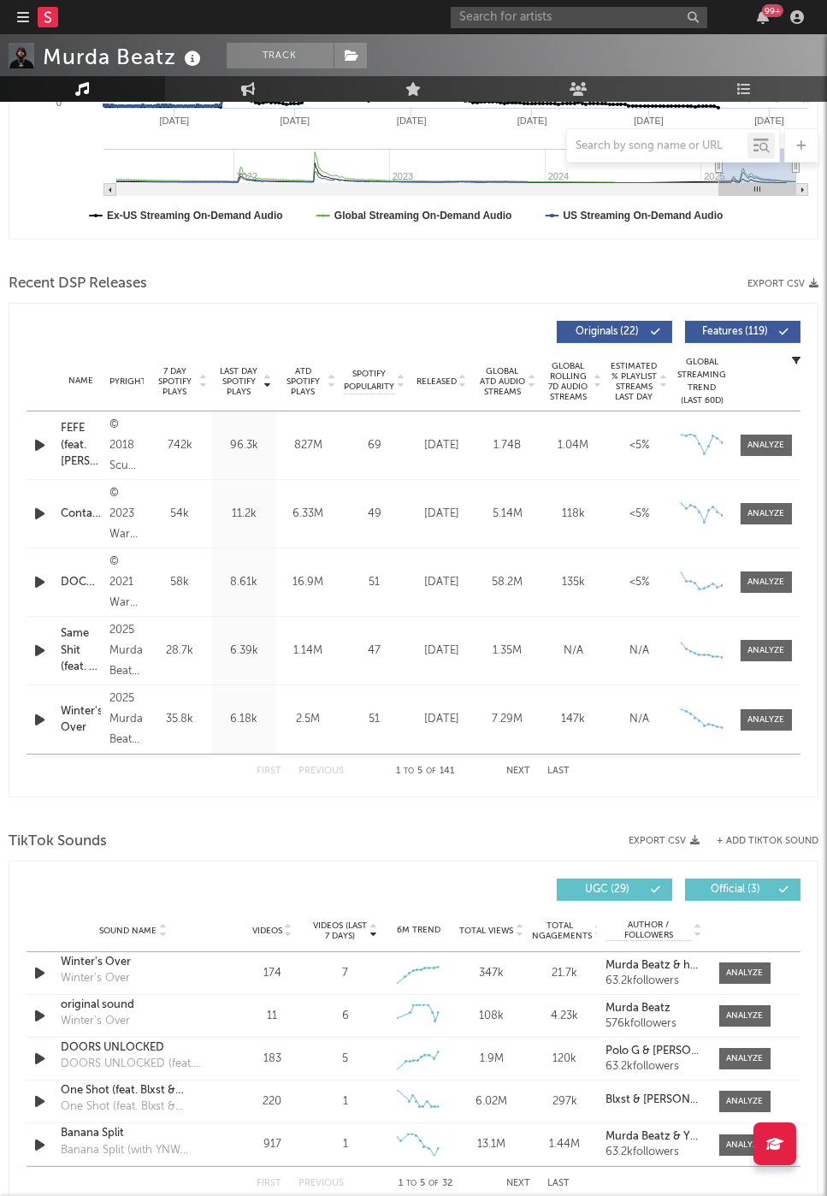
click at [446, 369] on div "Name Copyright Label Album Names Composer Names 7 Day Spotify Plays Last Day Sp…" at bounding box center [414, 382] width 774 height 60
click at [438, 384] on div "Released" at bounding box center [441, 381] width 57 height 13
click at [497, 19] on input "text" at bounding box center [579, 17] width 257 height 21
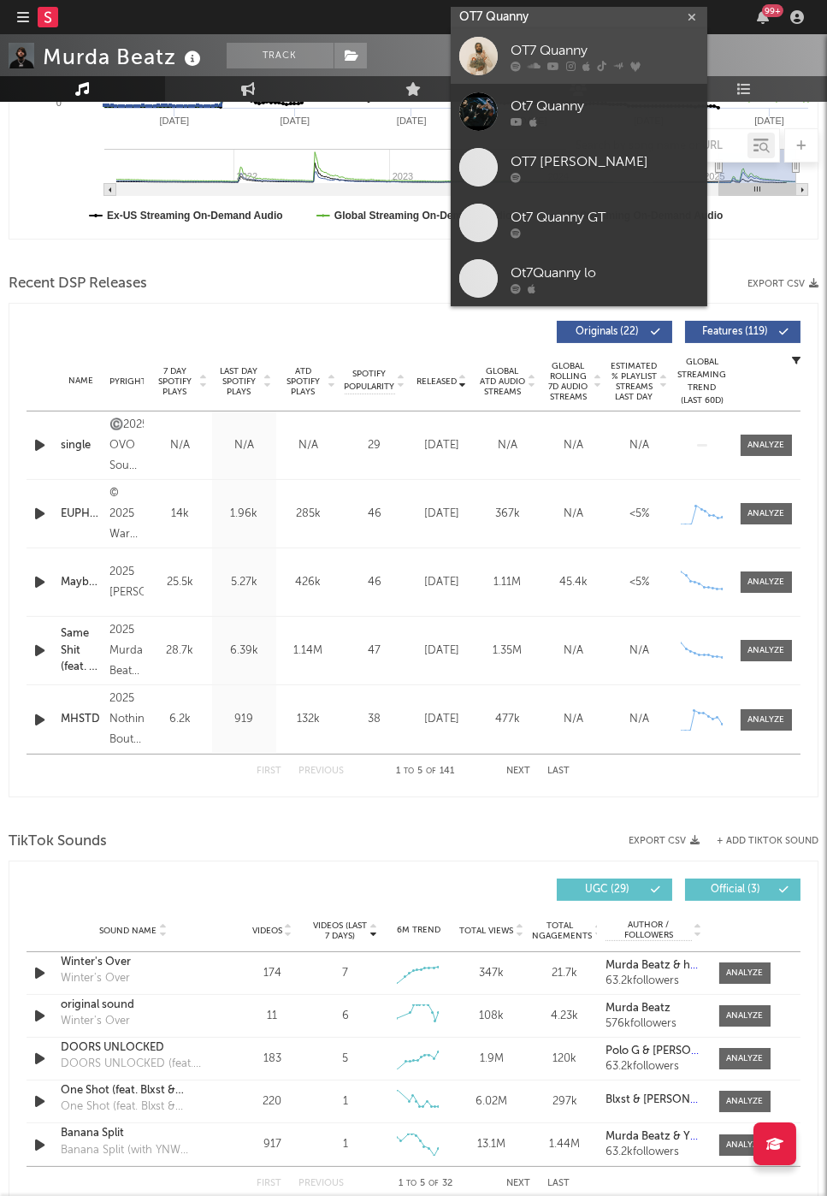
type input "OT7 Quanny"
click at [549, 53] on div "OT7 Quanny" at bounding box center [605, 51] width 188 height 21
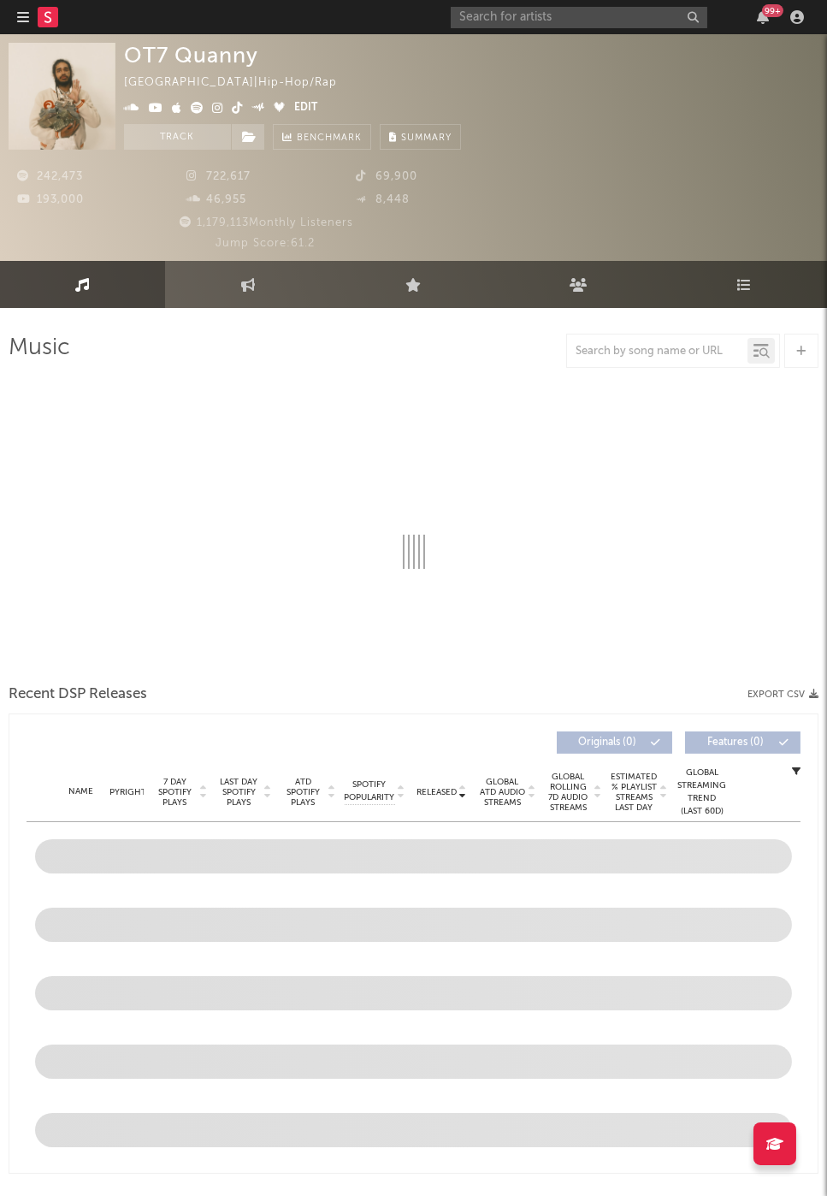
select select "6m"
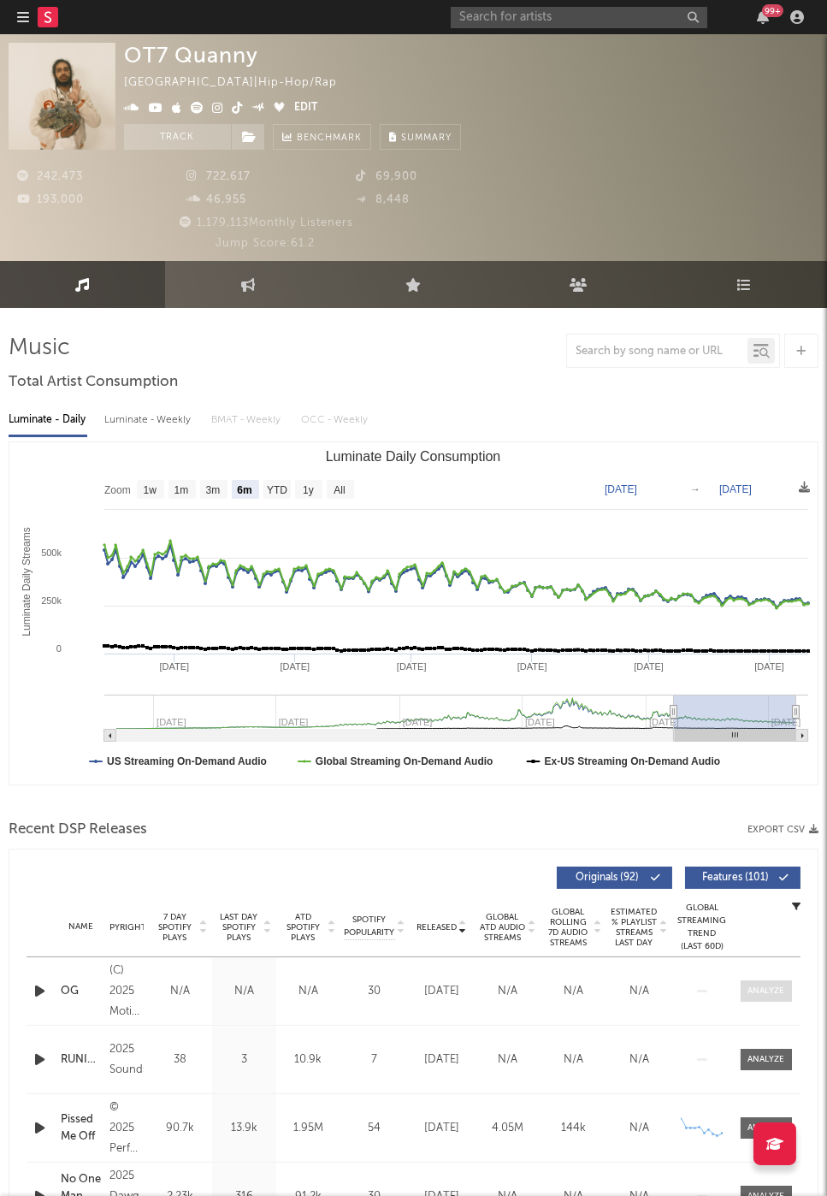
click at [755, 984] on div at bounding box center [766, 990] width 37 height 13
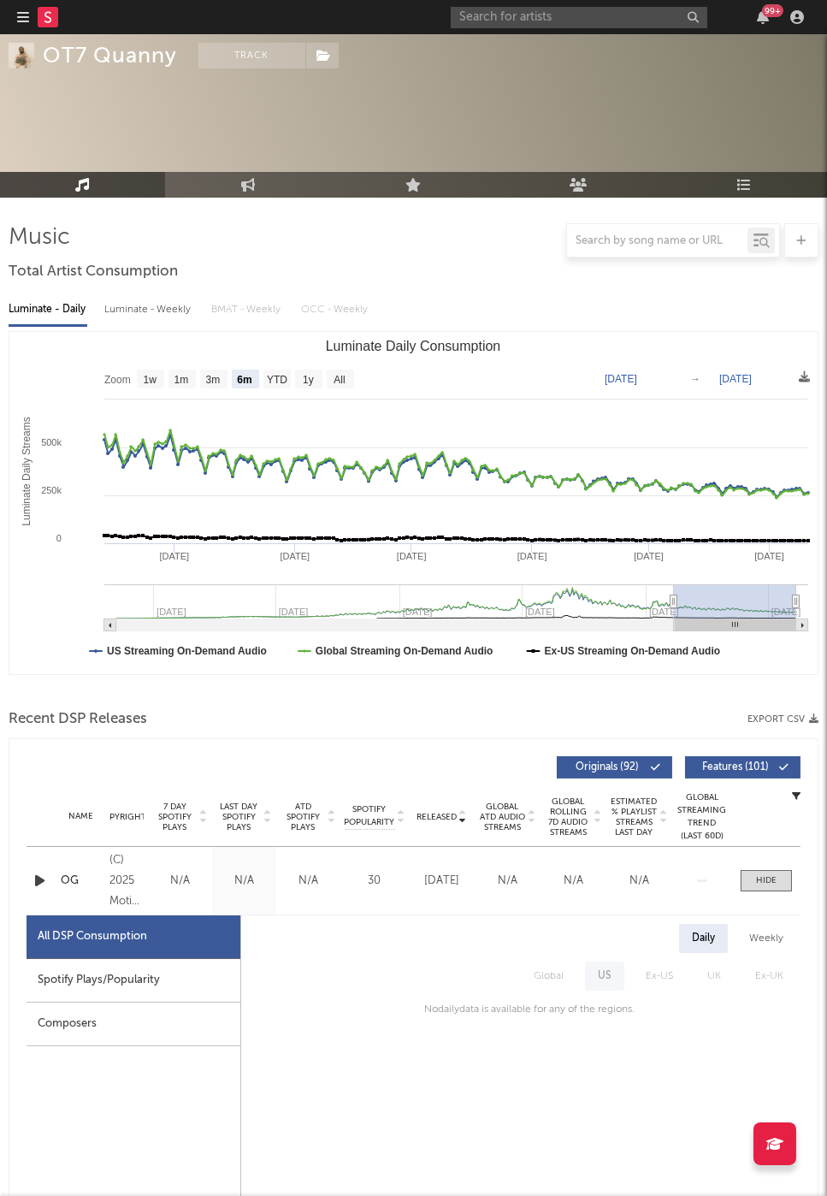
scroll to position [255, 0]
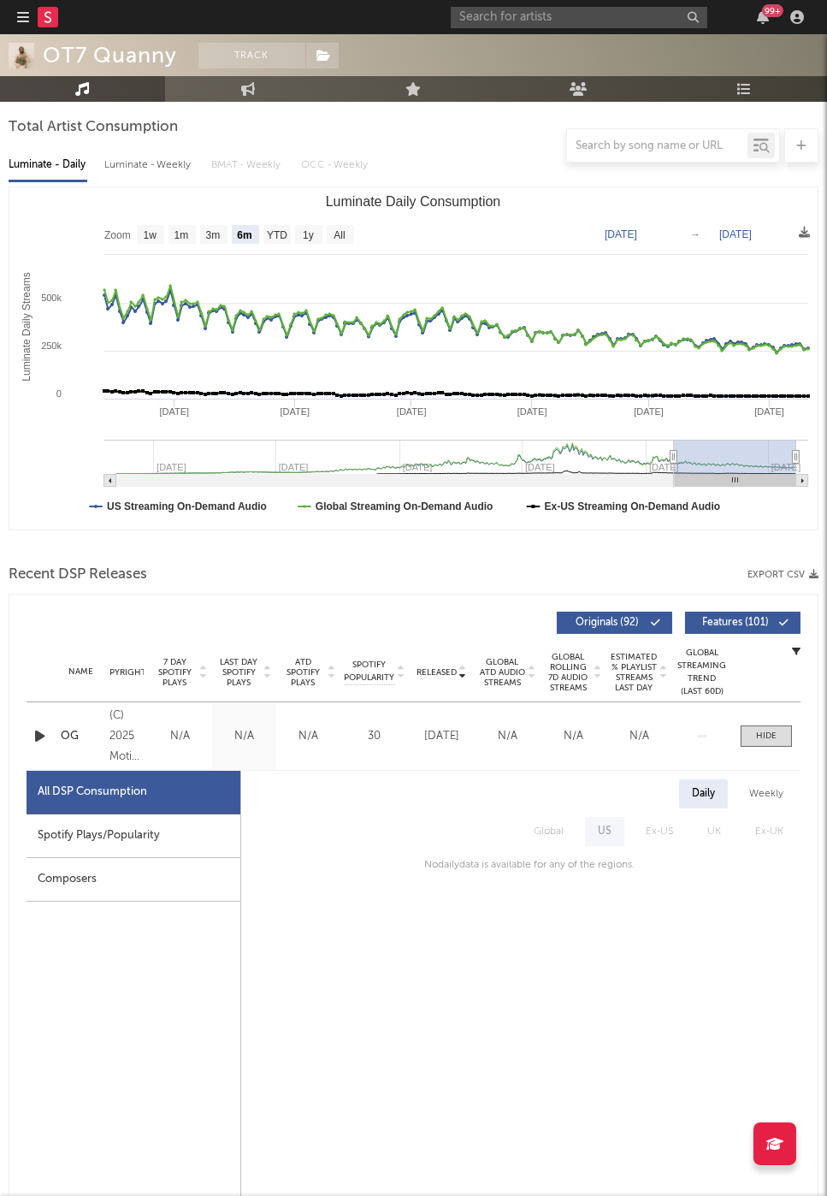
click at [766, 783] on div "Weekly" at bounding box center [766, 793] width 60 height 29
click at [697, 789] on div "Daily" at bounding box center [703, 793] width 49 height 29
click at [763, 739] on div at bounding box center [766, 736] width 21 height 13
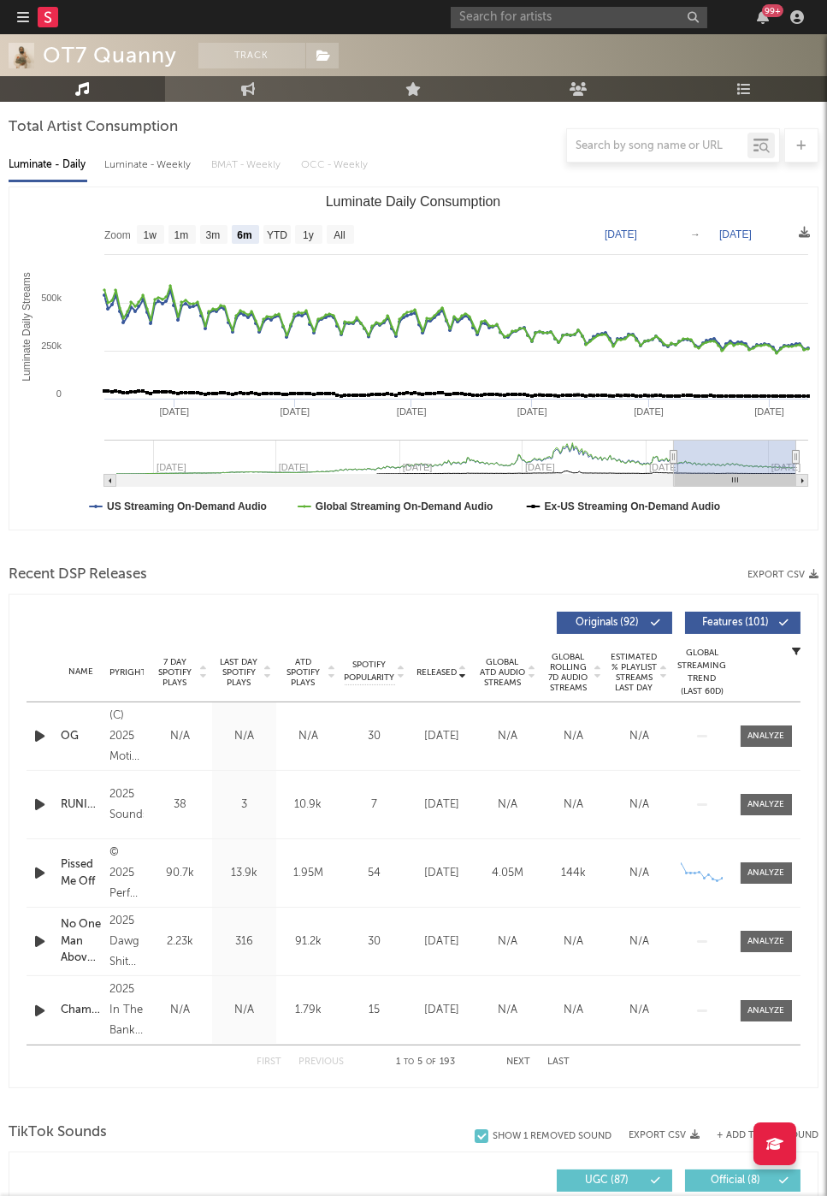
click at [517, 3] on div "99 +" at bounding box center [630, 17] width 359 height 34
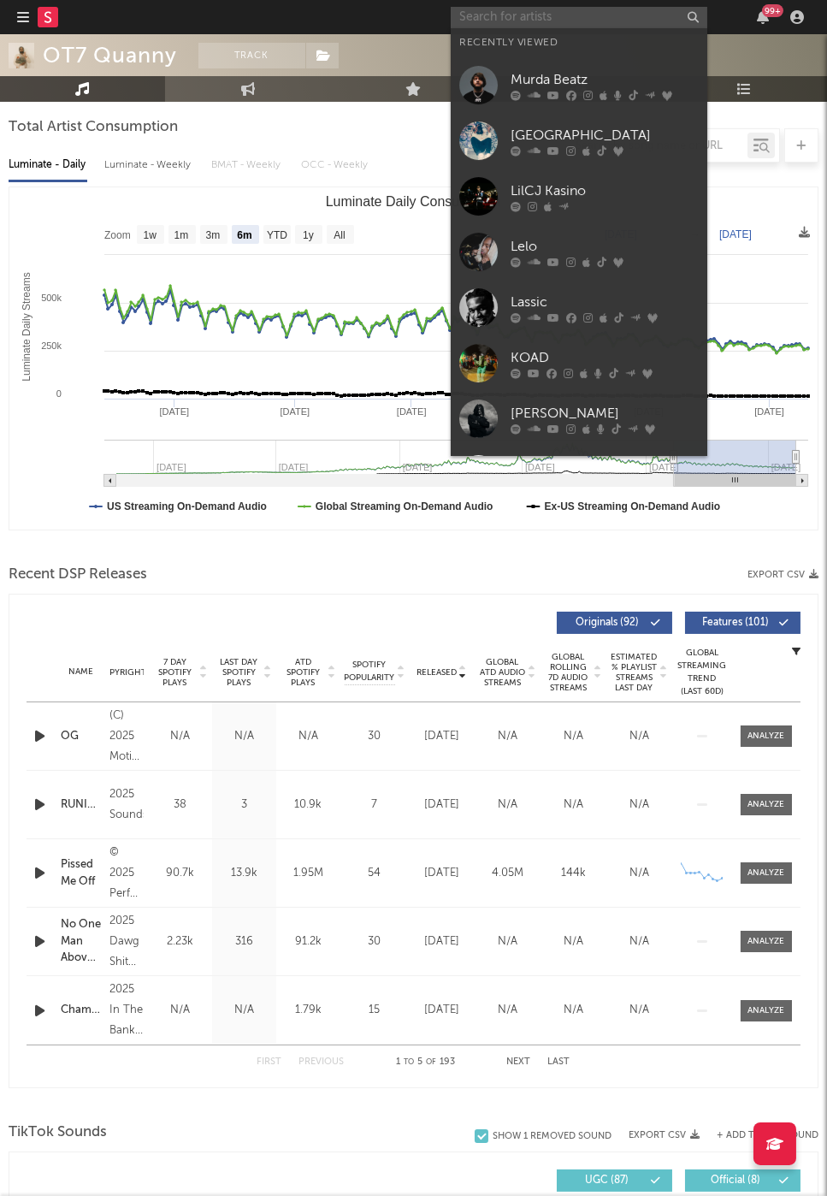
click at [517, 13] on input "text" at bounding box center [579, 17] width 257 height 21
paste input "Rachel Chinourin"
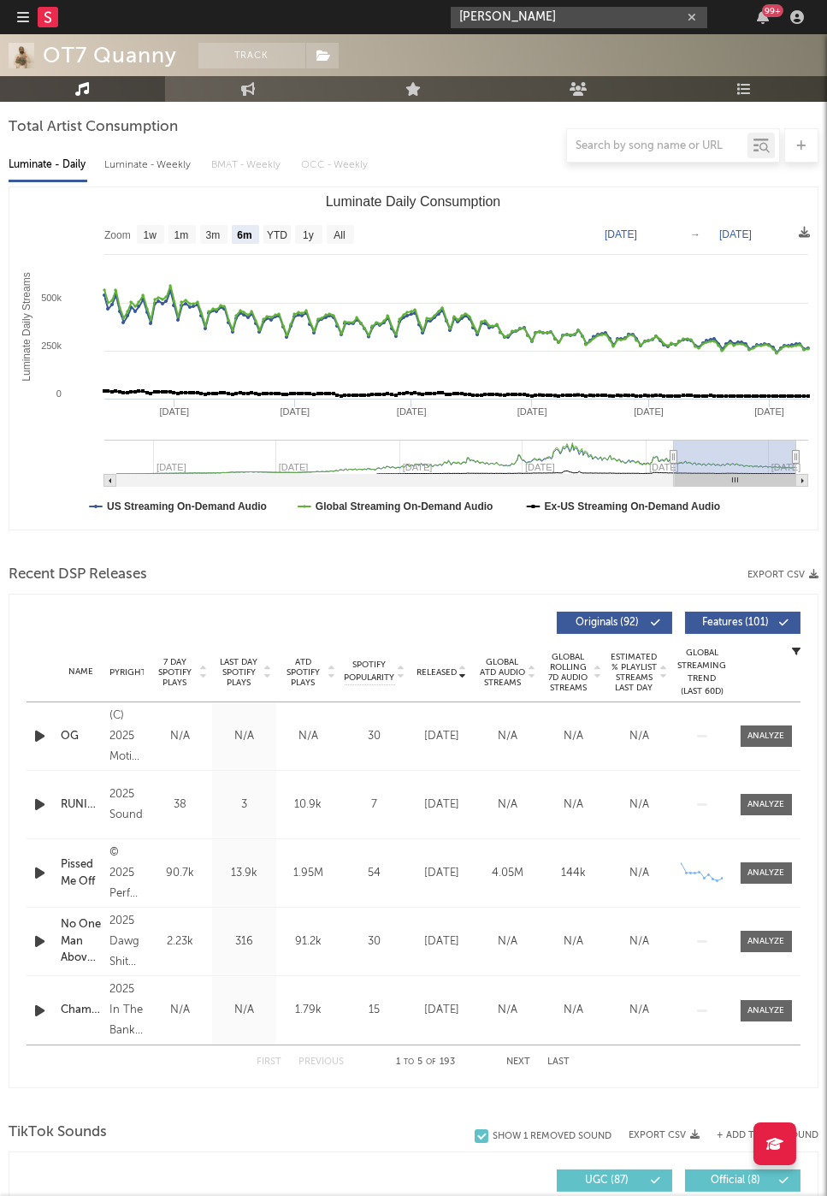
click at [579, 4] on div "Rachel Chinourini 99 +" at bounding box center [630, 17] width 359 height 34
click at [566, 12] on input "Rachel Chinourini" at bounding box center [579, 17] width 257 height 21
type input "Rachel Chinourini"
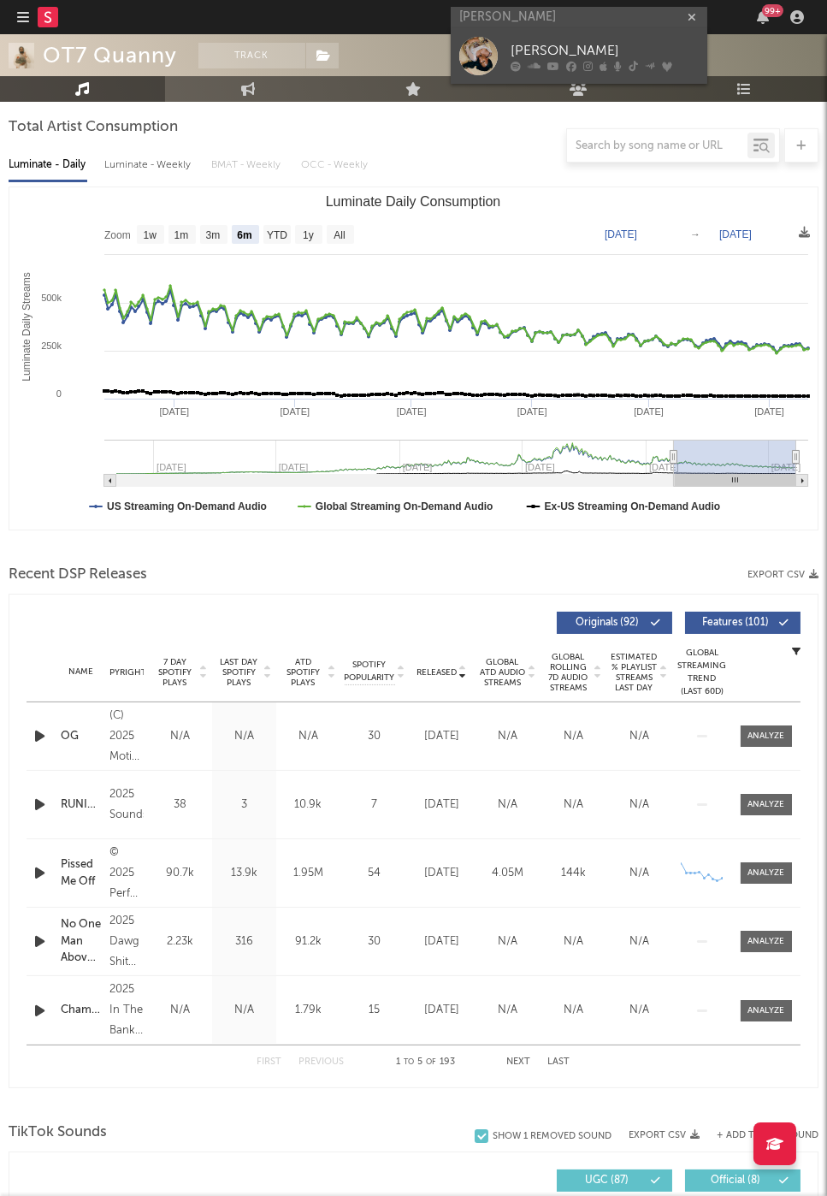
click at [569, 41] on div "Rachel Chinouriri" at bounding box center [605, 51] width 188 height 21
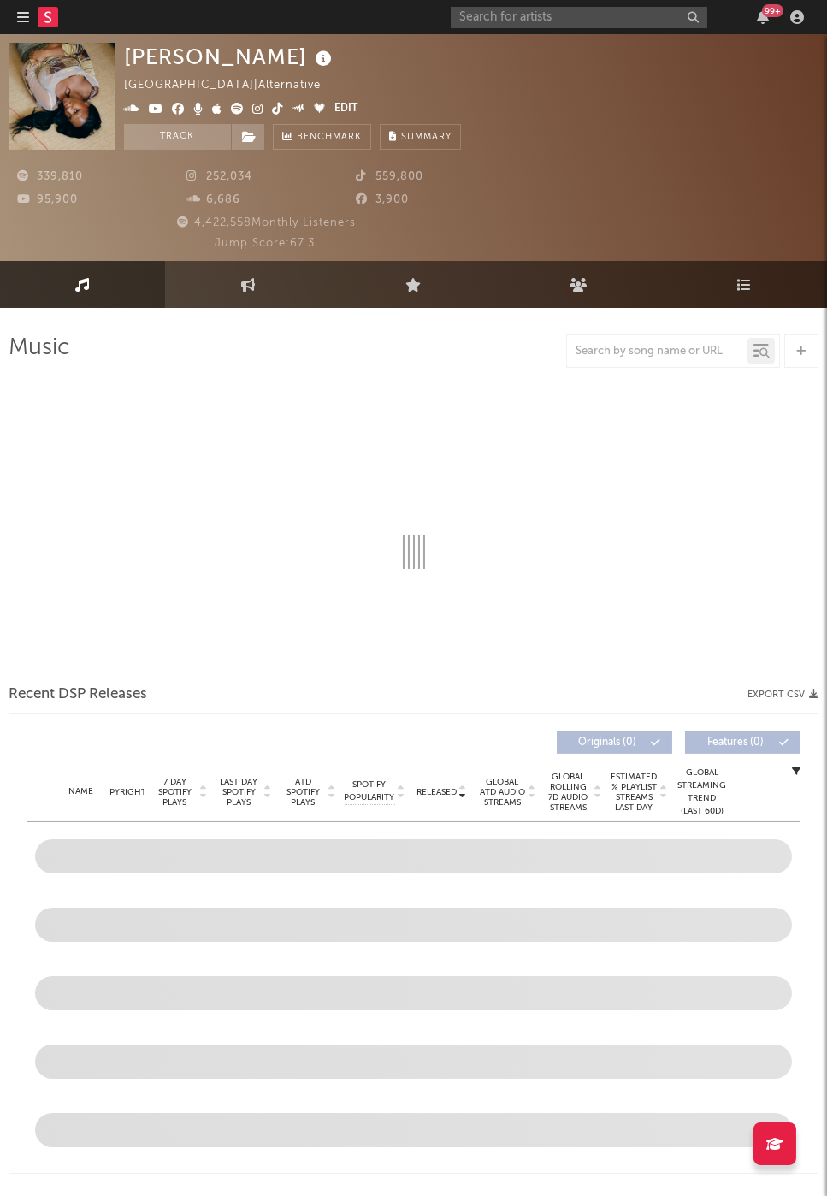
select select "6m"
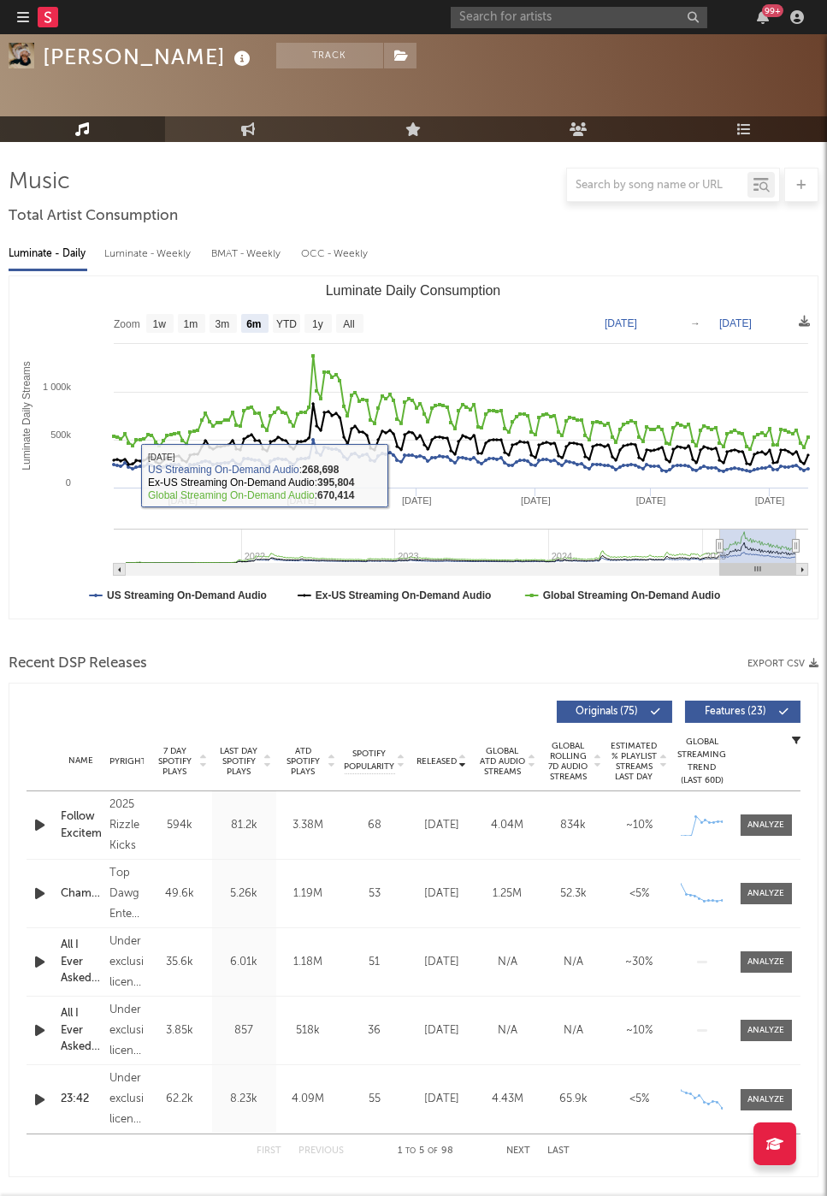
scroll to position [391, 0]
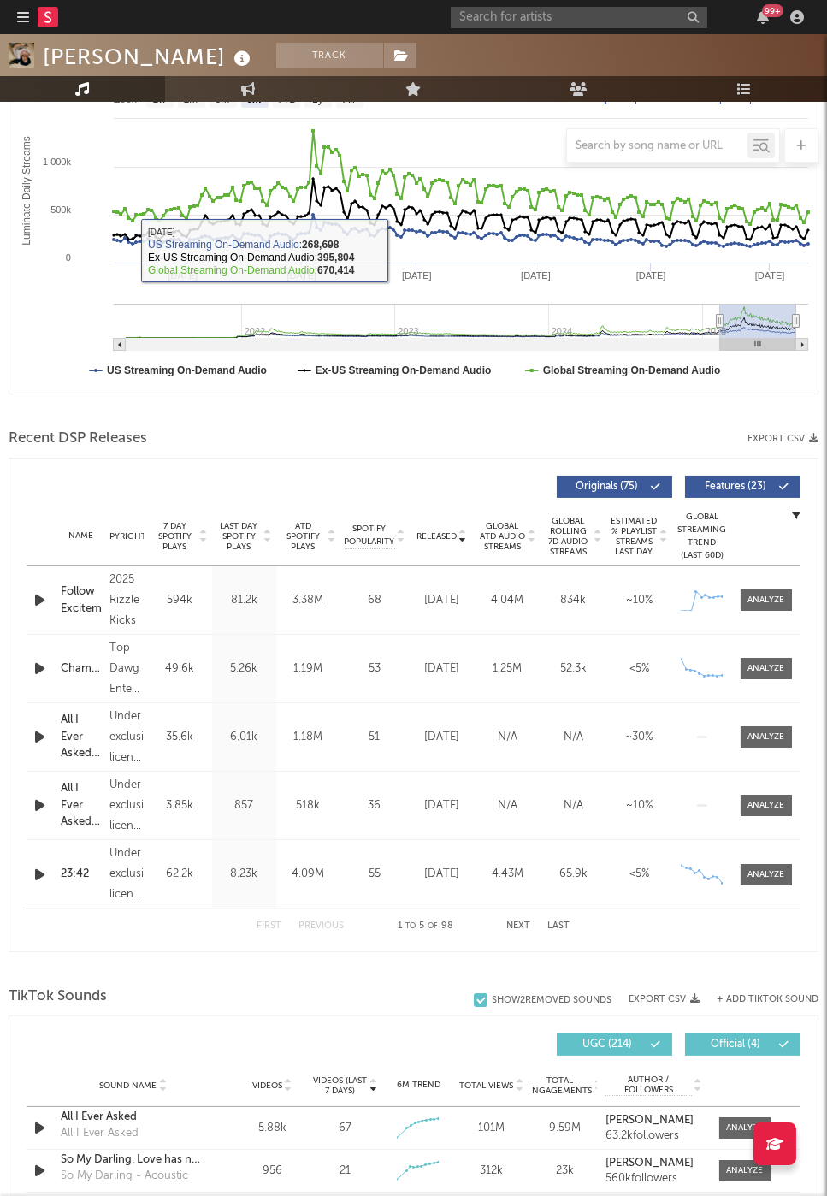
click at [394, 551] on div "Name Copyright Label Album Names Composer Names 7 Day Spotify Plays Last Day Sp…" at bounding box center [414, 536] width 774 height 60
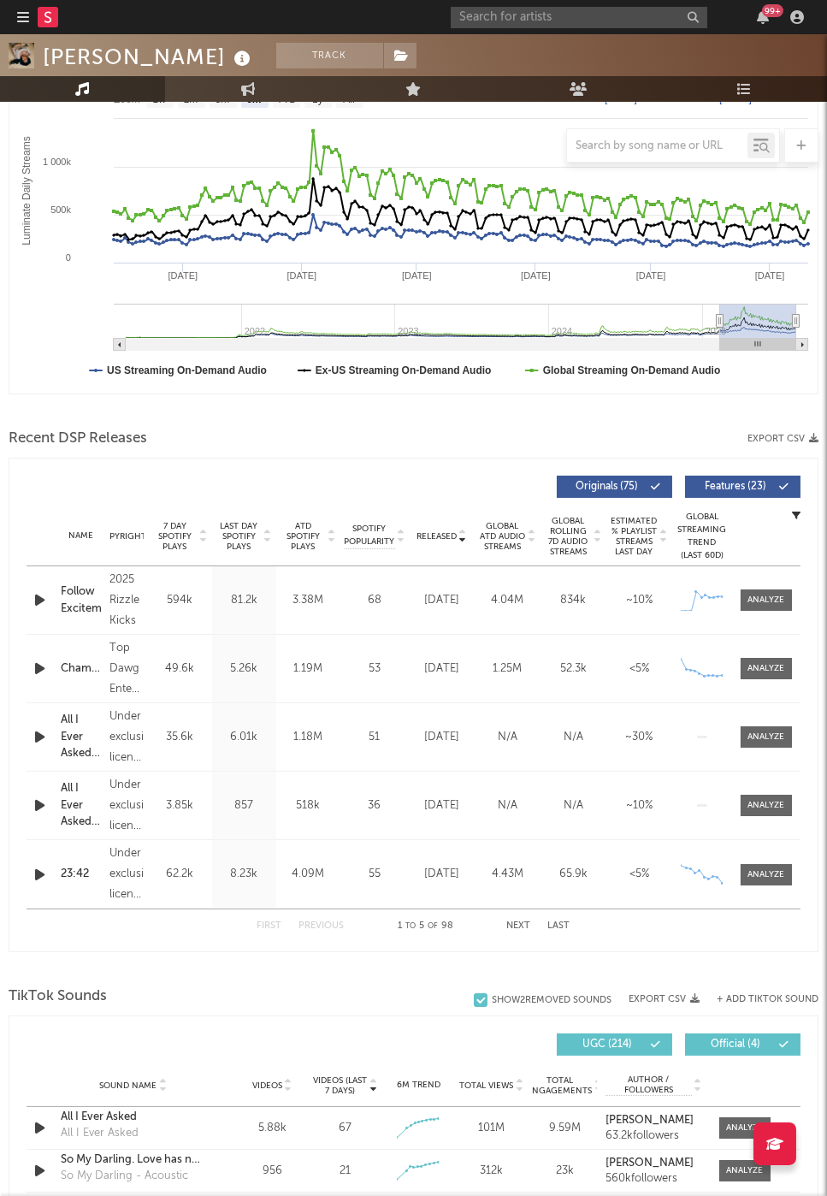
click at [470, 544] on div "Name Copyright Label Album Names Composer Names 7 Day Spotify Plays Last Day Sp…" at bounding box center [414, 536] width 774 height 60
click at [454, 544] on div "Name Copyright Label Album Names Composer Names 7 Day Spotify Plays Last Day Sp…" at bounding box center [414, 536] width 774 height 60
click at [453, 531] on span "Released" at bounding box center [437, 536] width 40 height 10
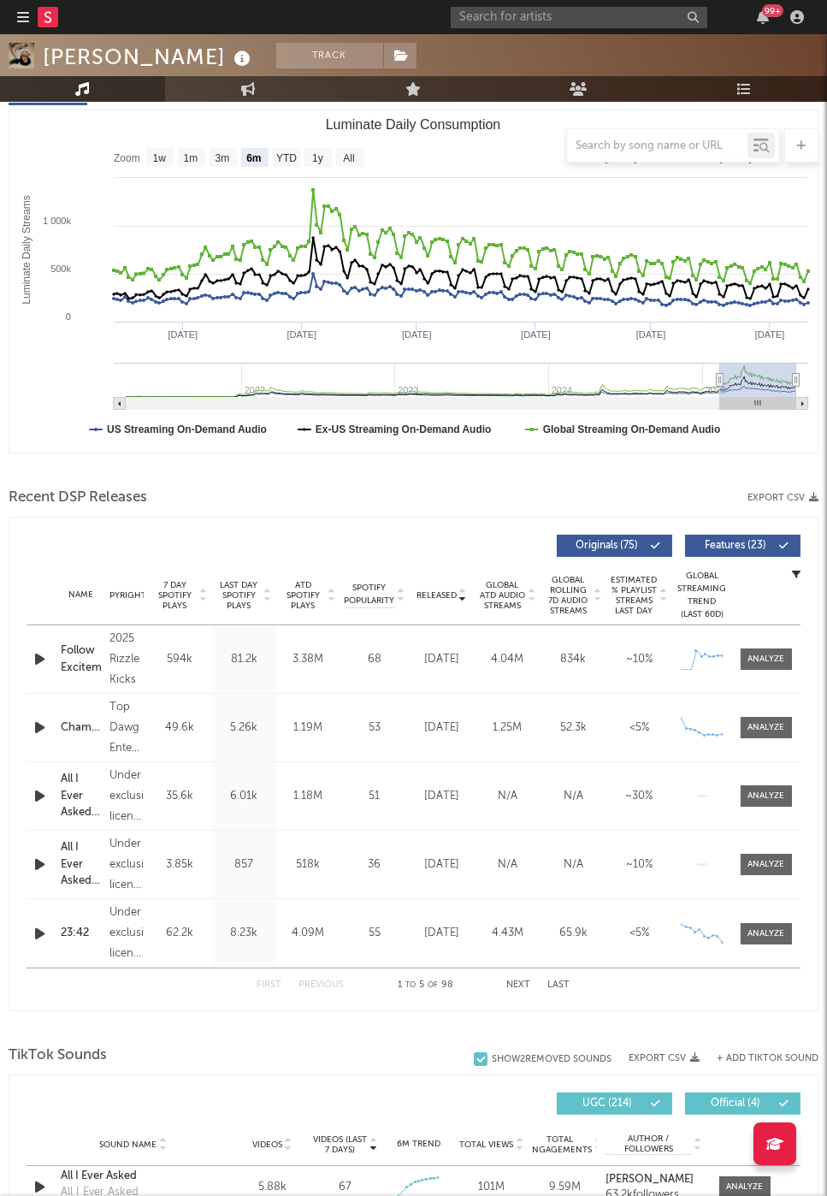
scroll to position [178, 0]
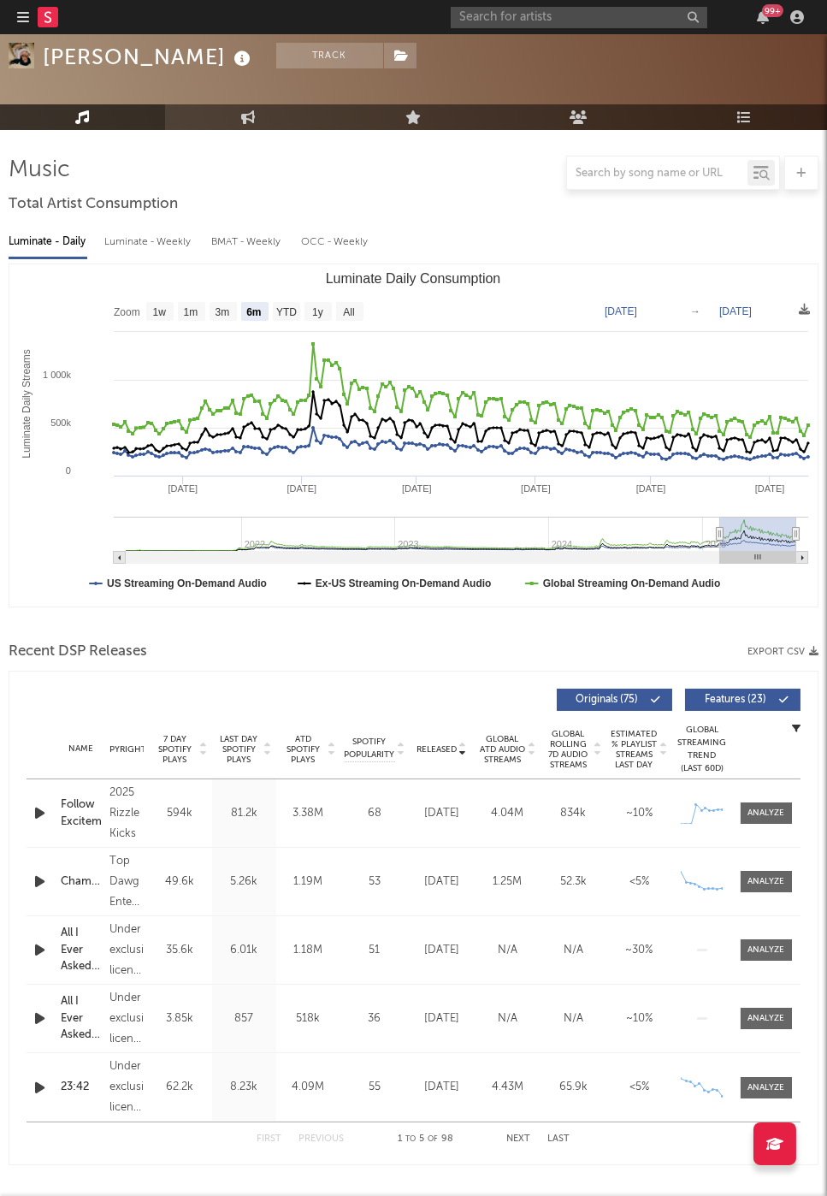
click at [743, 109] on link "Playlists/Charts" at bounding box center [744, 117] width 165 height 26
